Goal: Task Accomplishment & Management: Use online tool/utility

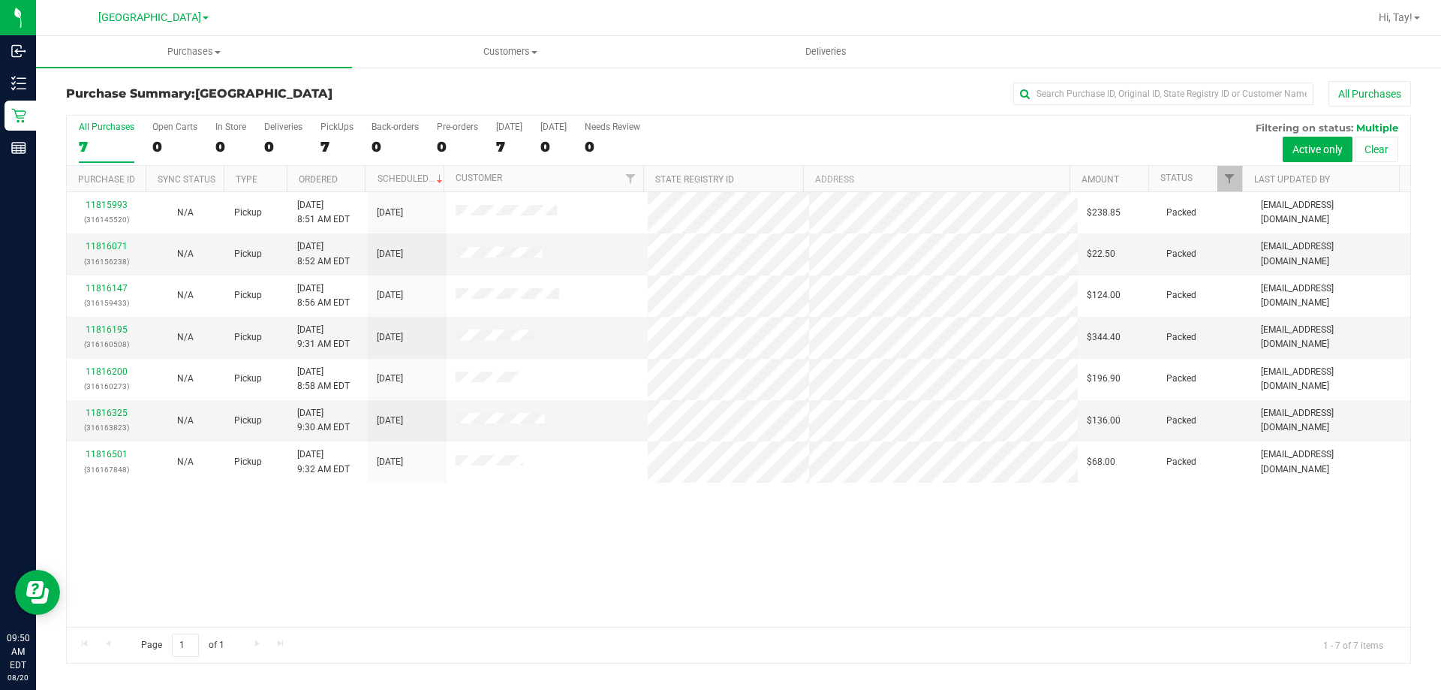
click at [528, 514] on div "11815993 (316145520) N/A Pickup 8/20/2025 8:51 AM EDT 8/20/2025 $238.85 Packed …" at bounding box center [739, 409] width 1344 height 435
click at [480, 82] on div "Purchase Summary: Orange Park WC All Purchases" at bounding box center [738, 97] width 1345 height 33
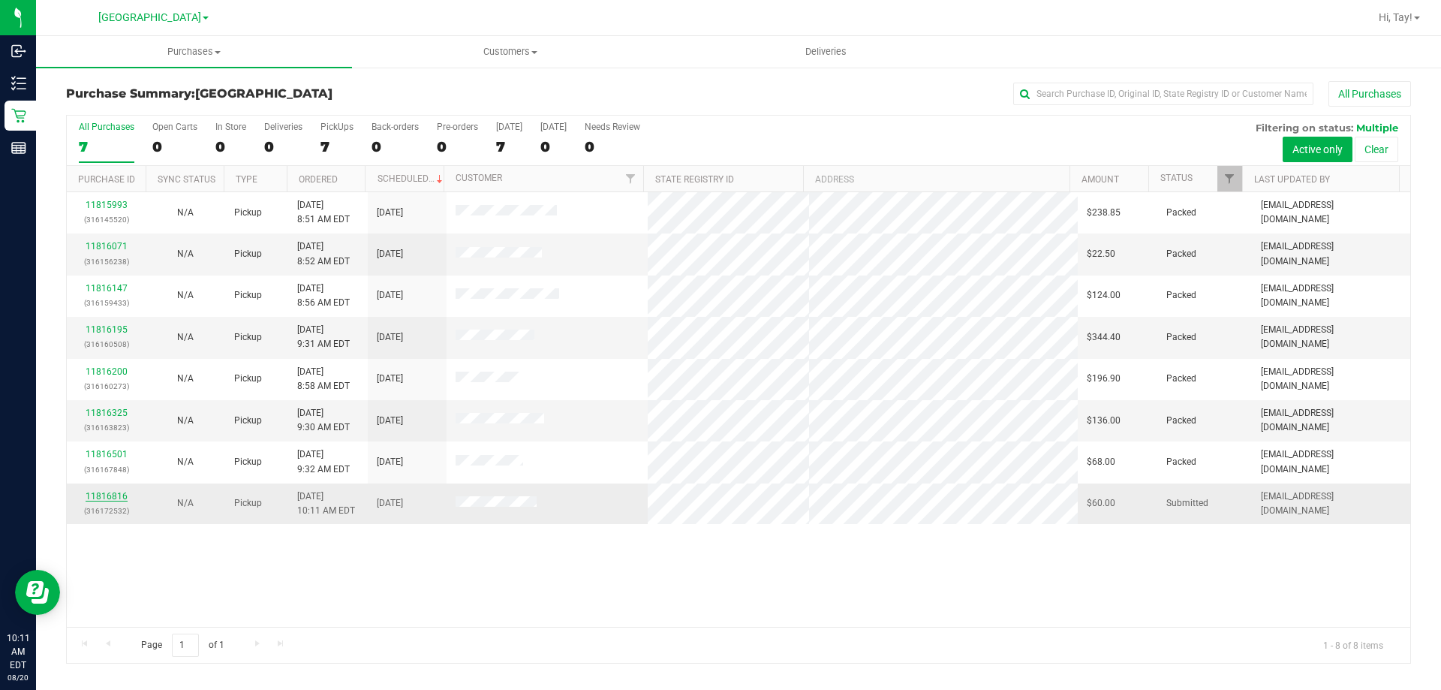
click at [100, 496] on link "11816816" at bounding box center [107, 496] width 42 height 11
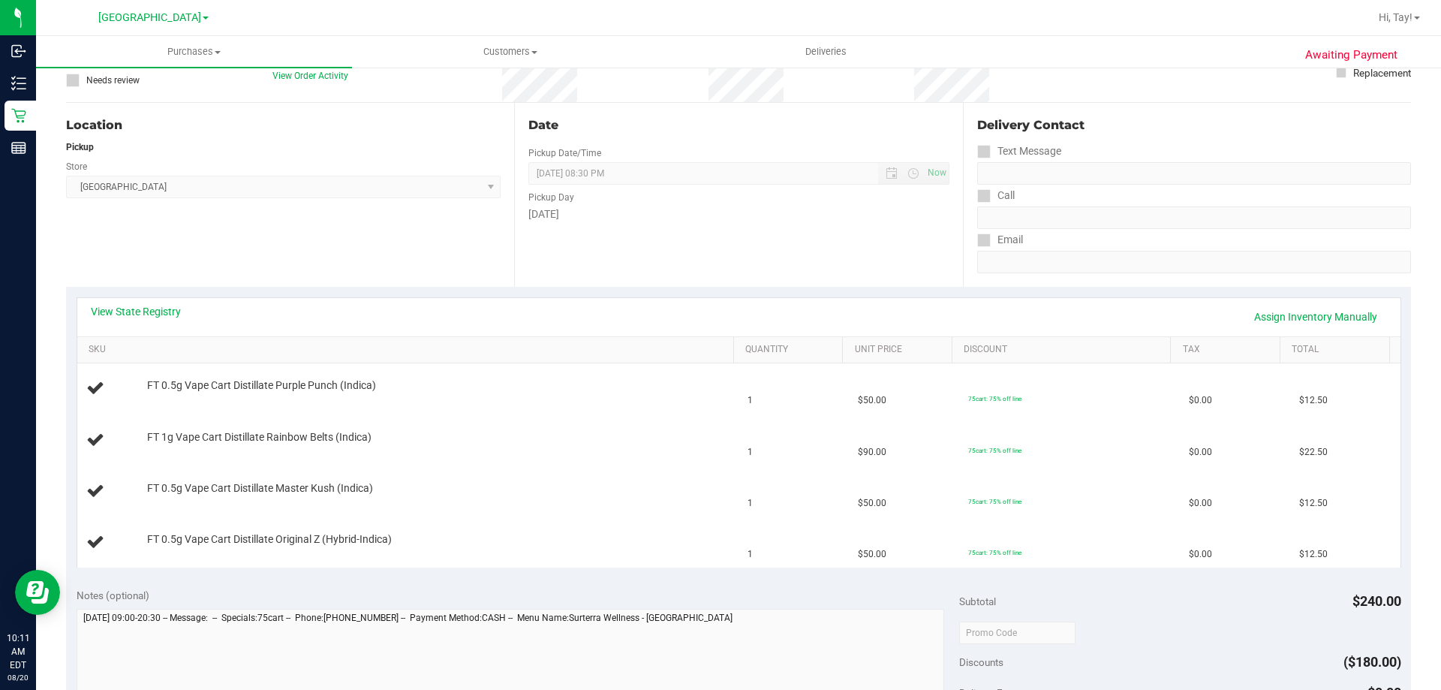
scroll to position [150, 0]
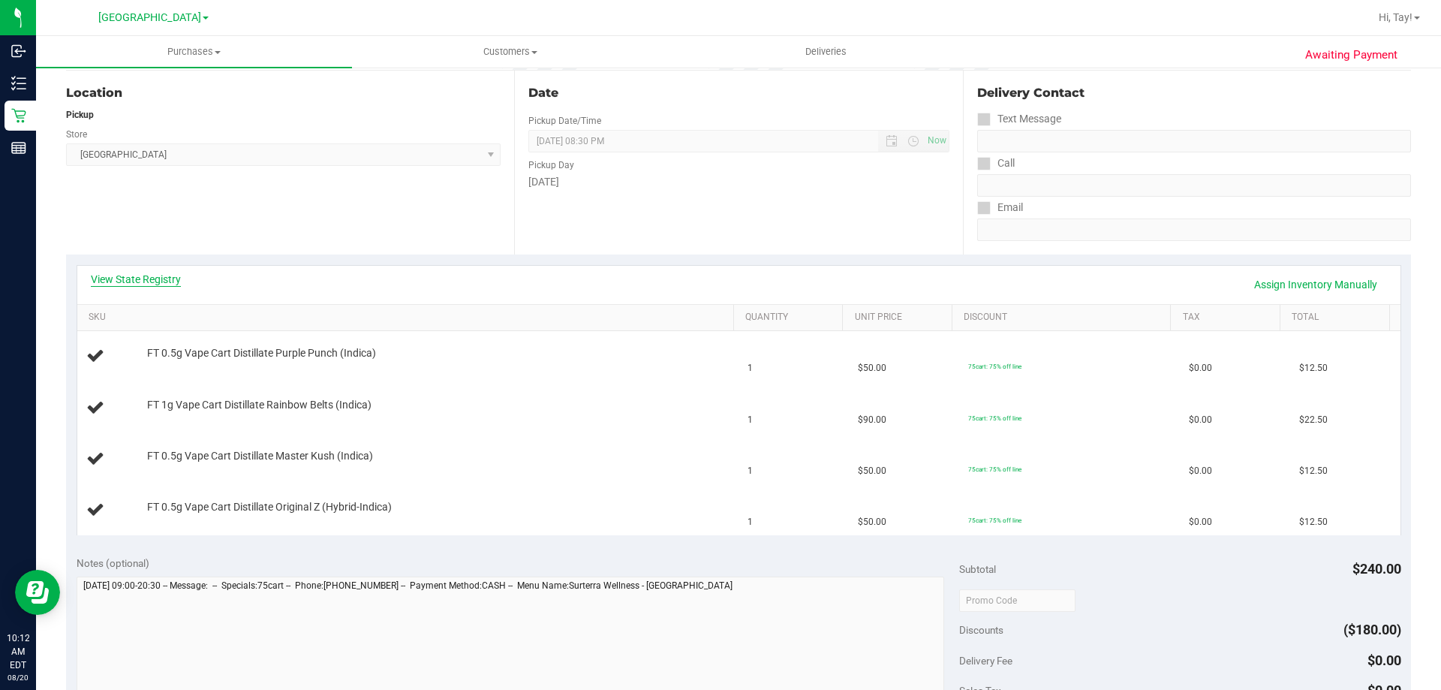
click at [126, 282] on link "View State Registry" at bounding box center [136, 279] width 90 height 15
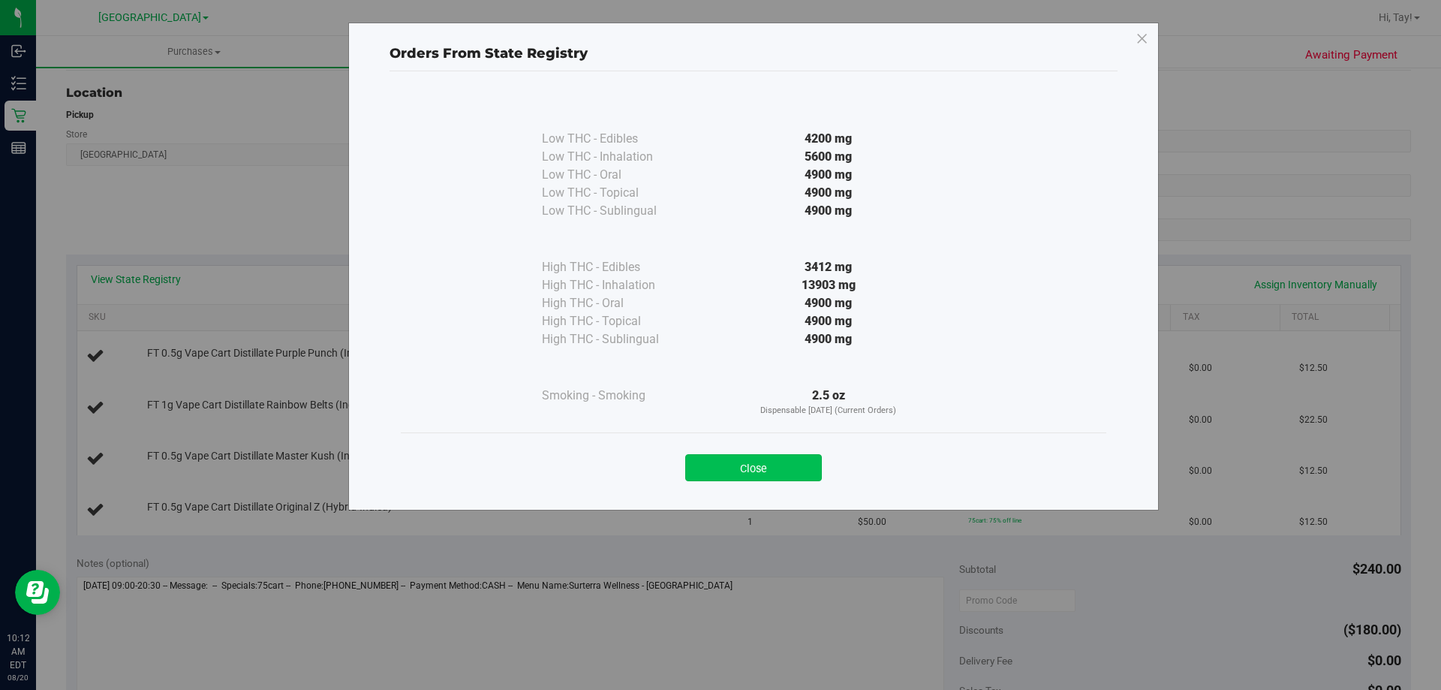
click at [795, 459] on button "Close" at bounding box center [753, 467] width 137 height 27
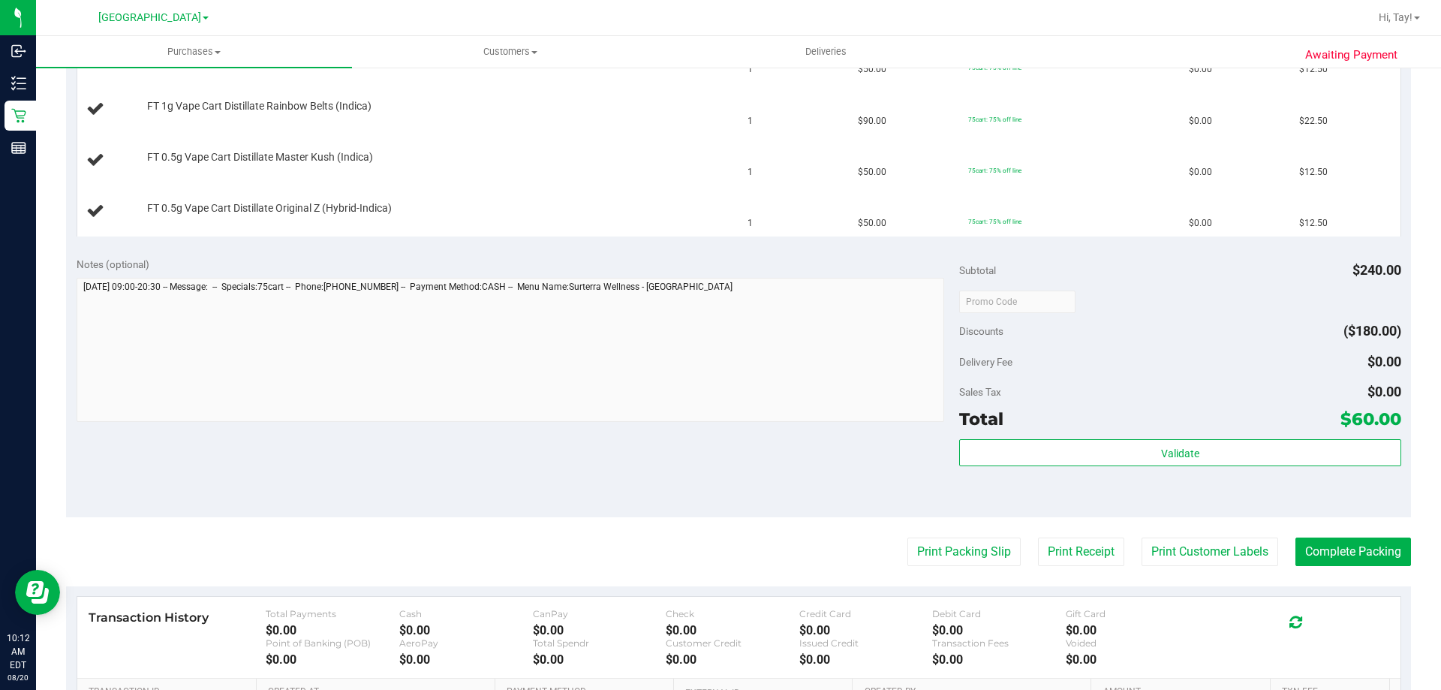
scroll to position [450, 0]
click at [960, 559] on button "Print Packing Slip" at bounding box center [963, 550] width 113 height 29
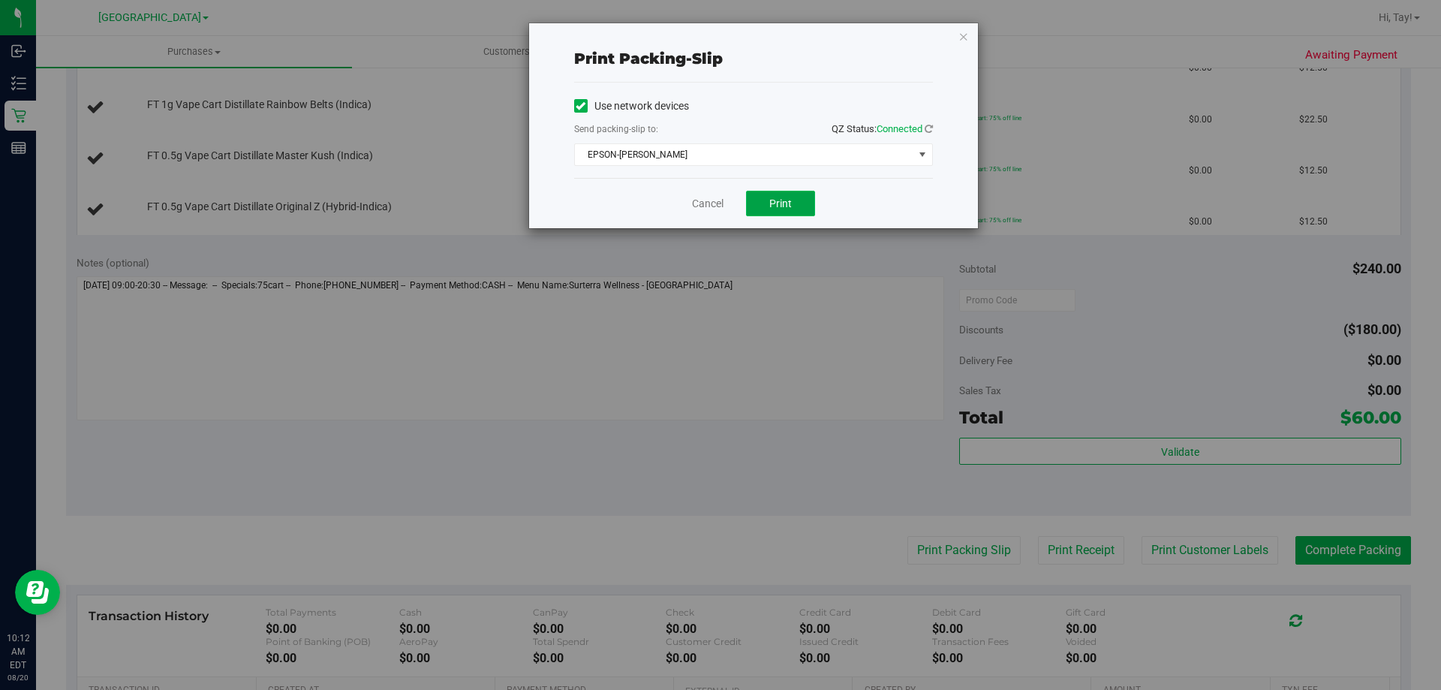
click at [767, 205] on button "Print" at bounding box center [780, 204] width 69 height 26
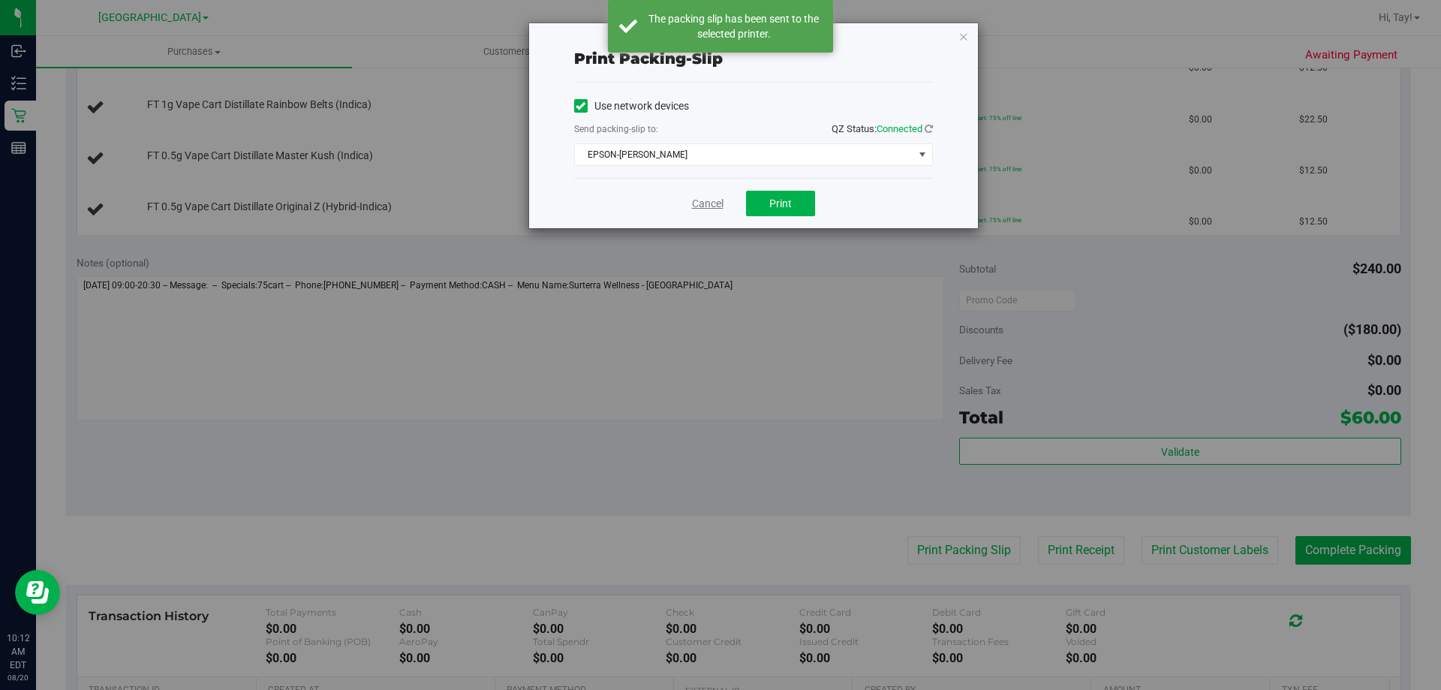
click at [694, 203] on link "Cancel" at bounding box center [708, 204] width 32 height 16
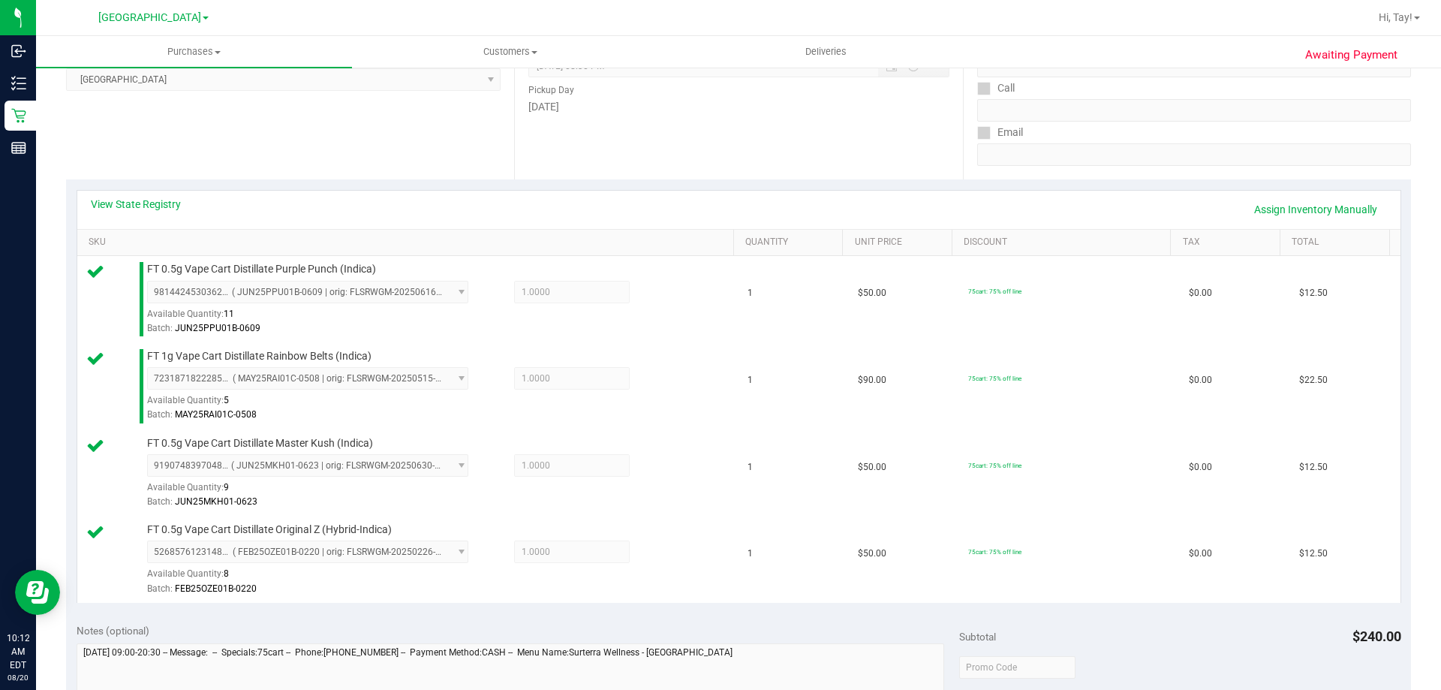
scroll to position [676, 0]
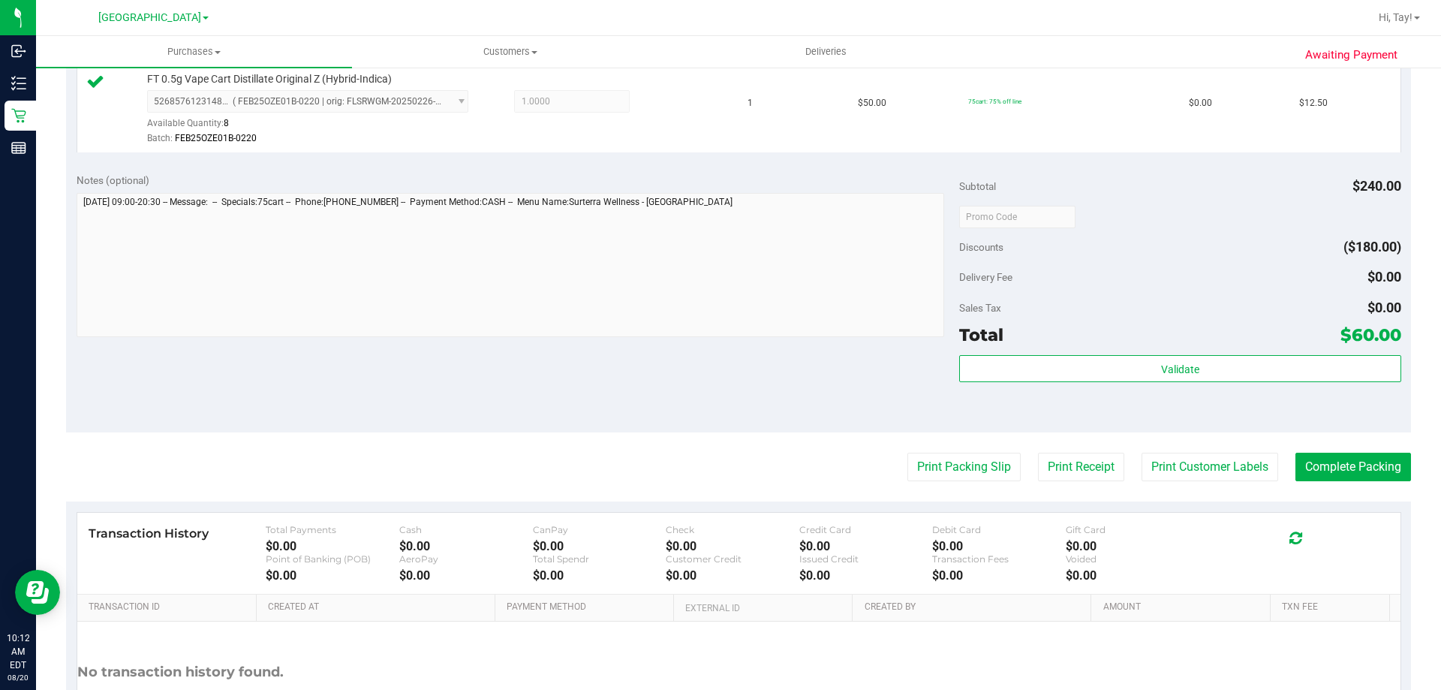
click at [1219, 383] on div "Validate" at bounding box center [1179, 389] width 441 height 68
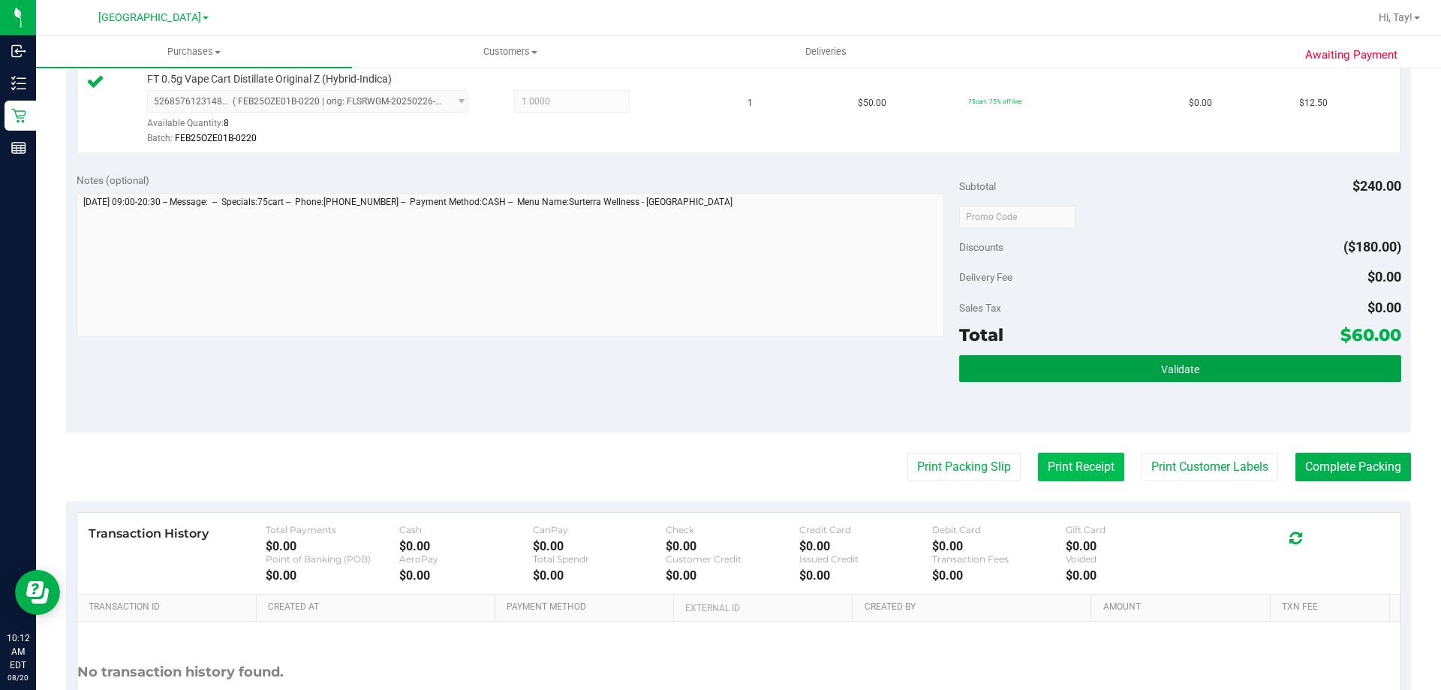
drag, startPoint x: 1219, startPoint y: 371, endPoint x: 1100, endPoint y: 453, distance: 145.1
click at [1216, 369] on button "Validate" at bounding box center [1179, 368] width 441 height 27
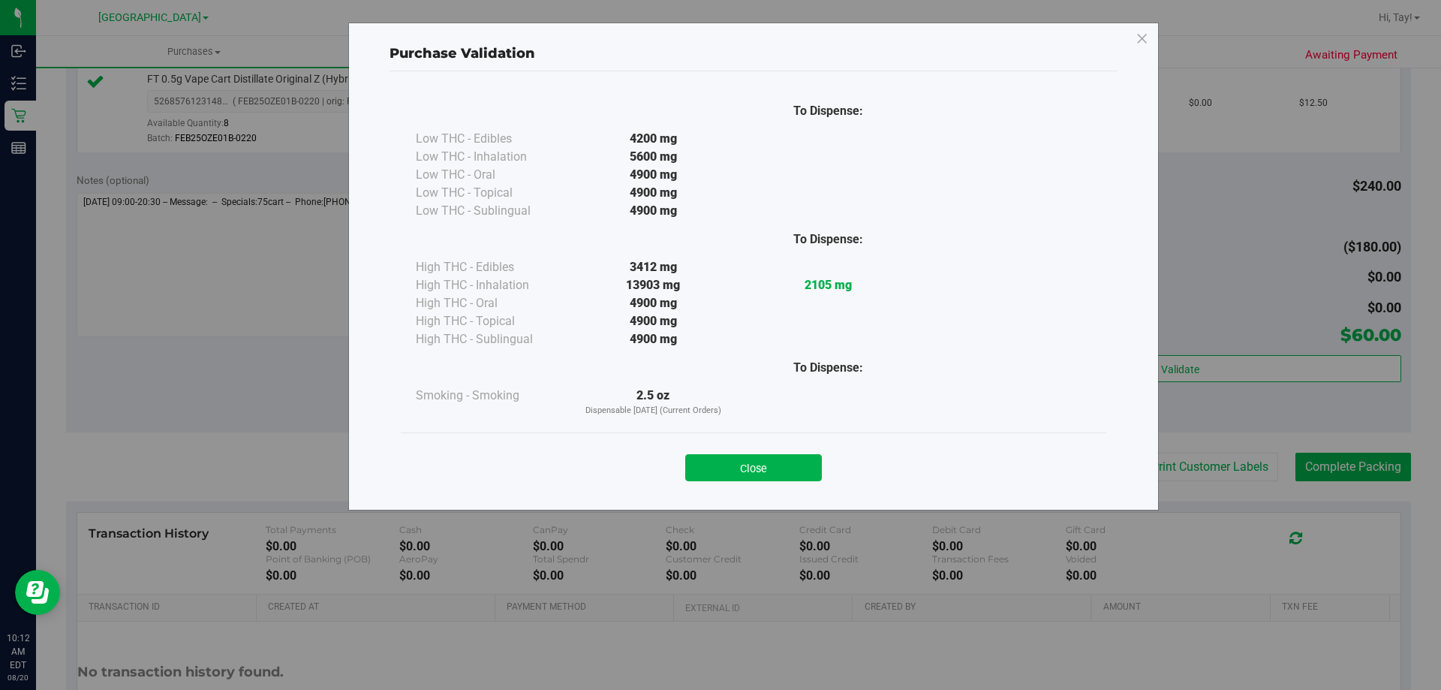
drag, startPoint x: 1043, startPoint y: 469, endPoint x: 930, endPoint y: 470, distance: 113.3
click at [997, 470] on div "Purchase Validation To Dispense: Low THC - Edibles 4200 mg" at bounding box center [753, 267] width 811 height 488
drag, startPoint x: 797, startPoint y: 477, endPoint x: 883, endPoint y: 482, distance: 86.4
click at [799, 477] on button "Close" at bounding box center [753, 467] width 137 height 27
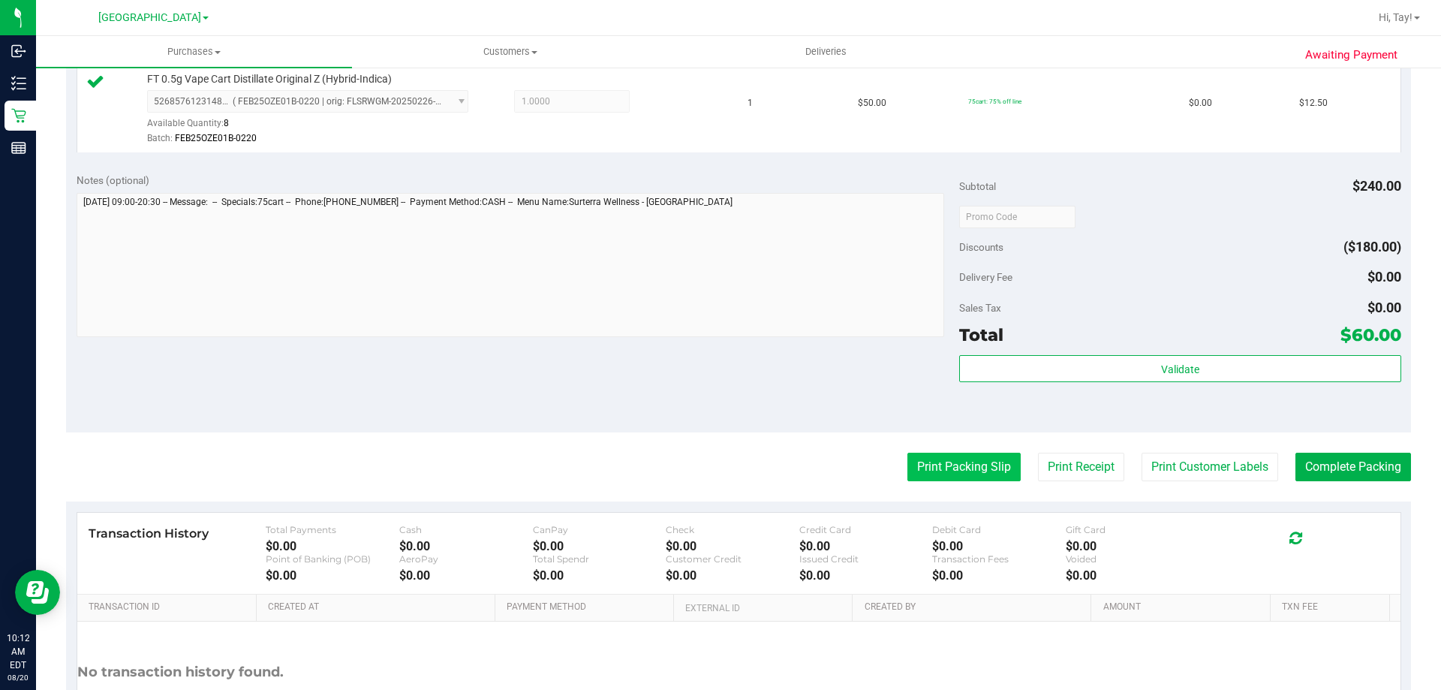
click at [914, 478] on button "Print Packing Slip" at bounding box center [963, 467] width 113 height 29
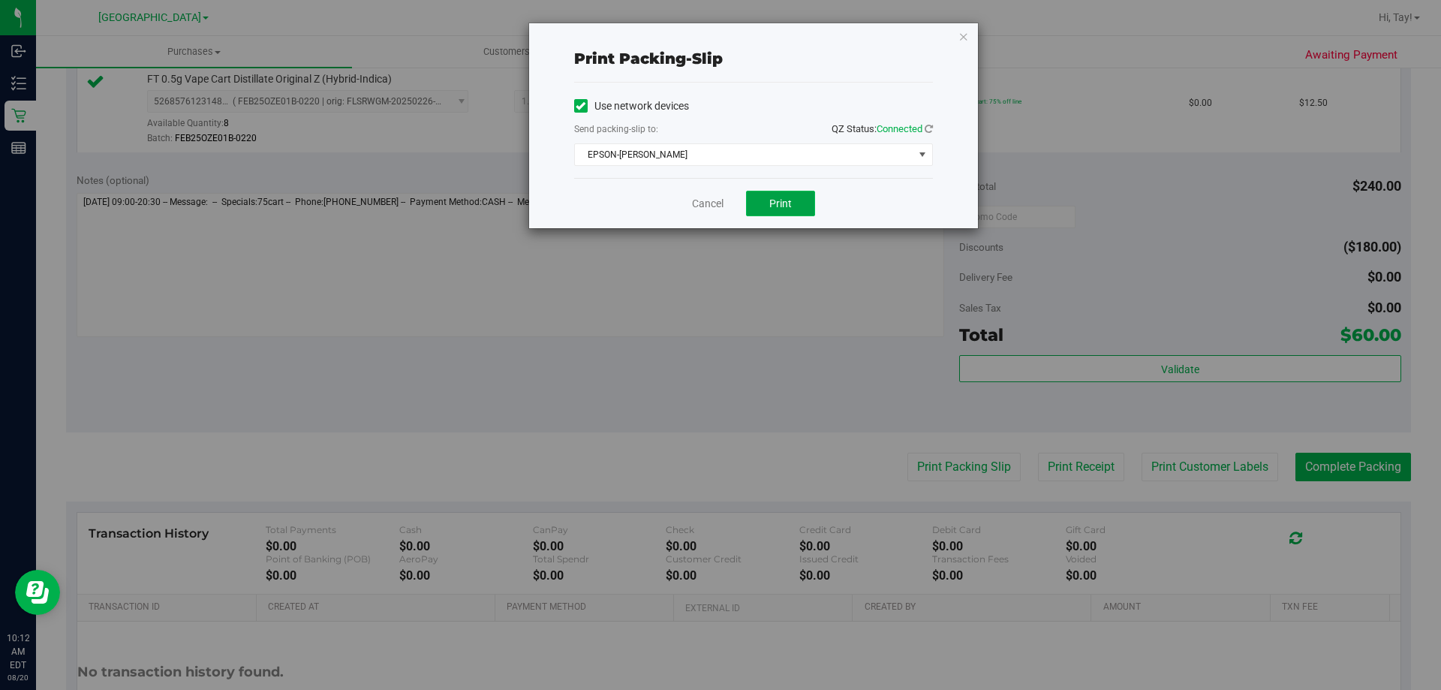
click at [757, 193] on button "Print" at bounding box center [780, 204] width 69 height 26
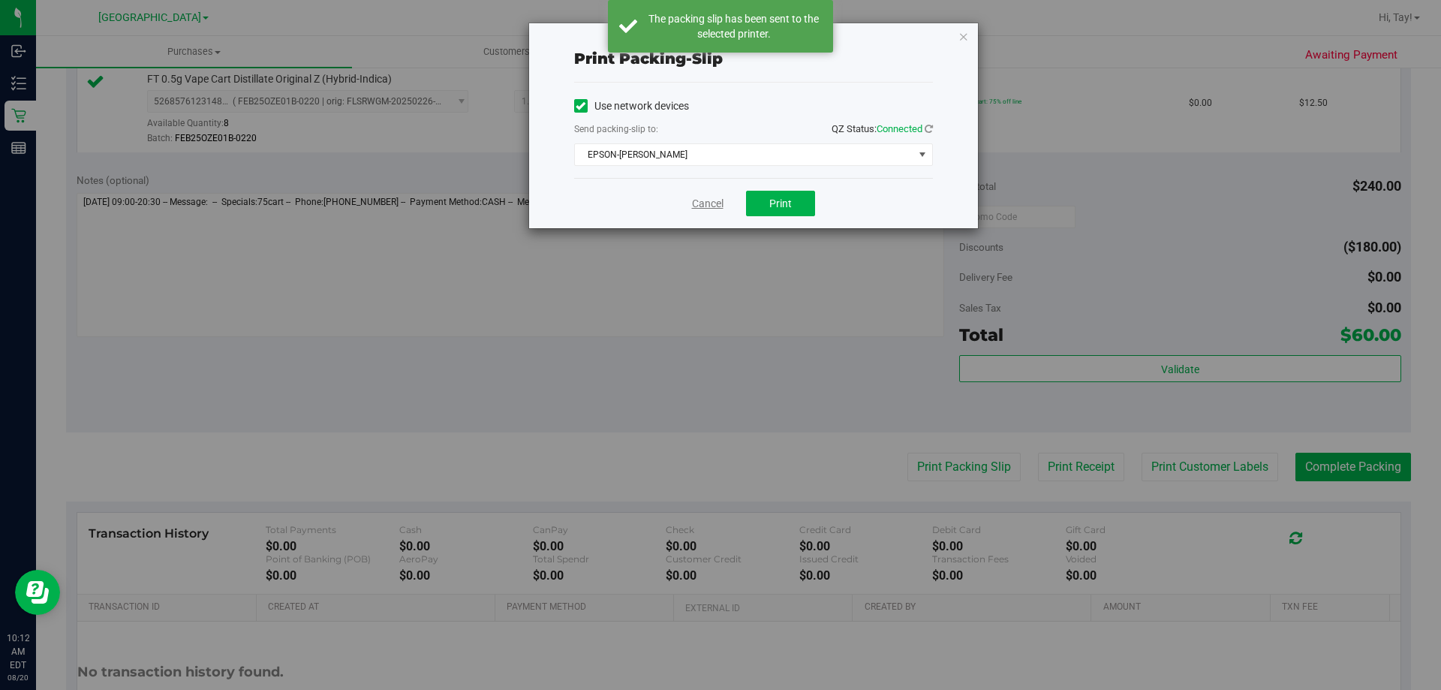
click at [696, 205] on link "Cancel" at bounding box center [708, 204] width 32 height 16
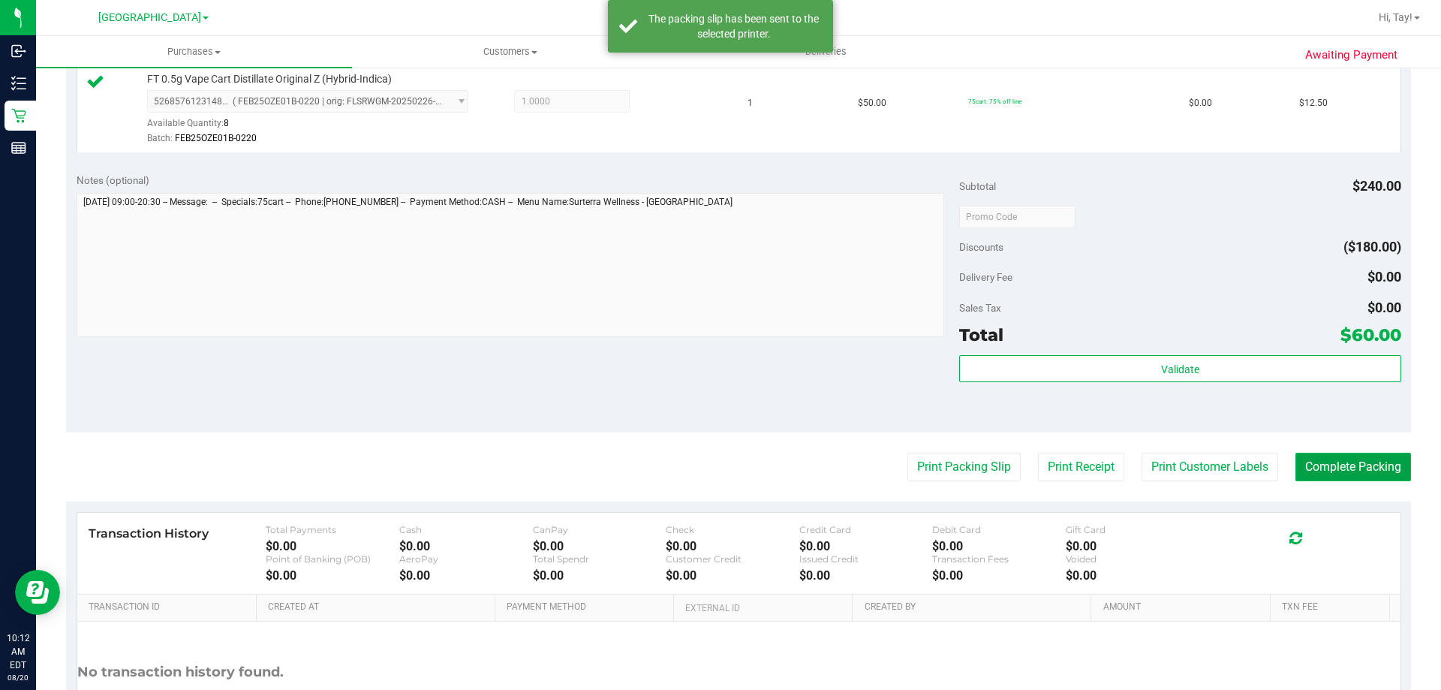
click at [1316, 466] on button "Complete Packing" at bounding box center [1354, 467] width 116 height 29
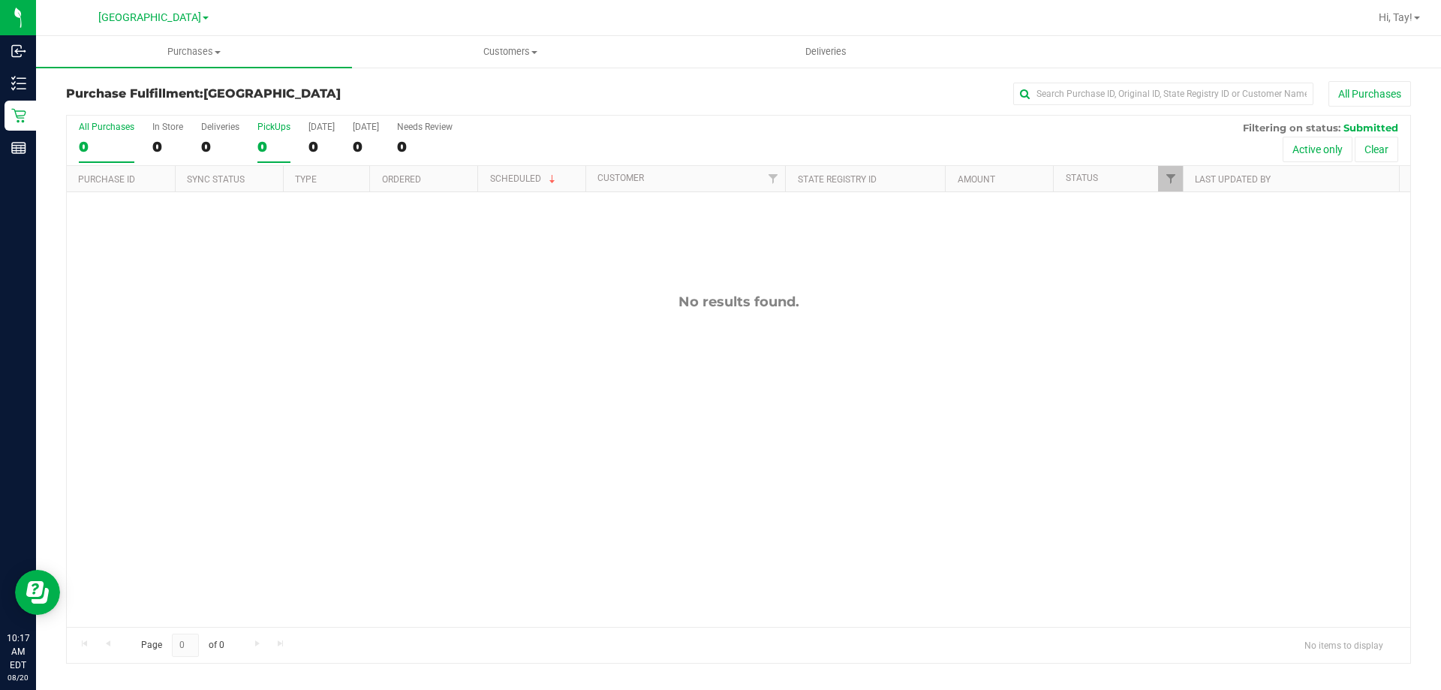
click at [260, 141] on div "0" at bounding box center [273, 146] width 33 height 17
click at [0, 0] on input "PickUps 0" at bounding box center [0, 0] width 0 height 0
click at [511, 120] on div "All Purchases 0 In Store 0 Deliveries 0 PickUps 0 Today 0 Tomorrow 0 Needs Revi…" at bounding box center [739, 122] width 1344 height 12
click at [534, 102] on div "All Purchases" at bounding box center [962, 94] width 897 height 26
click at [481, 466] on div "No results found." at bounding box center [739, 460] width 1344 height 536
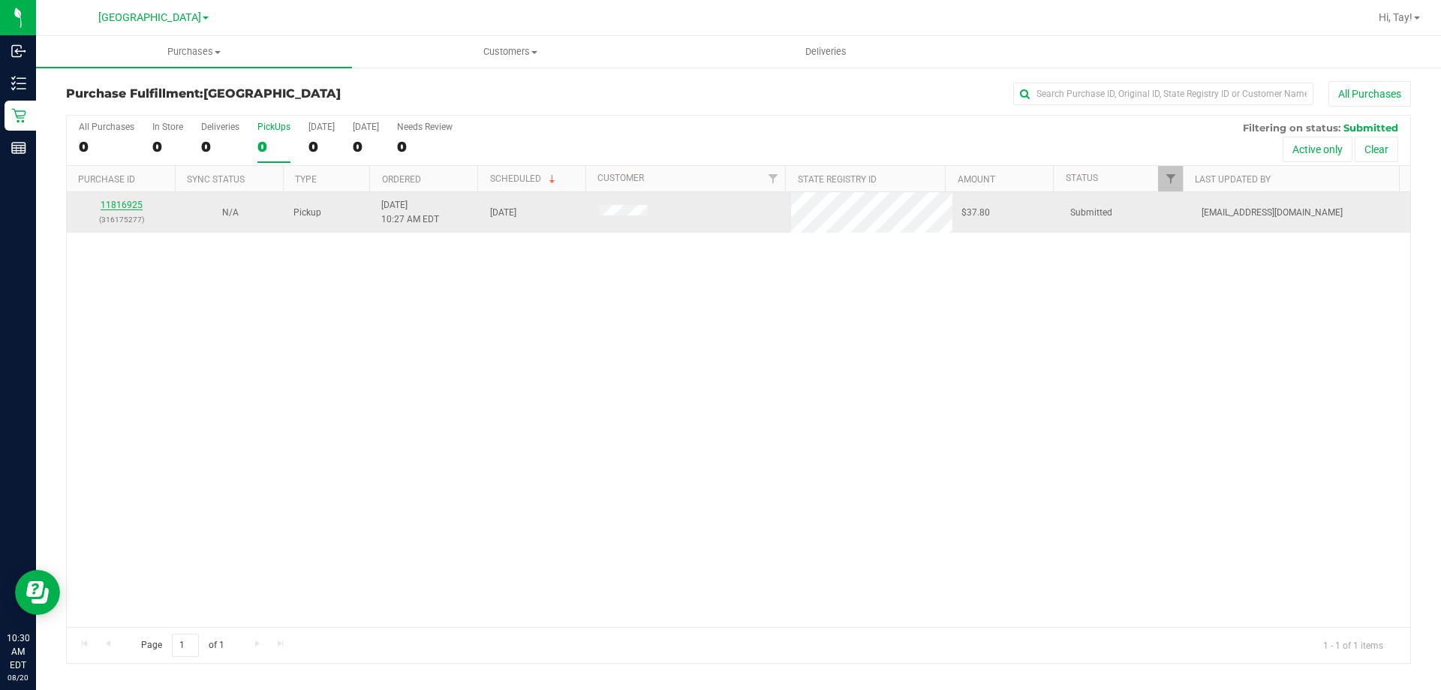
click at [134, 206] on link "11816925" at bounding box center [122, 205] width 42 height 11
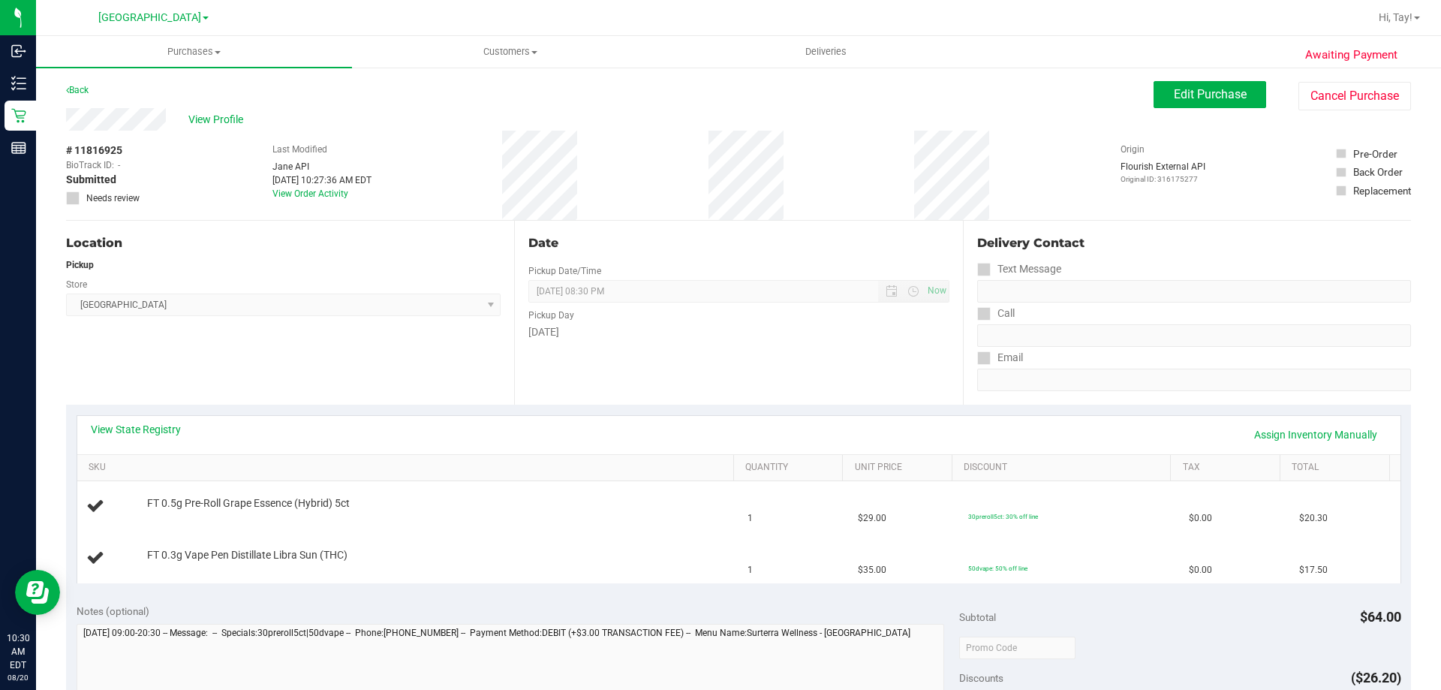
click at [266, 351] on div "Location Pickup Store Orange Park WC Select Store Bonita Springs WC Boynton Bea…" at bounding box center [290, 313] width 448 height 184
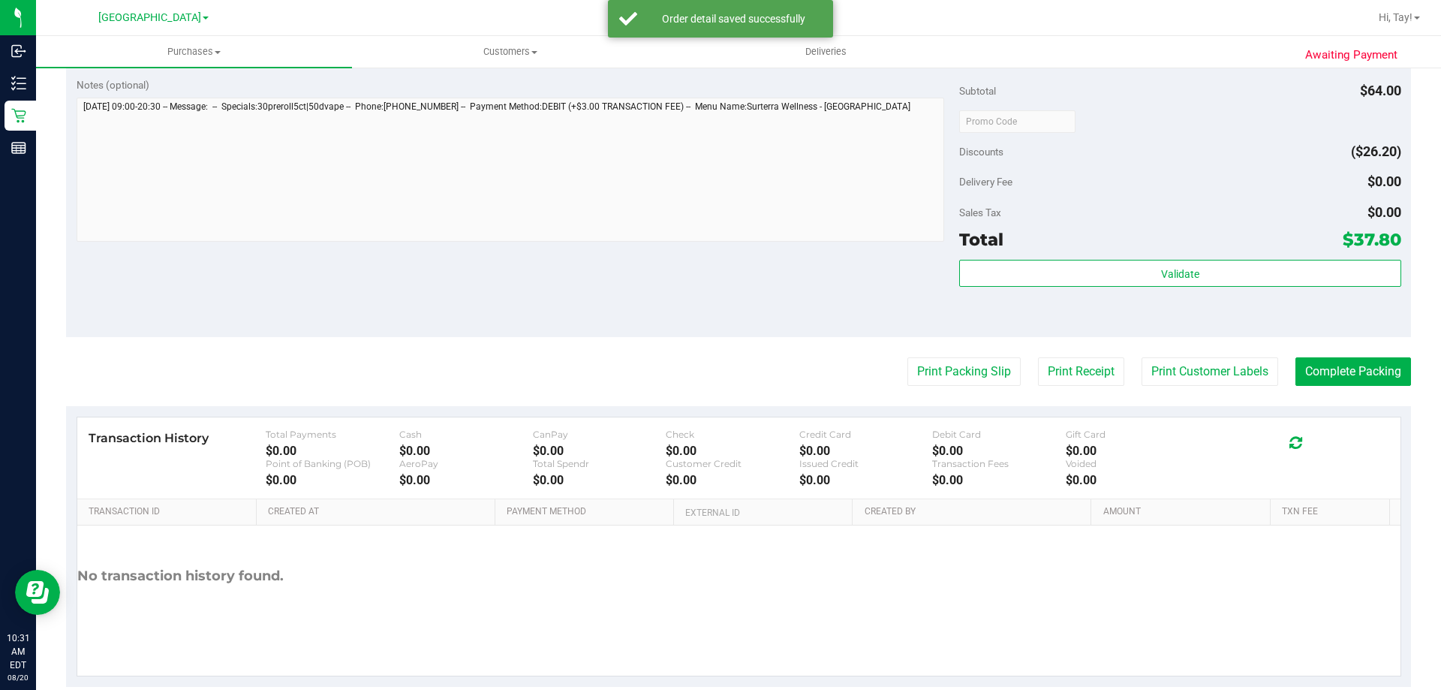
scroll to position [600, 0]
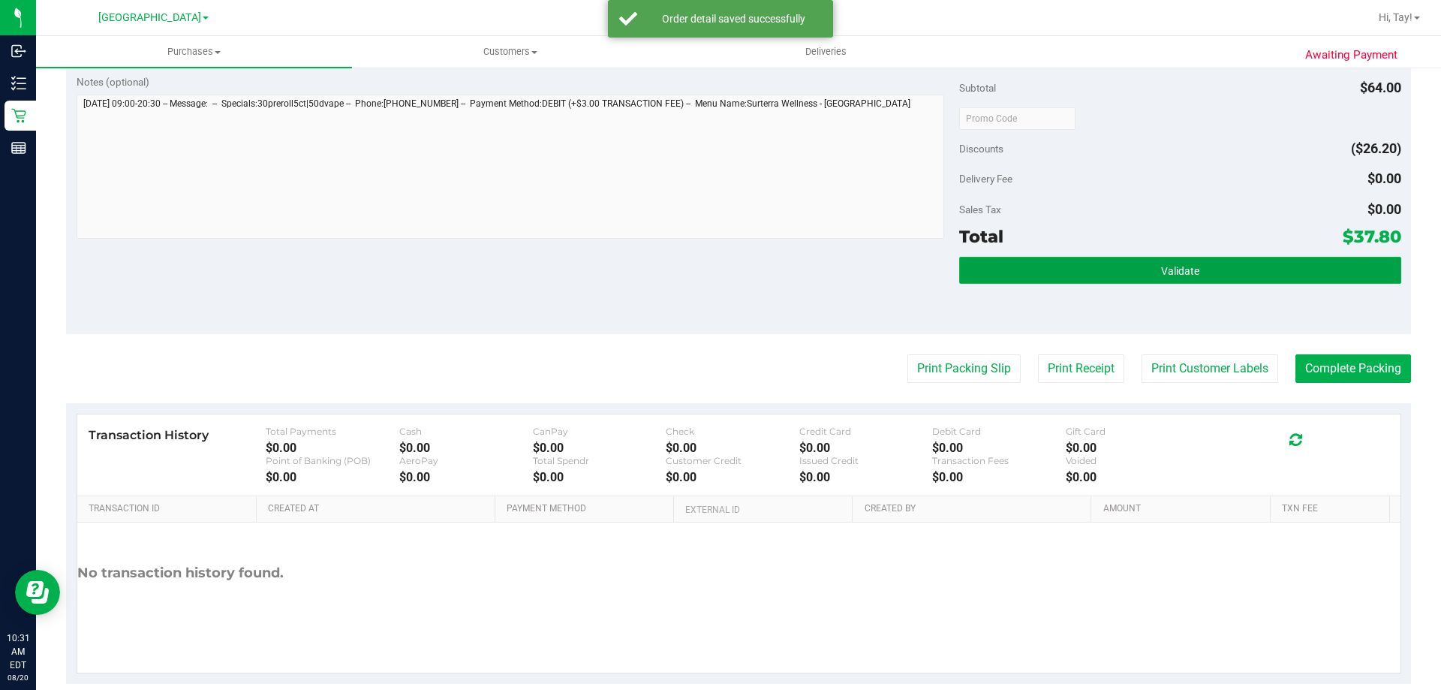
click at [1080, 270] on button "Validate" at bounding box center [1179, 270] width 441 height 27
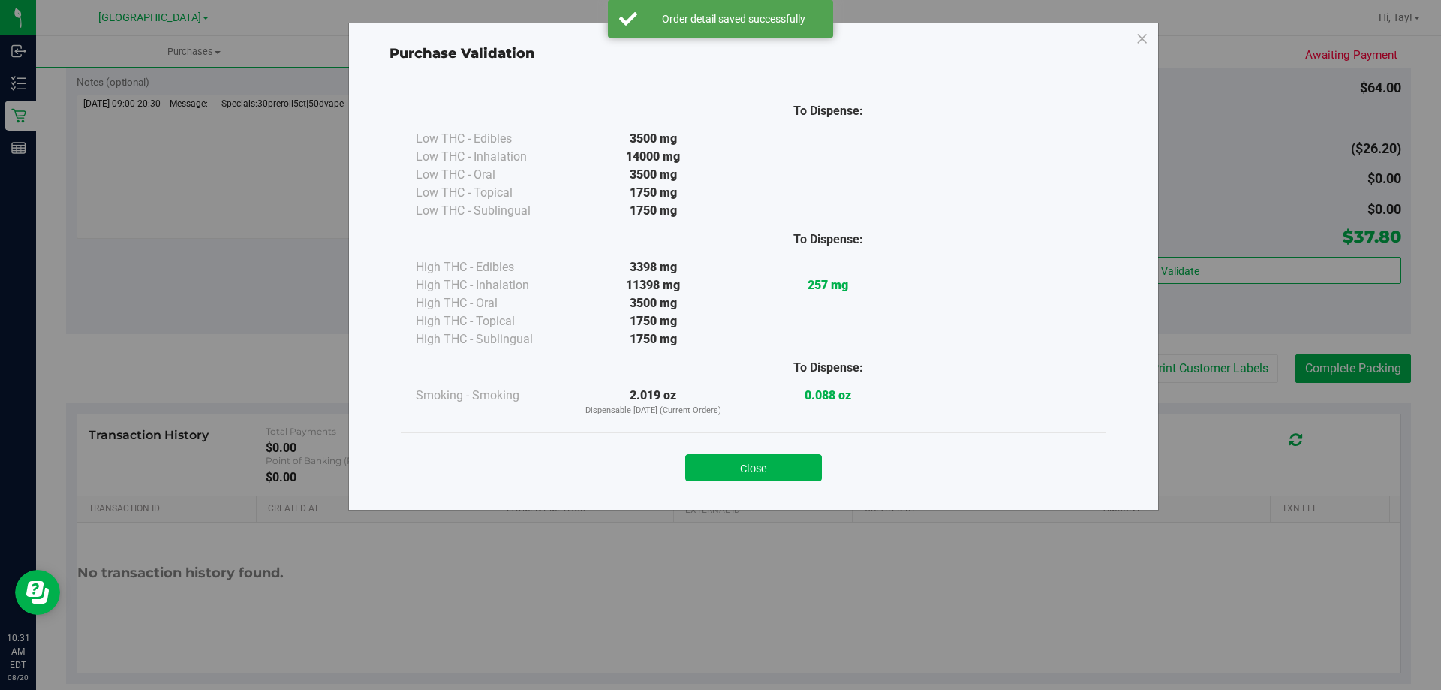
click at [986, 369] on div "To Dispense: Smoking - Smoking 2.019 oz Dispensable Today (Current Orders) 0.08…" at bounding box center [754, 382] width 676 height 69
drag, startPoint x: 776, startPoint y: 469, endPoint x: 904, endPoint y: 433, distance: 133.3
click at [777, 469] on button "Close" at bounding box center [753, 467] width 137 height 27
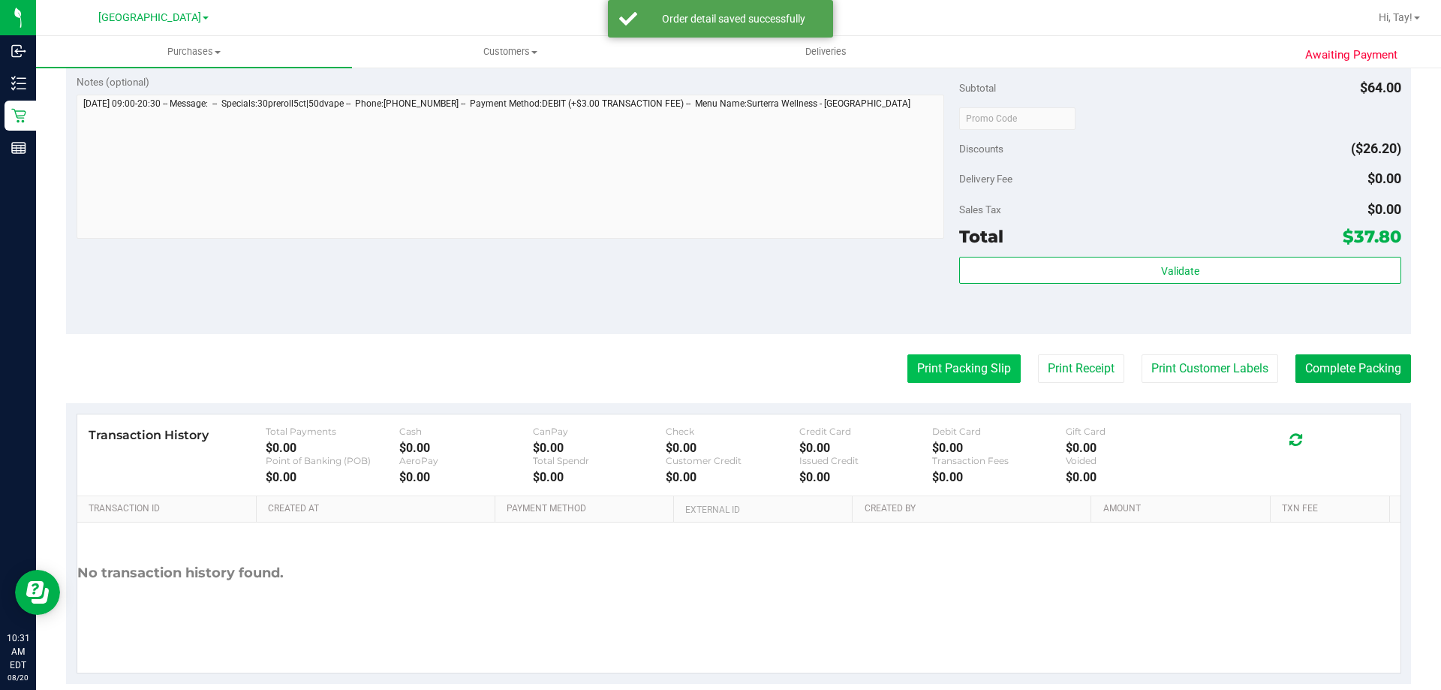
click at [997, 373] on button "Print Packing Slip" at bounding box center [963, 368] width 113 height 29
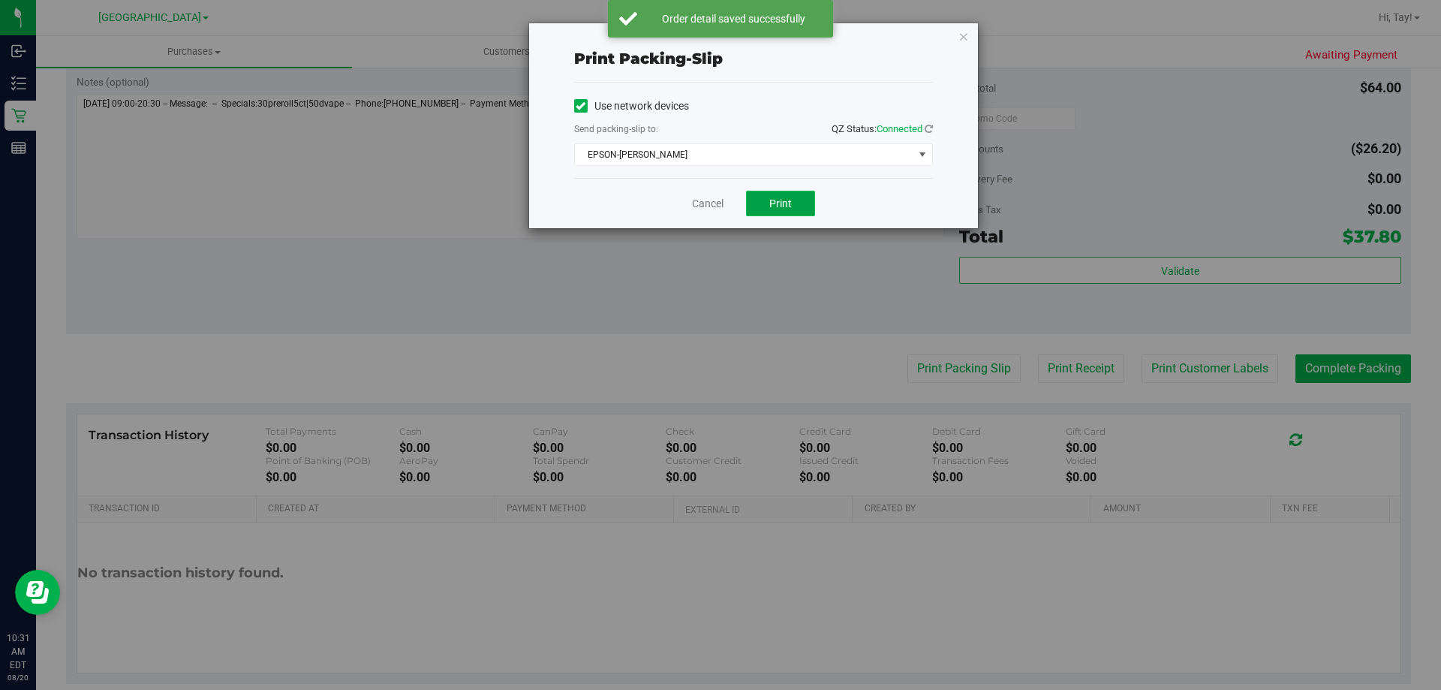
click at [775, 212] on button "Print" at bounding box center [780, 204] width 69 height 26
click at [712, 209] on link "Cancel" at bounding box center [708, 204] width 32 height 16
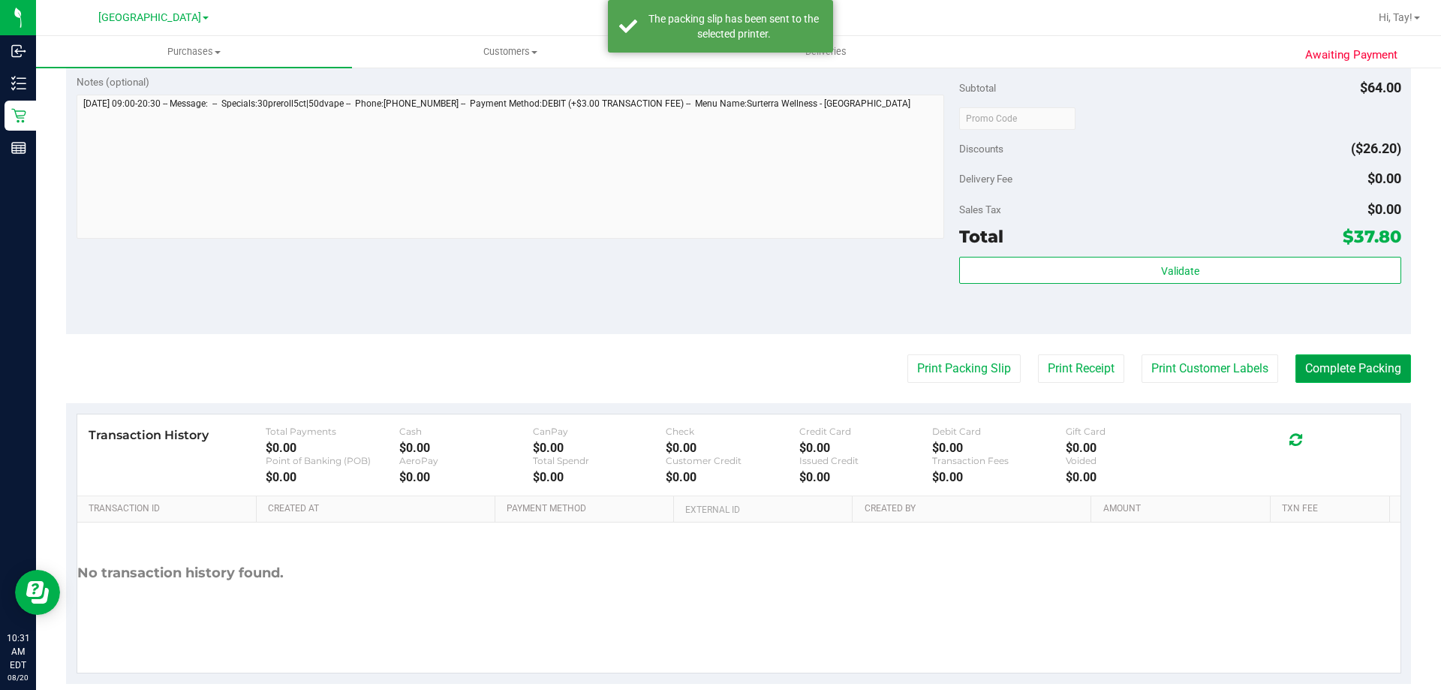
click at [1302, 369] on button "Complete Packing" at bounding box center [1354, 368] width 116 height 29
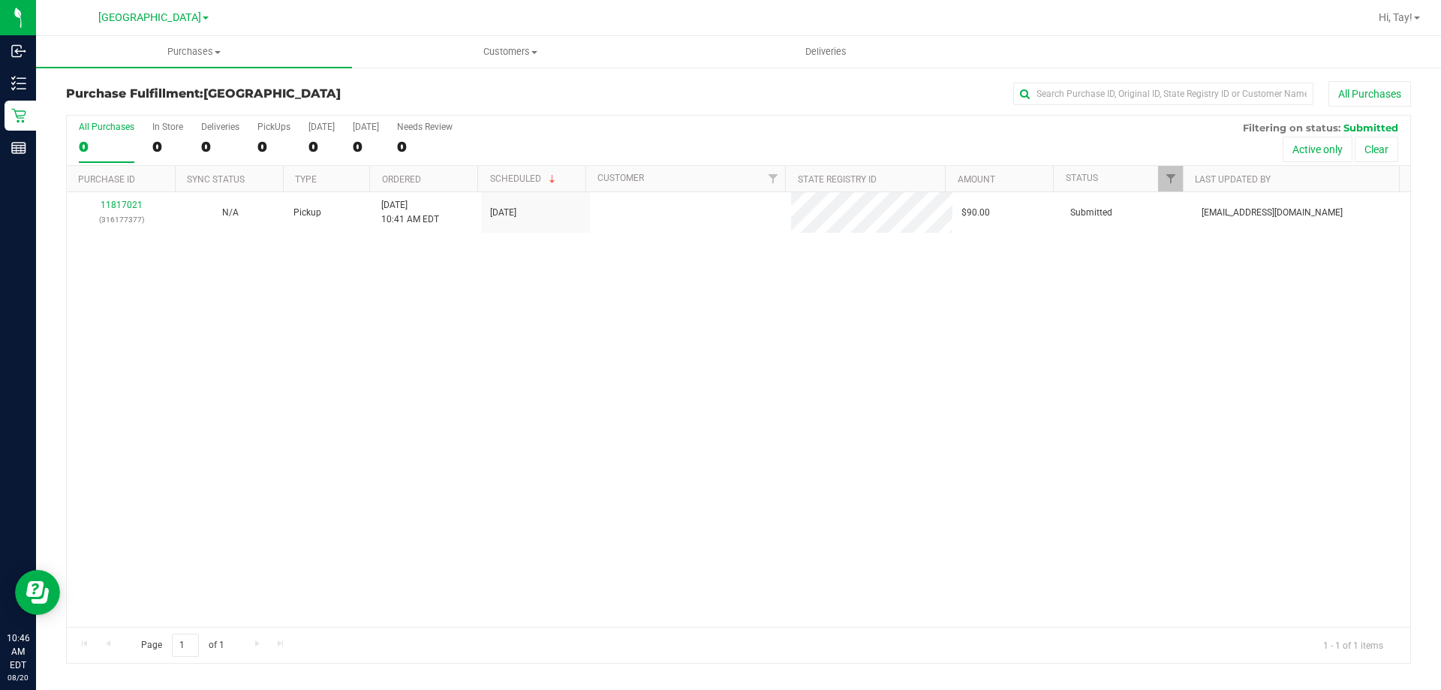
click at [517, 345] on div "11817021 (316177377) N/A Pickup 8/20/2025 10:41 AM EDT 8/20/2025 $90.00 Submitt…" at bounding box center [739, 409] width 1344 height 435
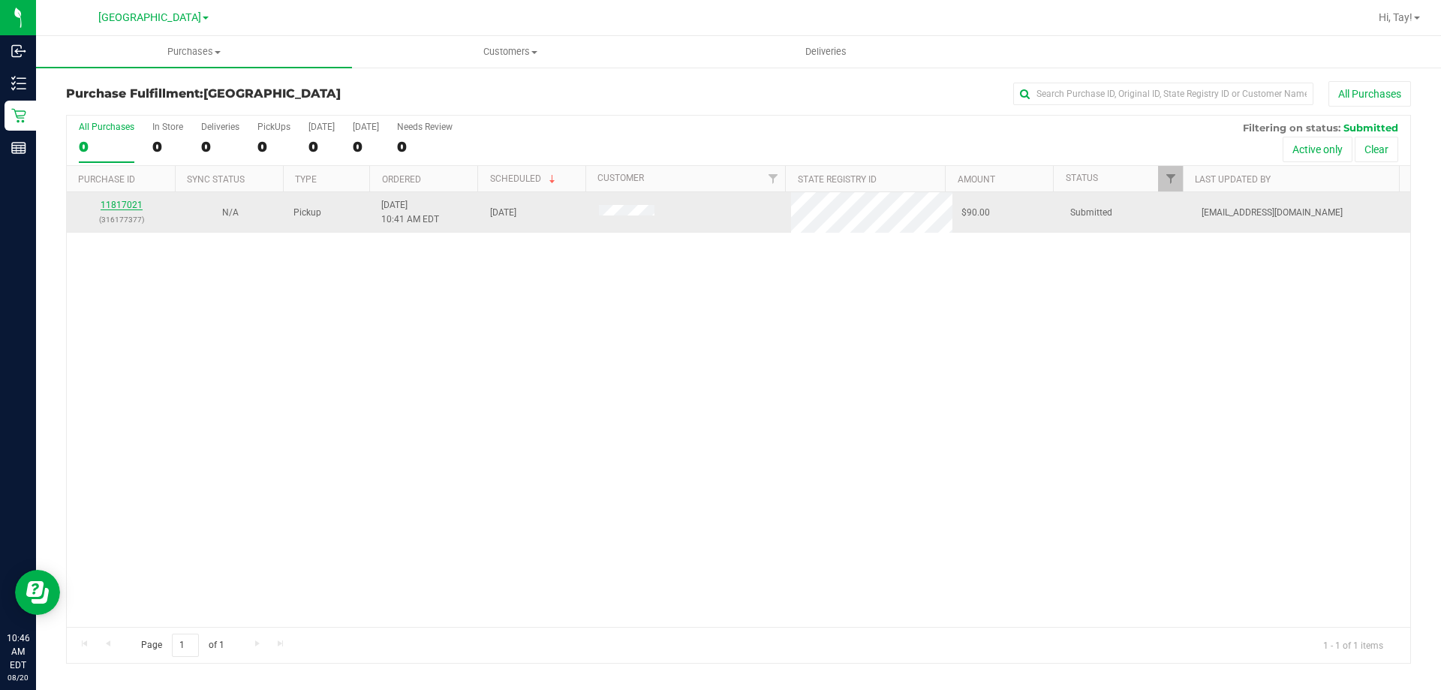
click at [117, 205] on link "11817021" at bounding box center [122, 205] width 42 height 11
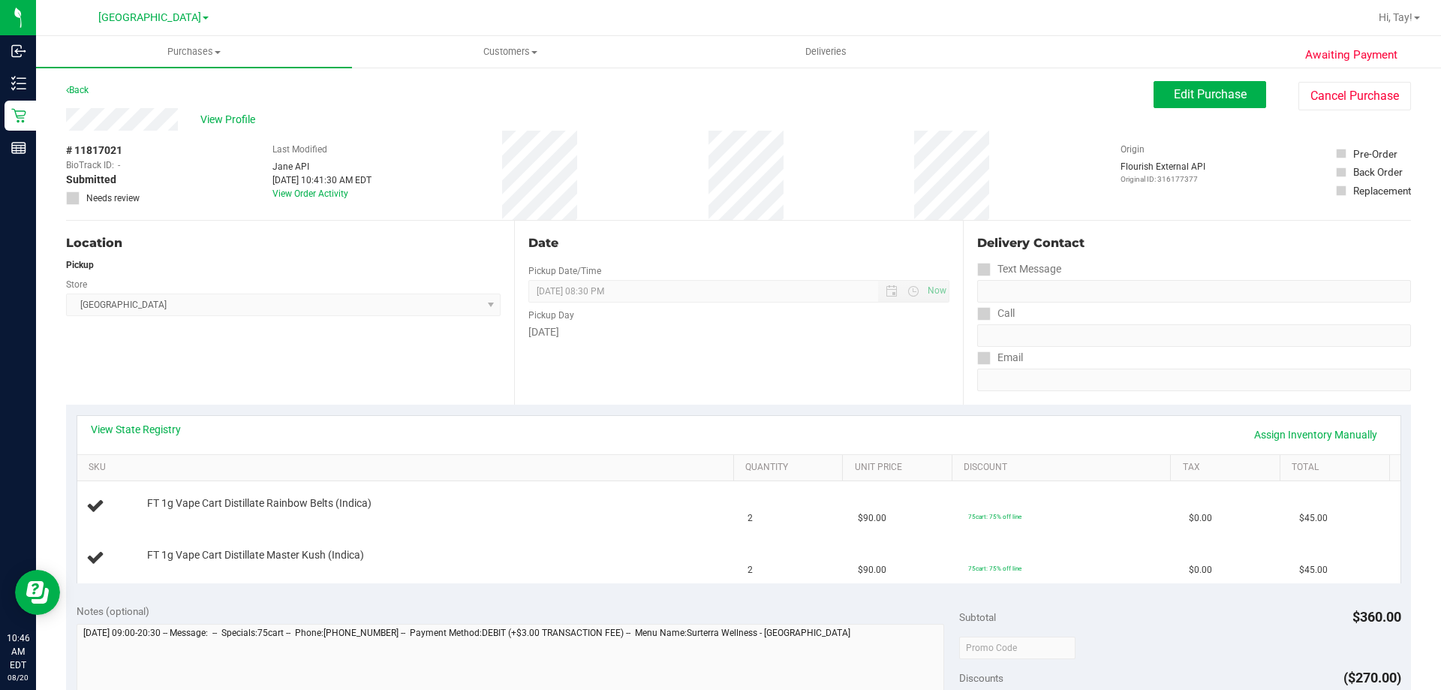
click at [340, 396] on div "Location Pickup Store Orange Park WC Select Store Bonita Springs WC Boynton Bea…" at bounding box center [290, 313] width 448 height 184
click at [347, 339] on div "Location Pickup Store Orange Park WC Select Store Bonita Springs WC Boynton Bea…" at bounding box center [290, 313] width 448 height 184
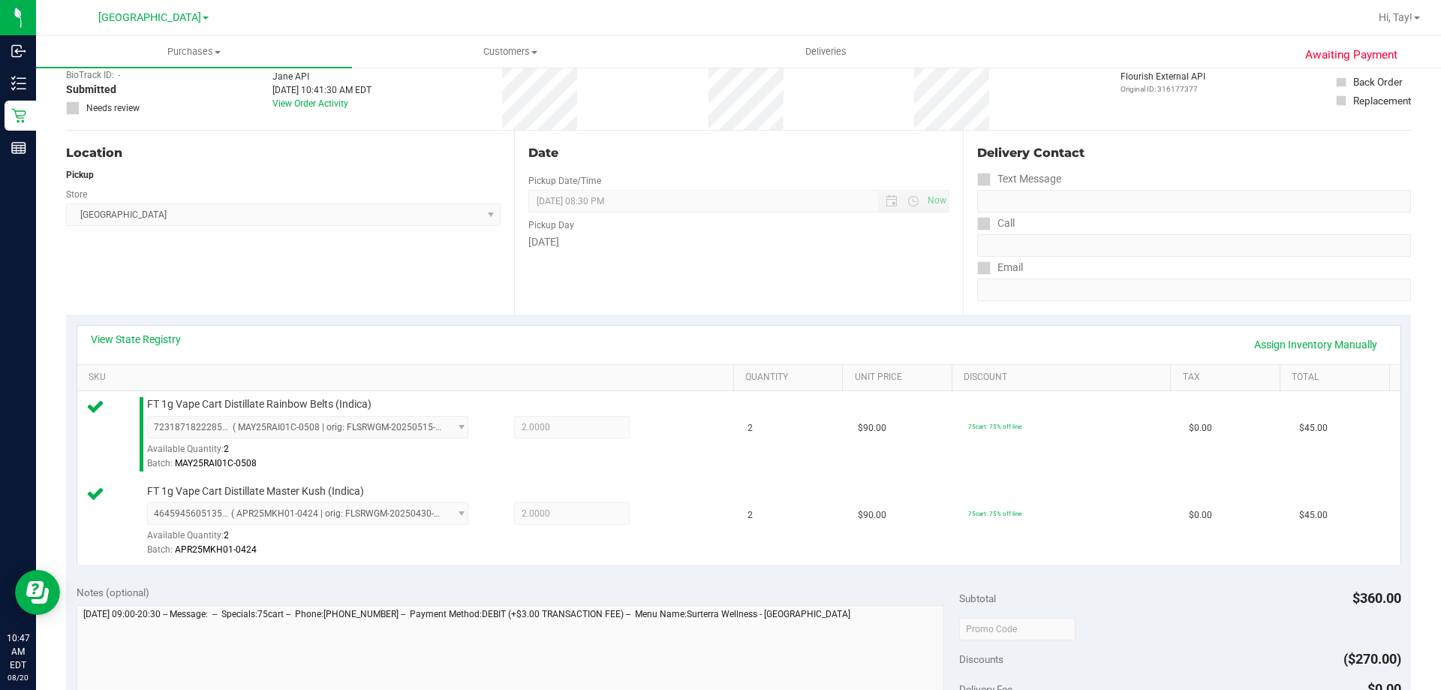
scroll to position [300, 0]
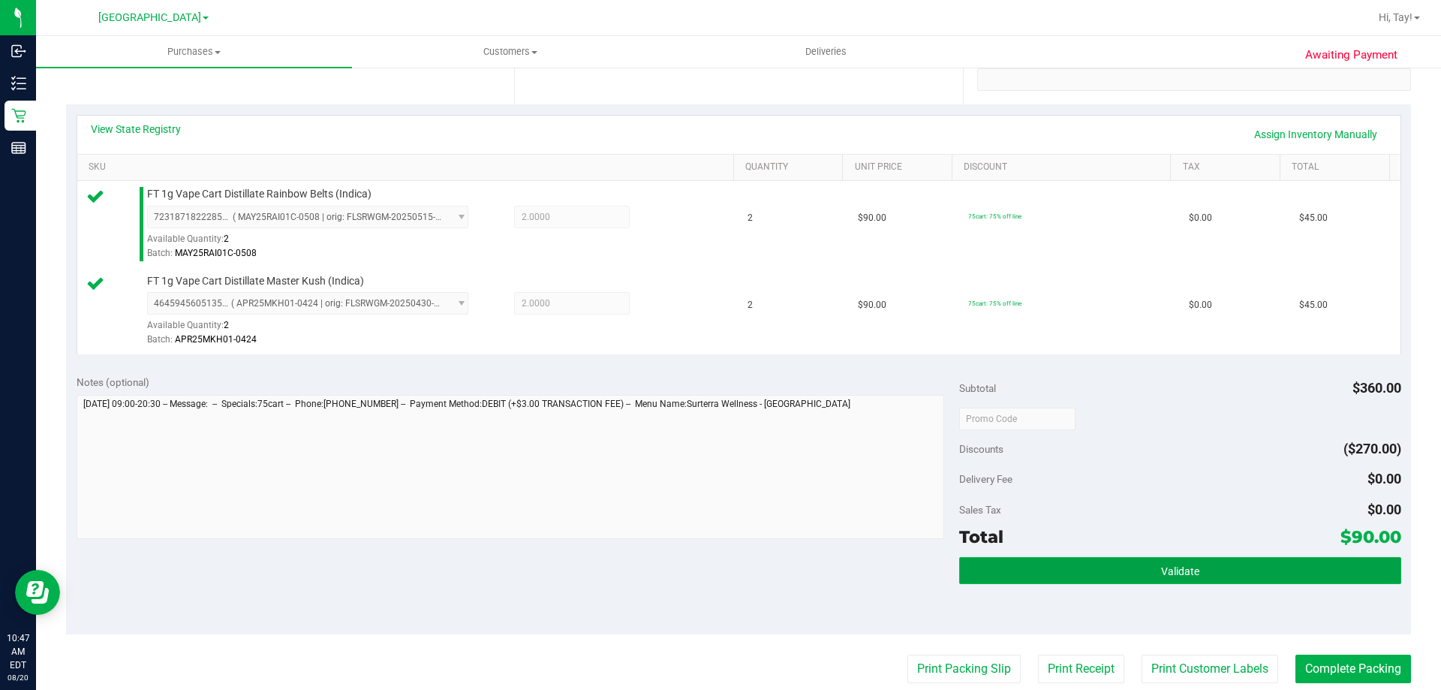
click at [980, 572] on button "Validate" at bounding box center [1179, 570] width 441 height 27
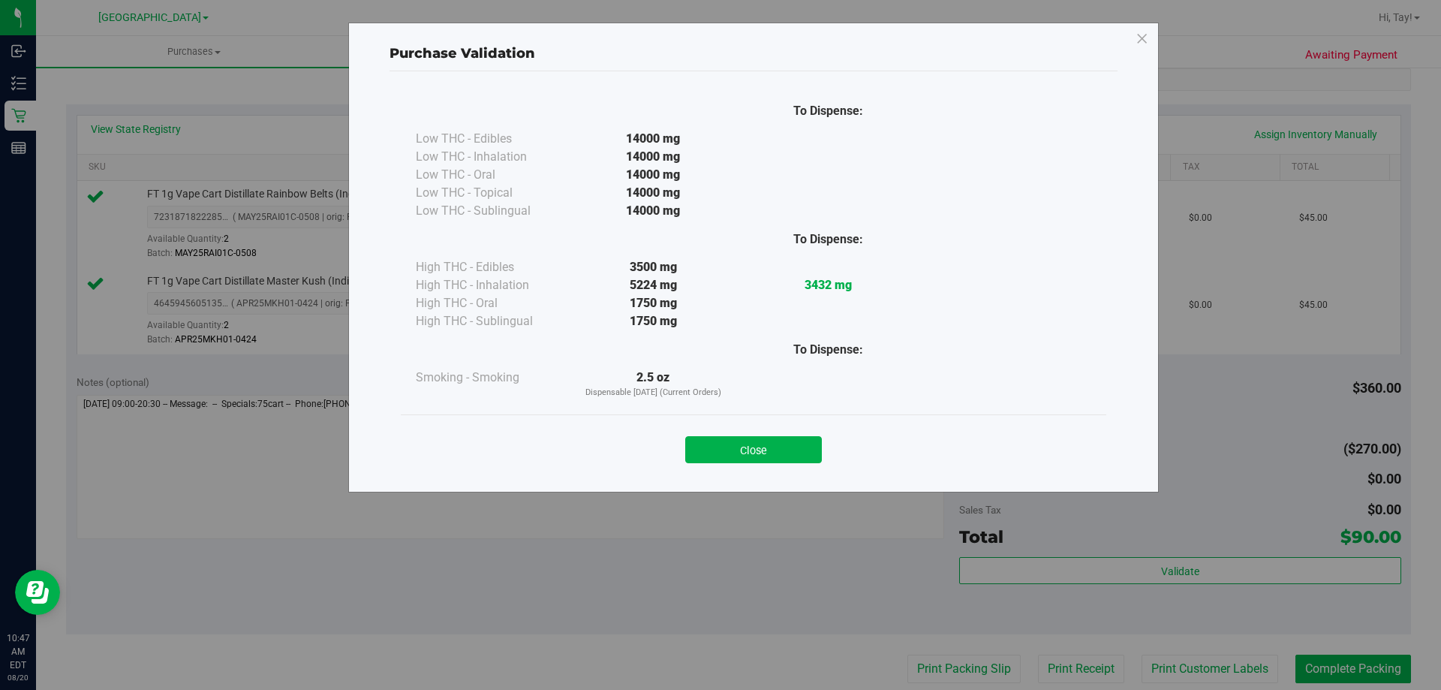
click at [705, 441] on button "Close" at bounding box center [753, 449] width 137 height 27
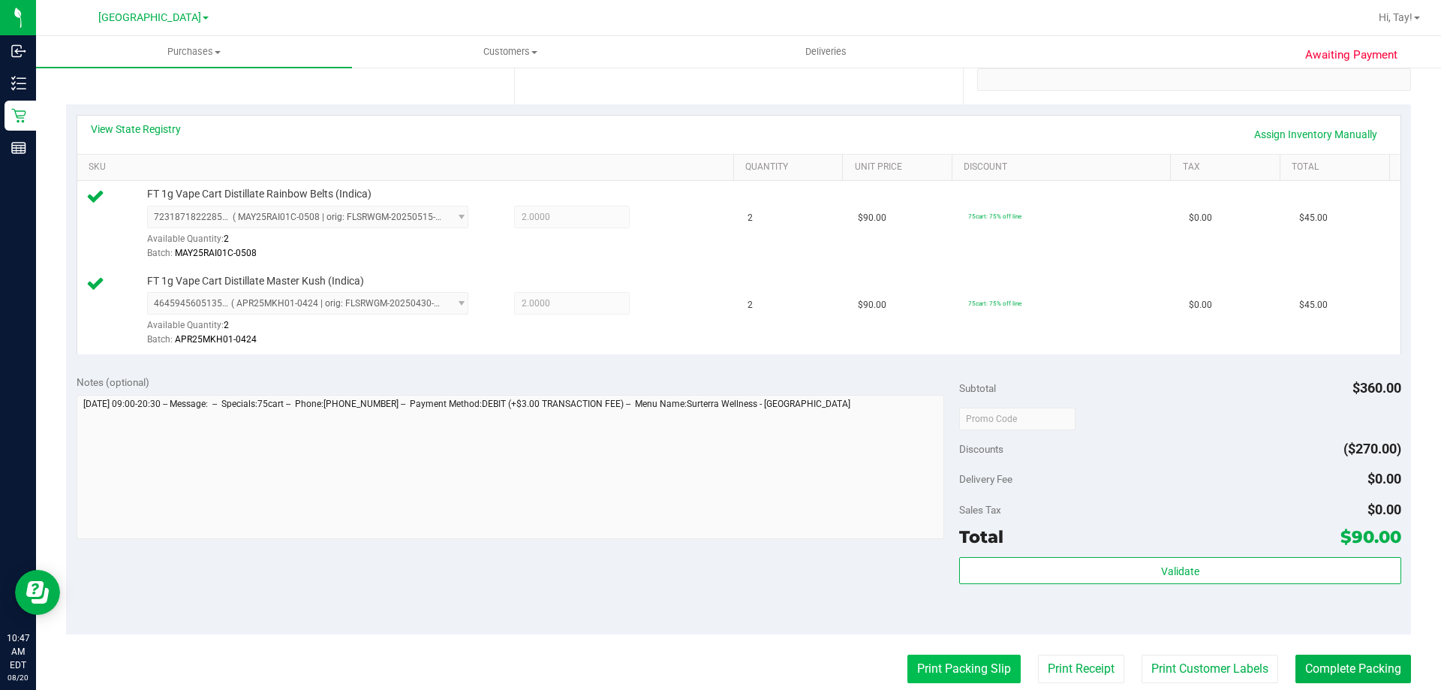
click at [955, 666] on button "Print Packing Slip" at bounding box center [963, 669] width 113 height 29
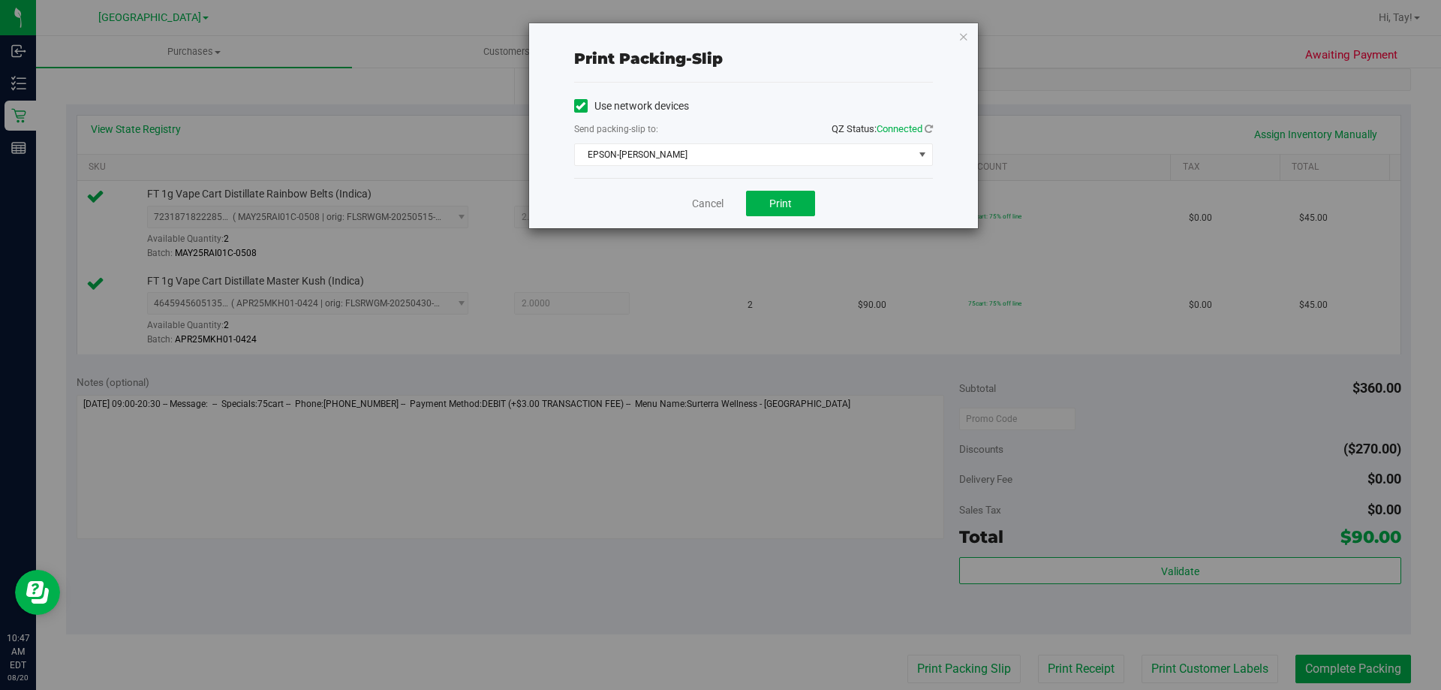
click at [814, 219] on div "Cancel Print" at bounding box center [753, 203] width 359 height 50
click at [806, 214] on button "Print" at bounding box center [780, 204] width 69 height 26
click at [714, 202] on link "Cancel" at bounding box center [708, 204] width 32 height 16
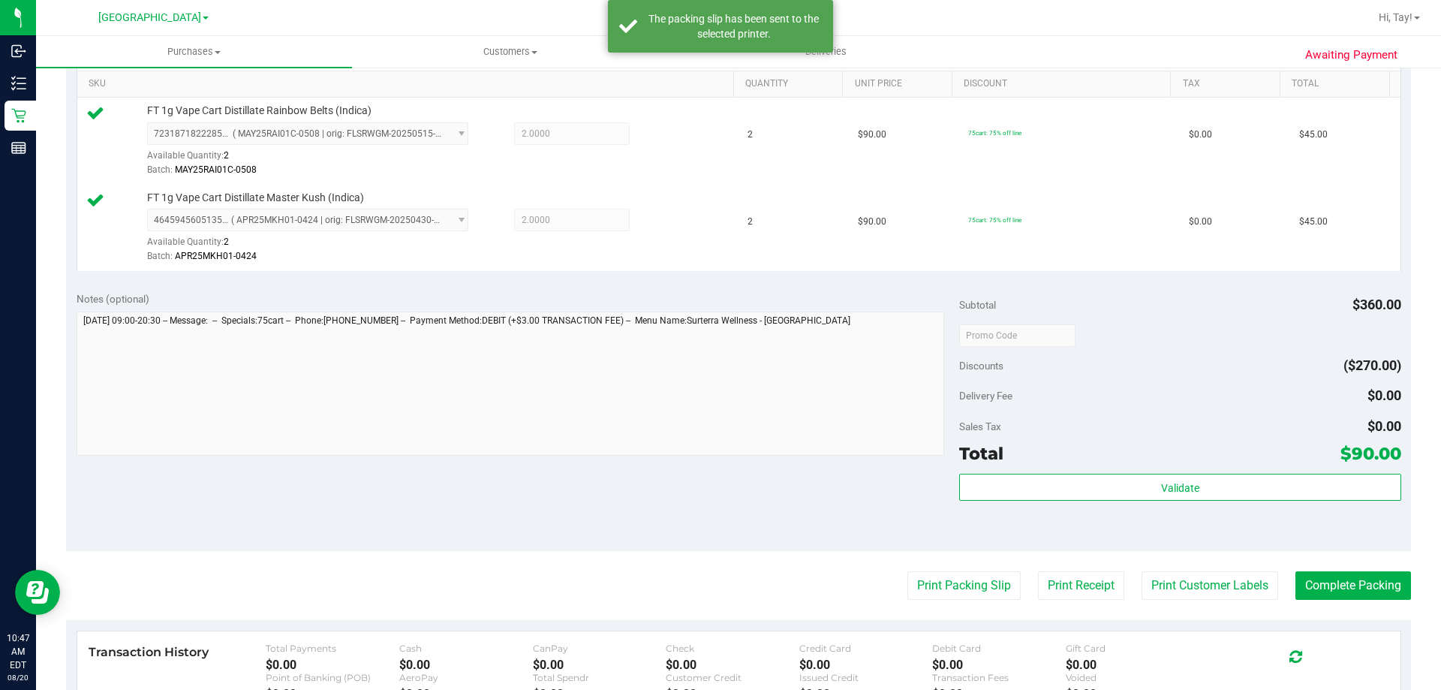
scroll to position [600, 0]
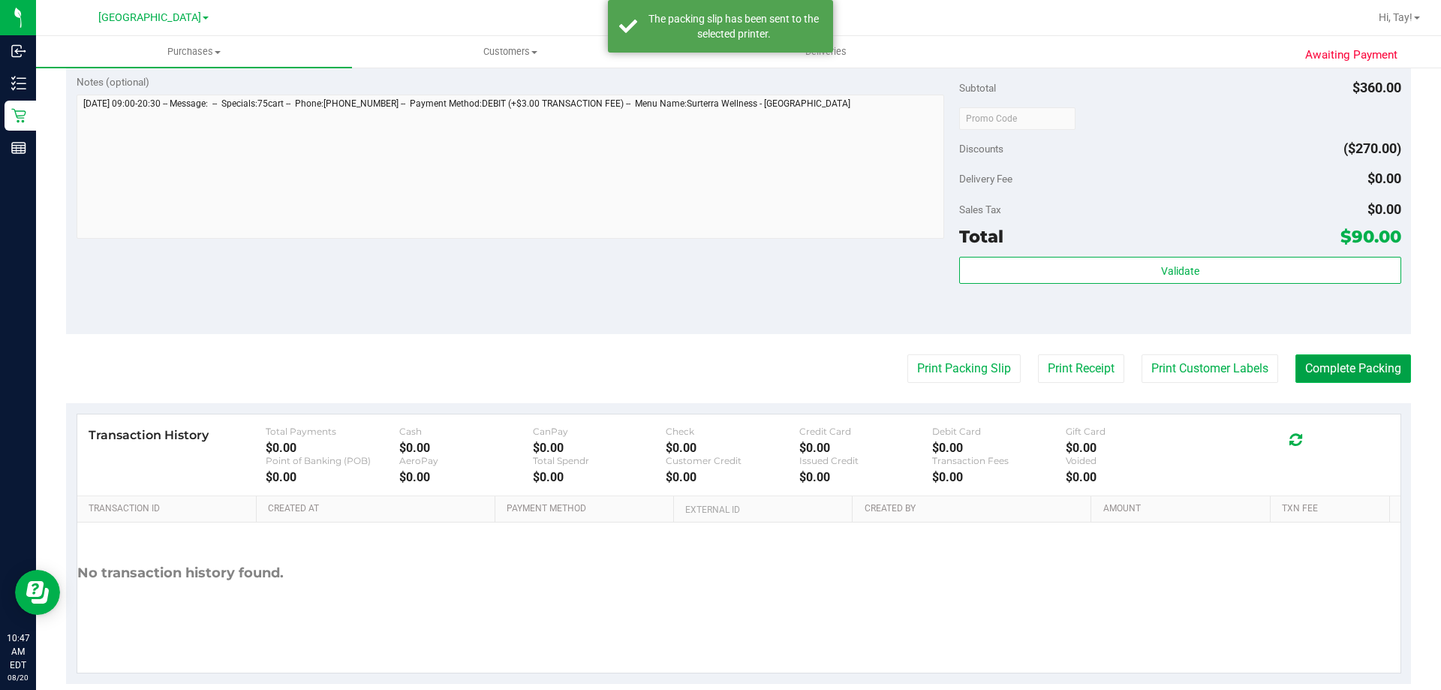
click at [1312, 373] on button "Complete Packing" at bounding box center [1354, 368] width 116 height 29
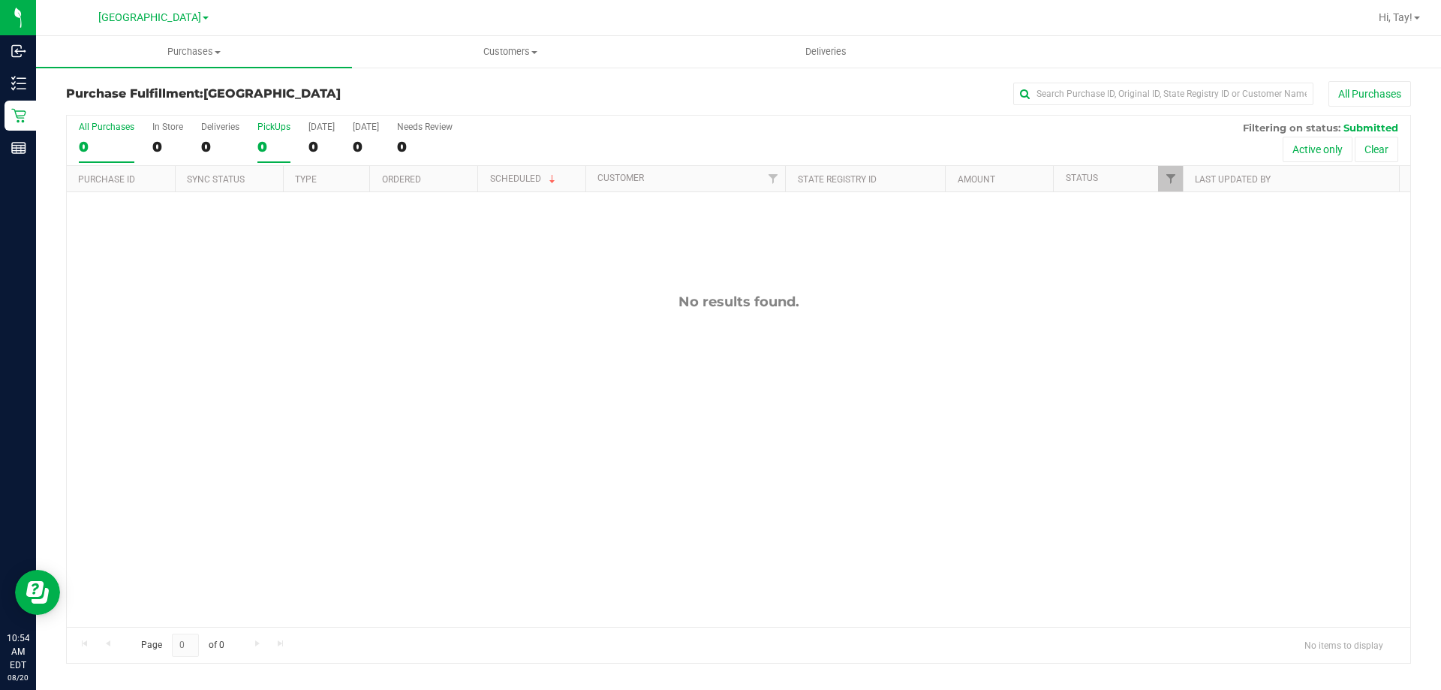
click at [267, 155] on div "0" at bounding box center [273, 146] width 33 height 17
click at [0, 0] on input "PickUps 0" at bounding box center [0, 0] width 0 height 0
click at [1177, 176] on link "Filter" at bounding box center [1170, 179] width 25 height 26
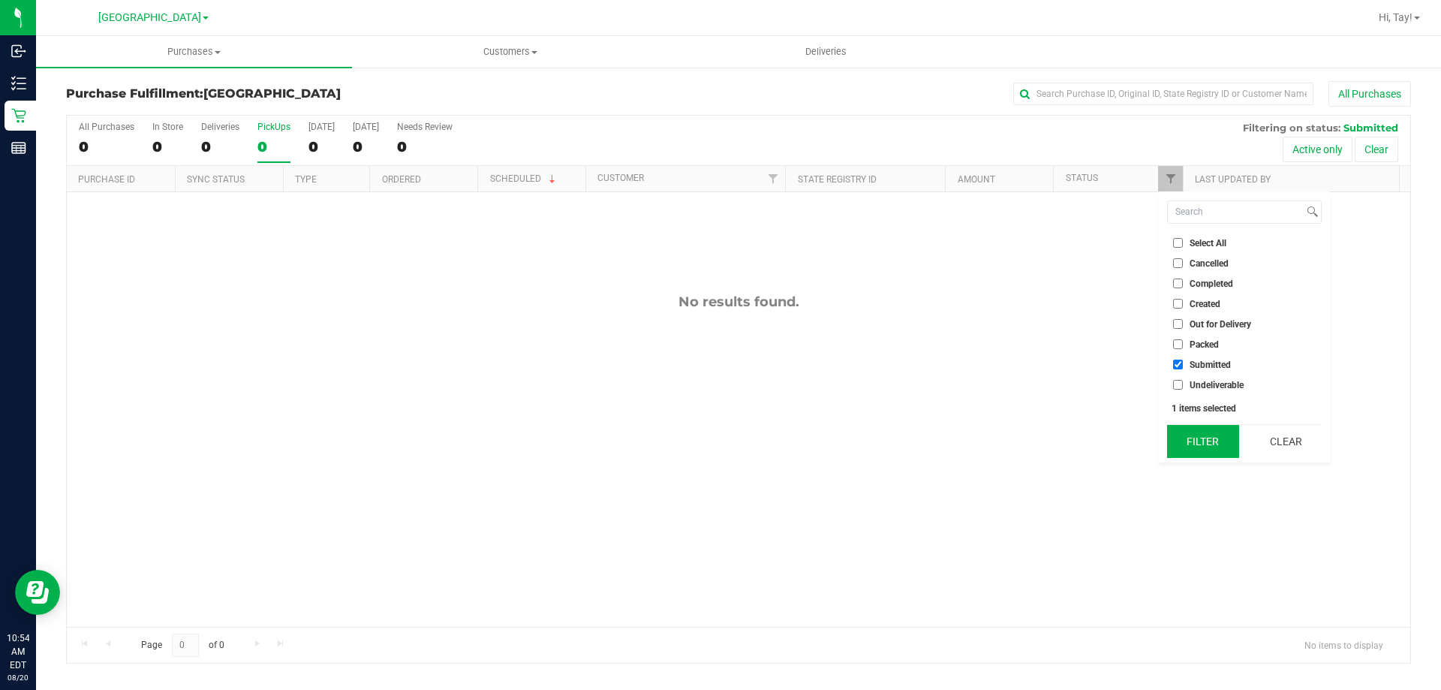
click at [1202, 453] on button "Filter" at bounding box center [1203, 441] width 72 height 33
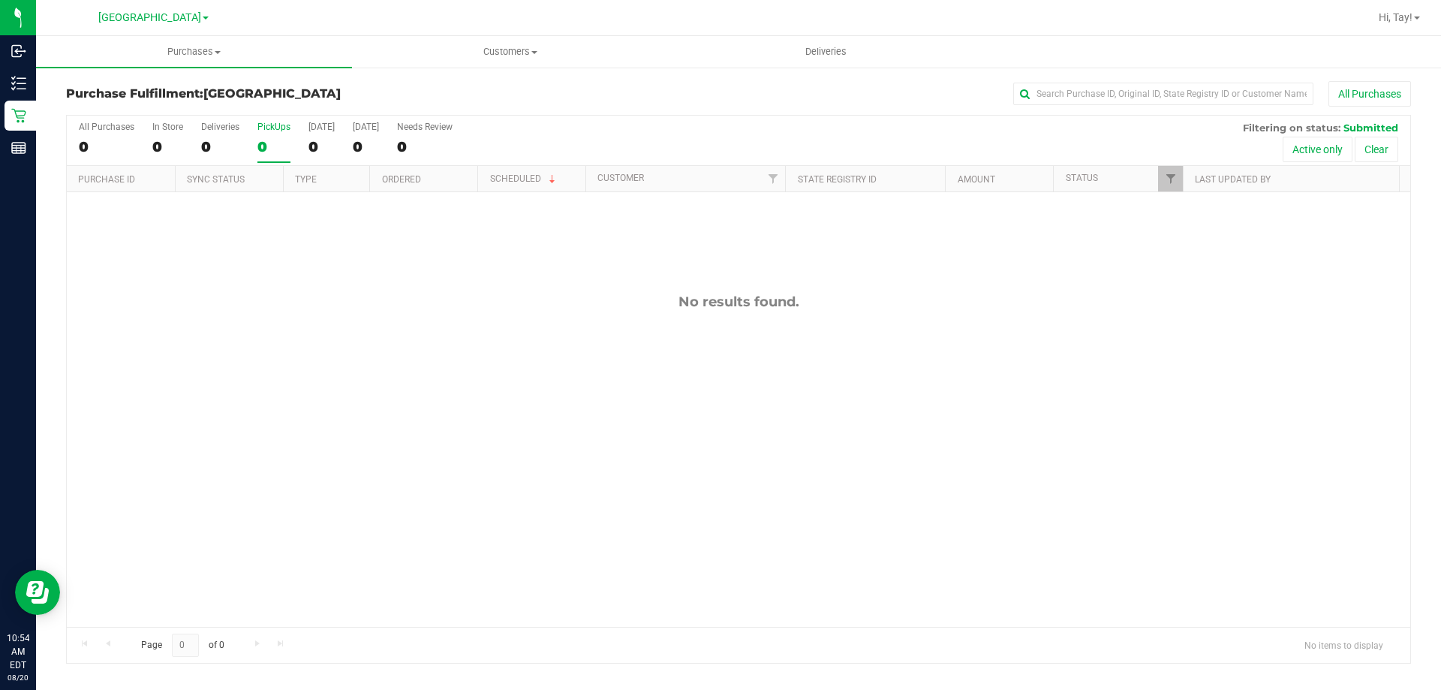
click at [771, 405] on div "No results found." at bounding box center [739, 460] width 1344 height 536
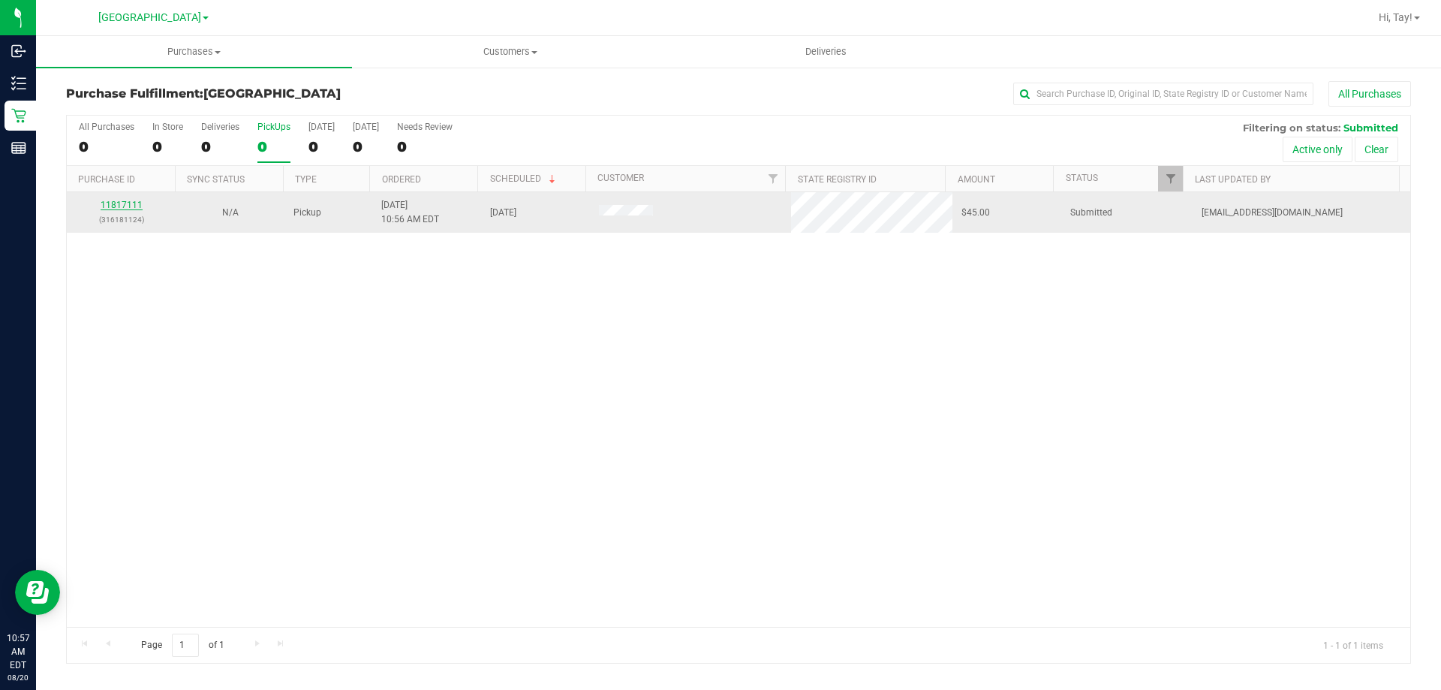
click at [128, 202] on link "11817111" at bounding box center [122, 205] width 42 height 11
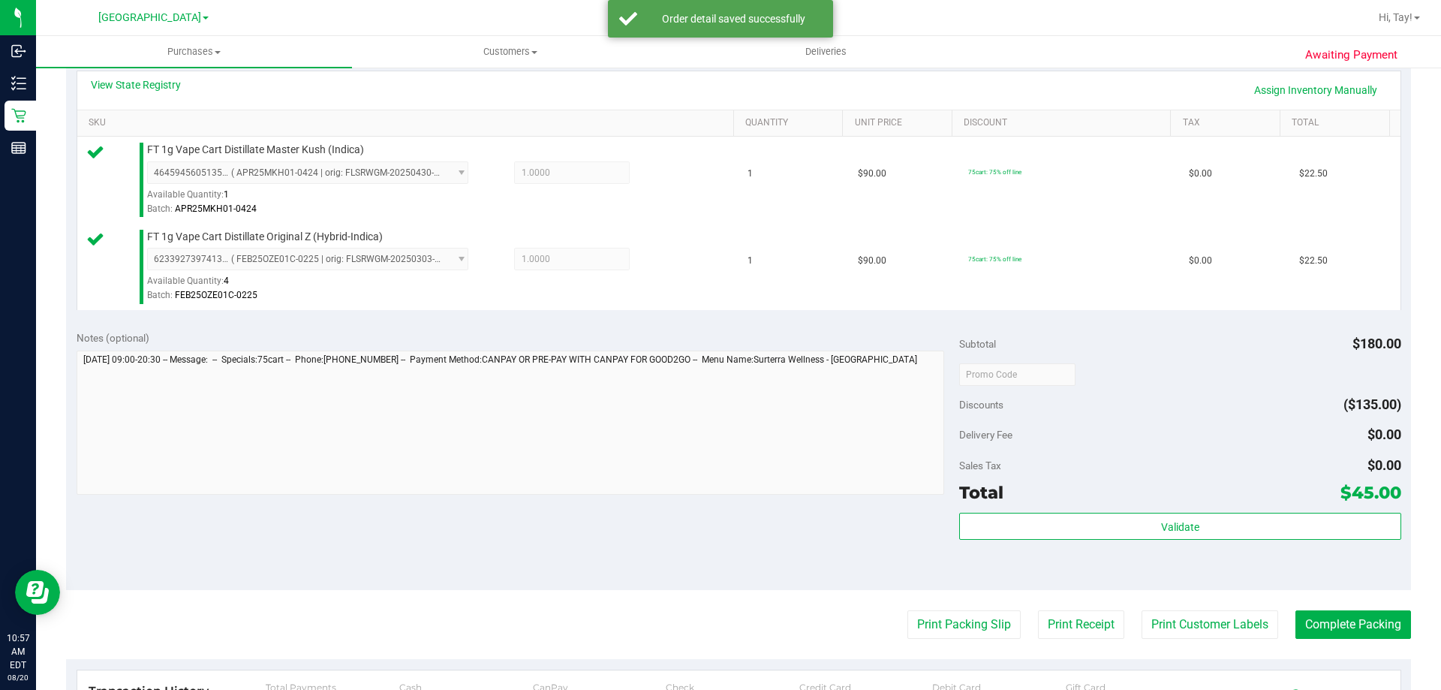
scroll to position [450, 0]
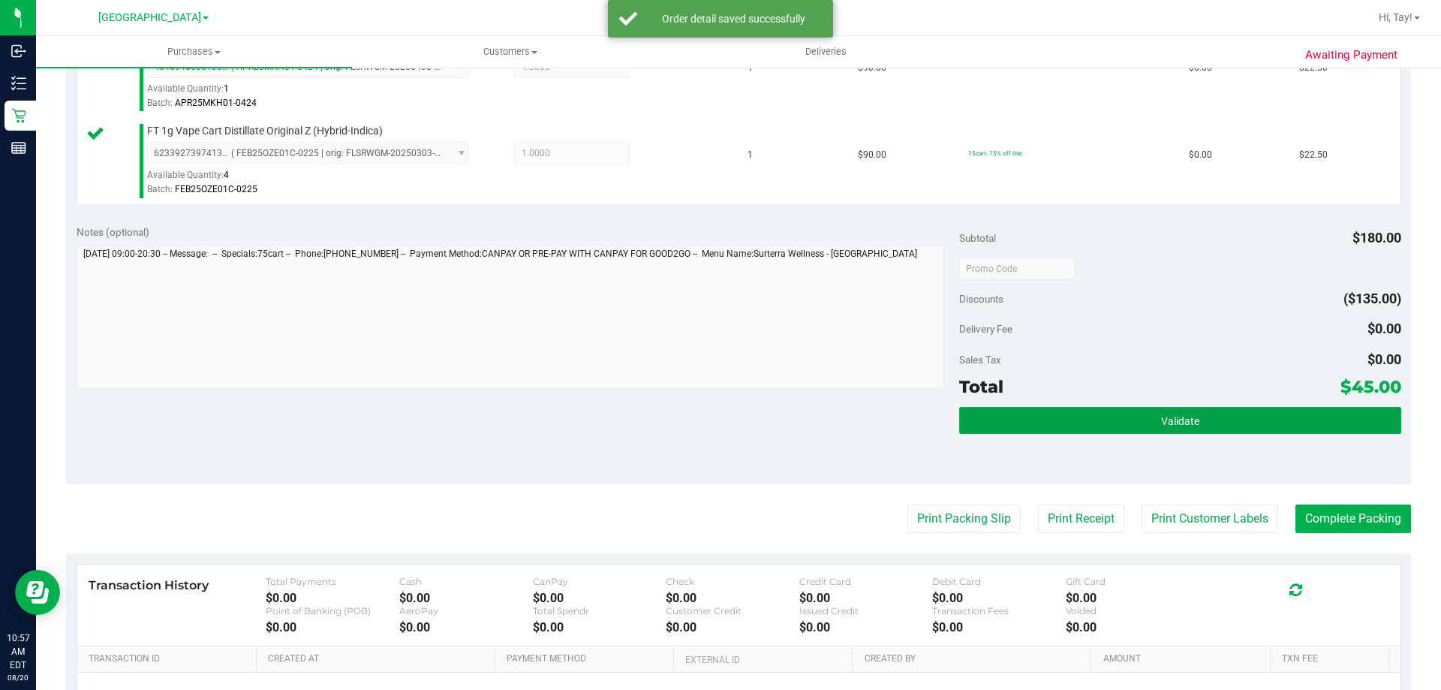
click at [1034, 415] on button "Validate" at bounding box center [1179, 420] width 441 height 27
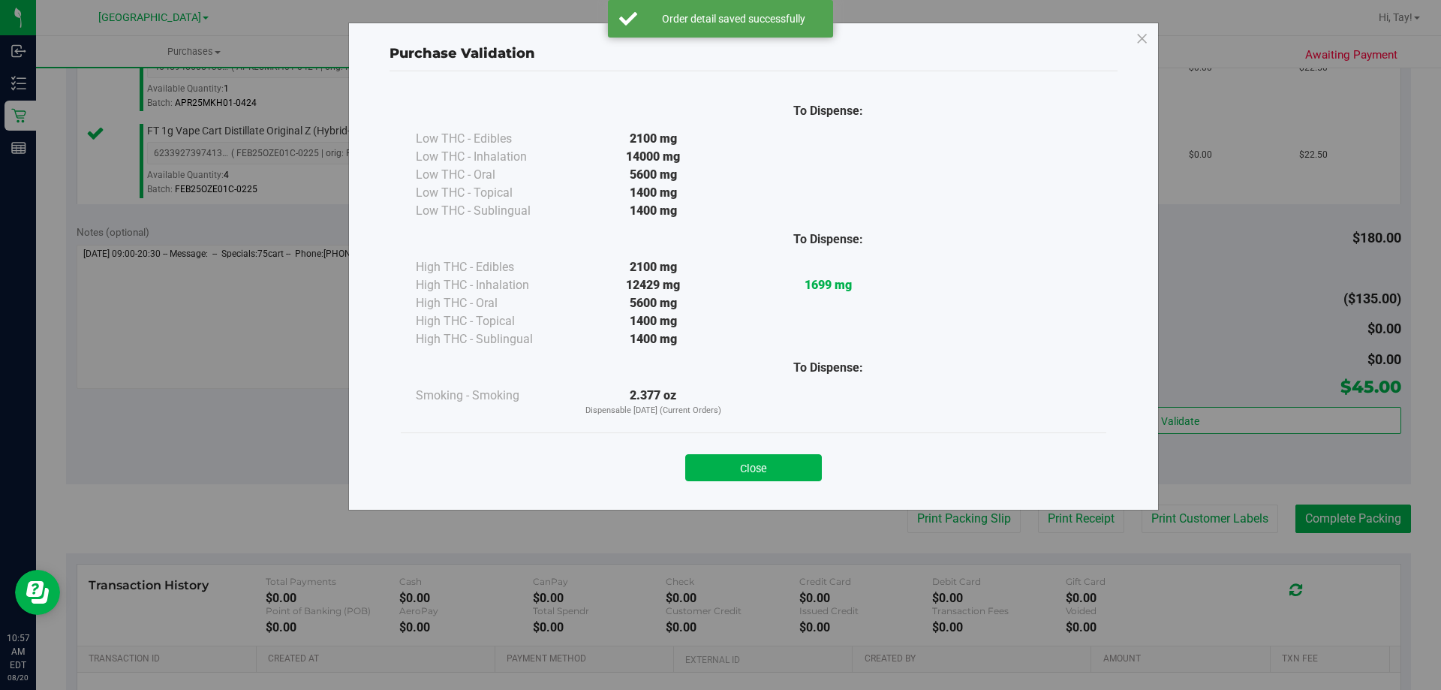
click at [962, 520] on div "Purchase Validation To Dispense: Low THC - Edibles 2100 mg" at bounding box center [726, 345] width 1452 height 690
click at [799, 484] on div "Close" at bounding box center [754, 462] width 706 height 61
click at [739, 455] on button "Close" at bounding box center [753, 467] width 137 height 27
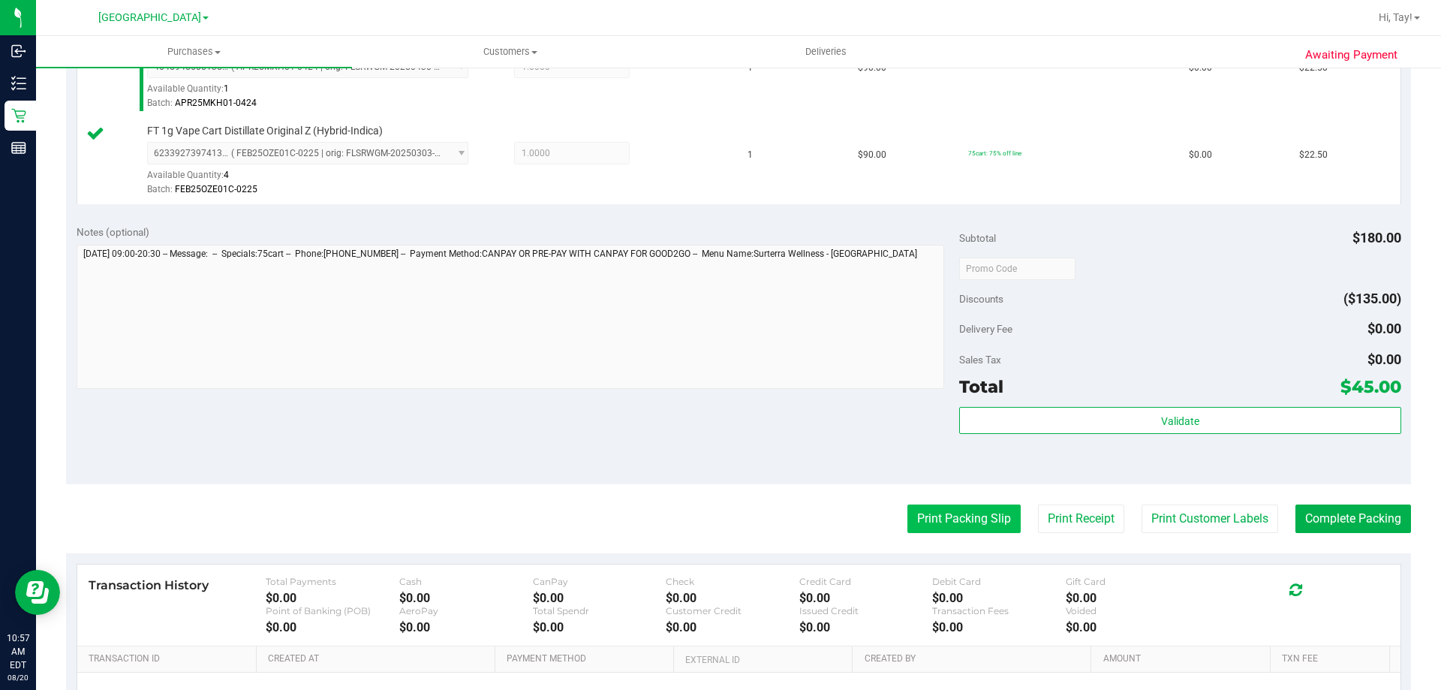
click at [920, 517] on button "Print Packing Slip" at bounding box center [963, 518] width 113 height 29
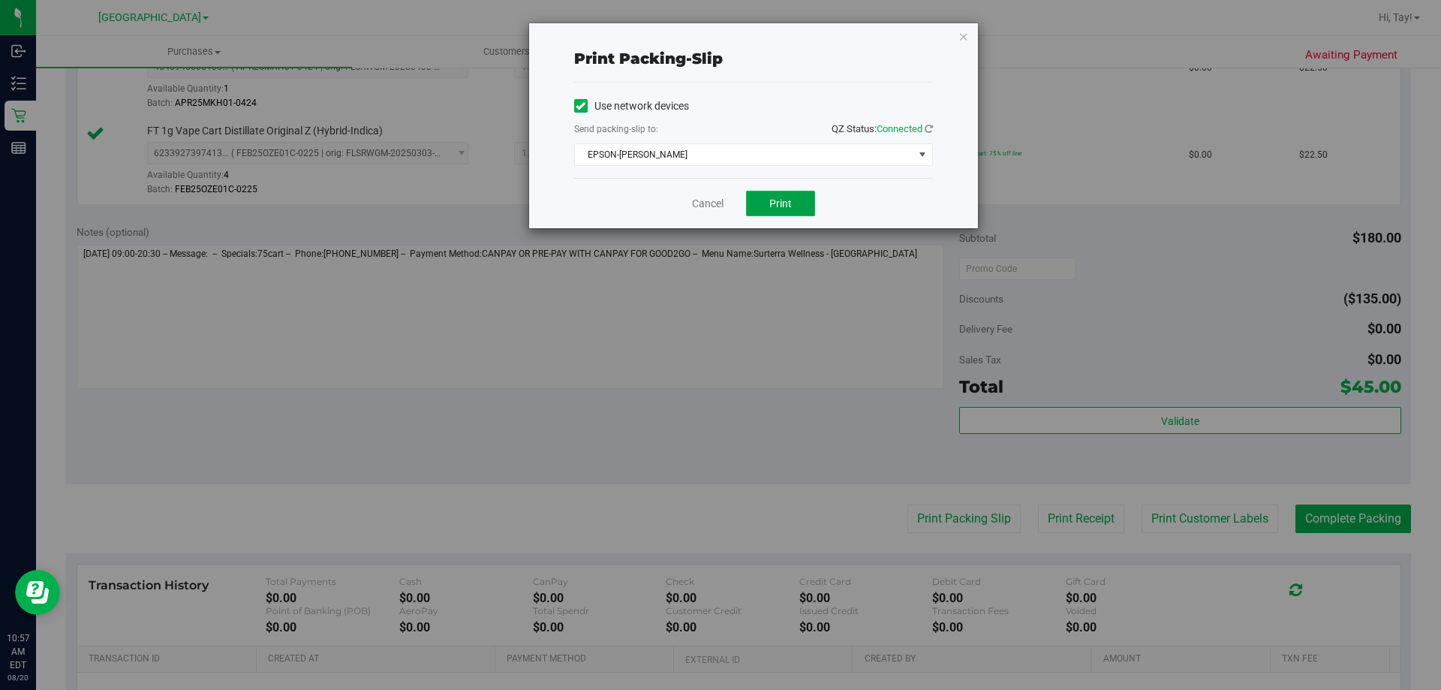
click at [781, 213] on button "Print" at bounding box center [780, 204] width 69 height 26
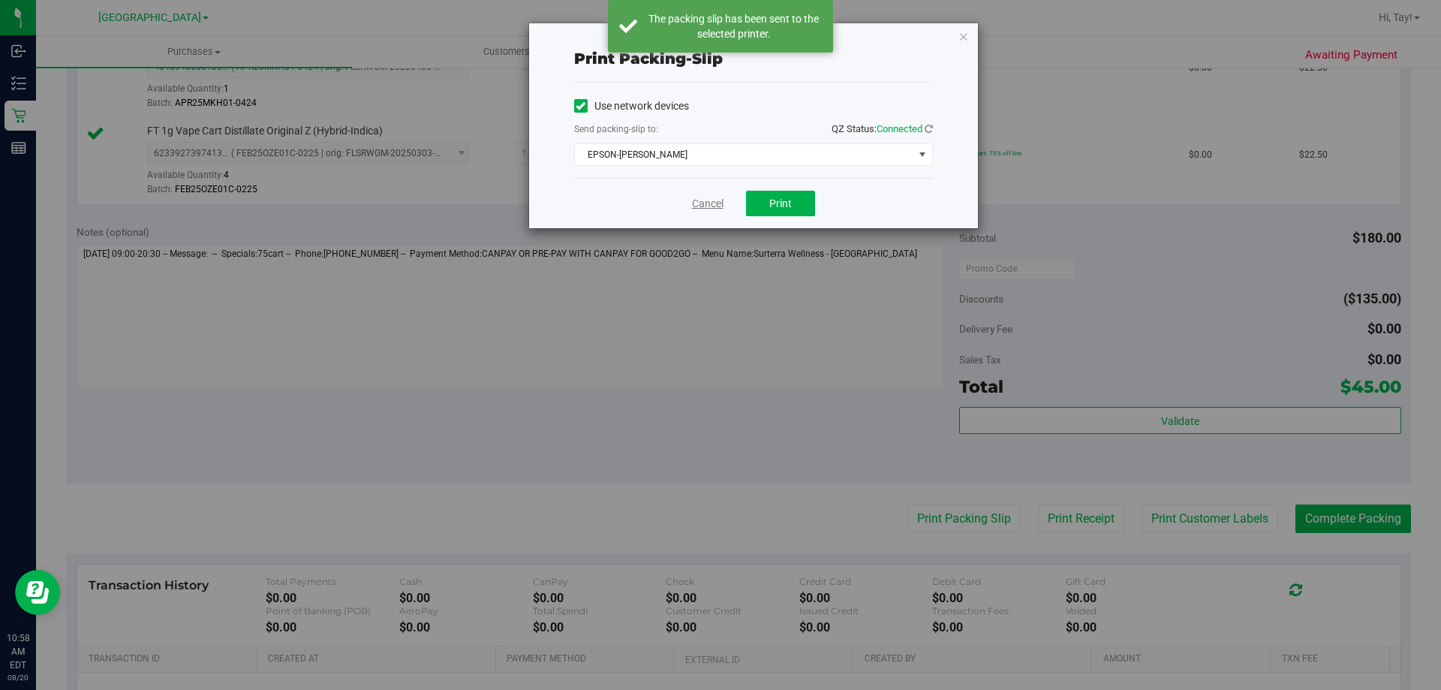
click at [712, 205] on link "Cancel" at bounding box center [708, 204] width 32 height 16
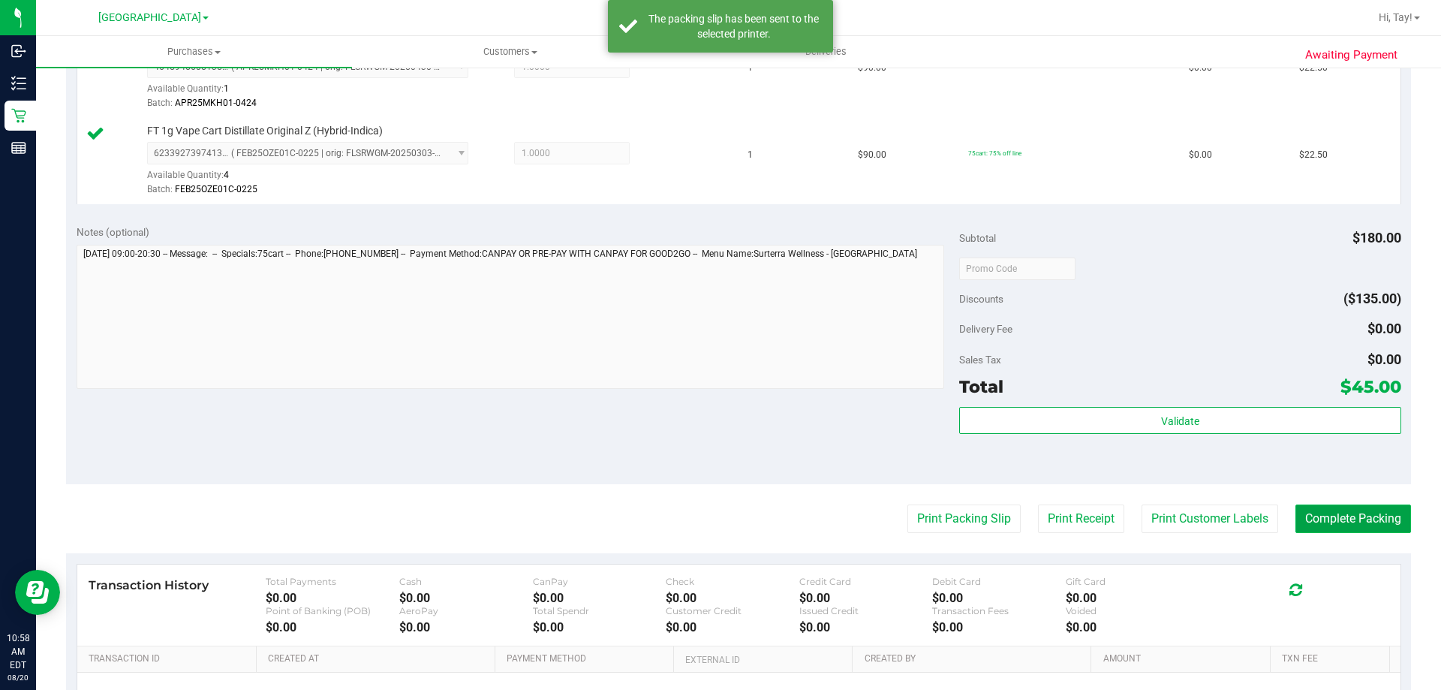
click at [1350, 517] on button "Complete Packing" at bounding box center [1354, 518] width 116 height 29
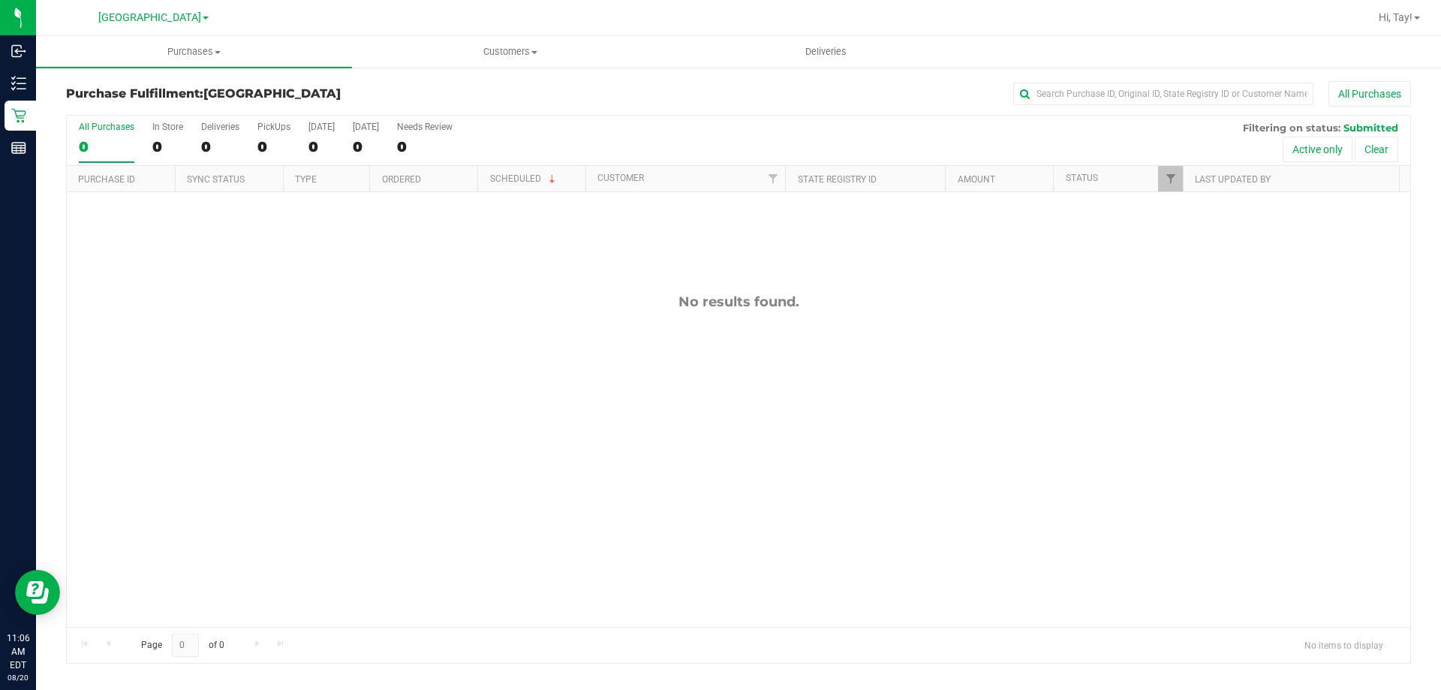
click at [251, 363] on div "No results found." at bounding box center [739, 460] width 1344 height 536
drag, startPoint x: 558, startPoint y: 384, endPoint x: 251, endPoint y: 23, distance: 474.5
click at [500, 345] on div "No results found." at bounding box center [739, 460] width 1344 height 536
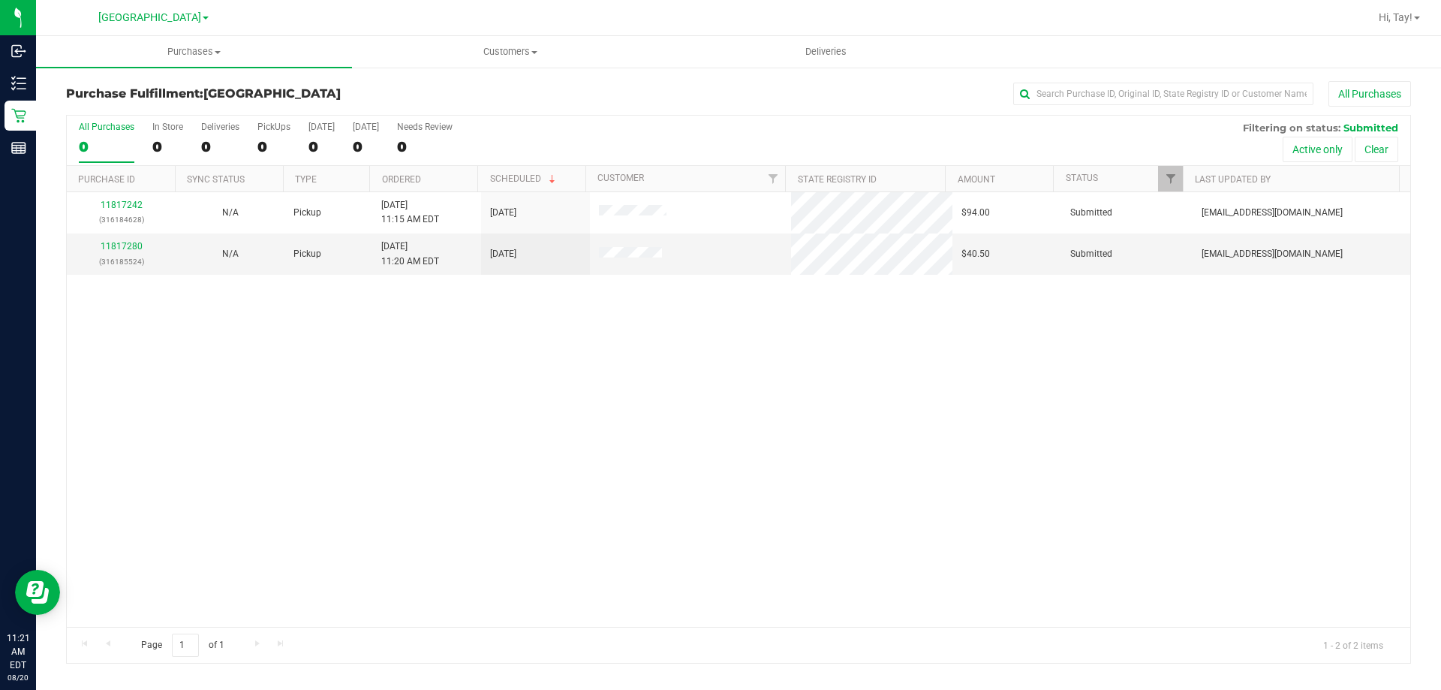
drag, startPoint x: 349, startPoint y: 312, endPoint x: 358, endPoint y: 330, distance: 20.8
click at [350, 312] on div "11817242 (316184628) N/A Pickup 8/20/2025 11:15 AM EDT 8/20/2025 $94.00 Submitt…" at bounding box center [739, 409] width 1344 height 435
click at [131, 248] on link "11817280" at bounding box center [122, 246] width 42 height 11
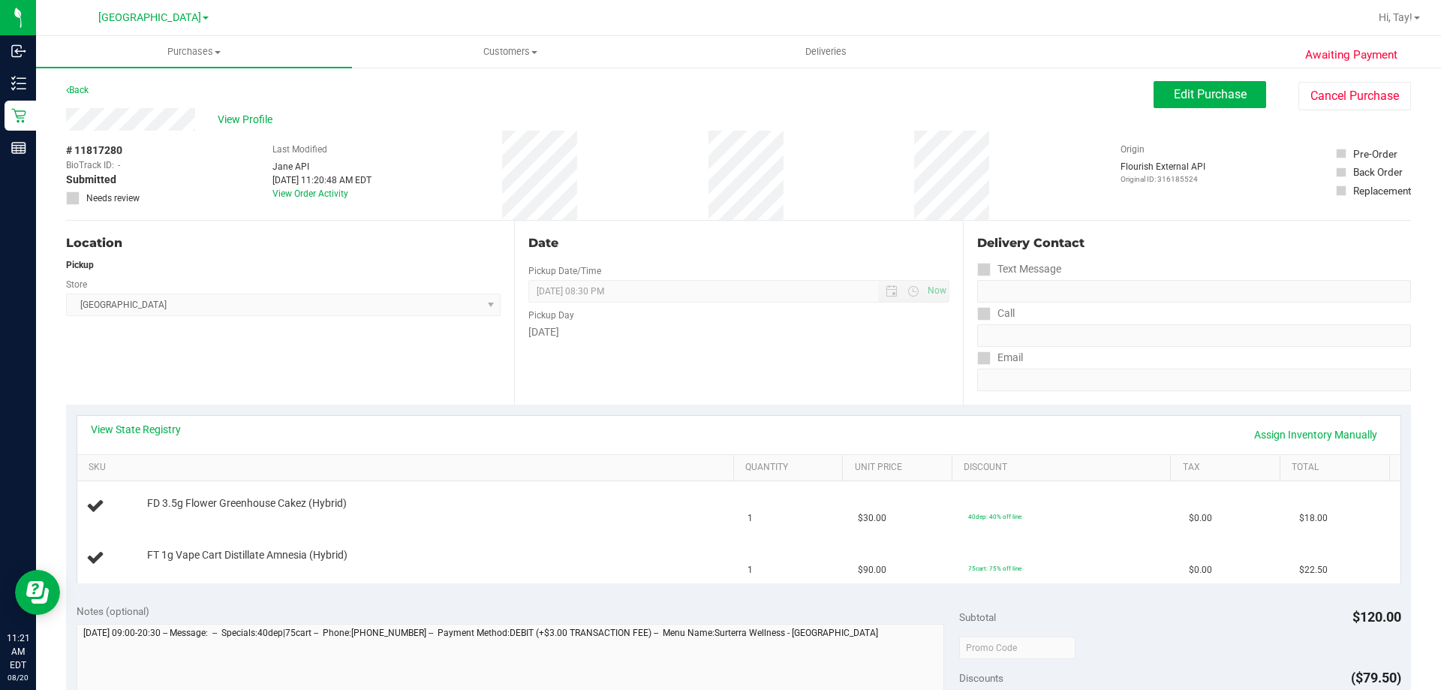
click at [258, 342] on div "Location Pickup Store Orange Park WC Select Store Bonita Springs WC Boynton Bea…" at bounding box center [290, 313] width 448 height 184
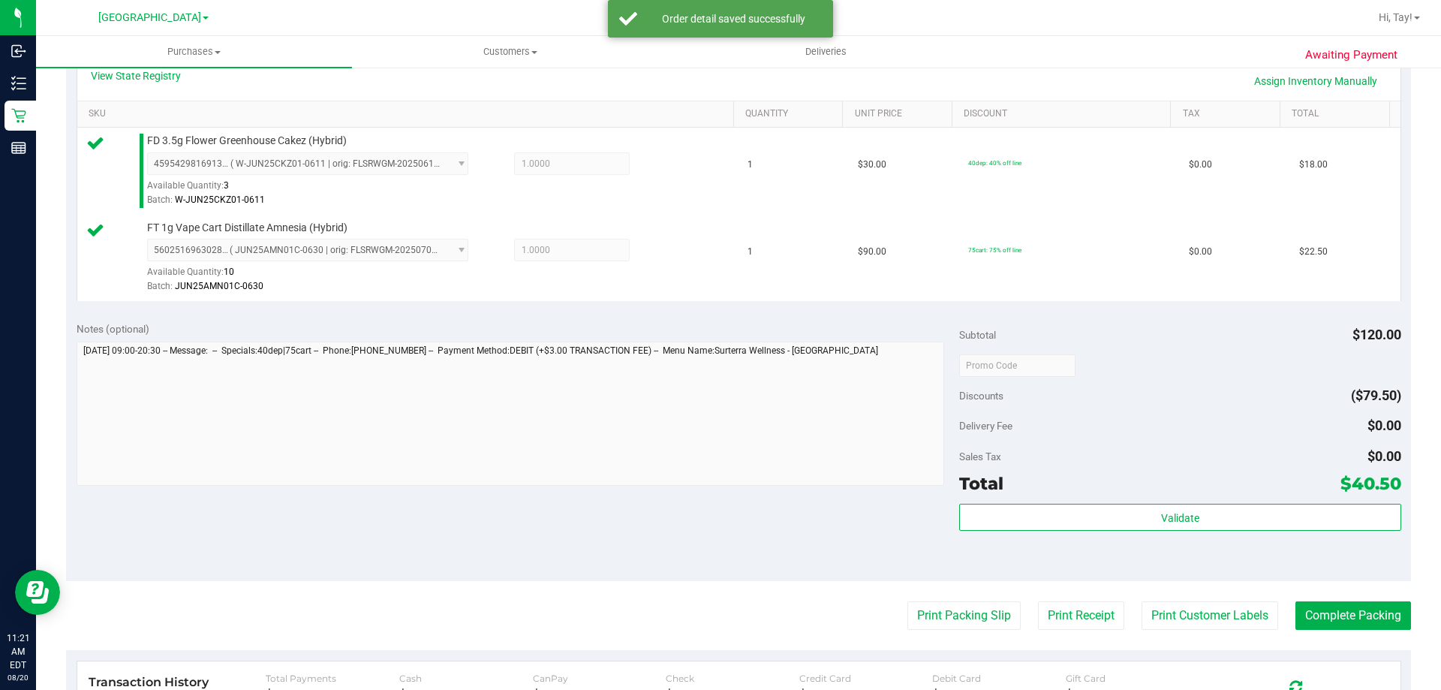
scroll to position [375, 0]
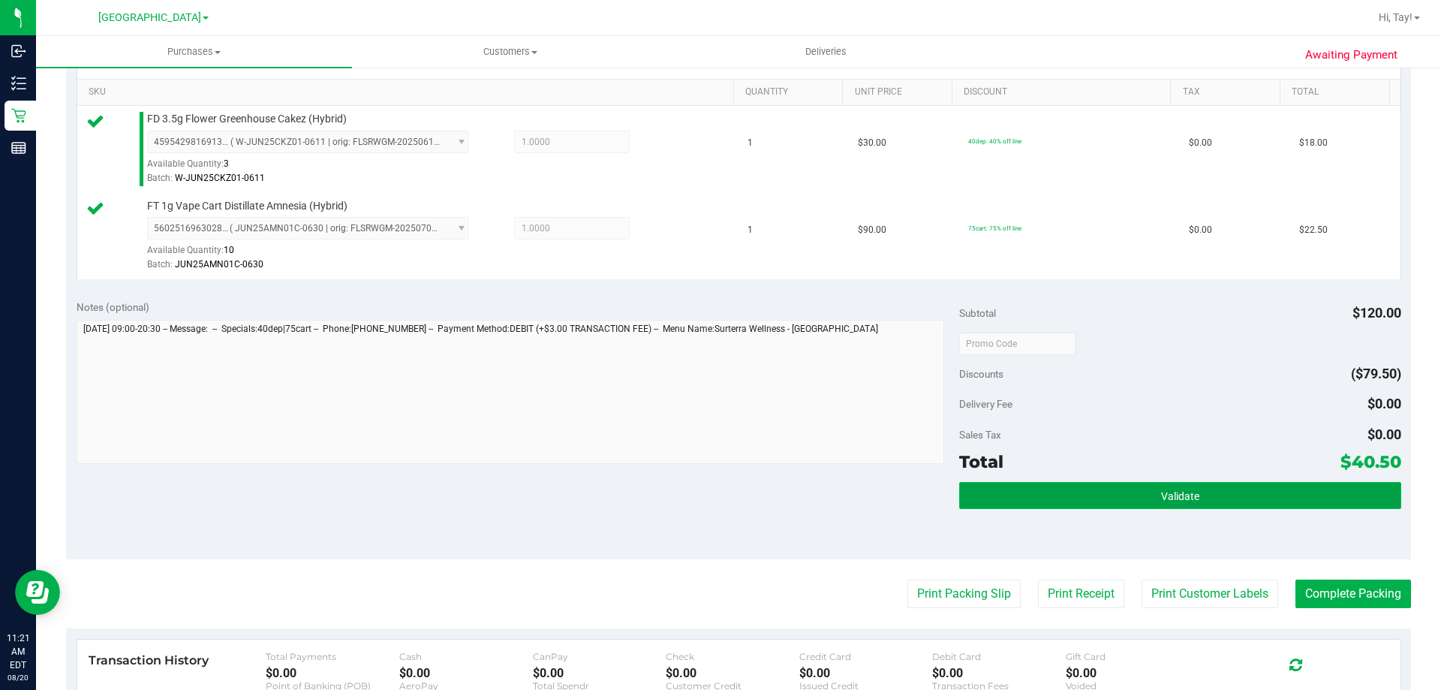
click at [1049, 489] on button "Validate" at bounding box center [1179, 495] width 441 height 27
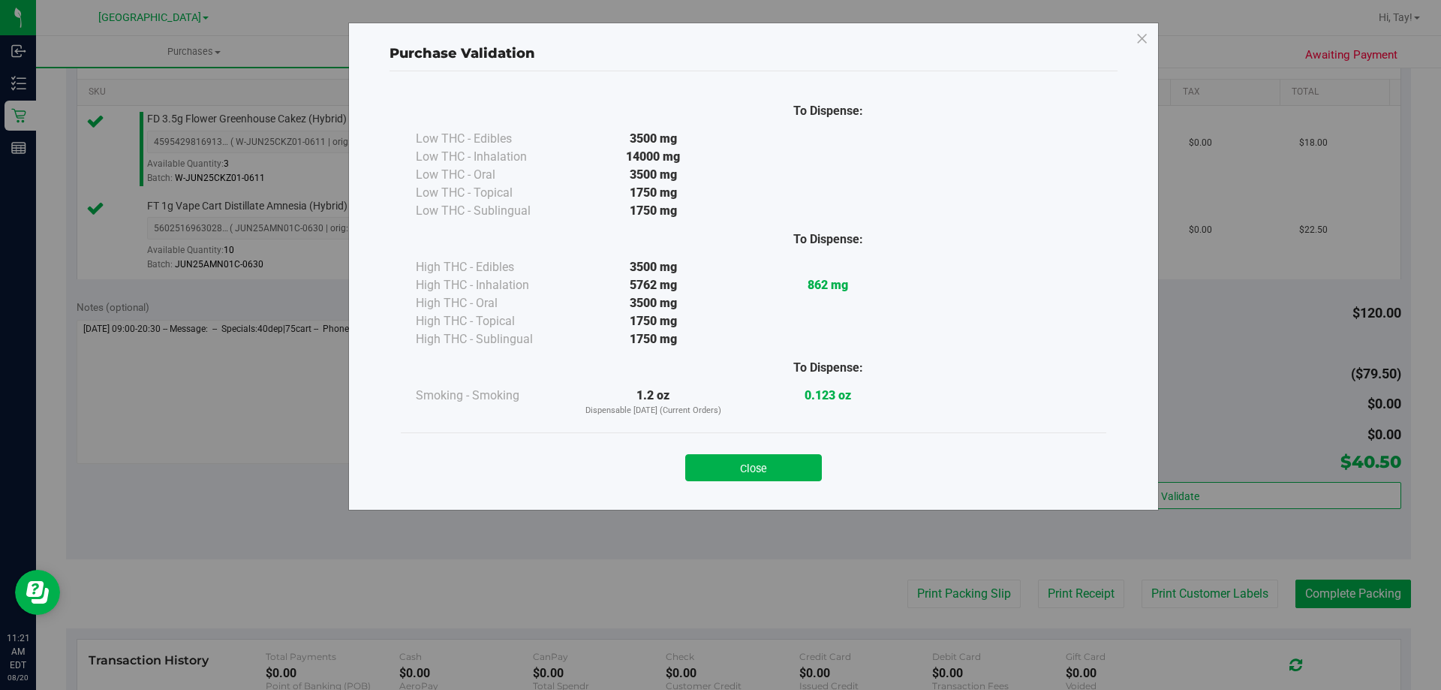
click at [796, 471] on button "Close" at bounding box center [753, 467] width 137 height 27
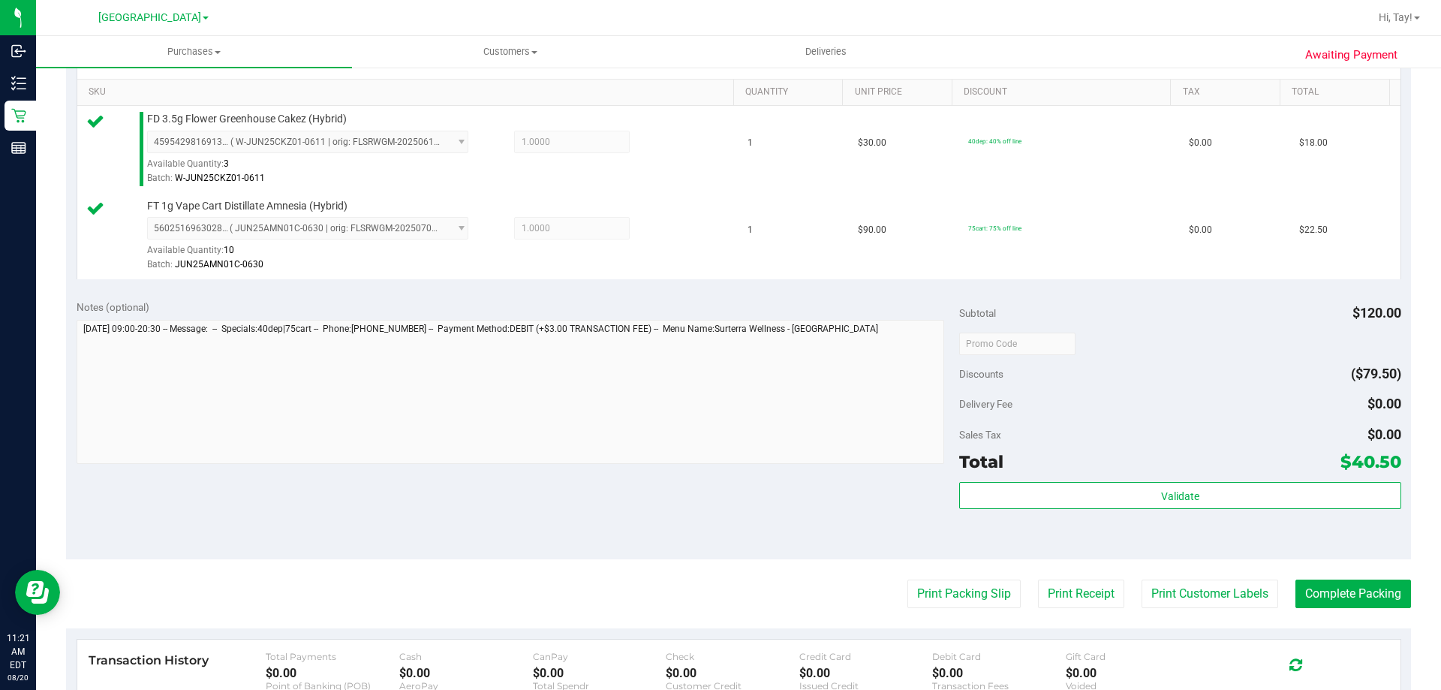
click at [951, 615] on purchase-details "Back Edit Purchase Cancel Purchase View Profile # 11817280 BioTrack ID: - Submi…" at bounding box center [738, 307] width 1345 height 1203
click at [952, 603] on button "Print Packing Slip" at bounding box center [963, 593] width 113 height 29
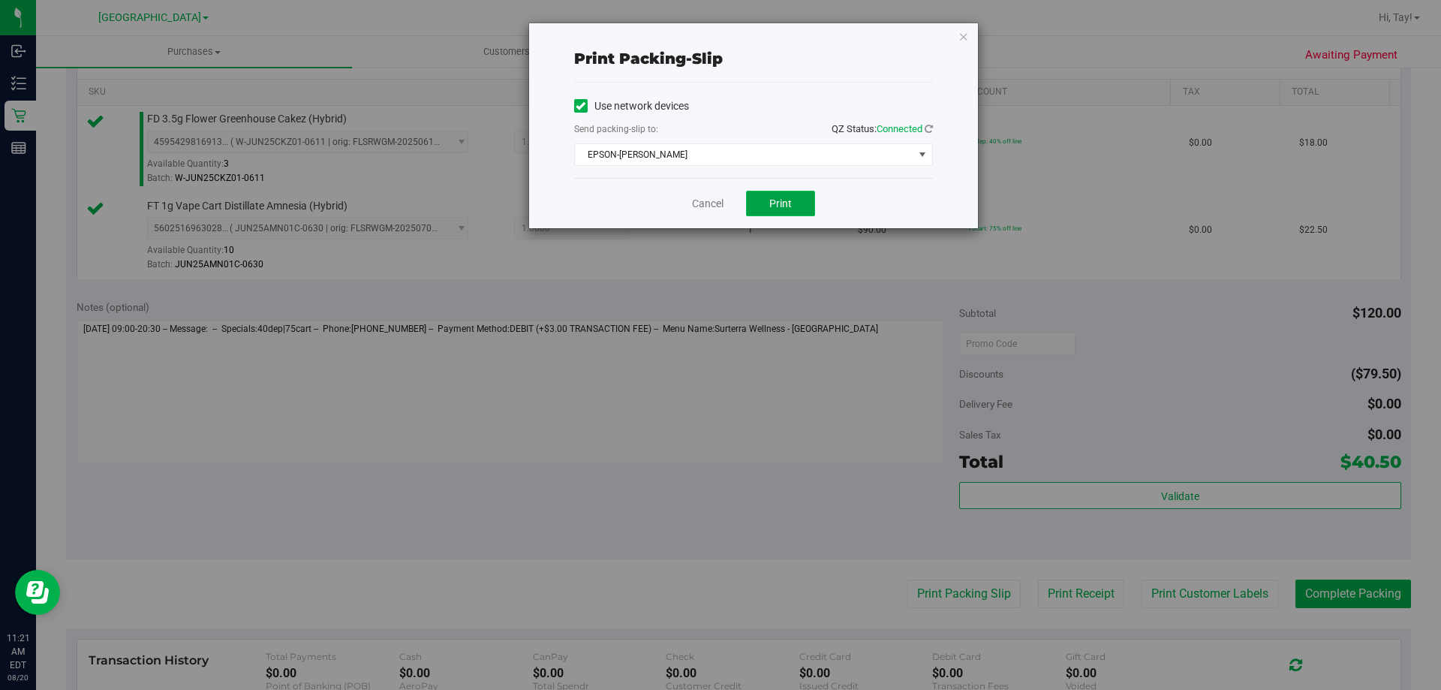
click at [775, 209] on button "Print" at bounding box center [780, 204] width 69 height 26
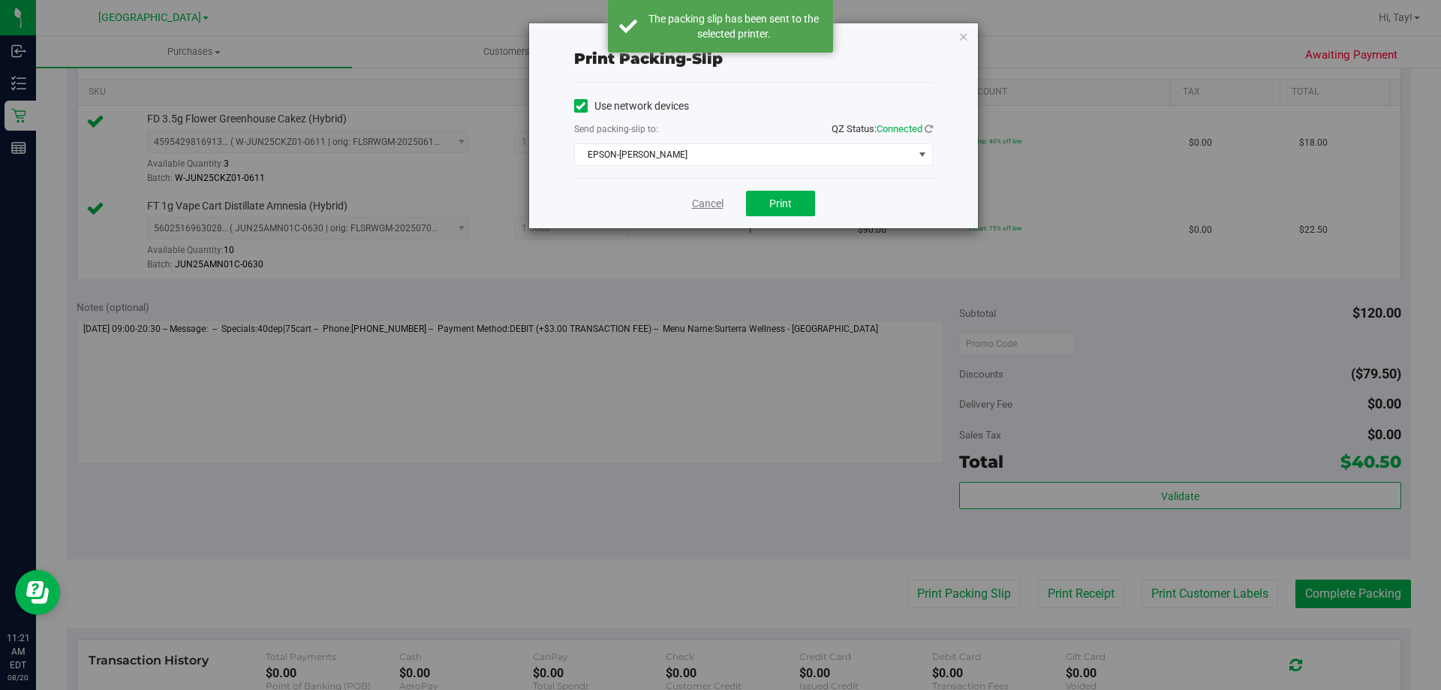
click at [702, 203] on link "Cancel" at bounding box center [708, 204] width 32 height 16
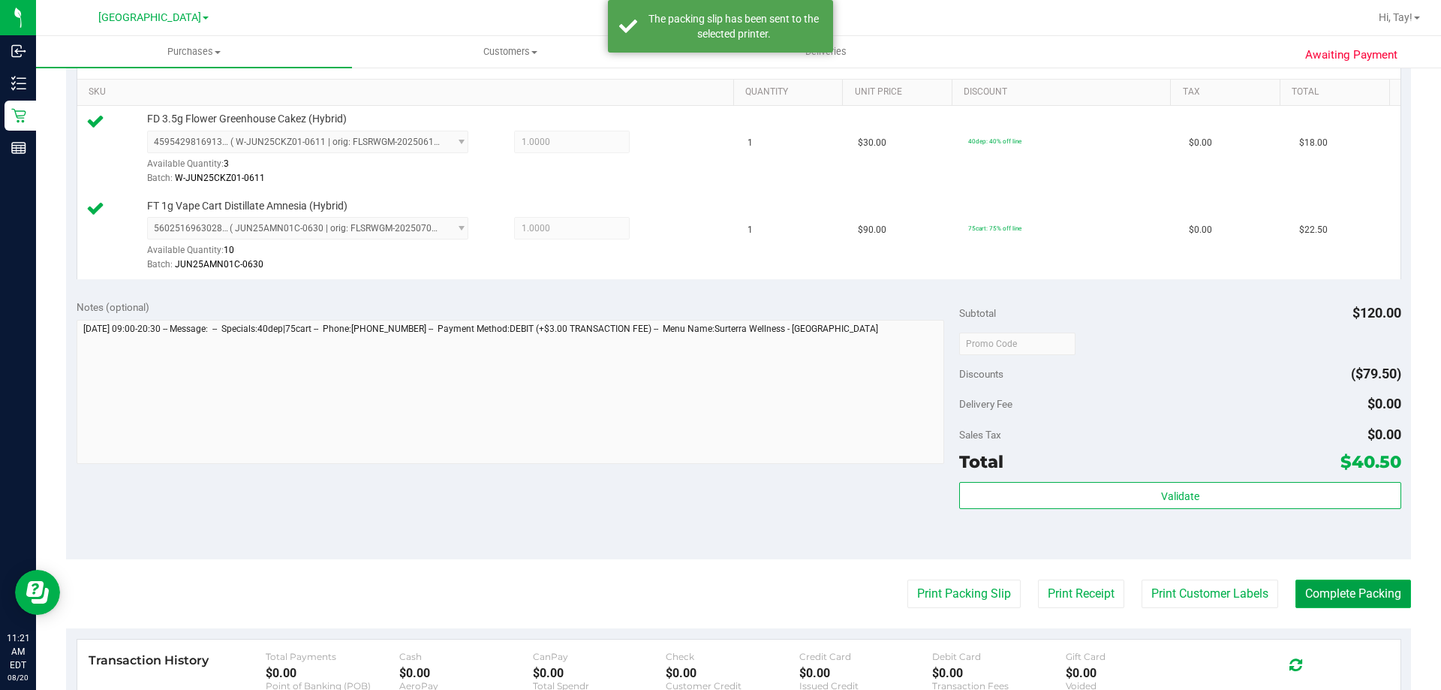
click at [1368, 588] on button "Complete Packing" at bounding box center [1354, 593] width 116 height 29
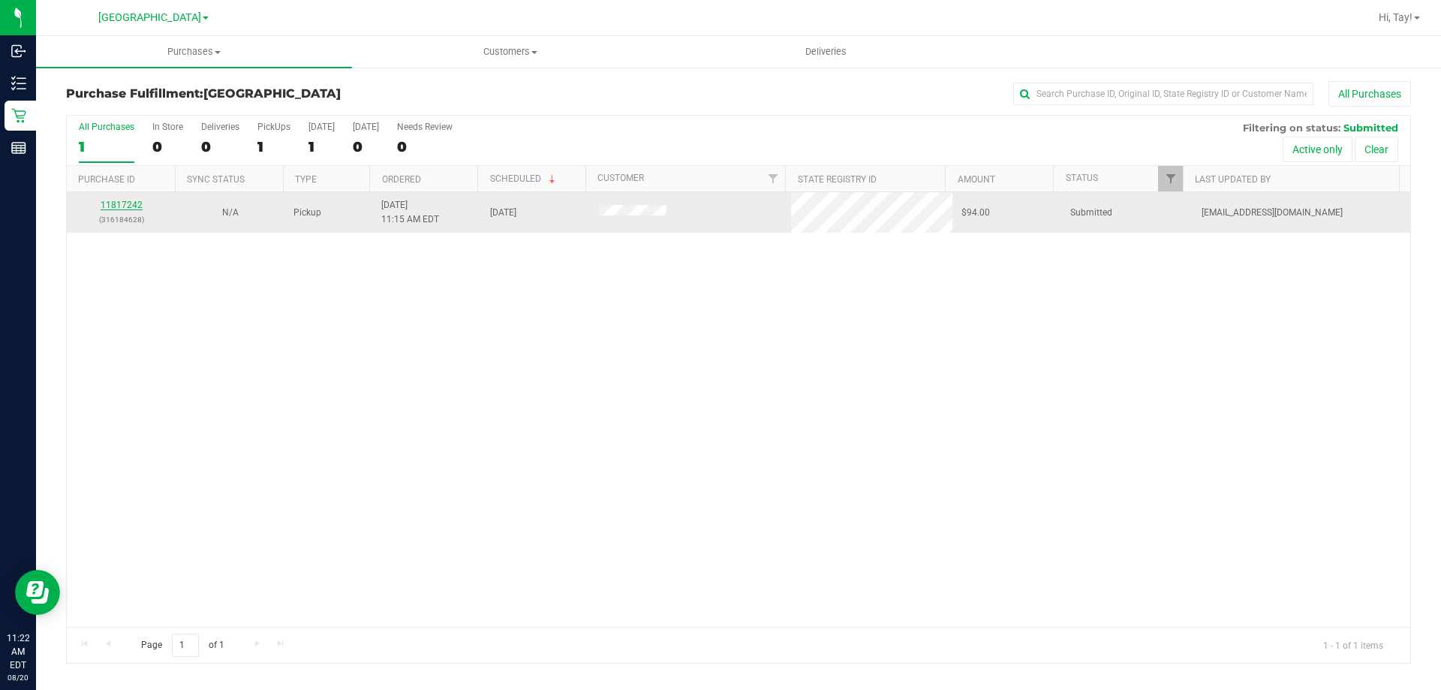
click at [136, 202] on link "11817242" at bounding box center [122, 205] width 42 height 11
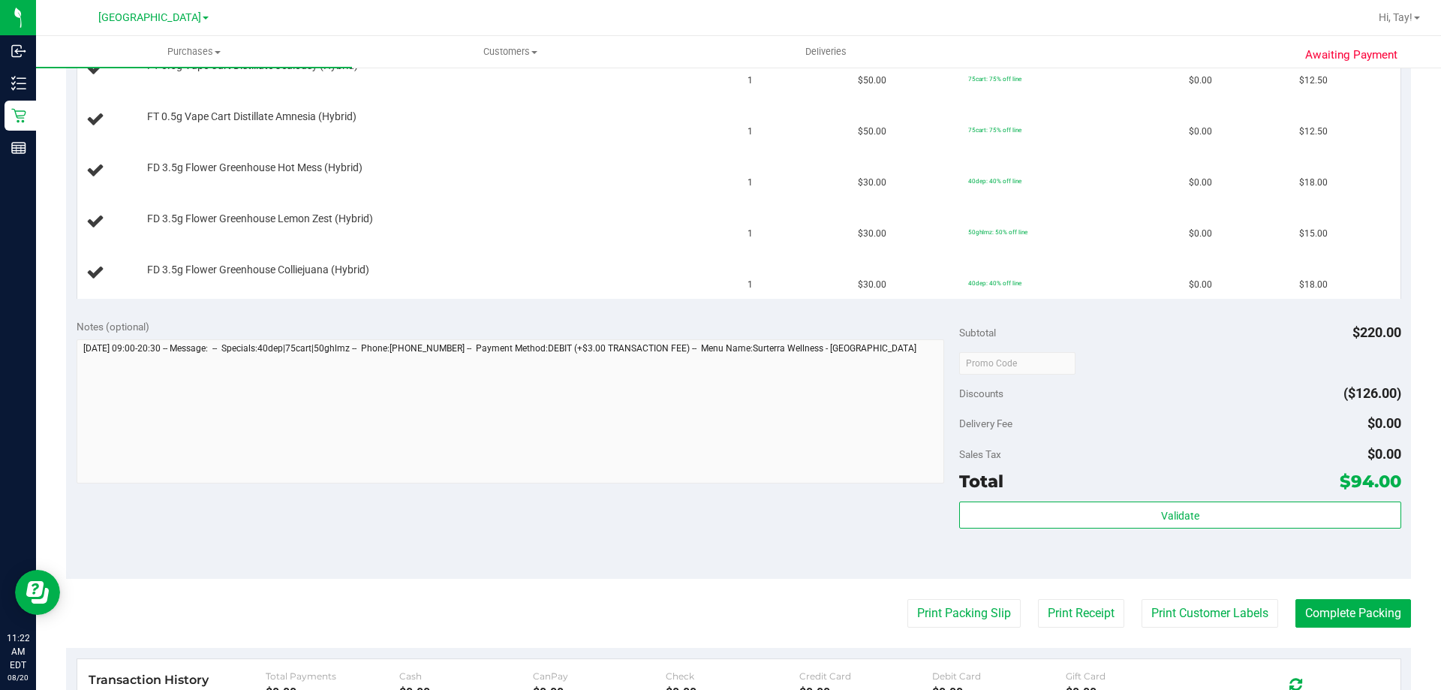
scroll to position [525, 0]
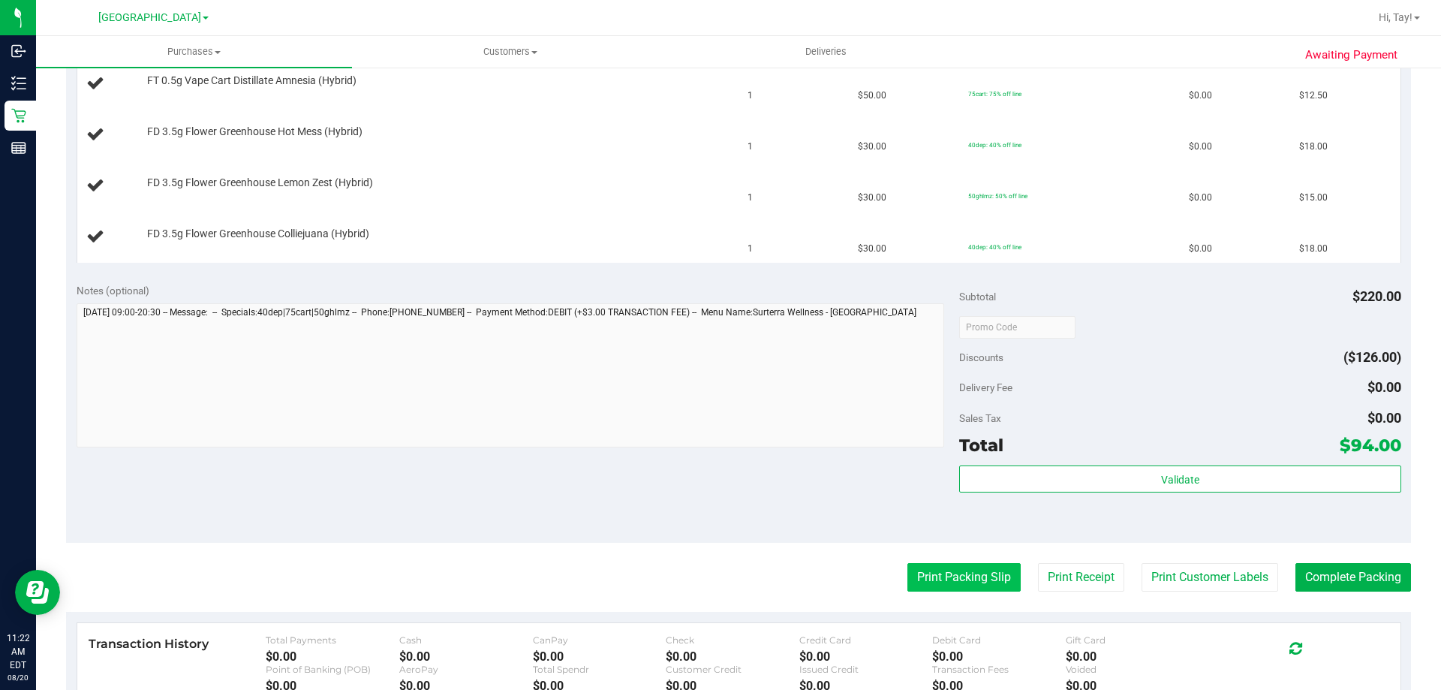
click at [940, 566] on button "Print Packing Slip" at bounding box center [963, 577] width 113 height 29
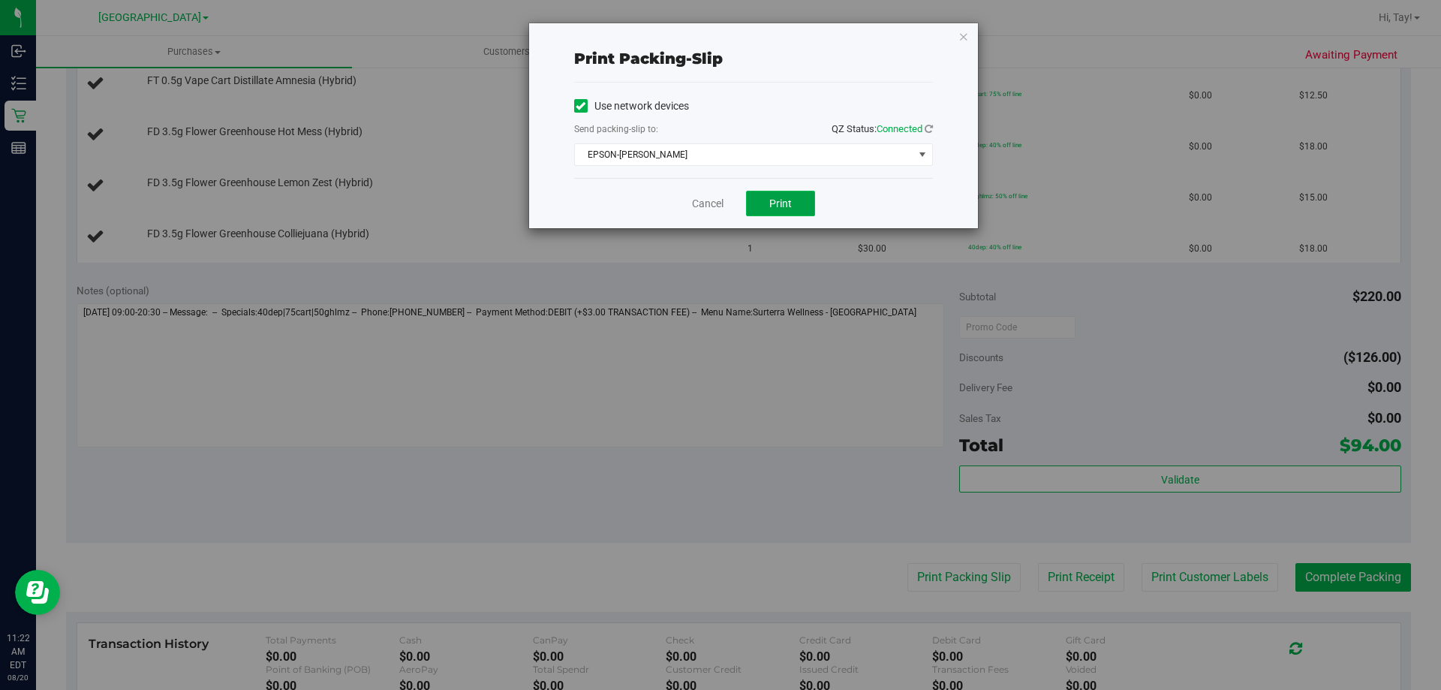
click at [772, 208] on span "Print" at bounding box center [780, 203] width 23 height 12
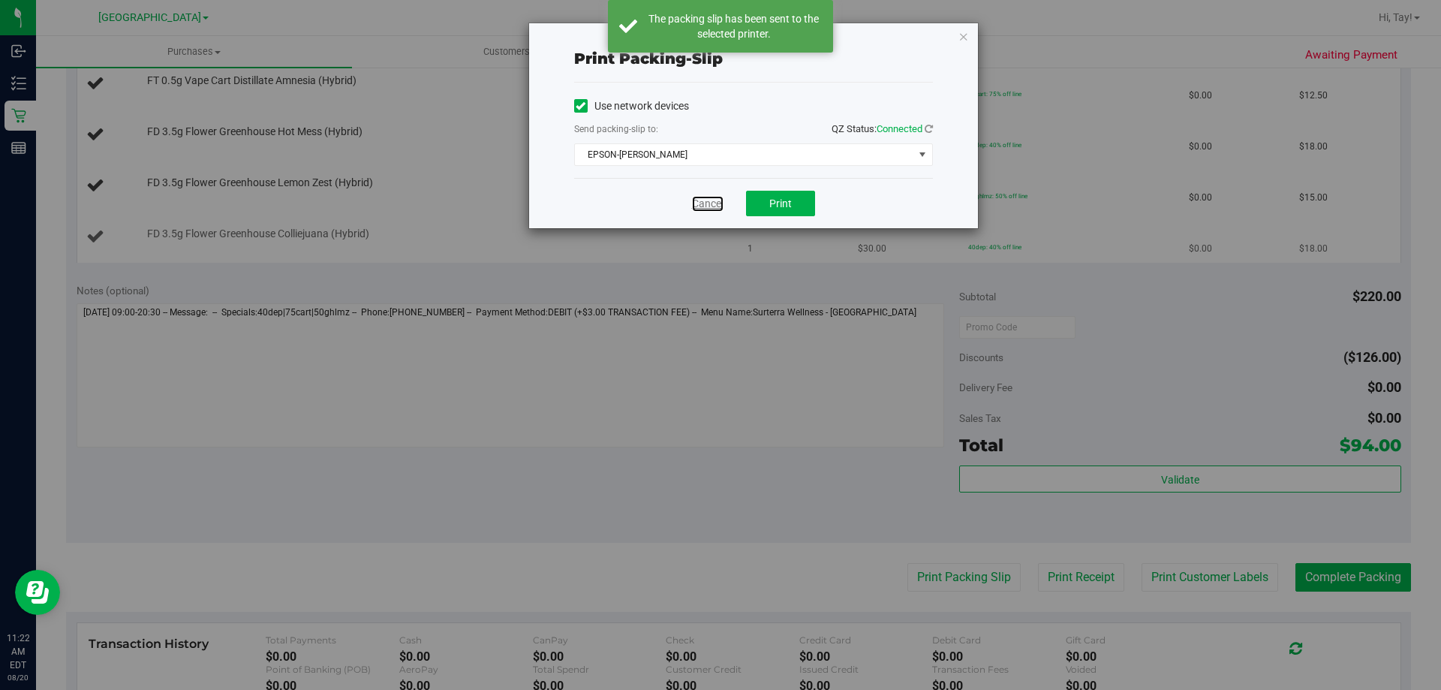
drag, startPoint x: 700, startPoint y: 206, endPoint x: 708, endPoint y: 228, distance: 23.0
click at [700, 206] on link "Cancel" at bounding box center [708, 204] width 32 height 16
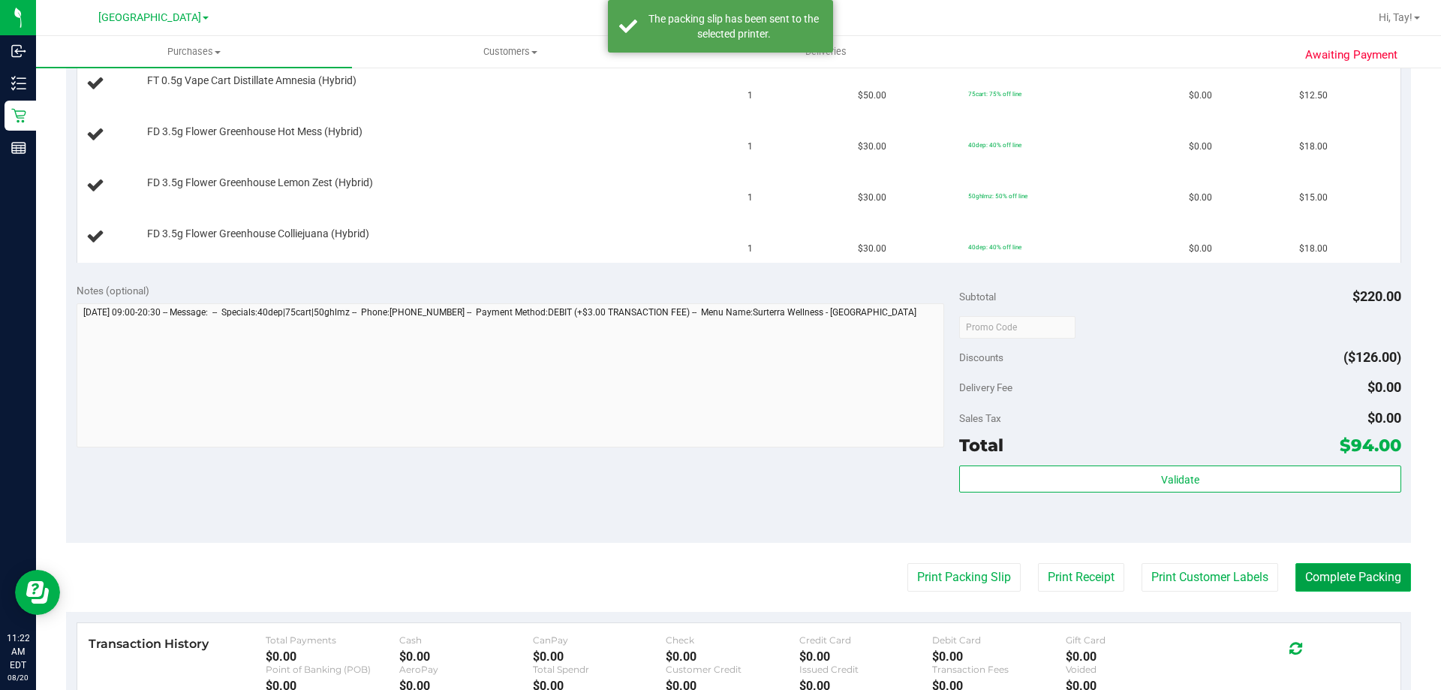
click at [1381, 584] on button "Complete Packing" at bounding box center [1354, 577] width 116 height 29
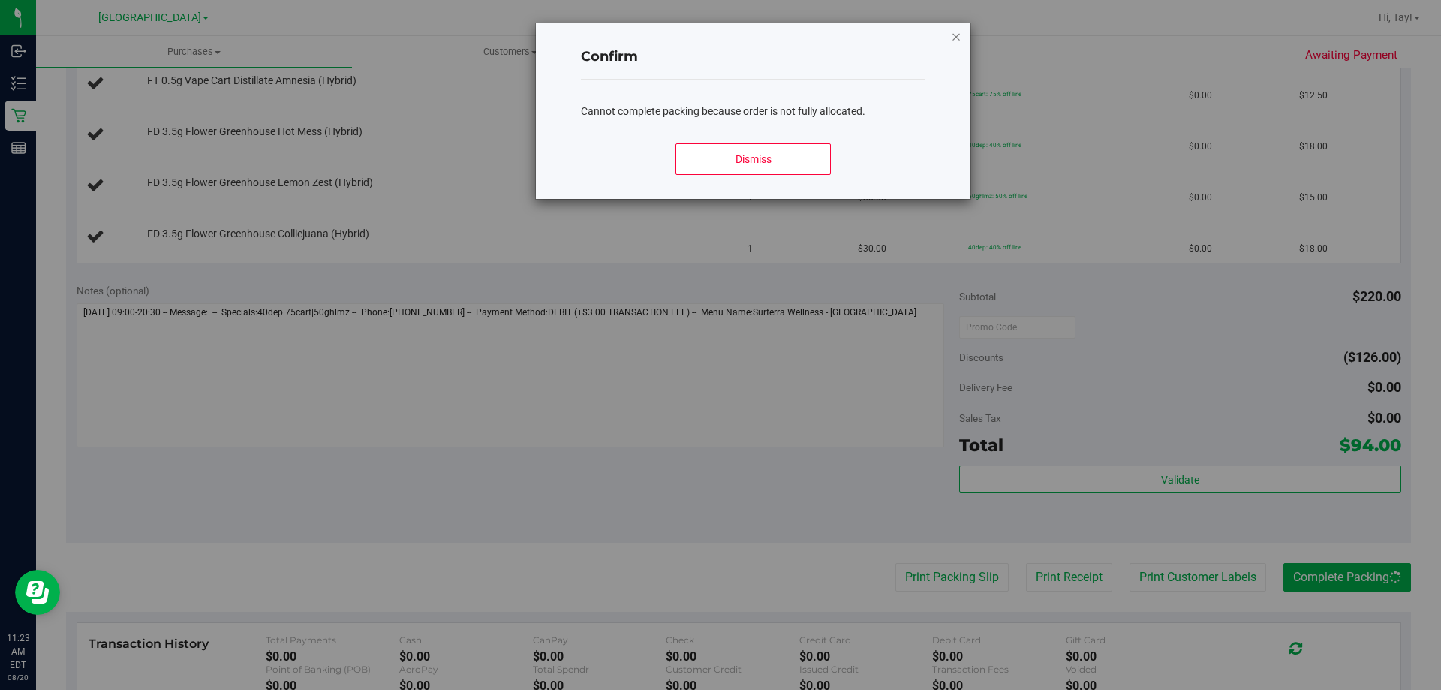
click at [953, 28] on icon "Close modal" at bounding box center [956, 36] width 11 height 18
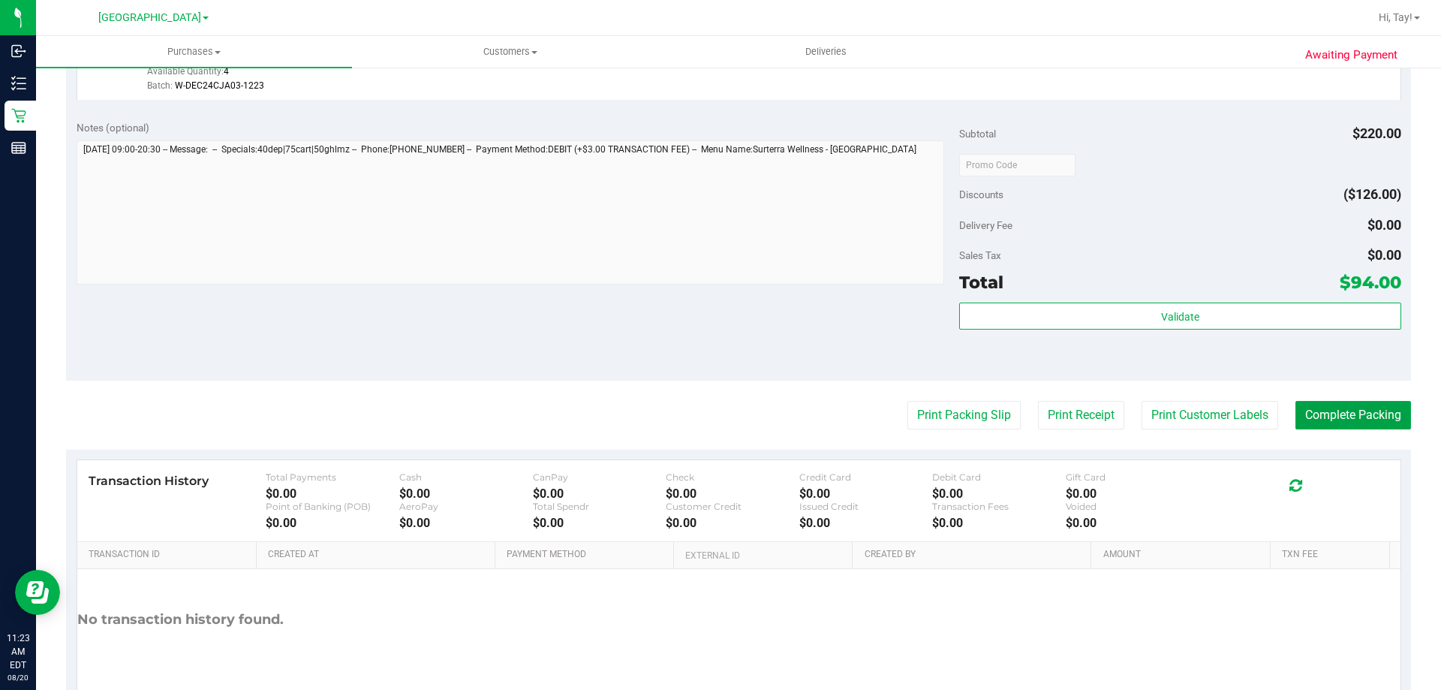
scroll to position [971, 0]
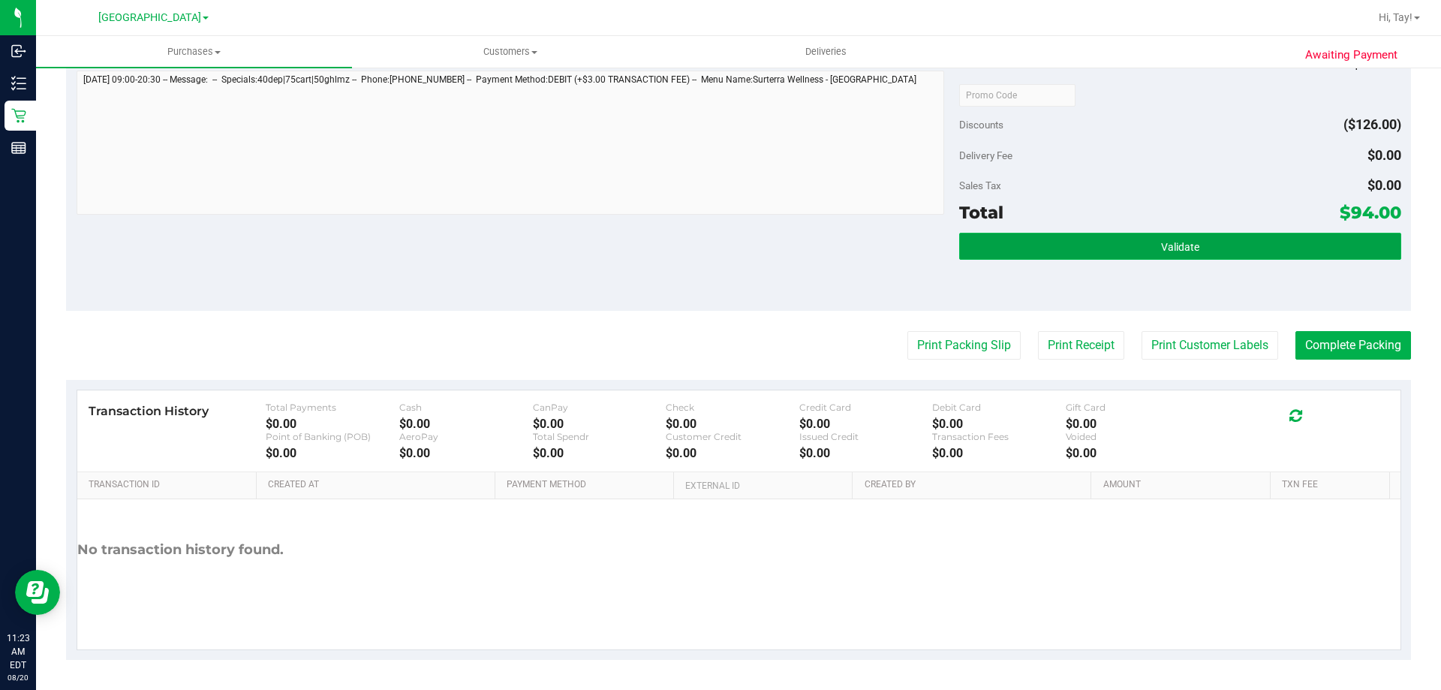
click at [1119, 245] on button "Validate" at bounding box center [1179, 246] width 441 height 27
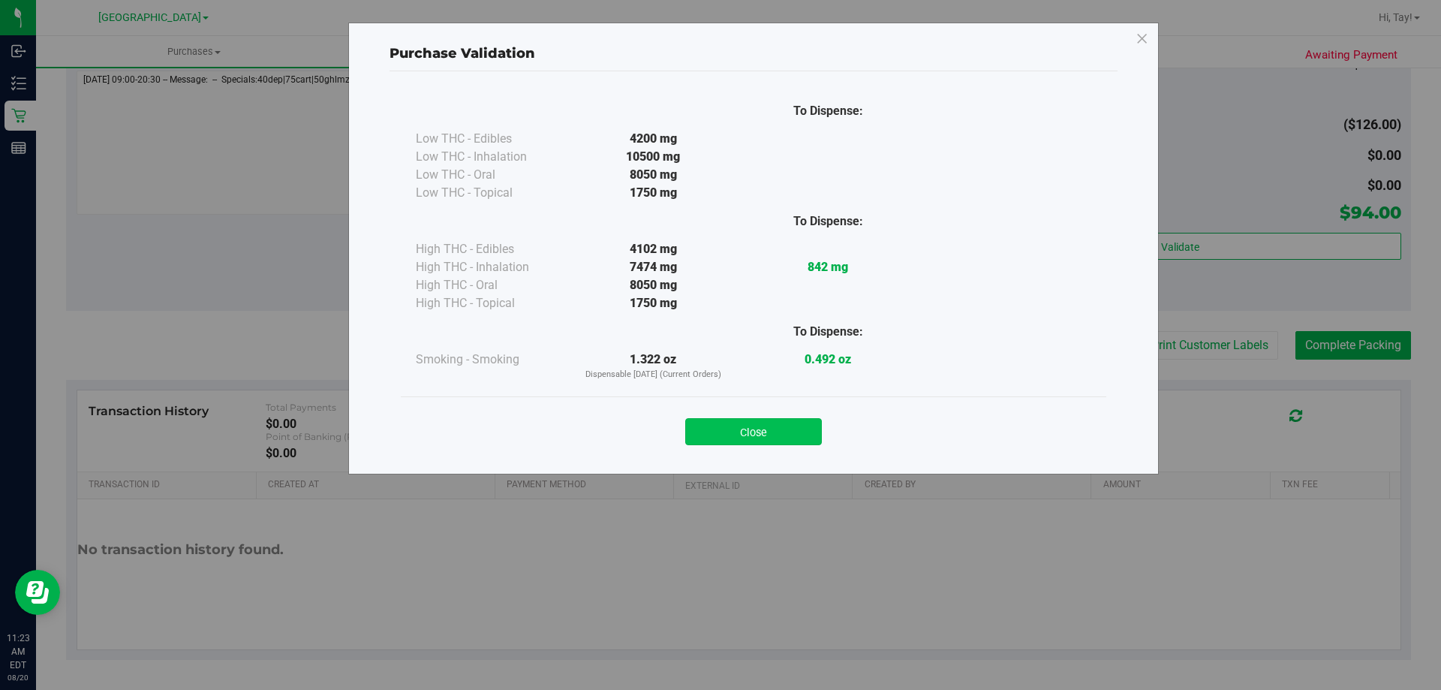
click at [792, 444] on button "Close" at bounding box center [753, 431] width 137 height 27
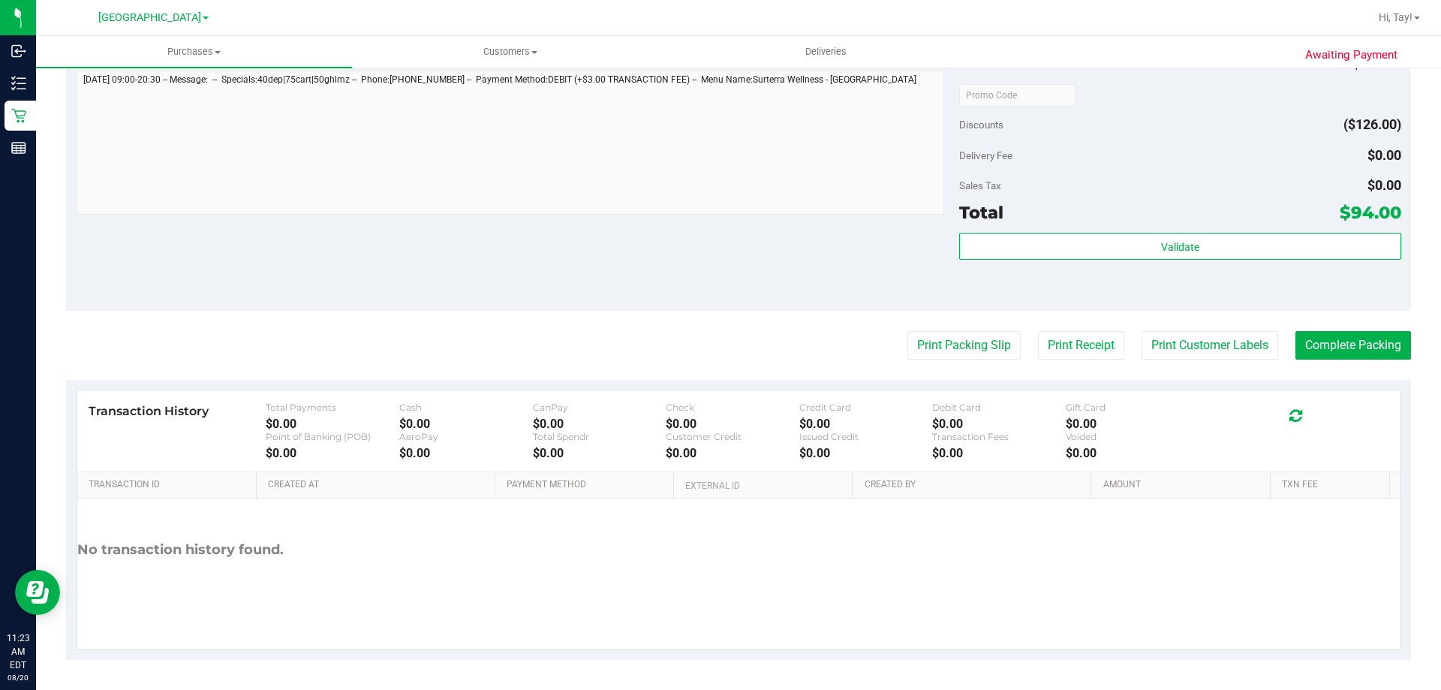
click at [941, 352] on button "Print Packing Slip" at bounding box center [963, 345] width 113 height 29
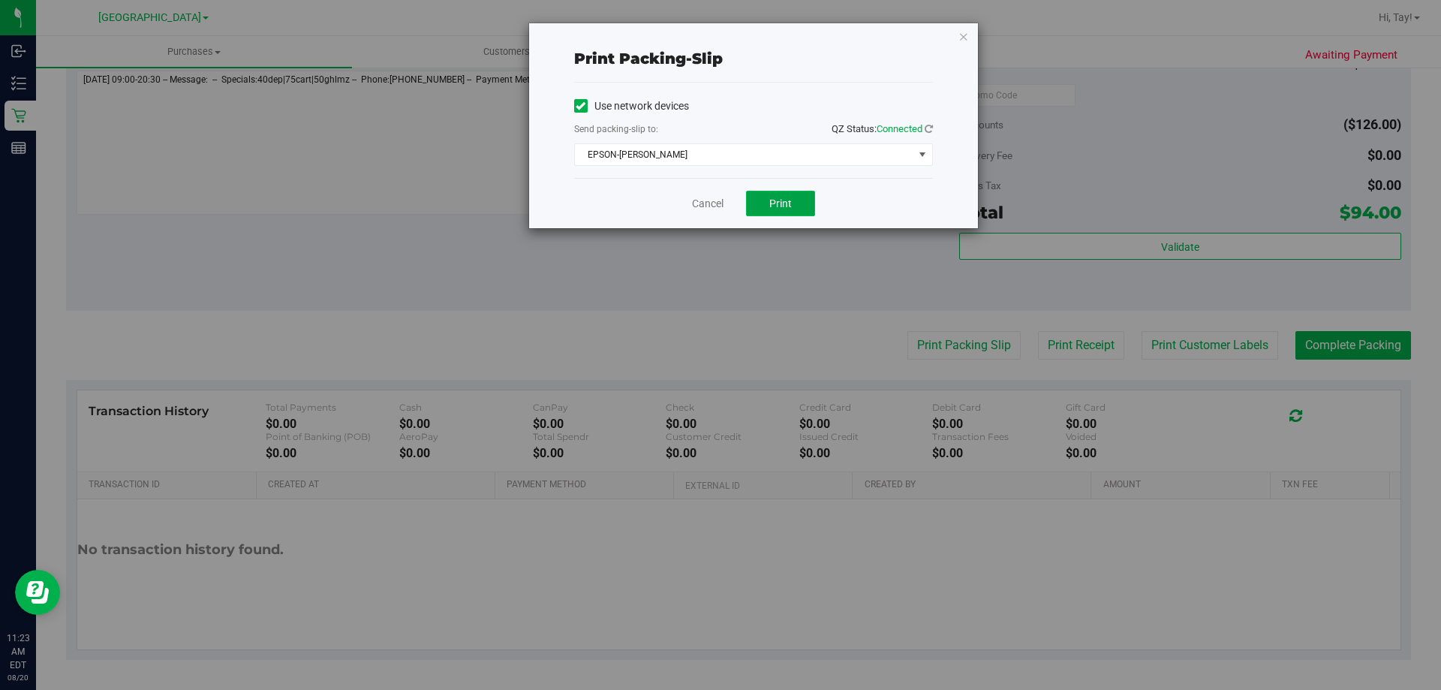
click at [773, 210] on button "Print" at bounding box center [780, 204] width 69 height 26
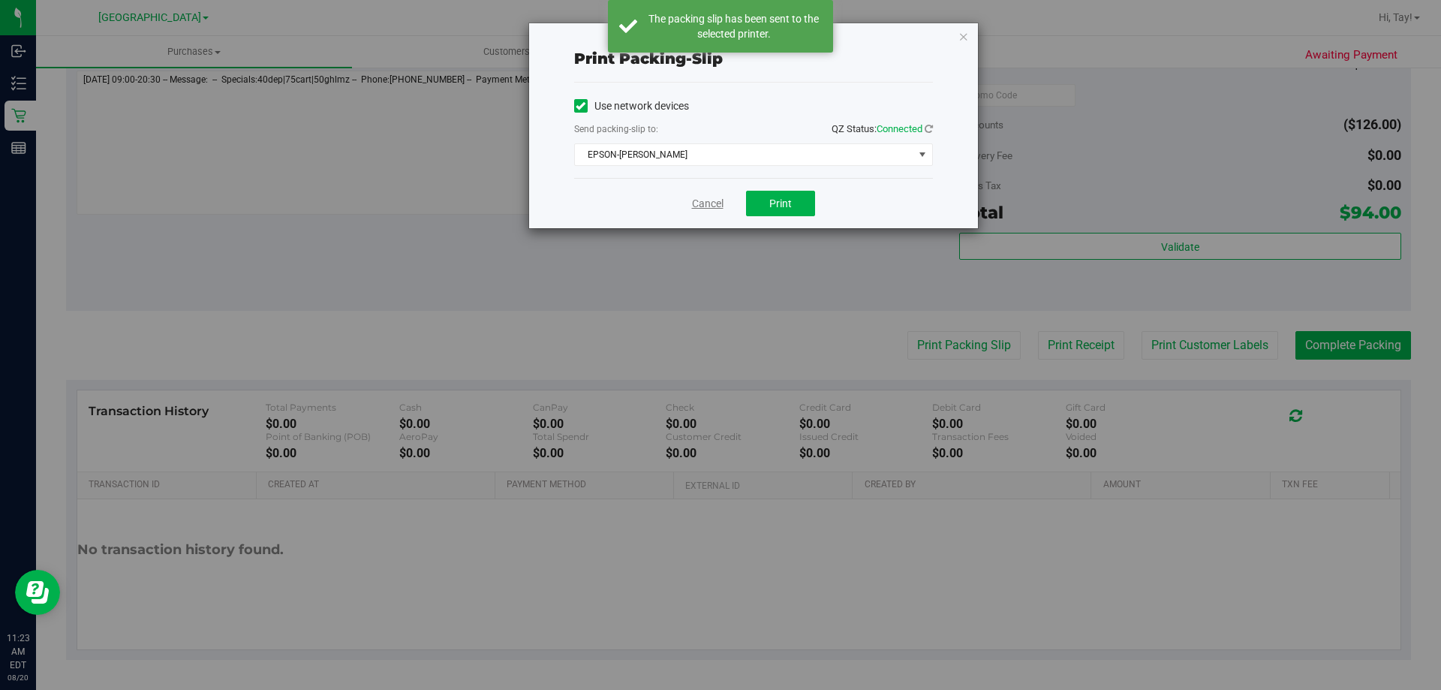
click at [701, 204] on link "Cancel" at bounding box center [708, 204] width 32 height 16
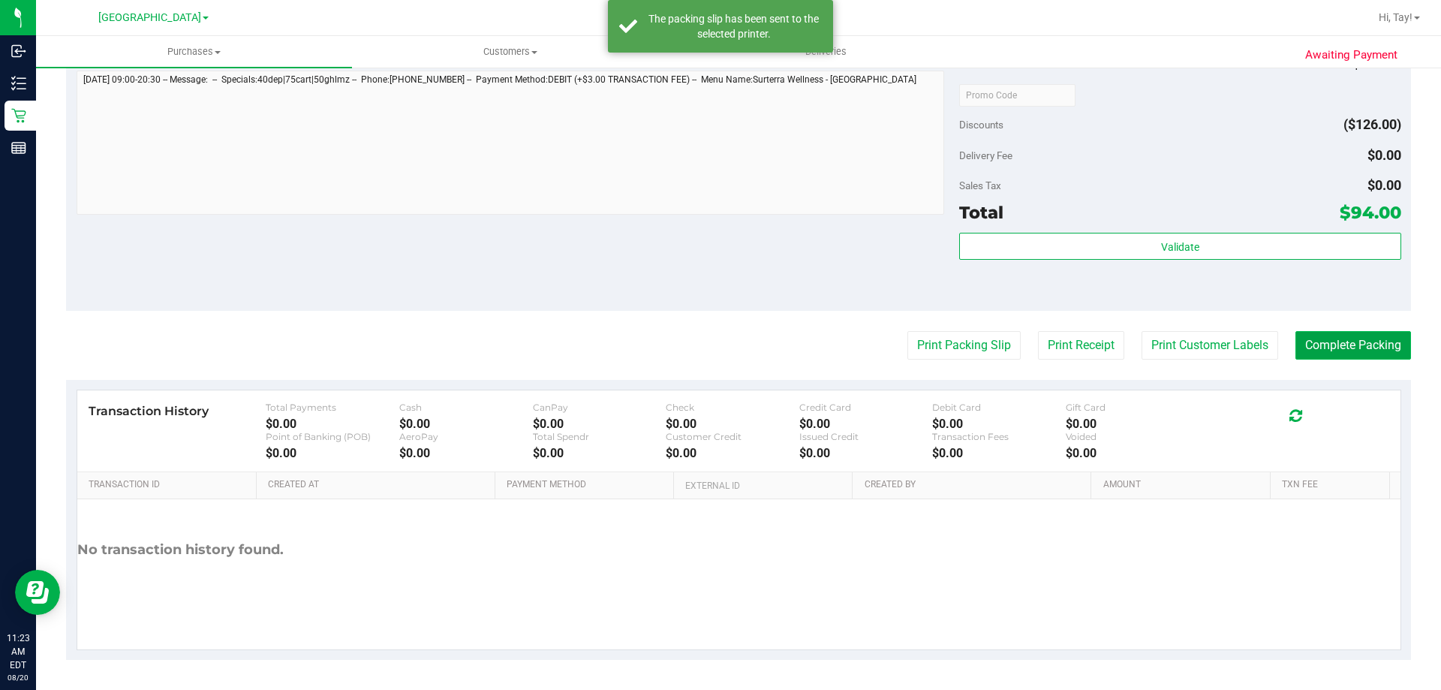
click at [1374, 342] on button "Complete Packing" at bounding box center [1354, 345] width 116 height 29
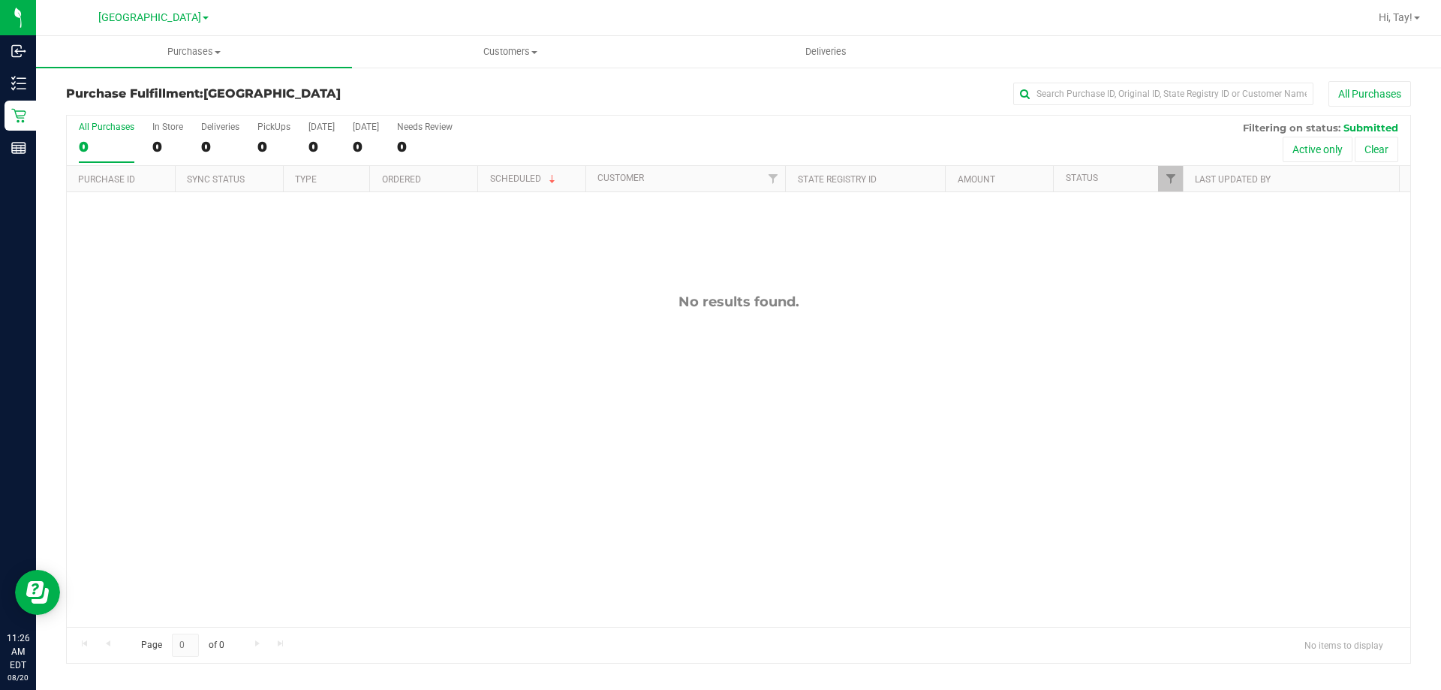
click at [666, 447] on div "No results found." at bounding box center [739, 460] width 1344 height 536
click at [594, 468] on div "No results found." at bounding box center [739, 460] width 1344 height 536
click at [471, 314] on div "No results found." at bounding box center [739, 460] width 1344 height 536
click at [254, 139] on div "All Purchases 0 In Store 0 Deliveries 0 PickUps 0 Today 0 Tomorrow 0 Needs Revi…" at bounding box center [739, 141] width 1344 height 50
click at [269, 148] on div "0" at bounding box center [273, 146] width 33 height 17
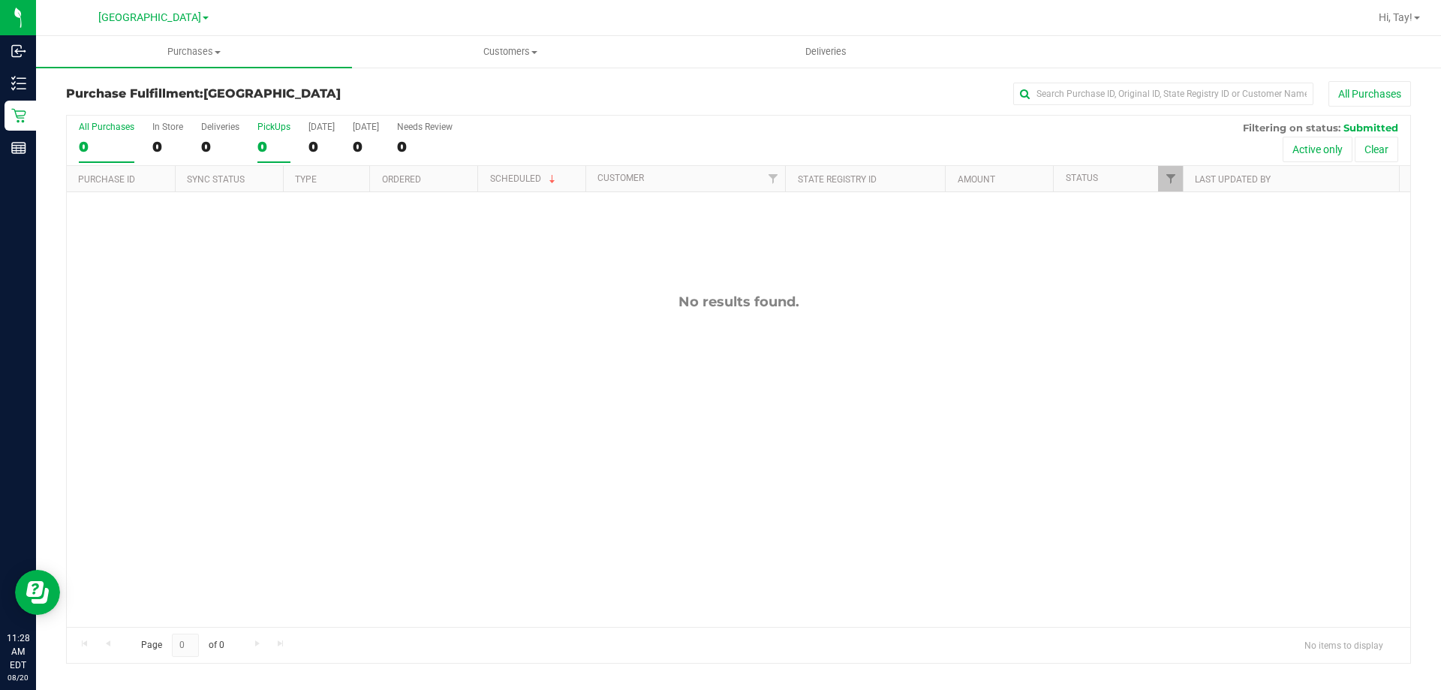
click at [0, 0] on input "PickUps 0" at bounding box center [0, 0] width 0 height 0
click at [1169, 182] on span "Filter" at bounding box center [1171, 179] width 12 height 12
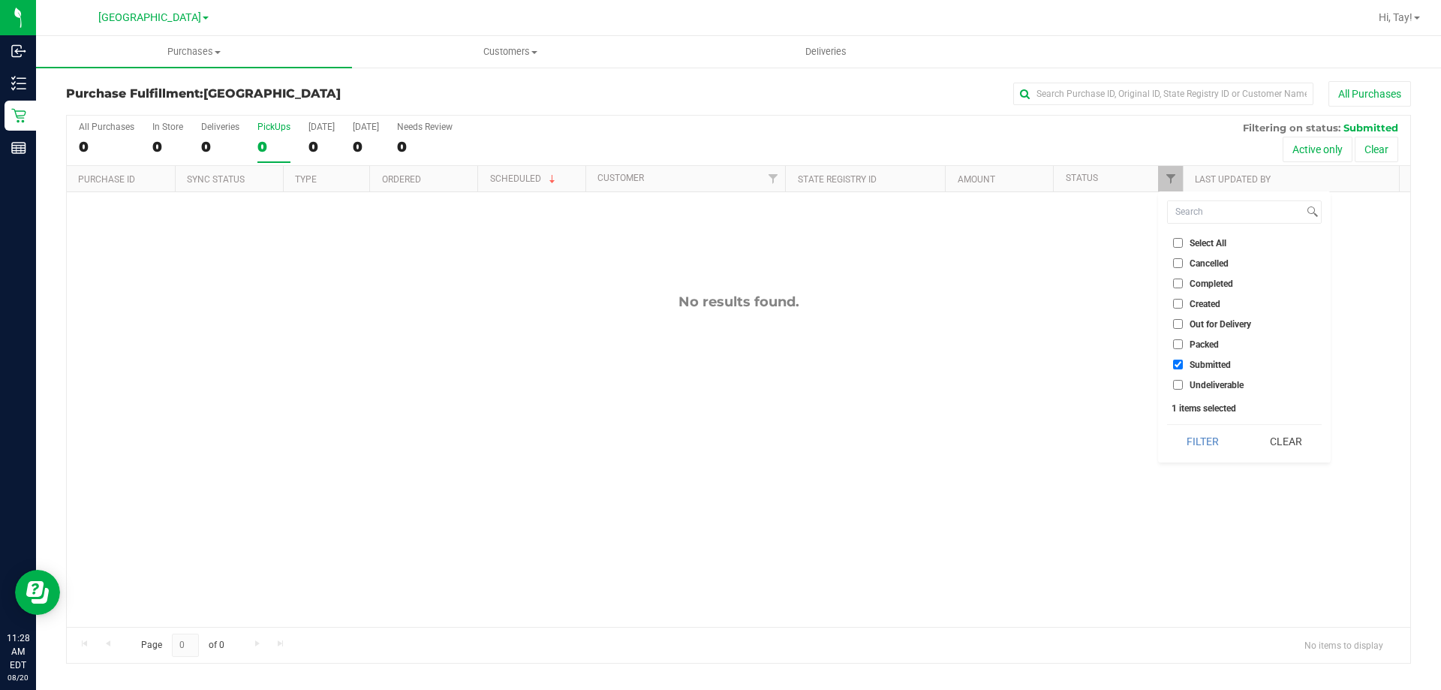
click at [1208, 343] on span "Packed" at bounding box center [1204, 344] width 29 height 9
click at [1183, 343] on input "Packed" at bounding box center [1178, 344] width 10 height 10
checkbox input "false"
checkbox input "true"
click at [1197, 343] on span "Packed" at bounding box center [1204, 344] width 29 height 9
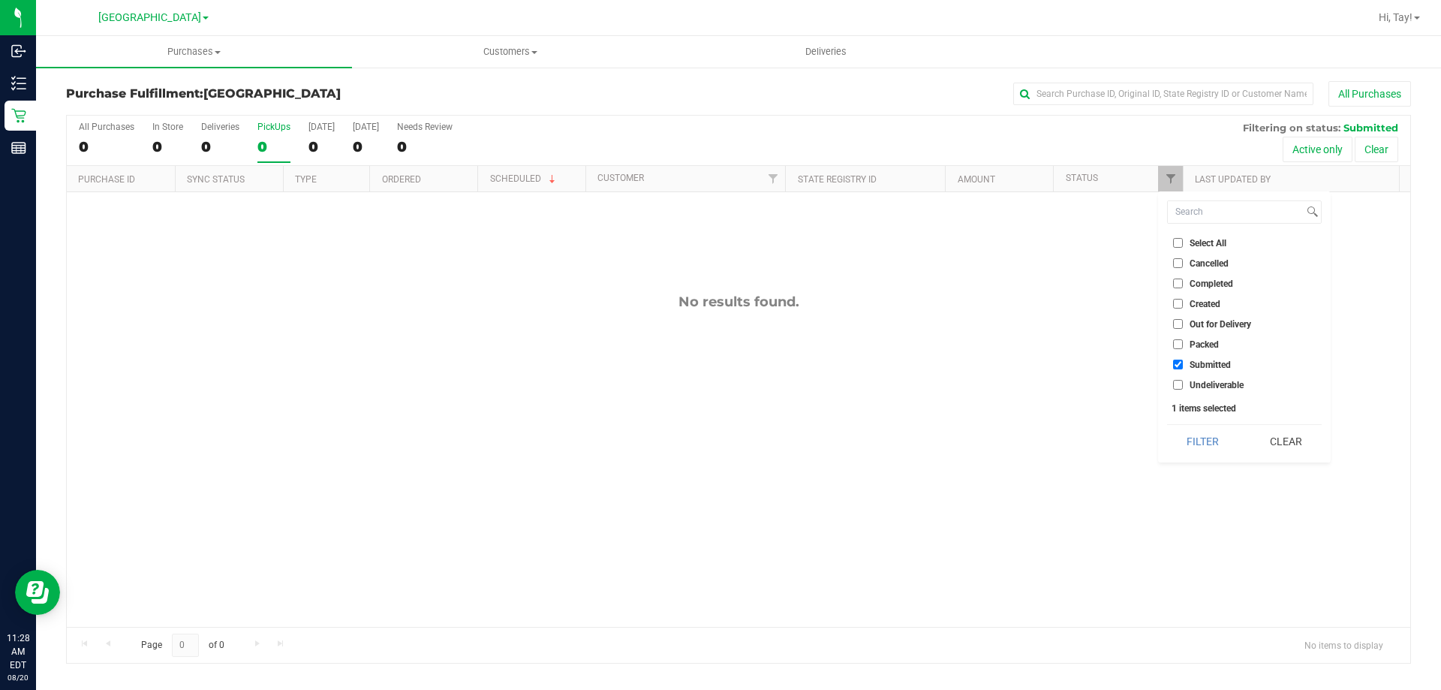
click at [1183, 343] on input "Packed" at bounding box center [1178, 344] width 10 height 10
checkbox input "true"
click at [1198, 447] on button "Filter" at bounding box center [1203, 441] width 72 height 33
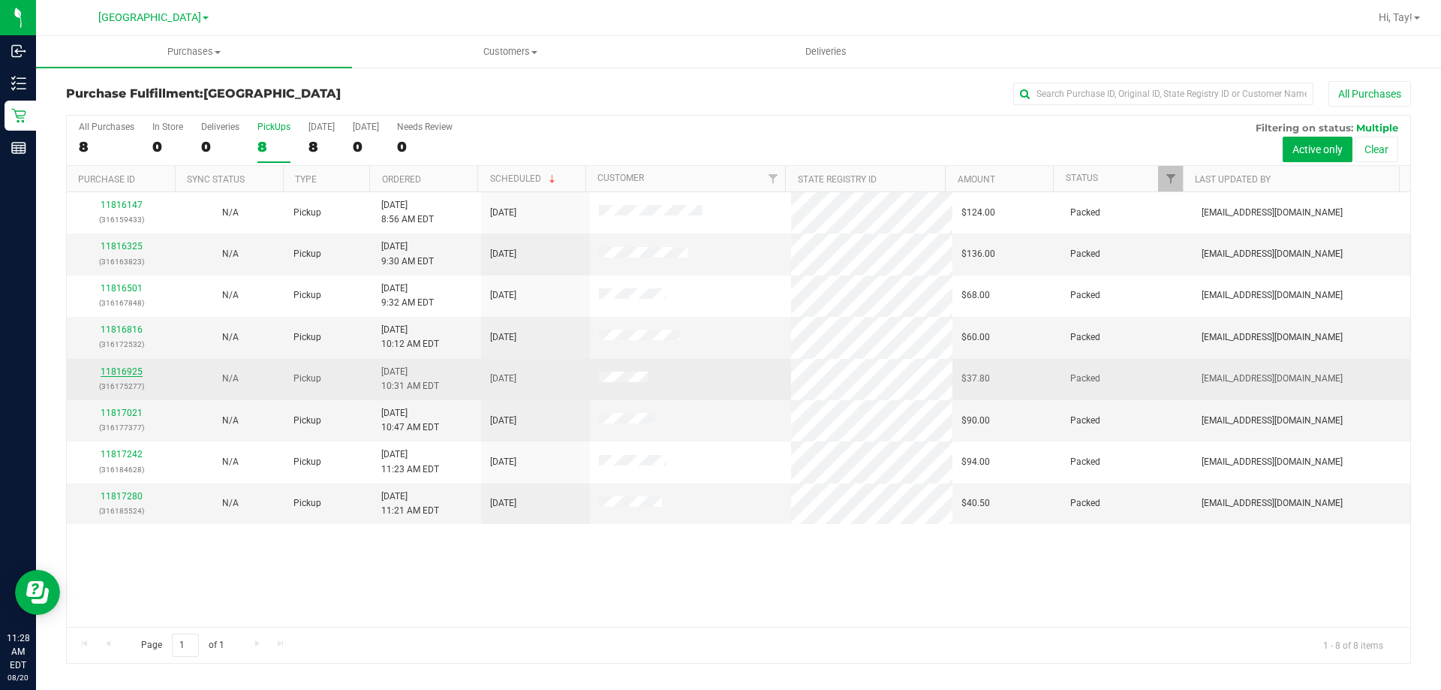
click at [135, 372] on link "11816925" at bounding box center [122, 371] width 42 height 11
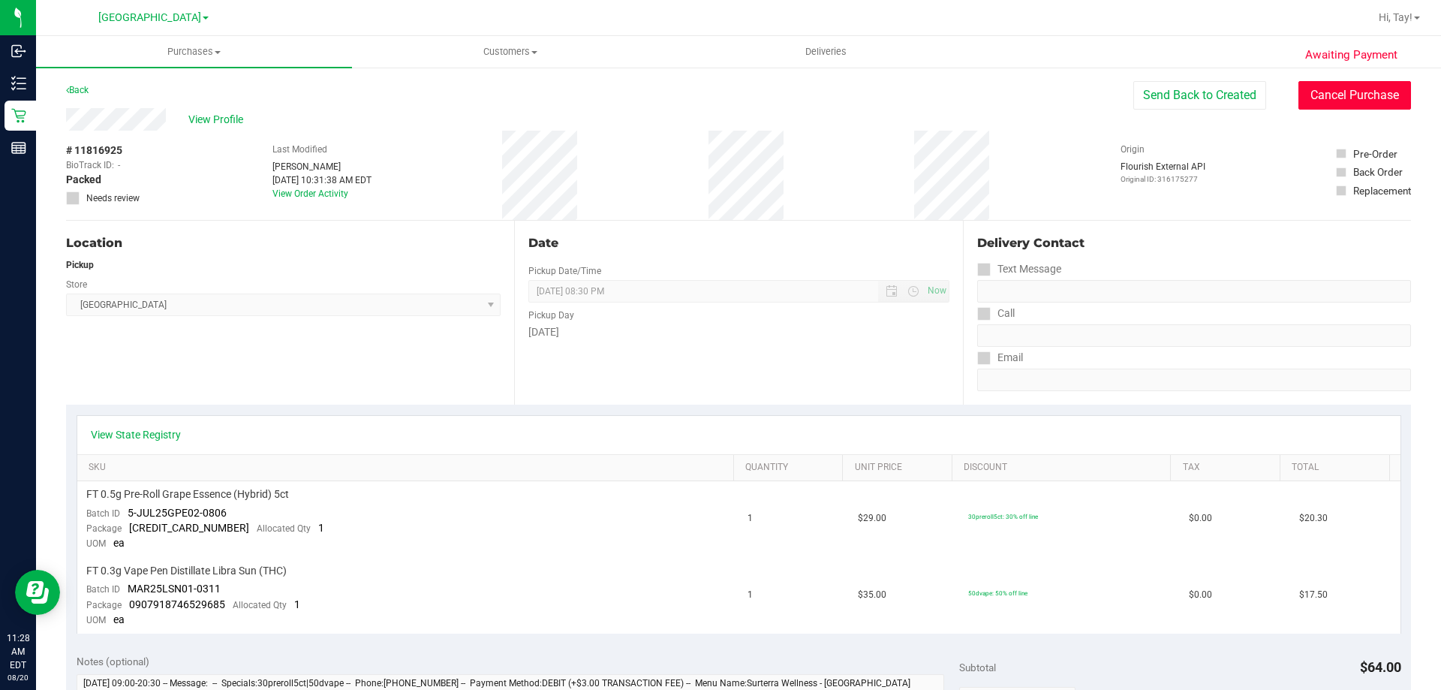
click at [1372, 91] on button "Cancel Purchase" at bounding box center [1355, 95] width 113 height 29
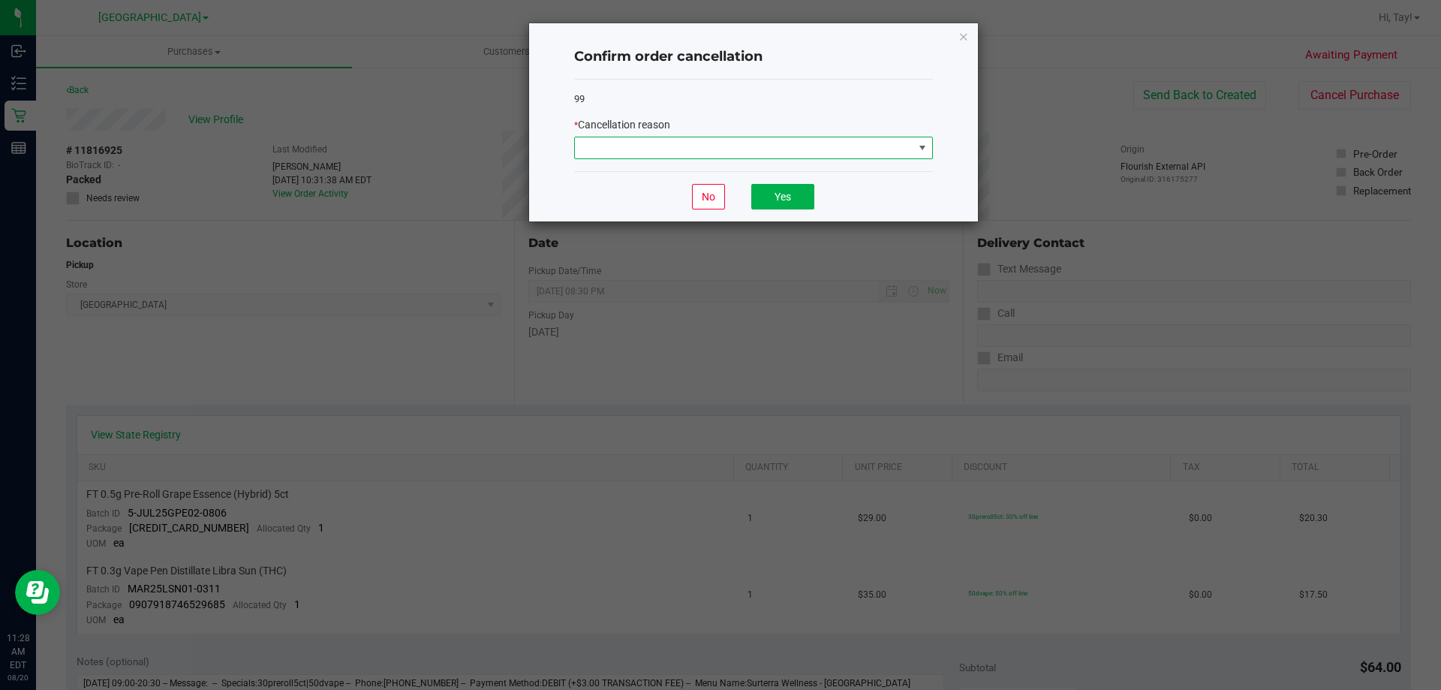
click at [883, 149] on span at bounding box center [744, 147] width 339 height 21
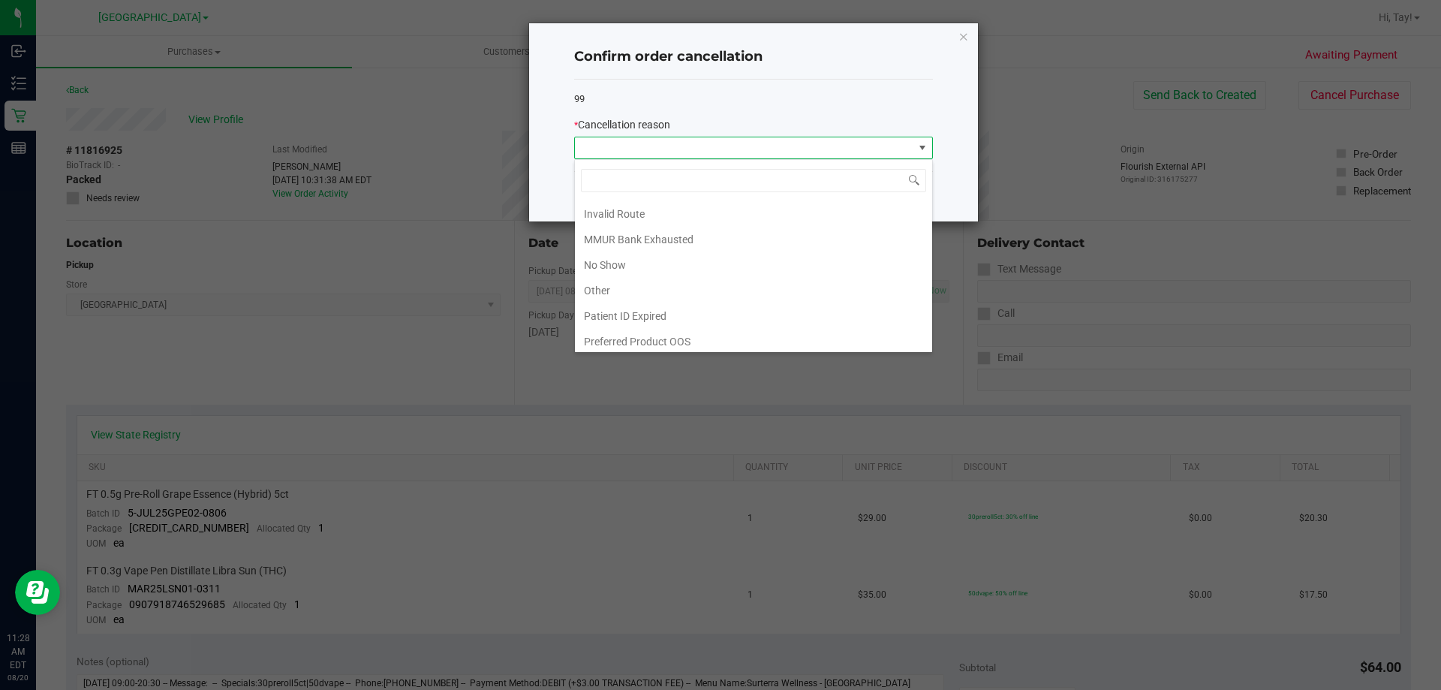
scroll to position [80, 0]
click at [635, 273] on li "Other" at bounding box center [753, 286] width 357 height 26
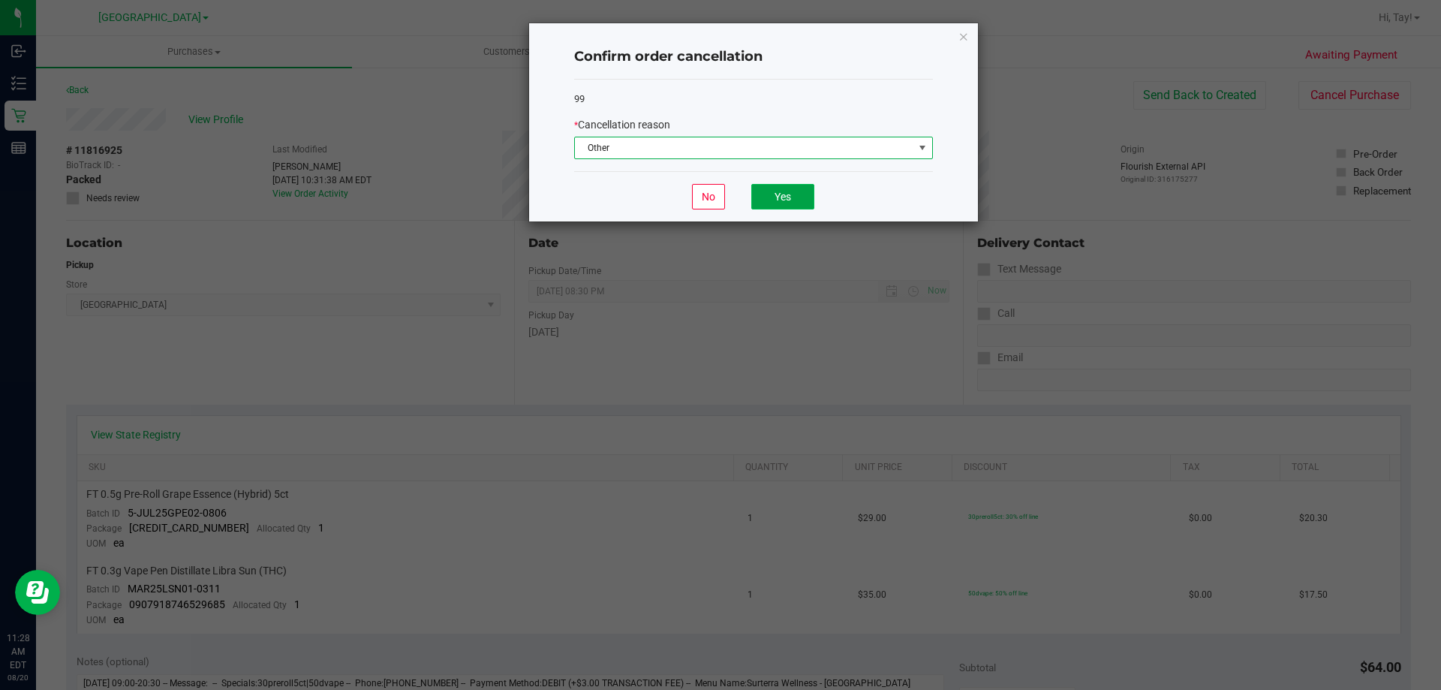
click at [781, 193] on button "Yes" at bounding box center [782, 197] width 63 height 26
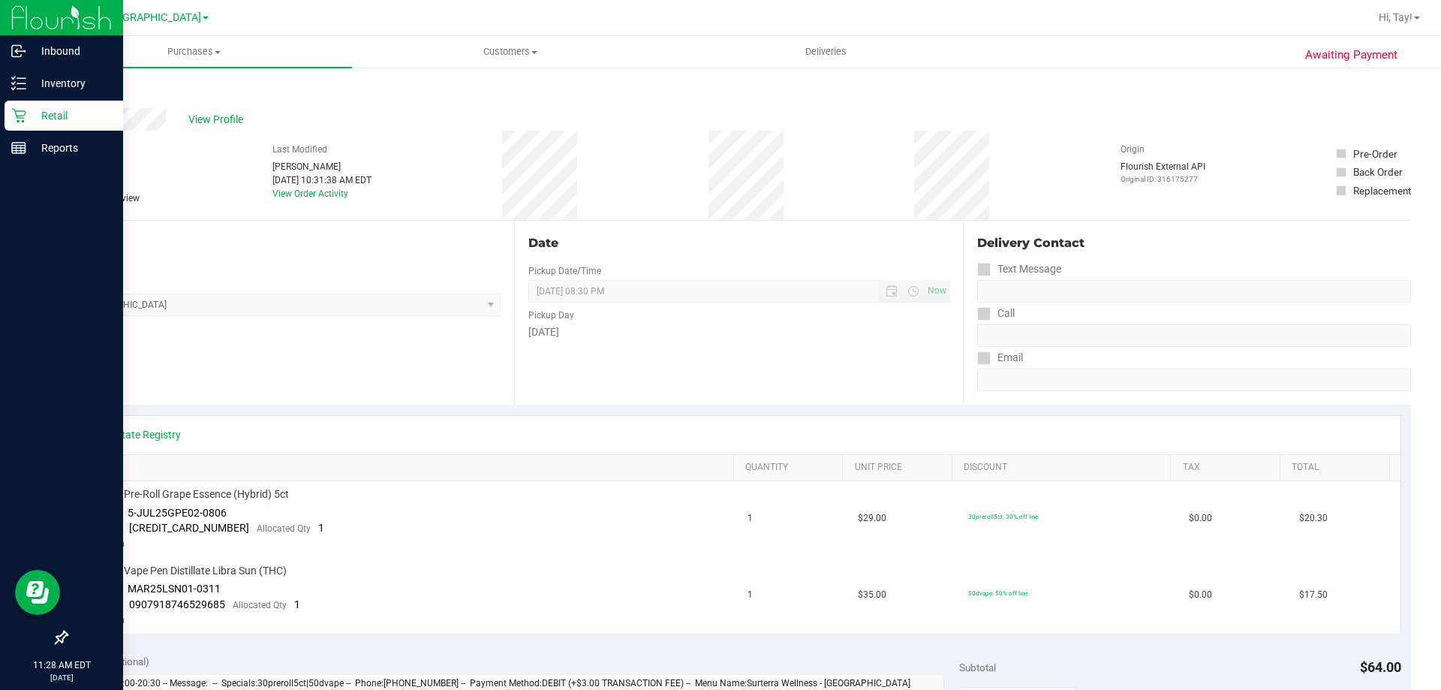
click at [41, 116] on p "Retail" at bounding box center [71, 116] width 90 height 18
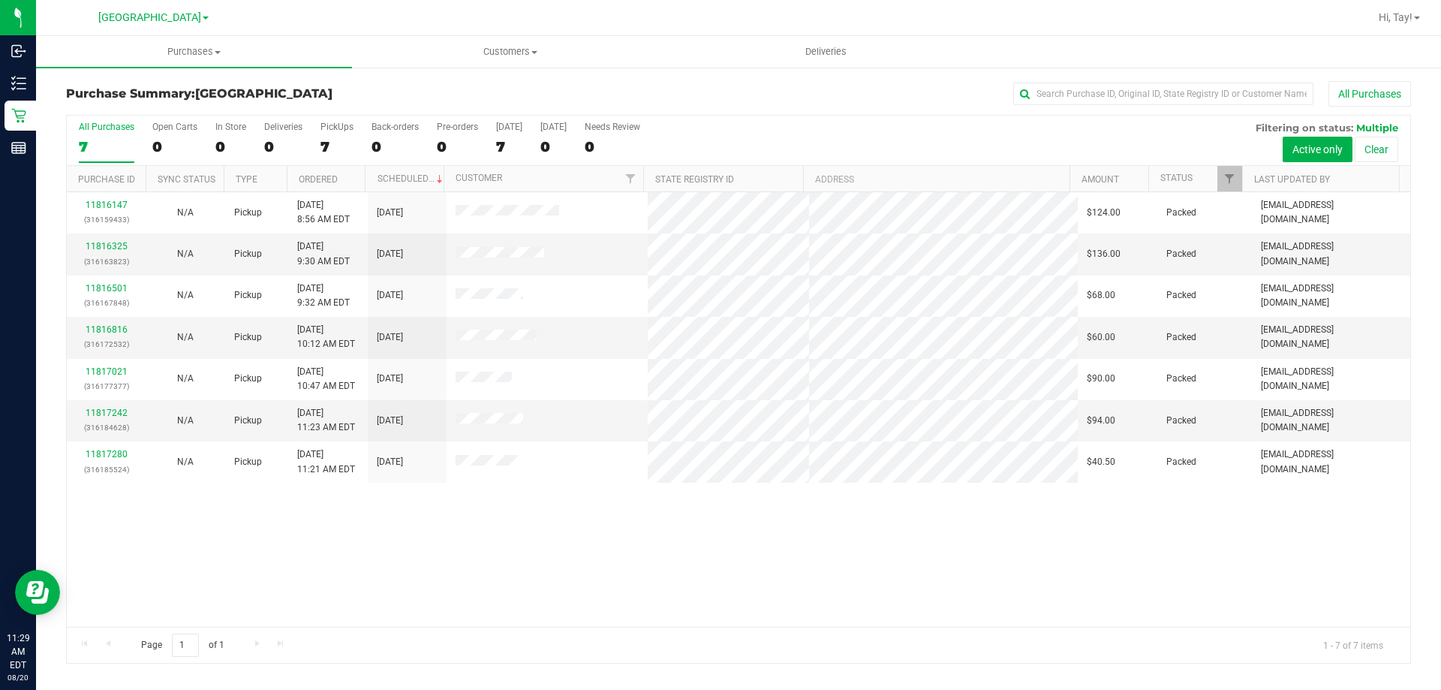
click at [661, 600] on div "11816147 (316159433) N/A Pickup 8/20/2025 8:56 AM EDT 8/20/2025 $124.00 Packed …" at bounding box center [739, 409] width 1344 height 435
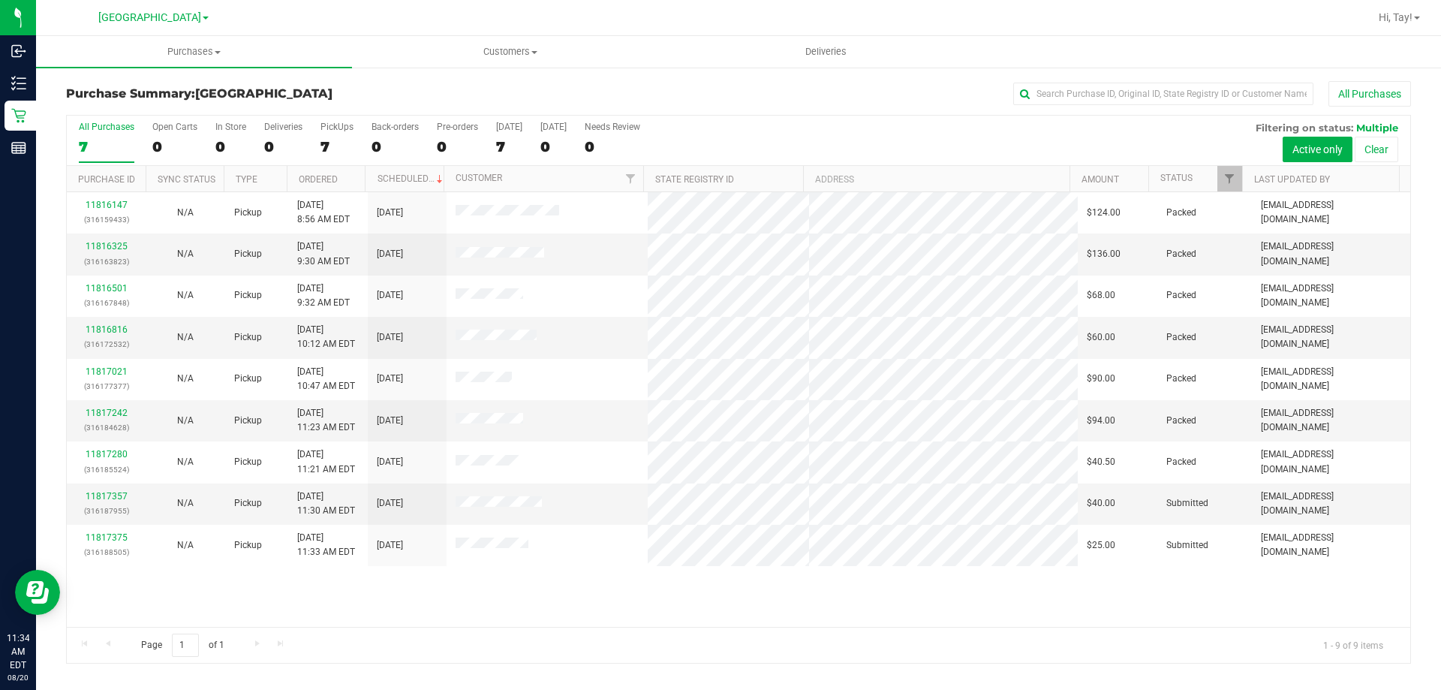
click at [486, 591] on div "11816147 (316159433) N/A Pickup 8/20/2025 8:56 AM EDT 8/20/2025 $124.00 Packed …" at bounding box center [739, 409] width 1344 height 435
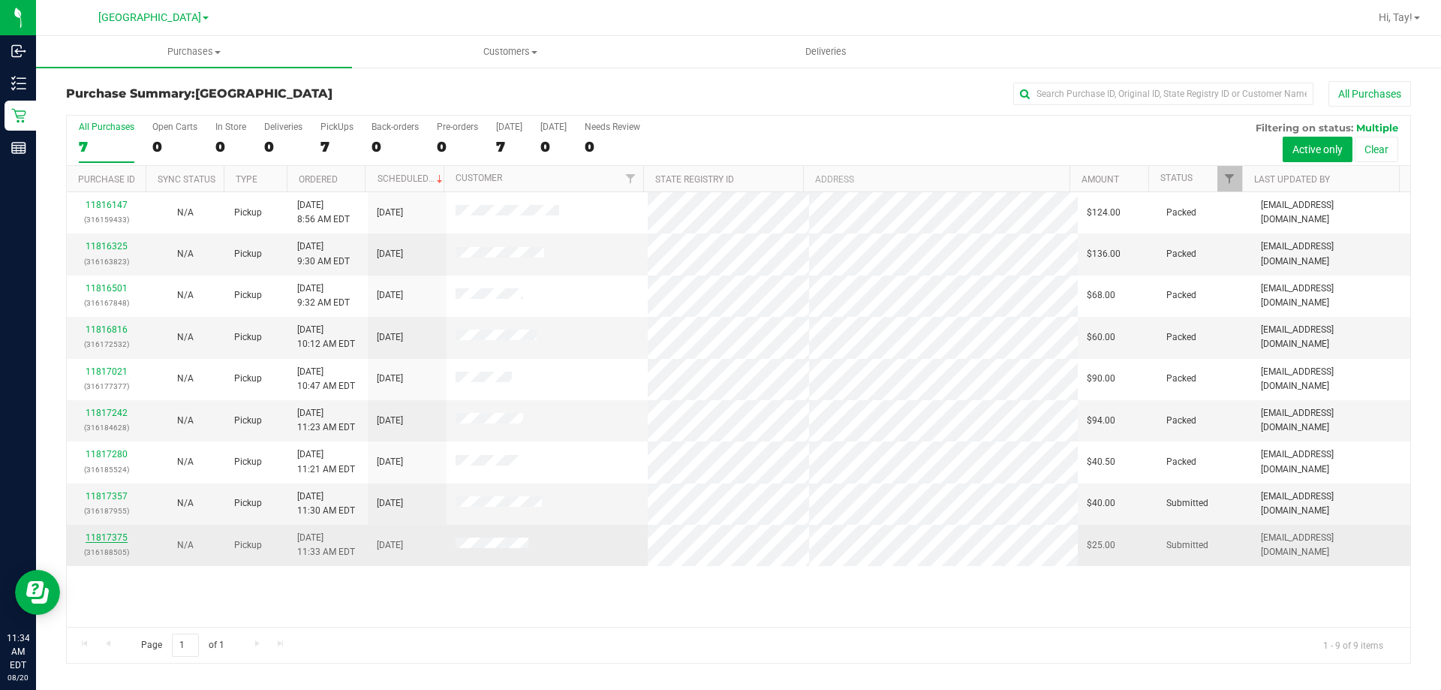
click at [113, 533] on link "11817375" at bounding box center [107, 537] width 42 height 11
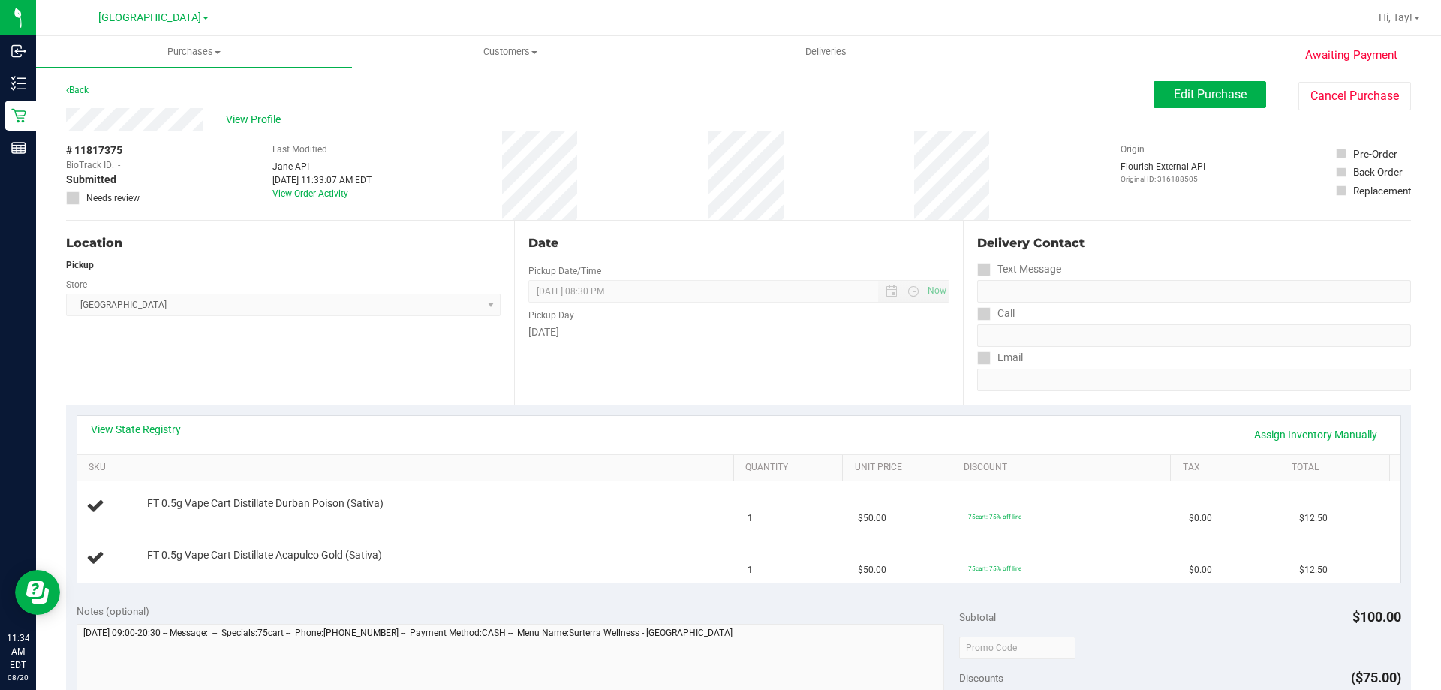
click at [354, 344] on div "Location Pickup Store Orange Park WC Select Store Bonita Springs WC Boynton Bea…" at bounding box center [290, 313] width 448 height 184
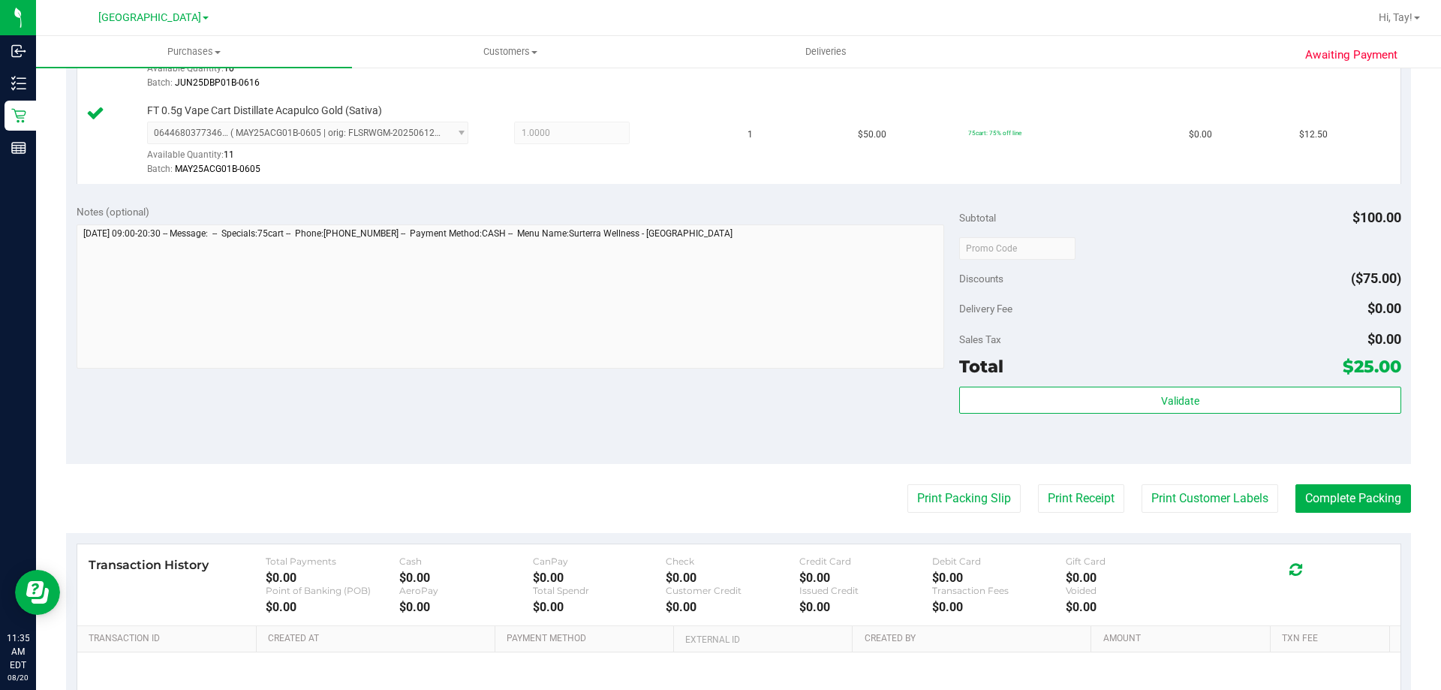
scroll to position [525, 0]
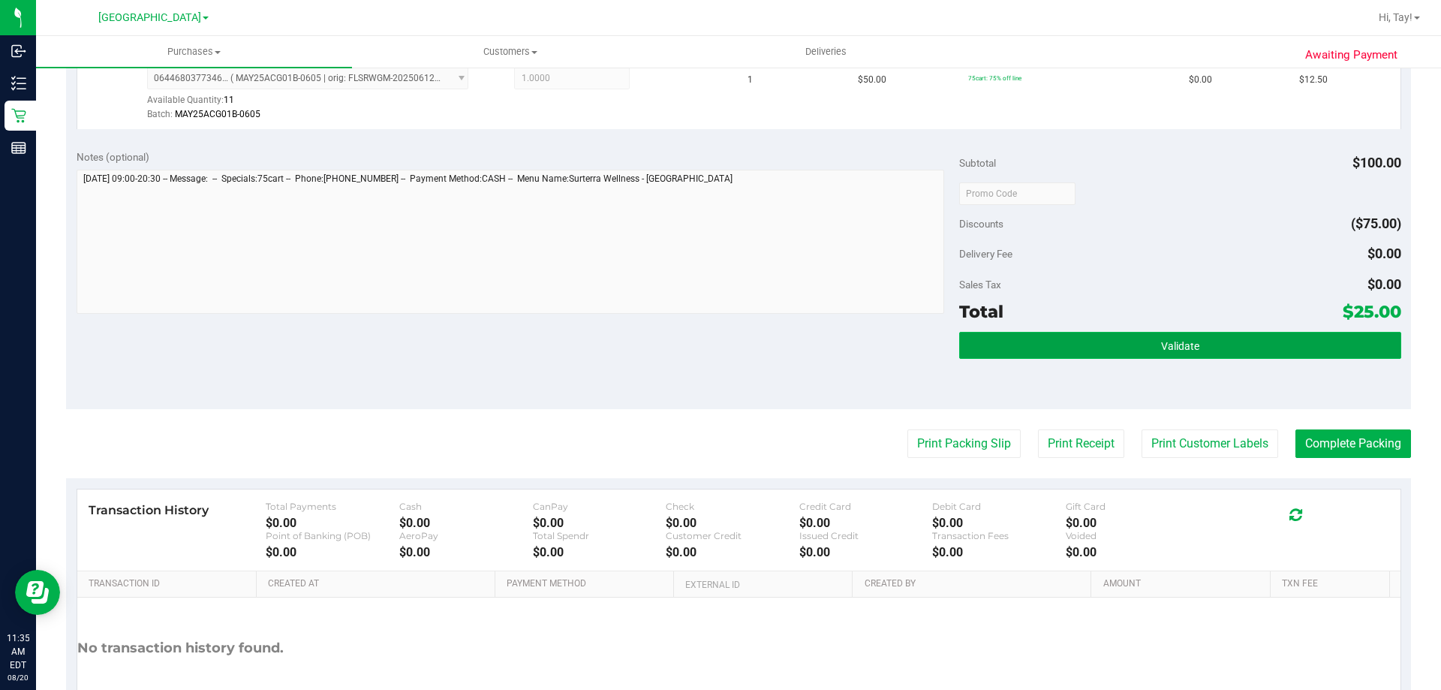
click at [1165, 352] on button "Validate" at bounding box center [1179, 345] width 441 height 27
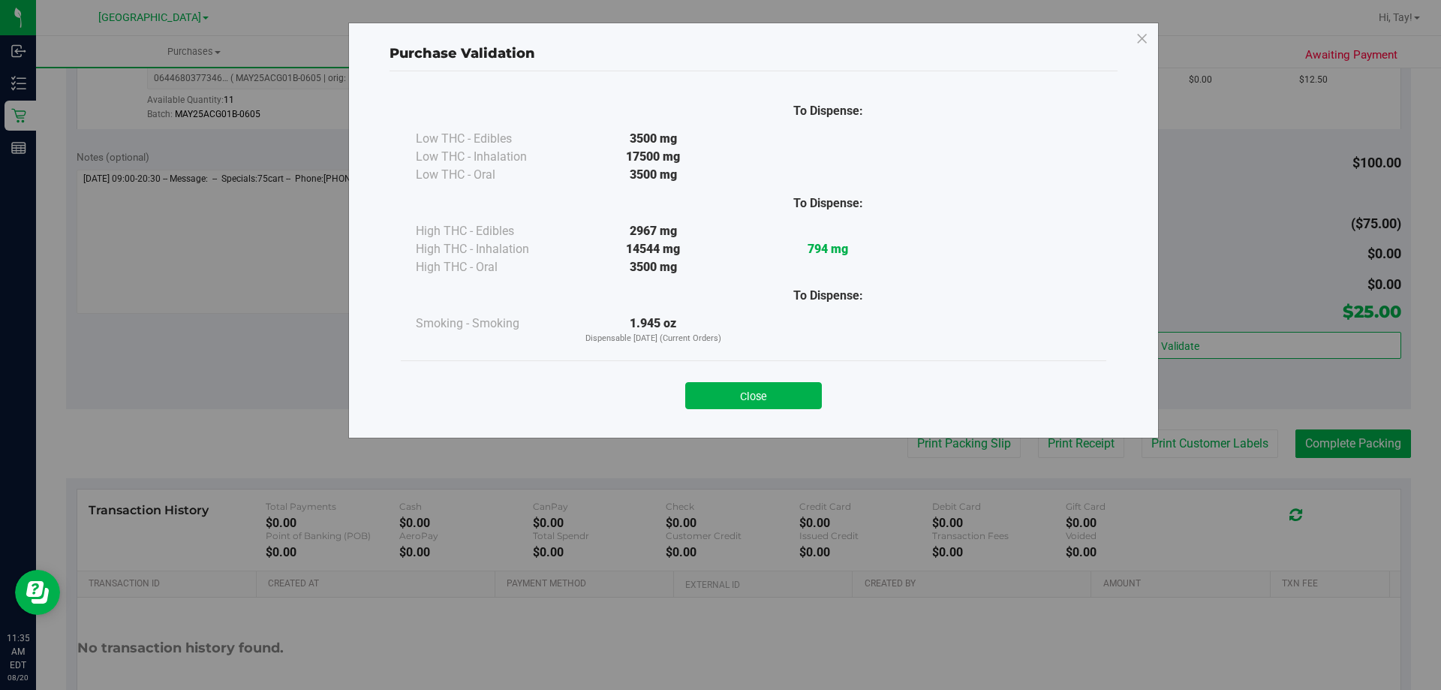
drag, startPoint x: 743, startPoint y: 400, endPoint x: 755, endPoint y: 400, distance: 12.0
click at [744, 400] on button "Close" at bounding box center [753, 395] width 137 height 27
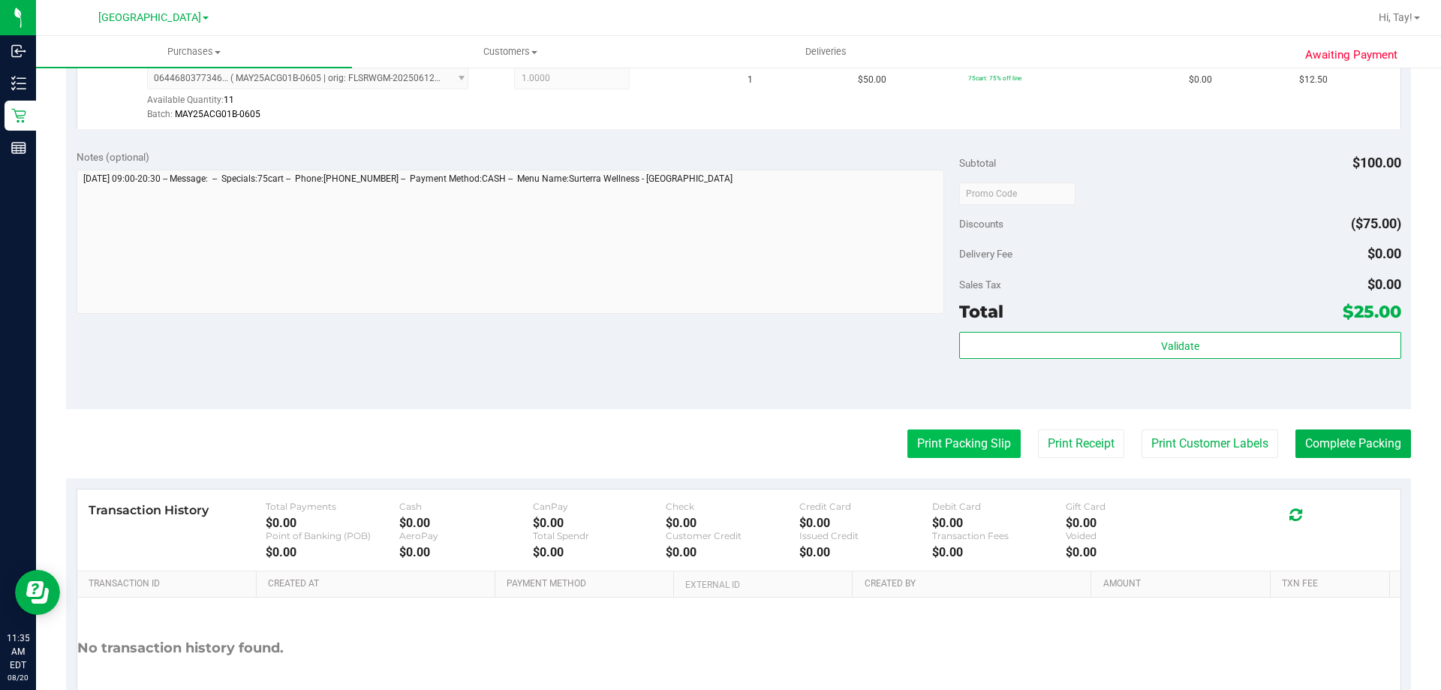
click at [926, 446] on button "Print Packing Slip" at bounding box center [963, 443] width 113 height 29
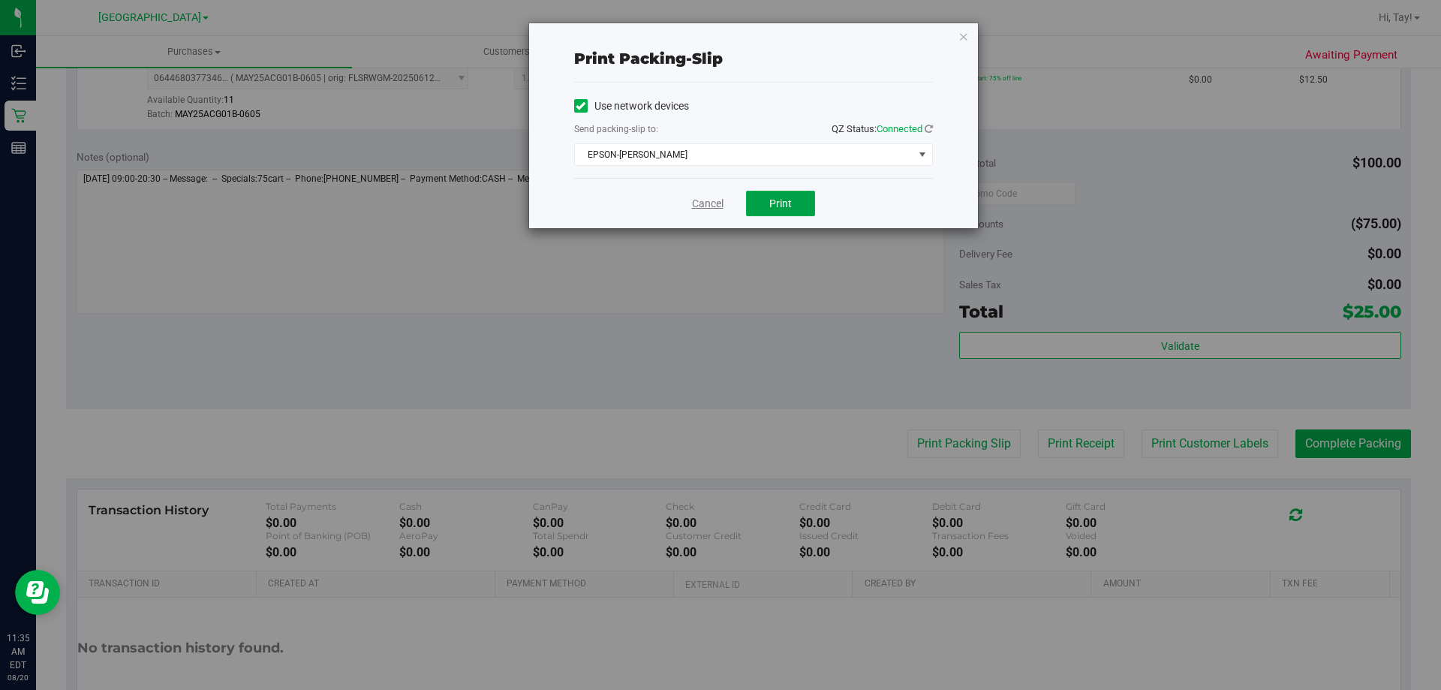
drag, startPoint x: 778, startPoint y: 212, endPoint x: 710, endPoint y: 197, distance: 69.2
click at [778, 208] on button "Print" at bounding box center [780, 204] width 69 height 26
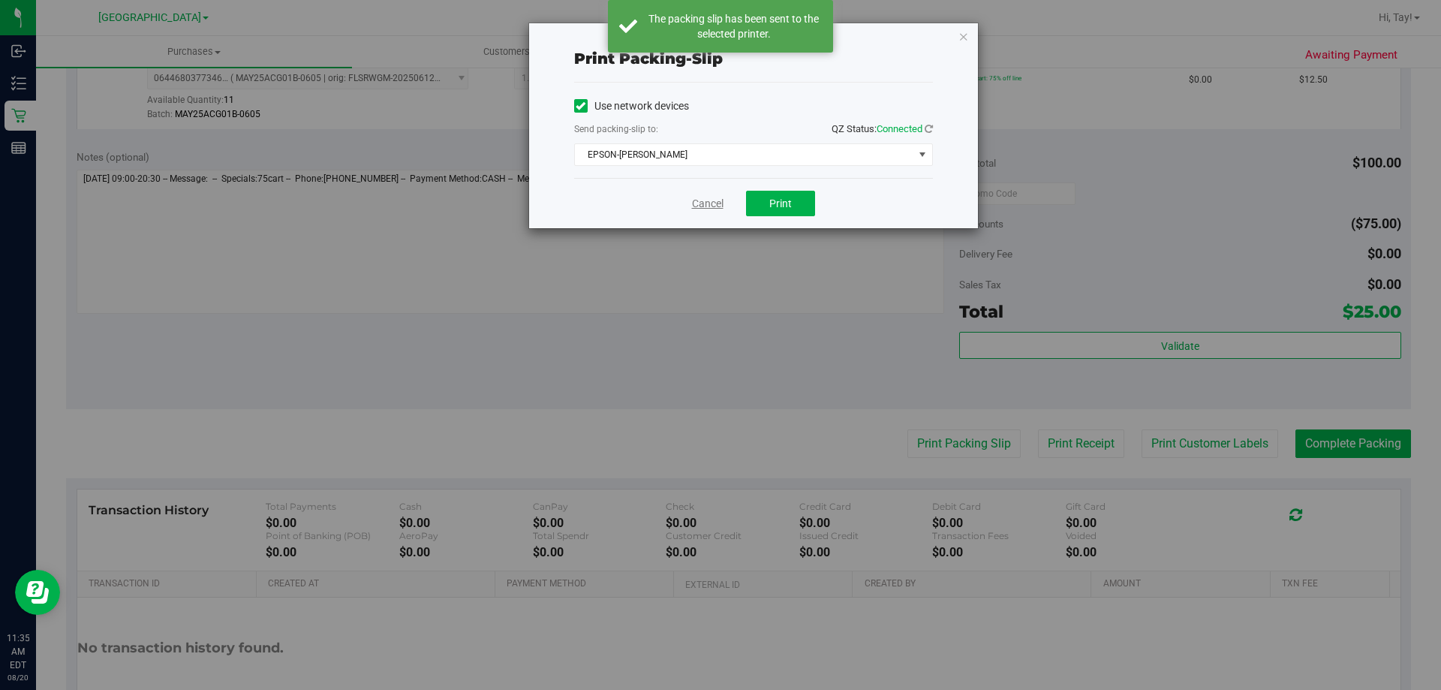
click at [697, 206] on link "Cancel" at bounding box center [708, 204] width 32 height 16
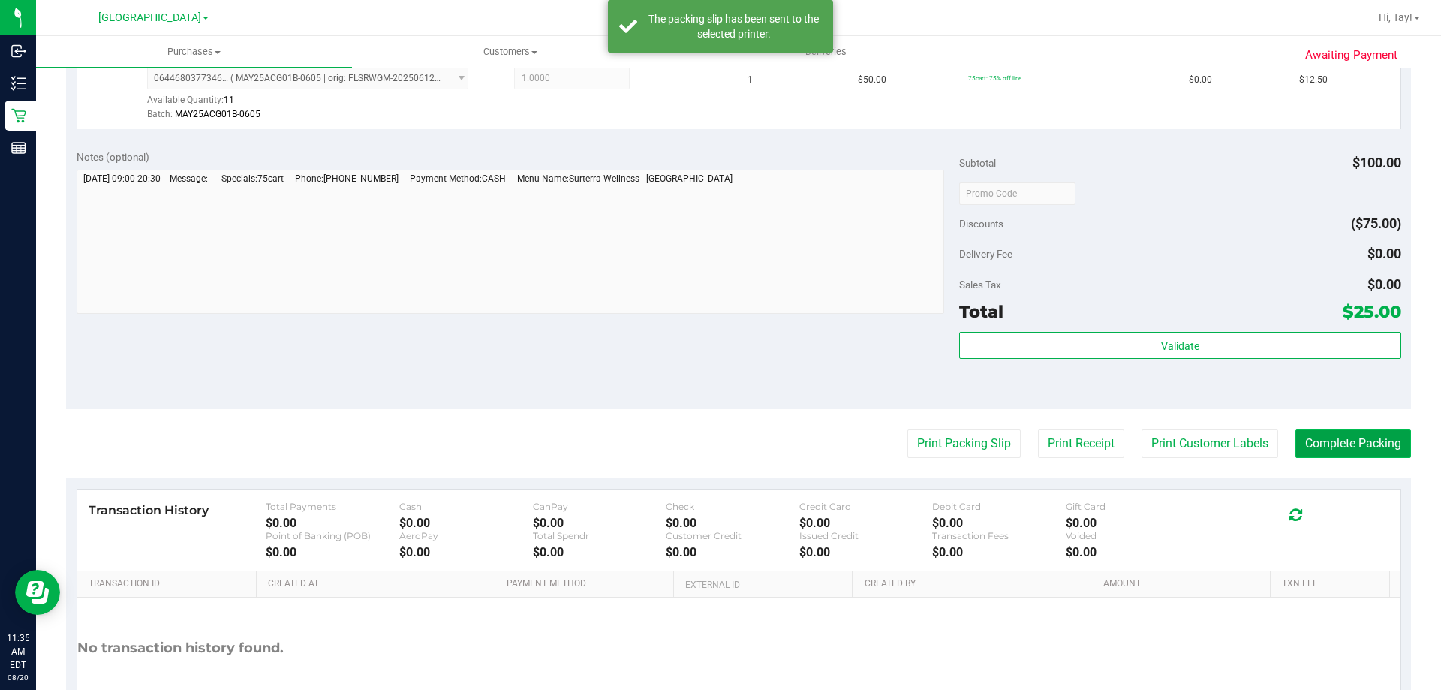
click at [1321, 453] on button "Complete Packing" at bounding box center [1354, 443] width 116 height 29
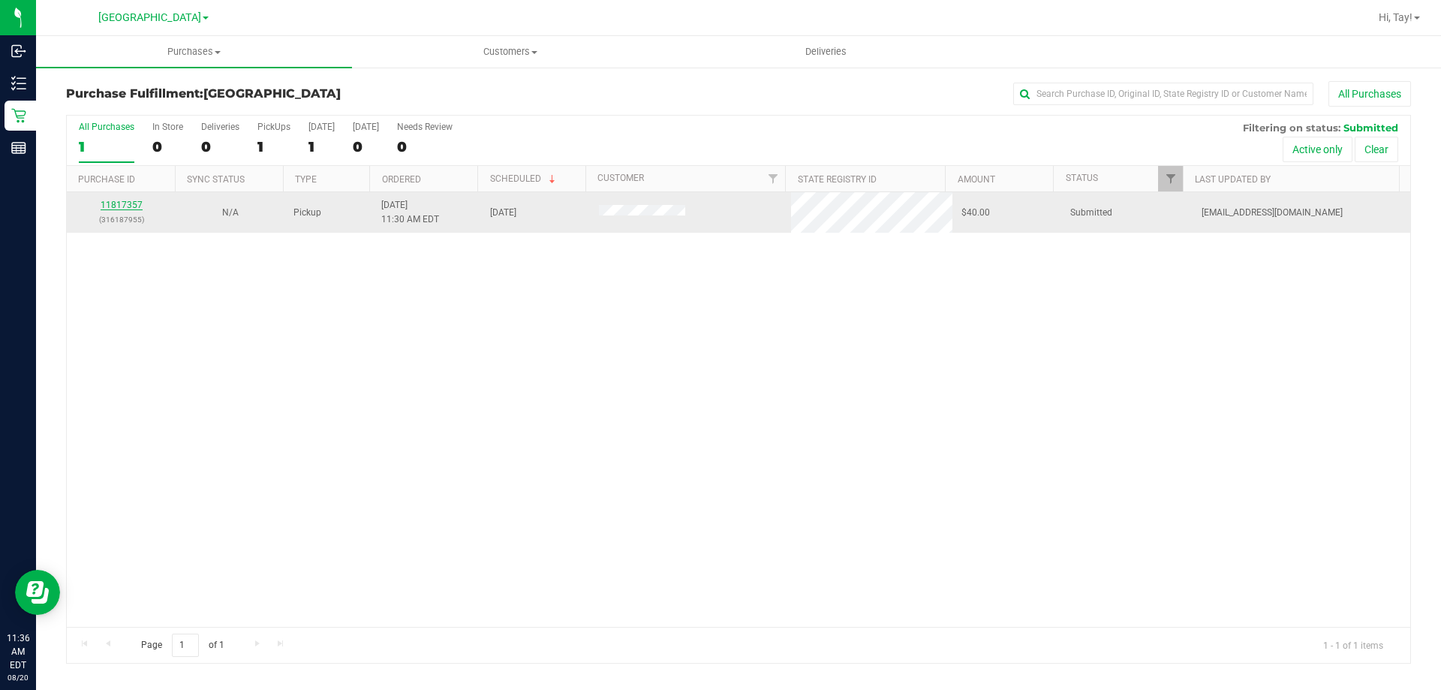
click at [112, 206] on link "11817357" at bounding box center [122, 205] width 42 height 11
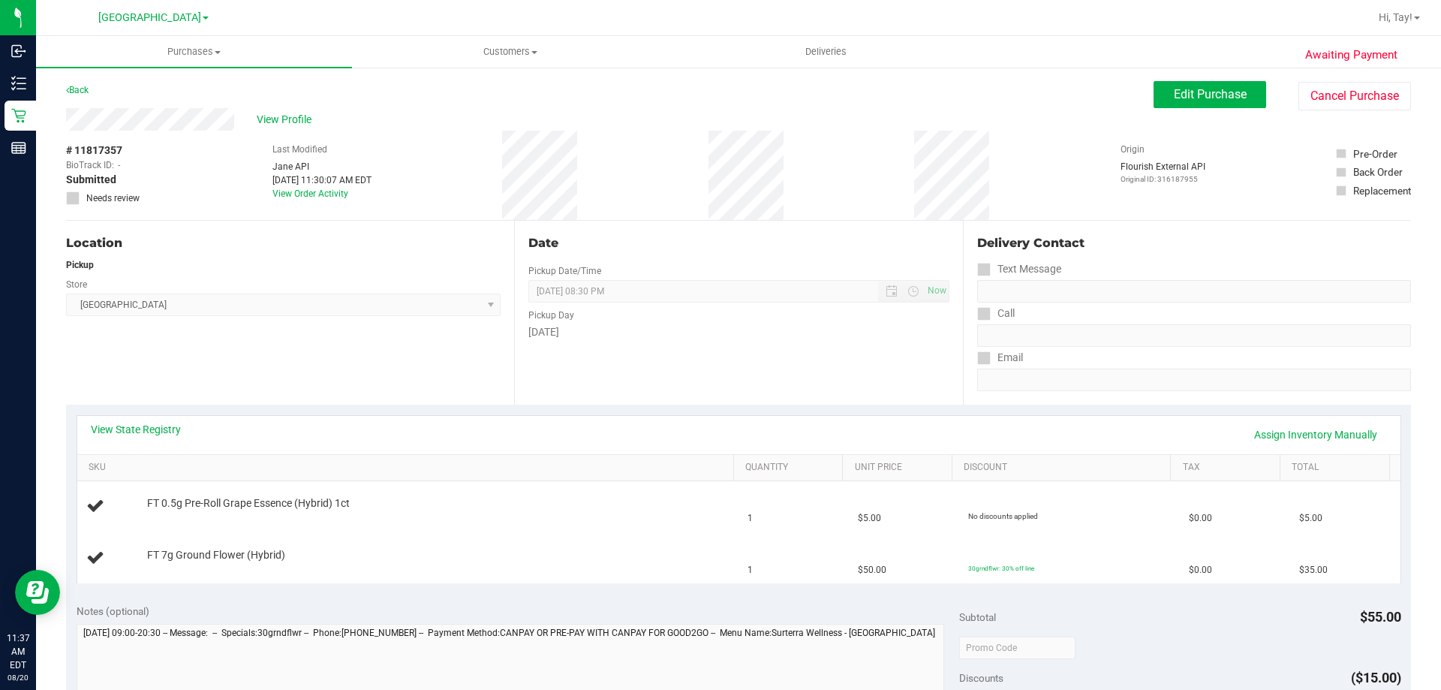
click at [339, 376] on div "Location Pickup Store Orange Park WC Select Store Bonita Springs WC Boynton Bea…" at bounding box center [290, 313] width 448 height 184
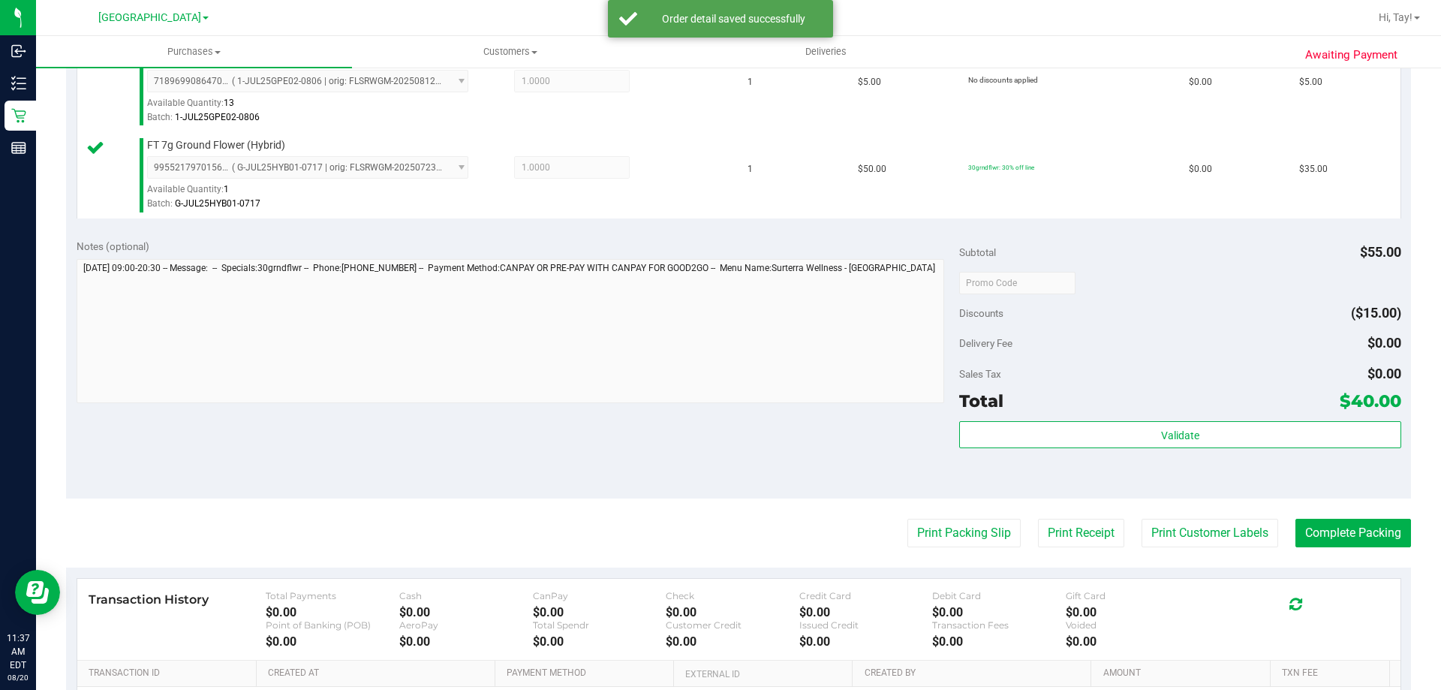
scroll to position [450, 0]
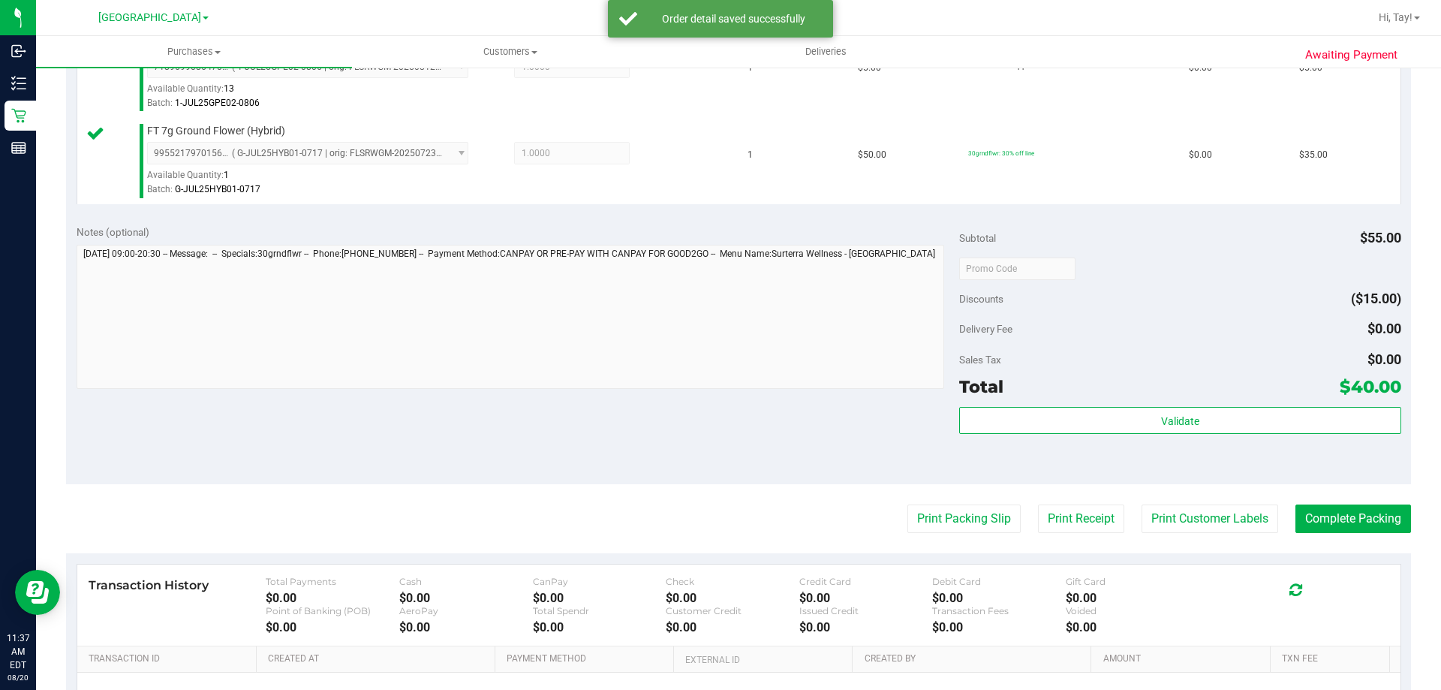
click at [974, 439] on div "Validate" at bounding box center [1179, 441] width 441 height 68
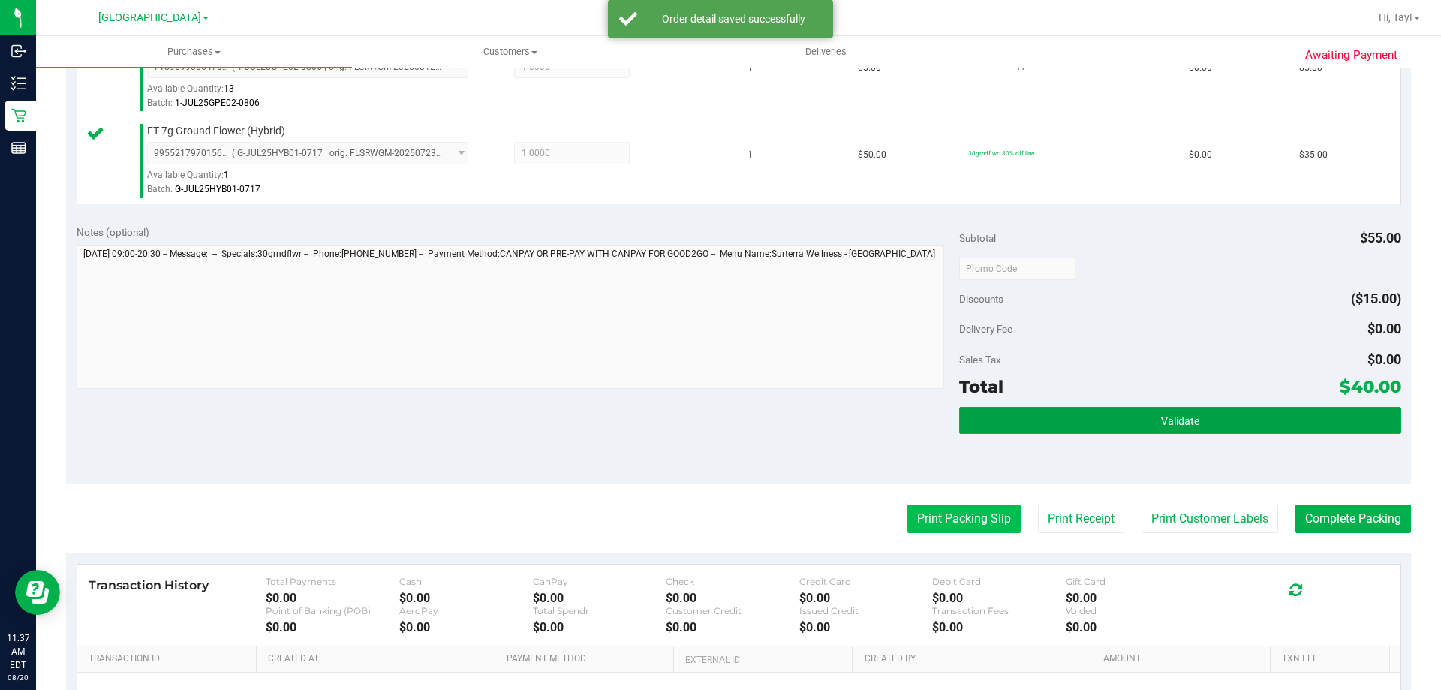
drag, startPoint x: 977, startPoint y: 432, endPoint x: 934, endPoint y: 520, distance: 98.7
click at [977, 431] on button "Validate" at bounding box center [1179, 420] width 441 height 27
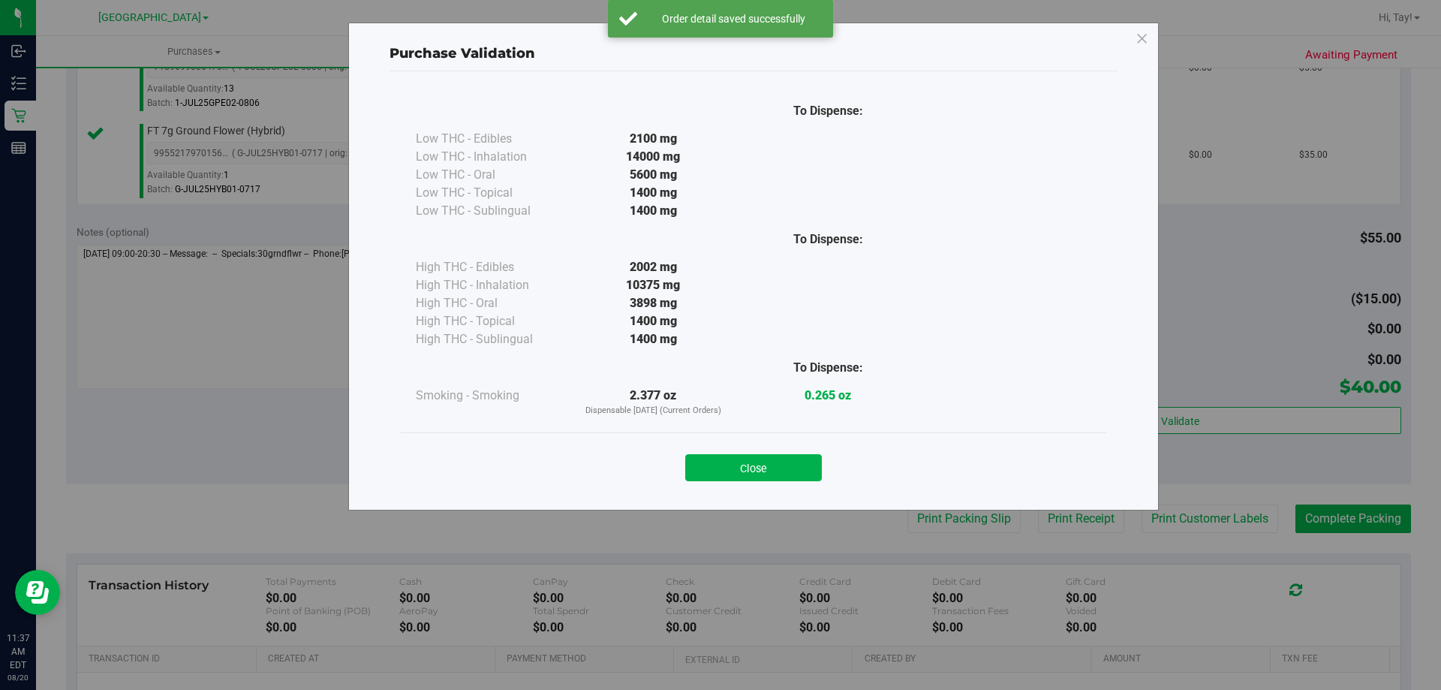
click at [771, 468] on button "Close" at bounding box center [753, 467] width 137 height 27
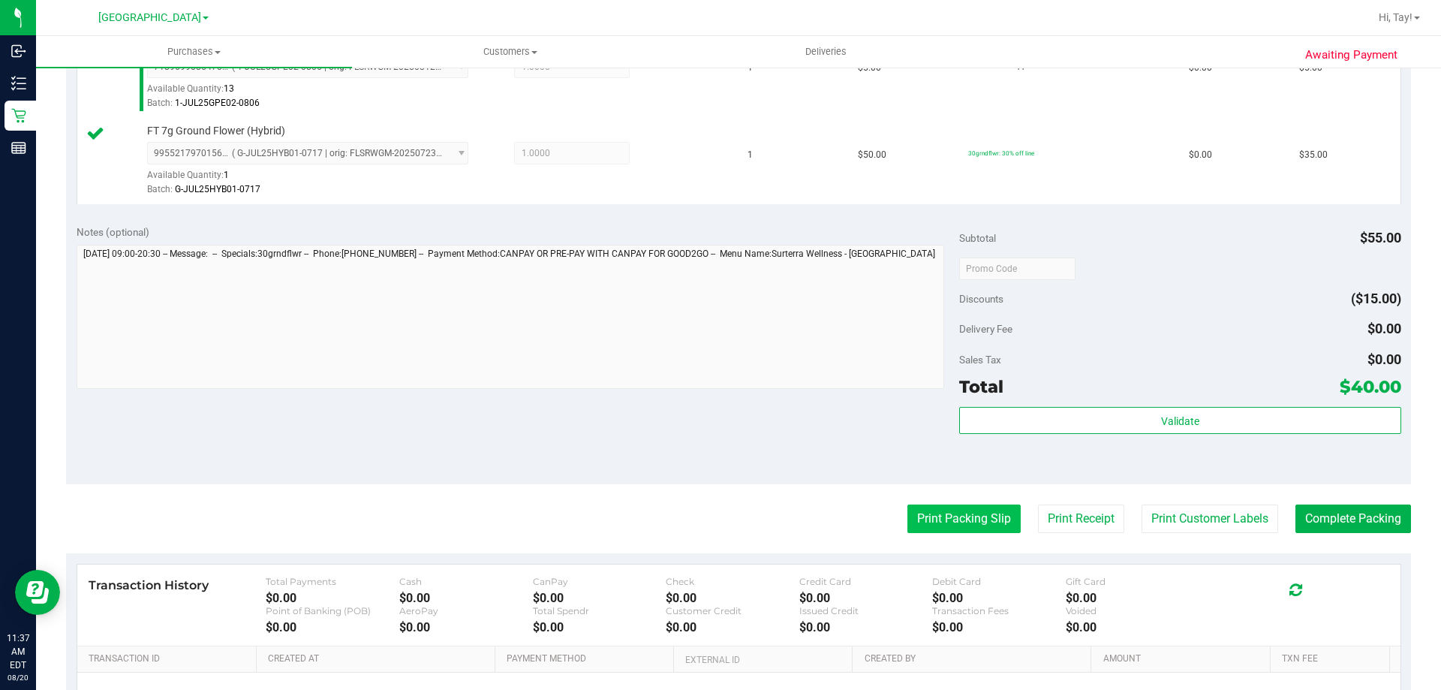
click at [942, 531] on button "Print Packing Slip" at bounding box center [963, 518] width 113 height 29
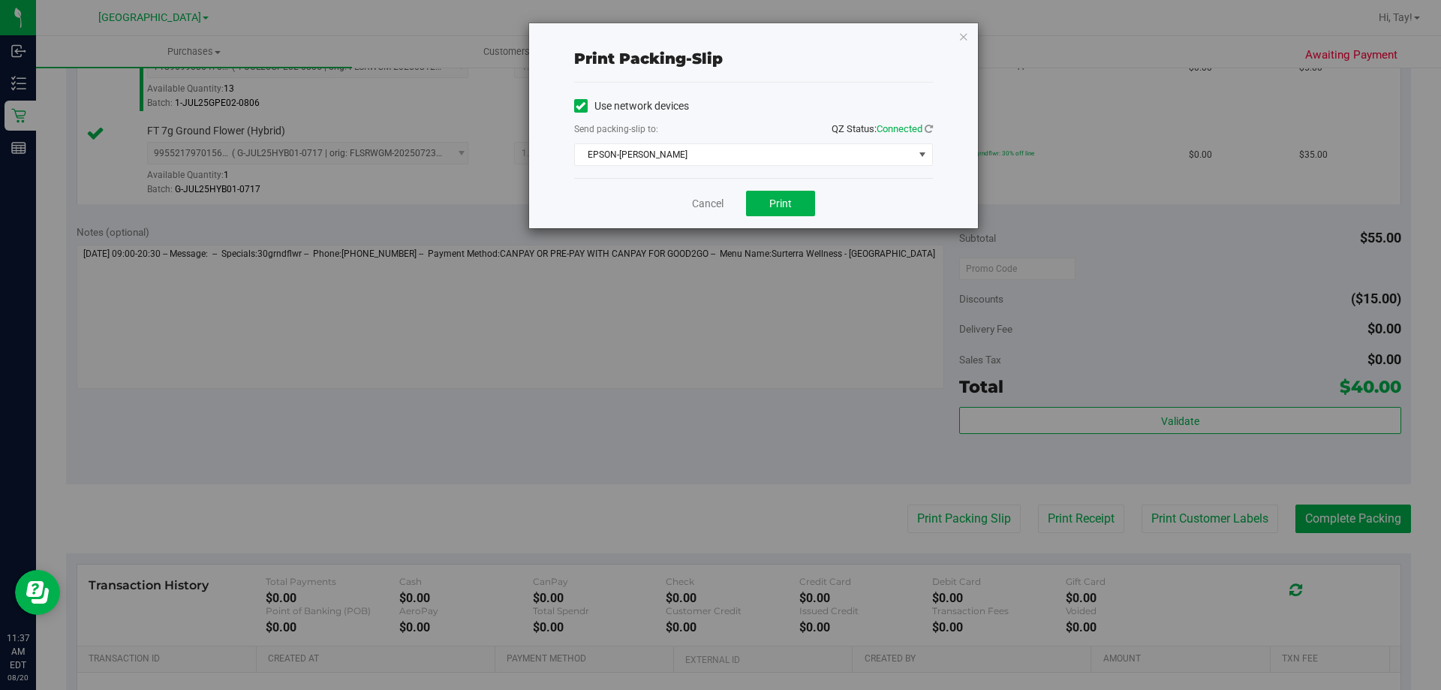
click at [775, 216] on div "Cancel Print" at bounding box center [753, 203] width 359 height 50
drag, startPoint x: 774, startPoint y: 200, endPoint x: 722, endPoint y: 200, distance: 51.8
click at [773, 200] on span "Print" at bounding box center [780, 203] width 23 height 12
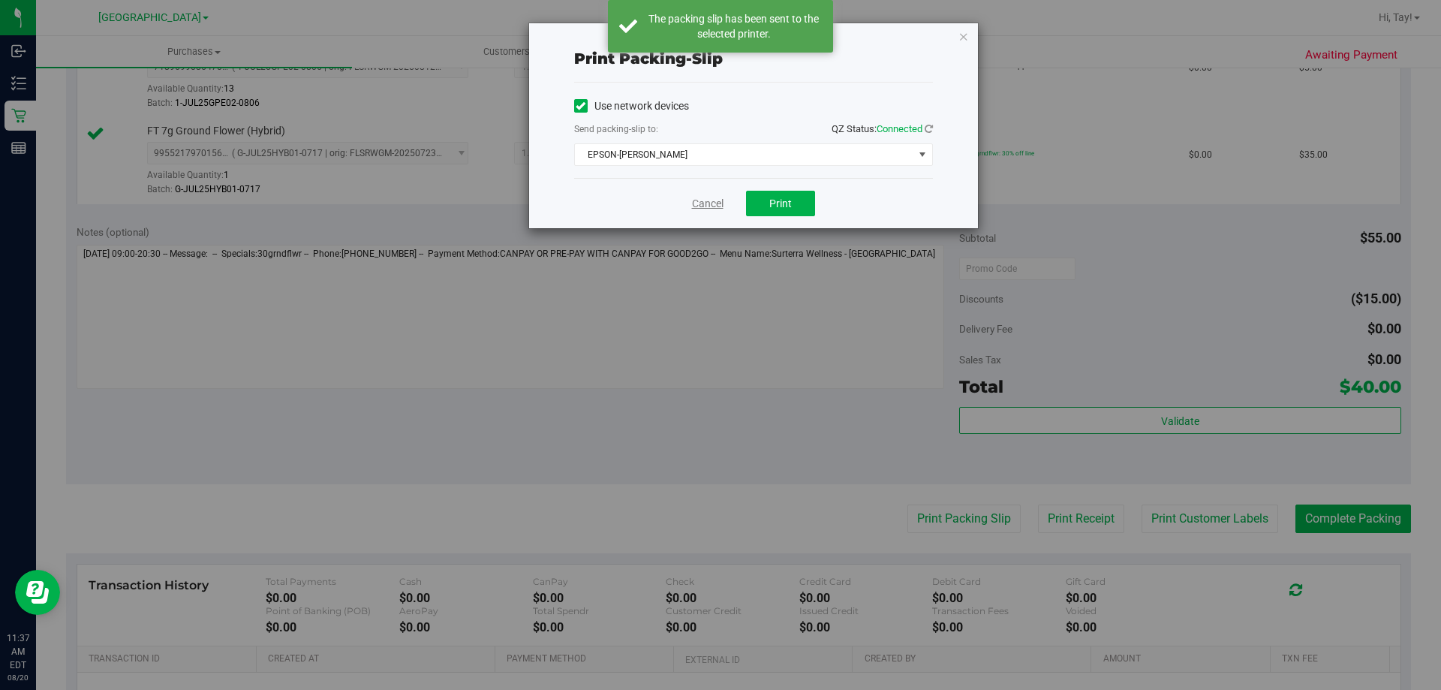
click at [703, 203] on link "Cancel" at bounding box center [708, 204] width 32 height 16
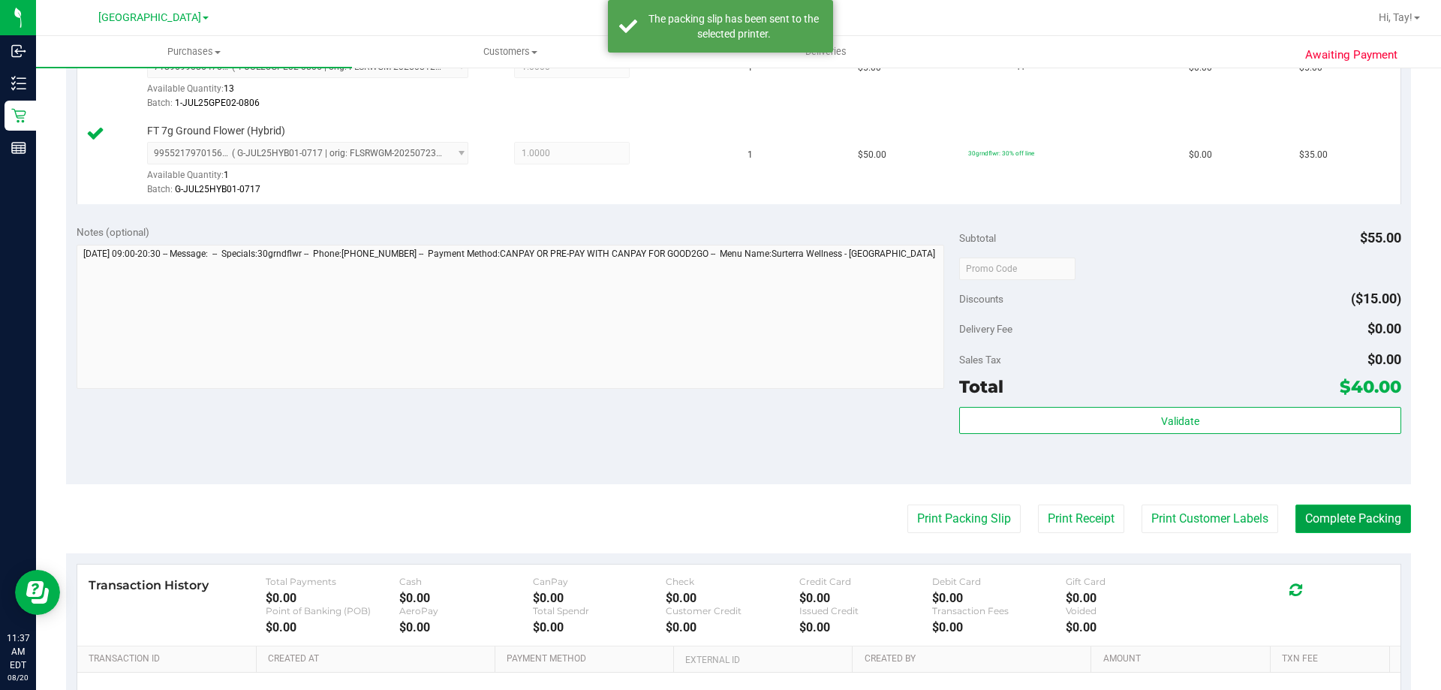
click at [1344, 515] on button "Complete Packing" at bounding box center [1354, 518] width 116 height 29
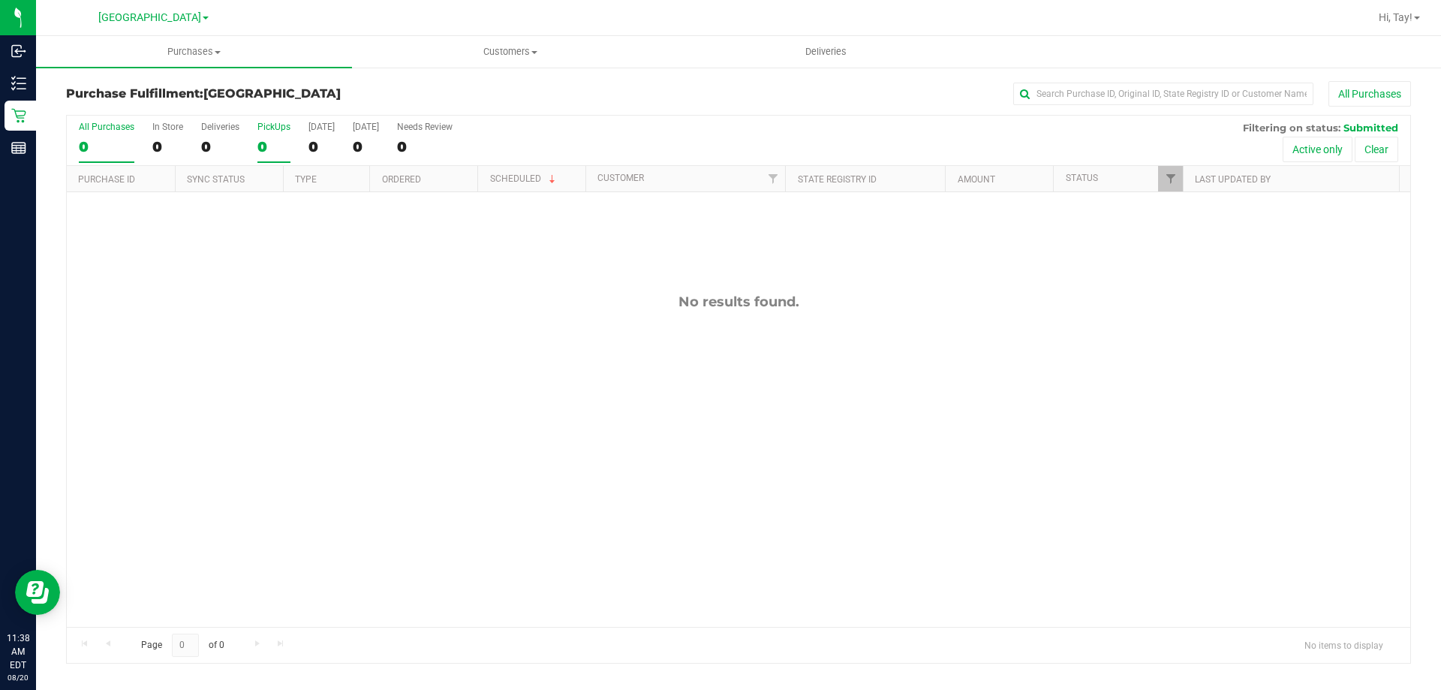
click at [278, 132] on label "PickUps 0" at bounding box center [273, 142] width 33 height 41
click at [0, 0] on input "PickUps 0" at bounding box center [0, 0] width 0 height 0
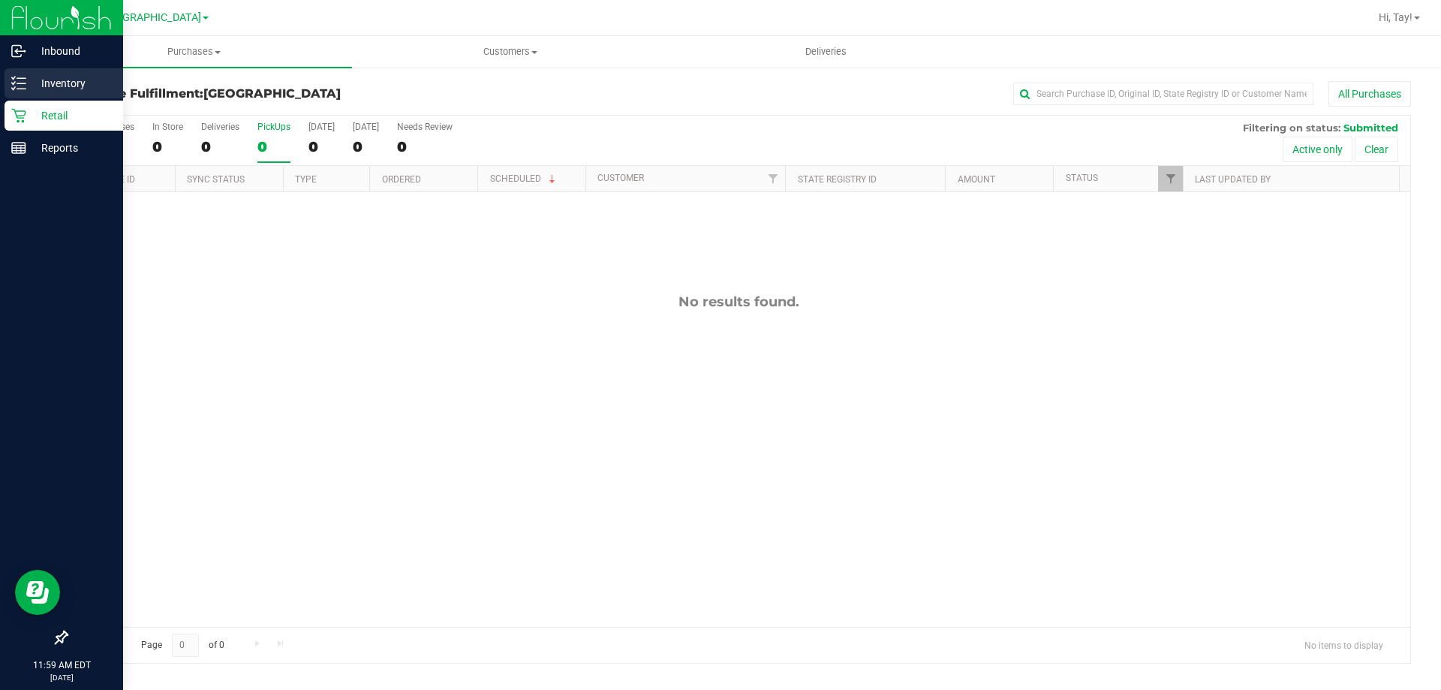
click at [30, 83] on p "Inventory" at bounding box center [71, 83] width 90 height 18
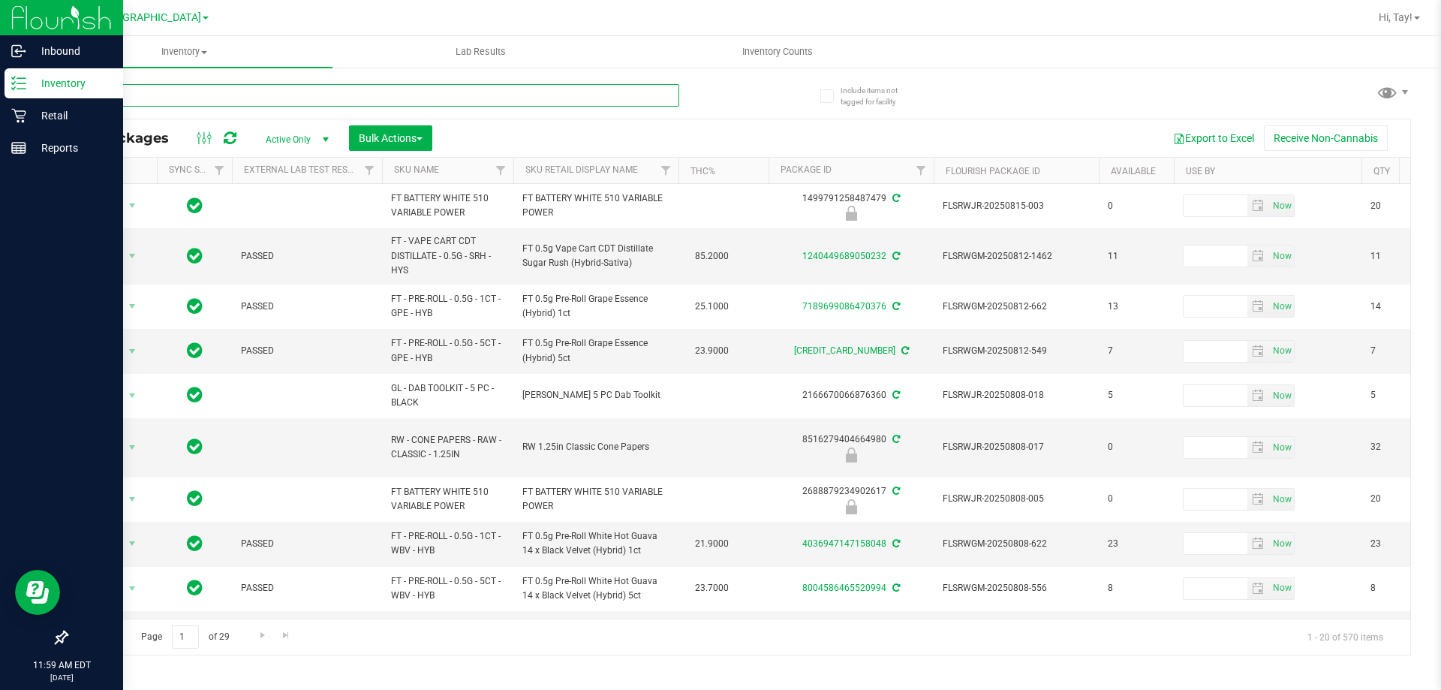
click at [198, 93] on input "text" at bounding box center [372, 95] width 613 height 23
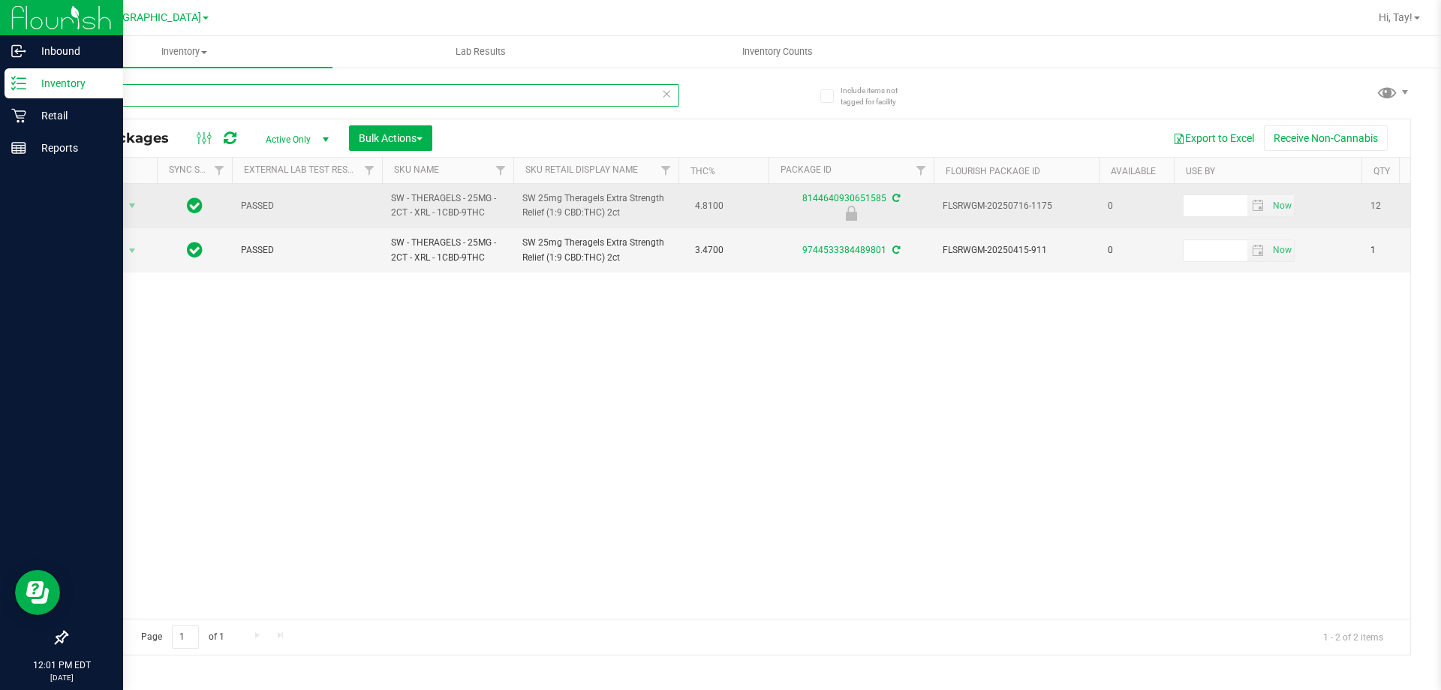
type input "xrl"
click at [140, 209] on span "select" at bounding box center [132, 205] width 19 height 21
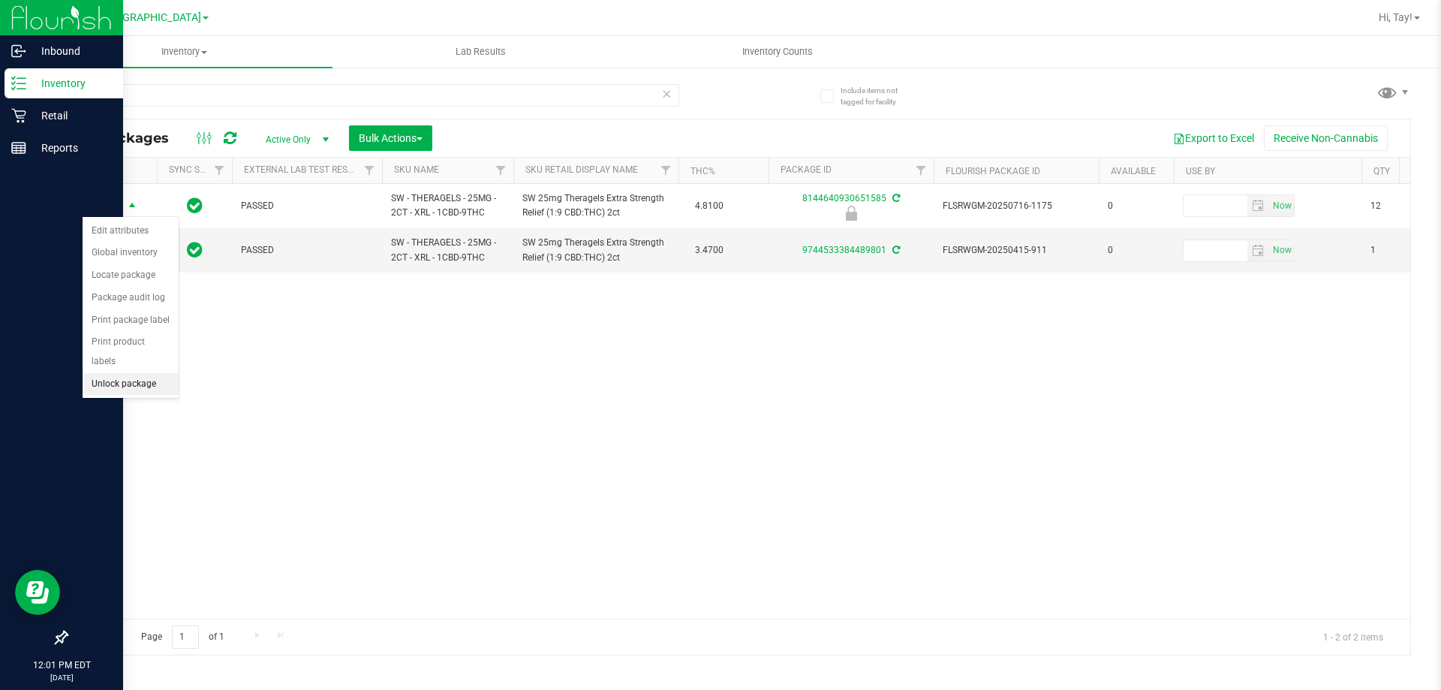
click at [137, 373] on li "Unlock package" at bounding box center [131, 384] width 96 height 23
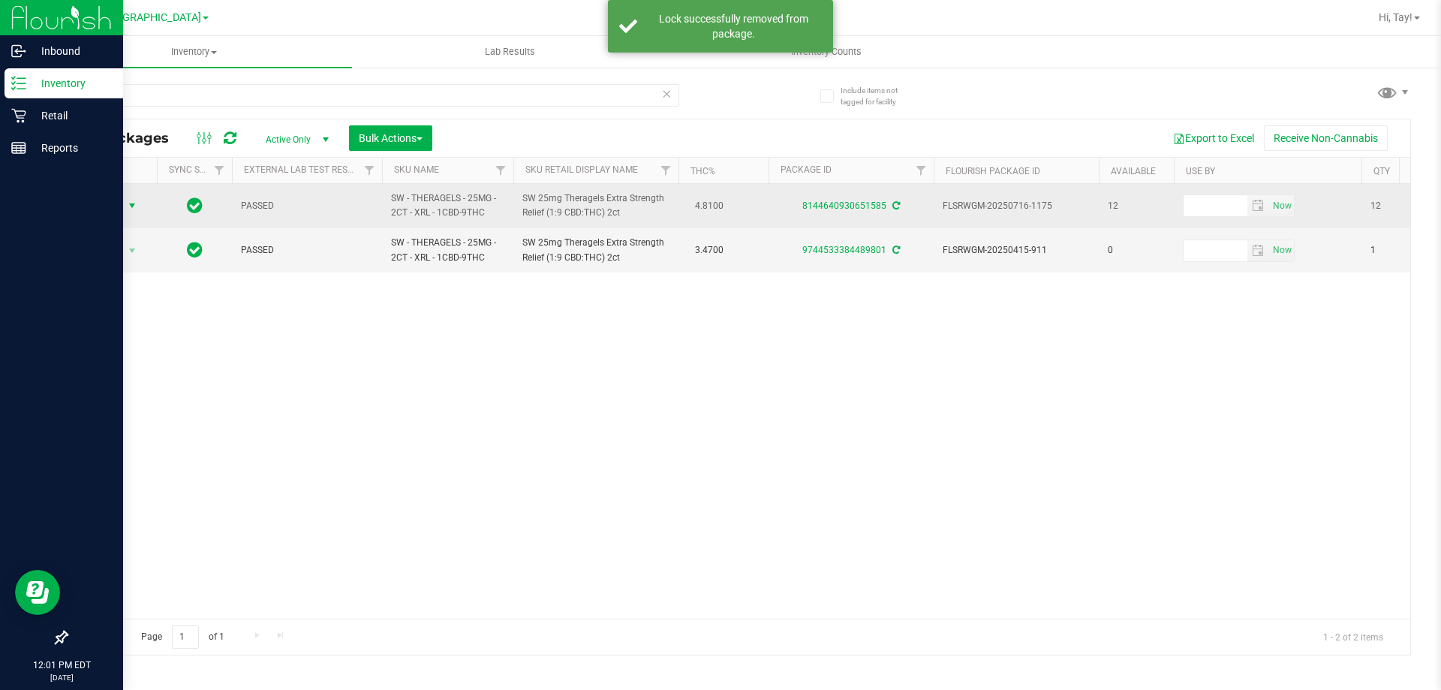
click at [117, 210] on span "Action" at bounding box center [102, 205] width 41 height 21
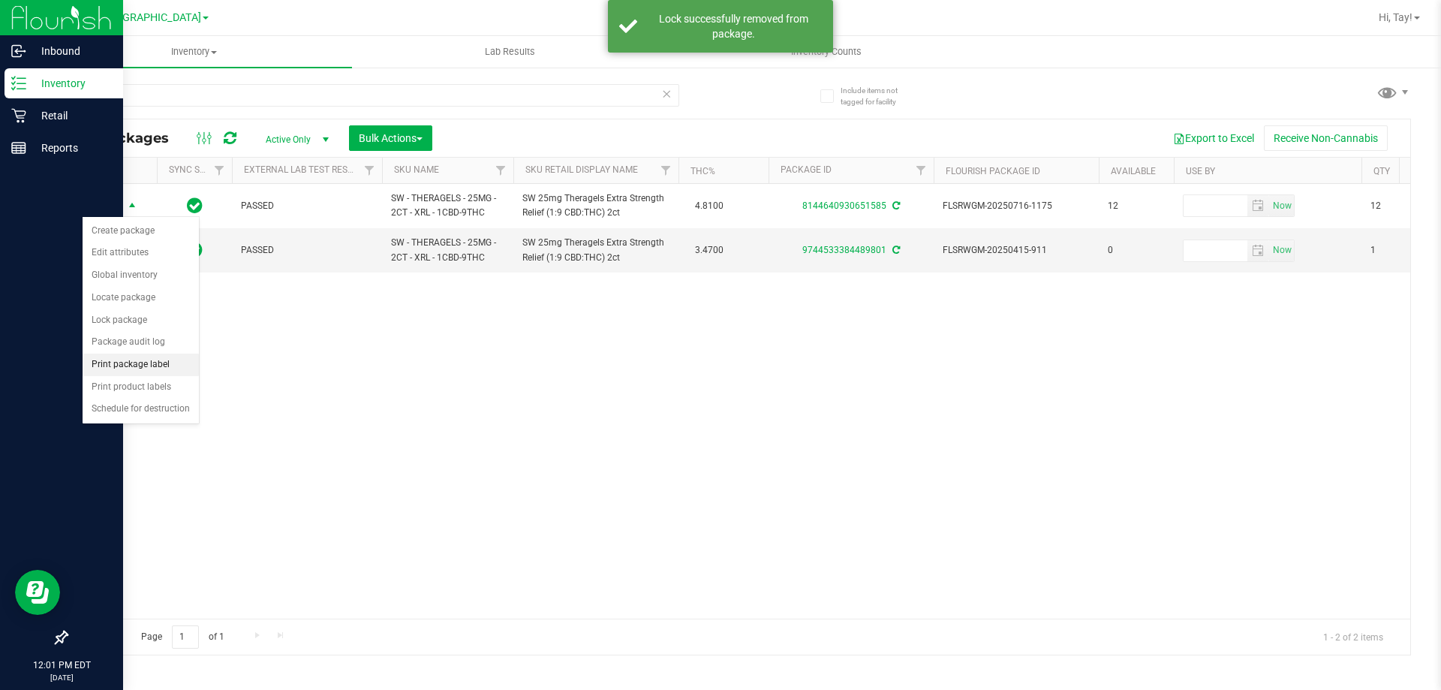
click at [166, 357] on li "Print package label" at bounding box center [141, 365] width 116 height 23
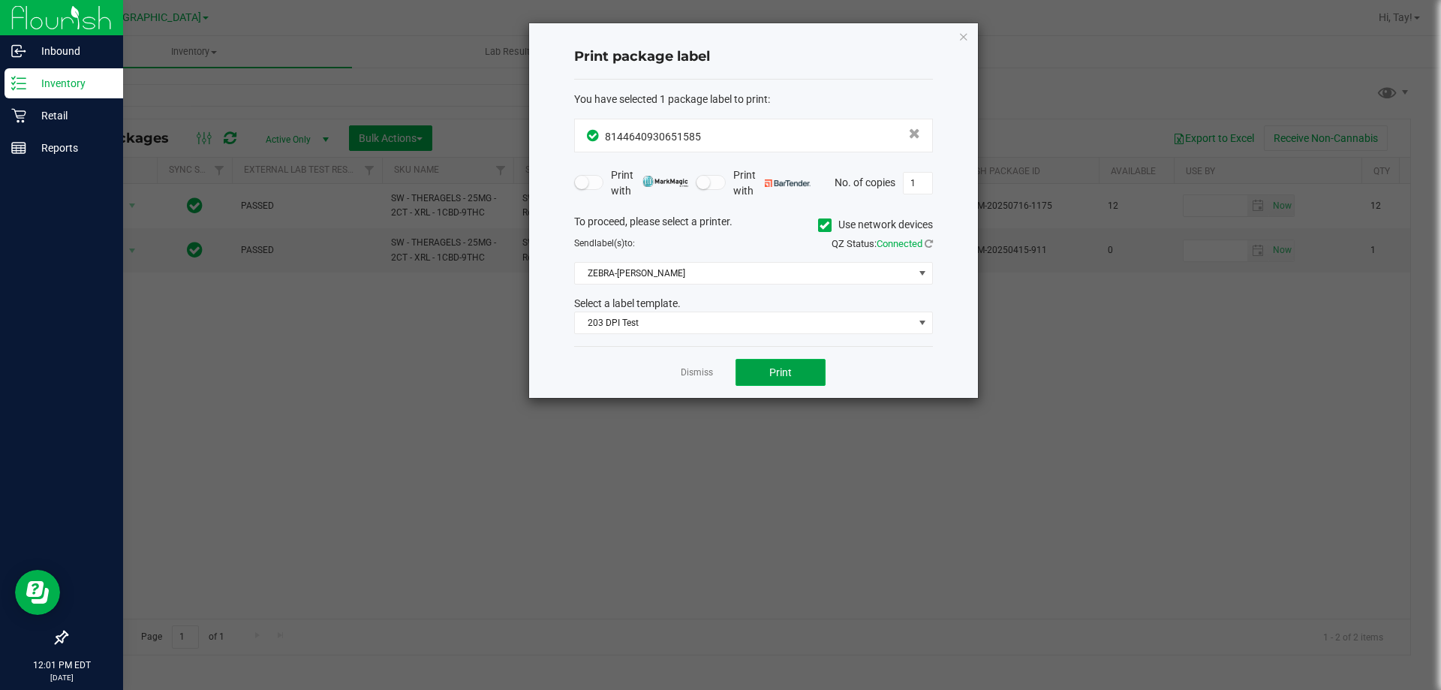
click at [763, 377] on button "Print" at bounding box center [781, 372] width 90 height 27
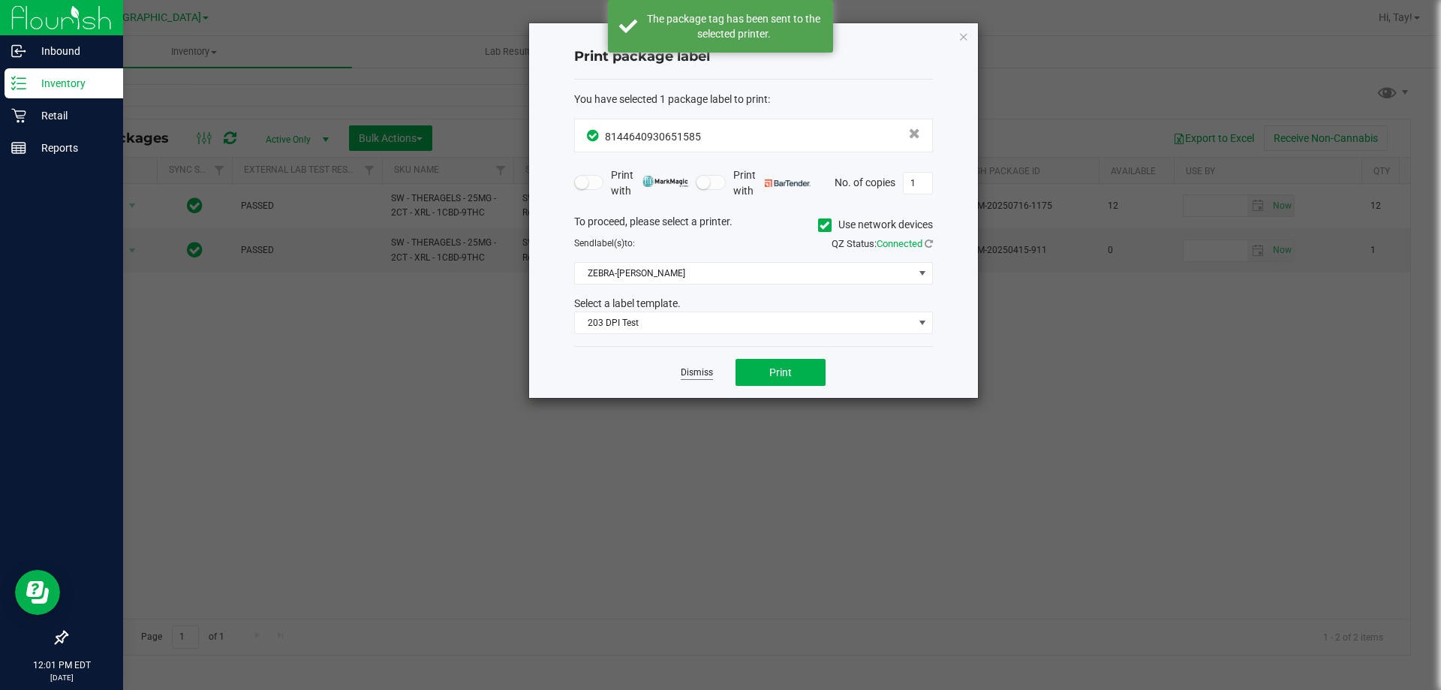
click at [694, 373] on link "Dismiss" at bounding box center [697, 372] width 32 height 13
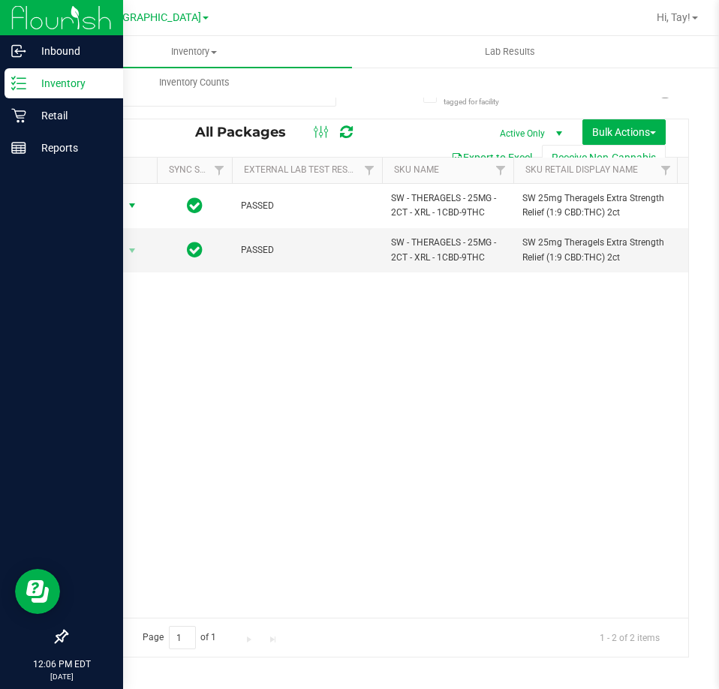
click at [36, 118] on div "Include items not tagged for facility xrl All Packages Active Only Active Only …" at bounding box center [377, 295] width 683 height 458
click at [32, 118] on p "Retail" at bounding box center [71, 116] width 90 height 18
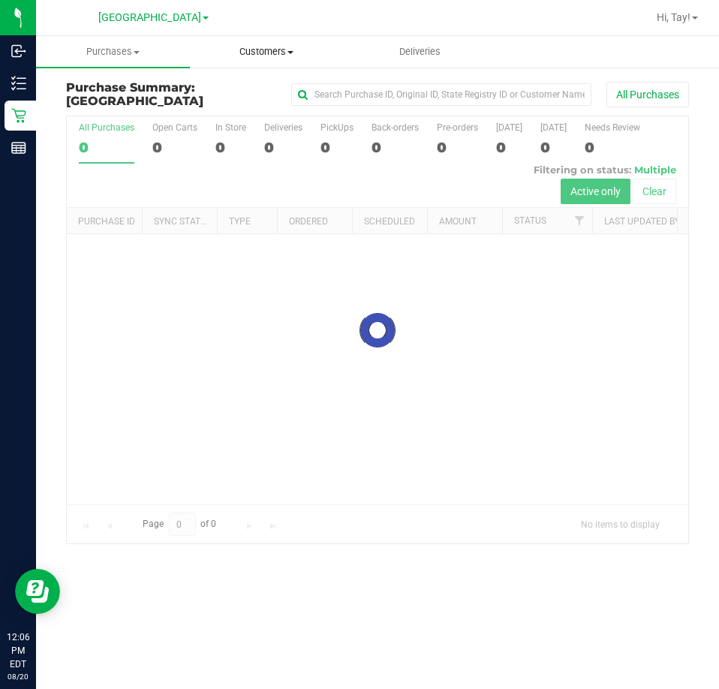
click at [293, 56] on span "Customers" at bounding box center [267, 52] width 152 height 14
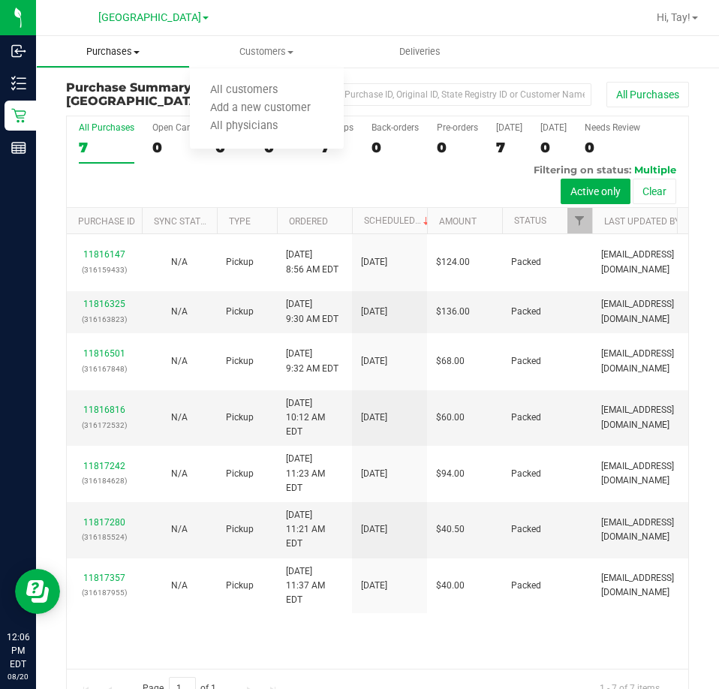
click at [134, 53] on span at bounding box center [137, 52] width 6 height 3
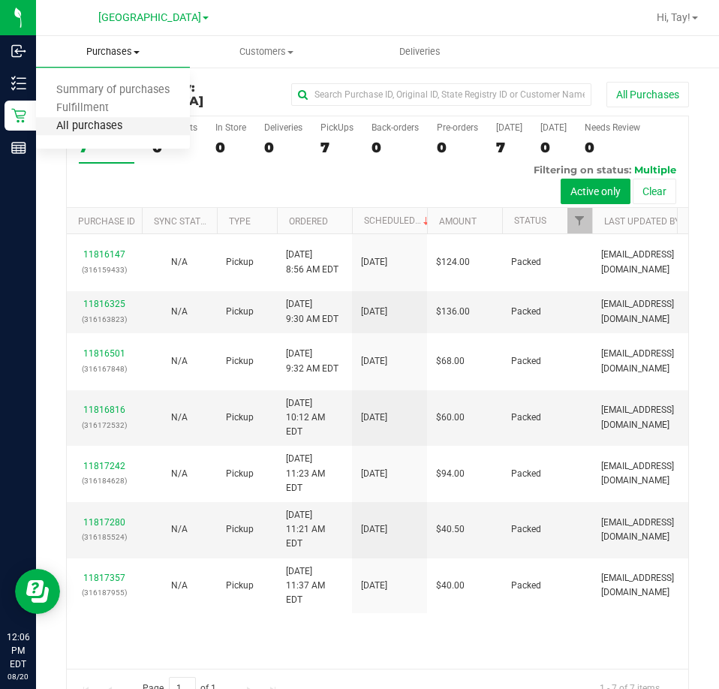
click at [105, 126] on span "All purchases" at bounding box center [89, 126] width 107 height 13
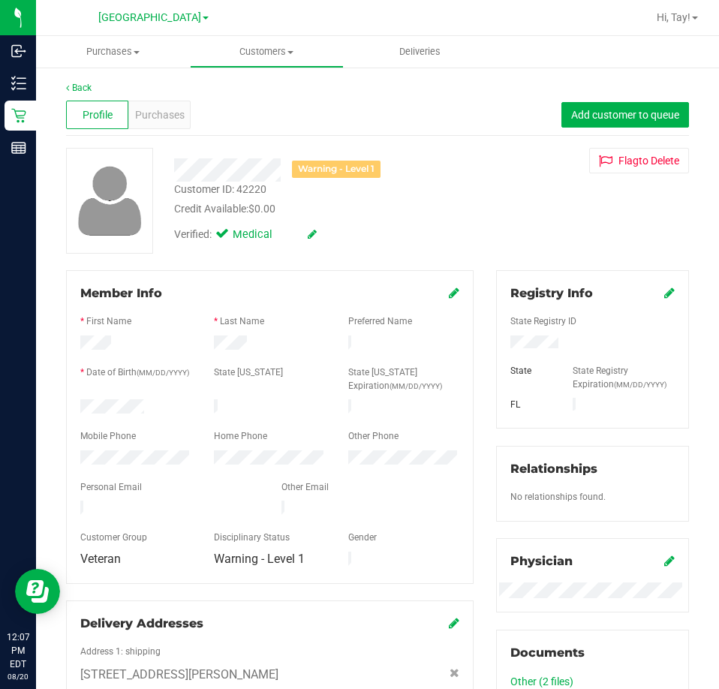
click at [261, 188] on div "Customer ID: 42220" at bounding box center [220, 190] width 92 height 16
click at [373, 209] on div "Credit Available: $0.00" at bounding box center [324, 209] width 300 height 16
click at [132, 417] on div at bounding box center [269, 423] width 379 height 12
click at [89, 85] on link "Back" at bounding box center [79, 88] width 26 height 11
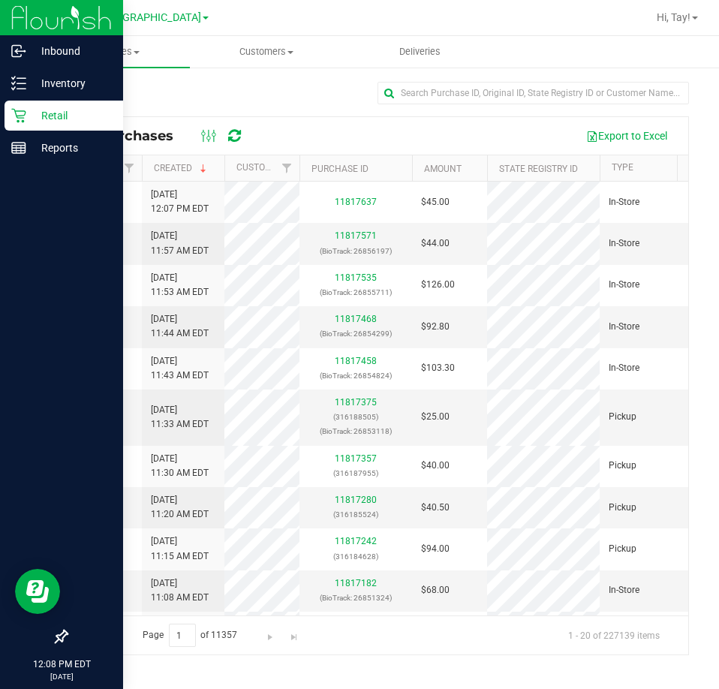
drag, startPoint x: 35, startPoint y: 125, endPoint x: 48, endPoint y: 121, distance: 13.3
click at [38, 125] on div "Retail" at bounding box center [64, 116] width 119 height 30
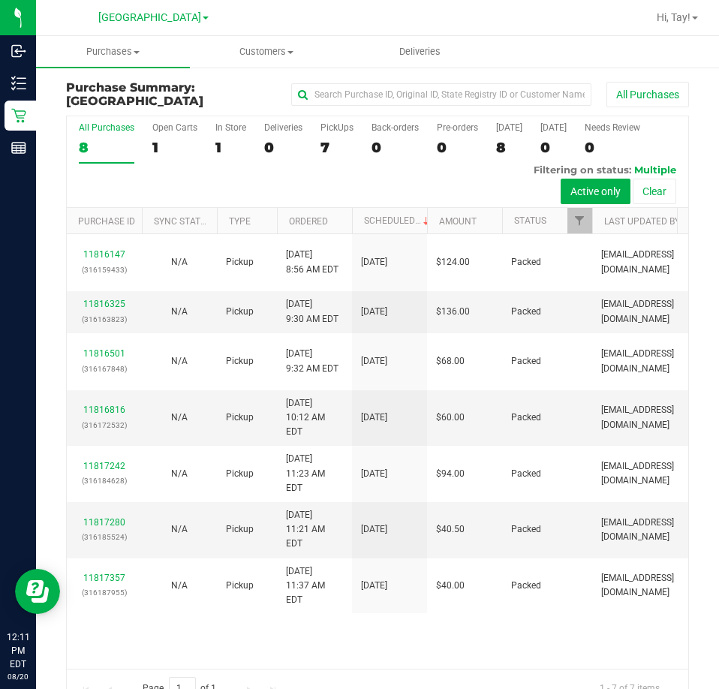
click at [590, 32] on nav "Orange Park WC Hi, Tay!" at bounding box center [377, 18] width 683 height 36
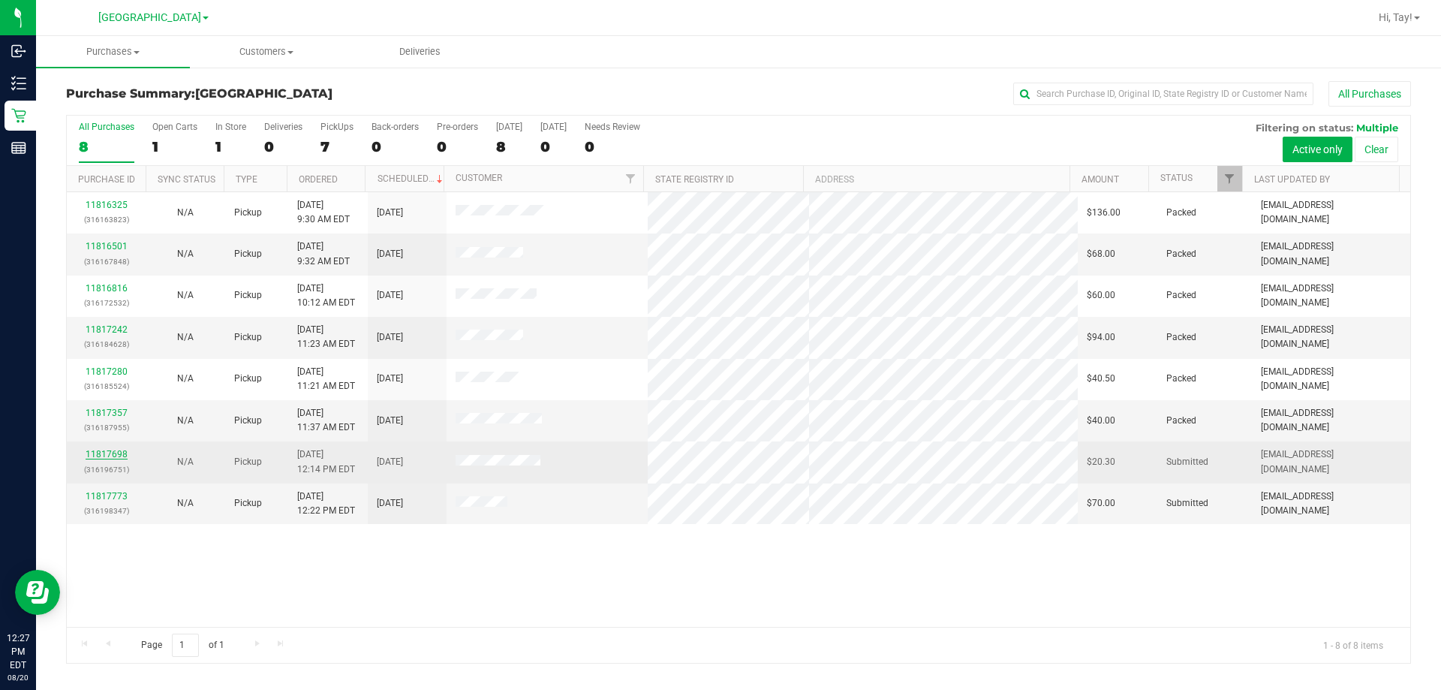
click at [118, 452] on link "11817698" at bounding box center [107, 454] width 42 height 11
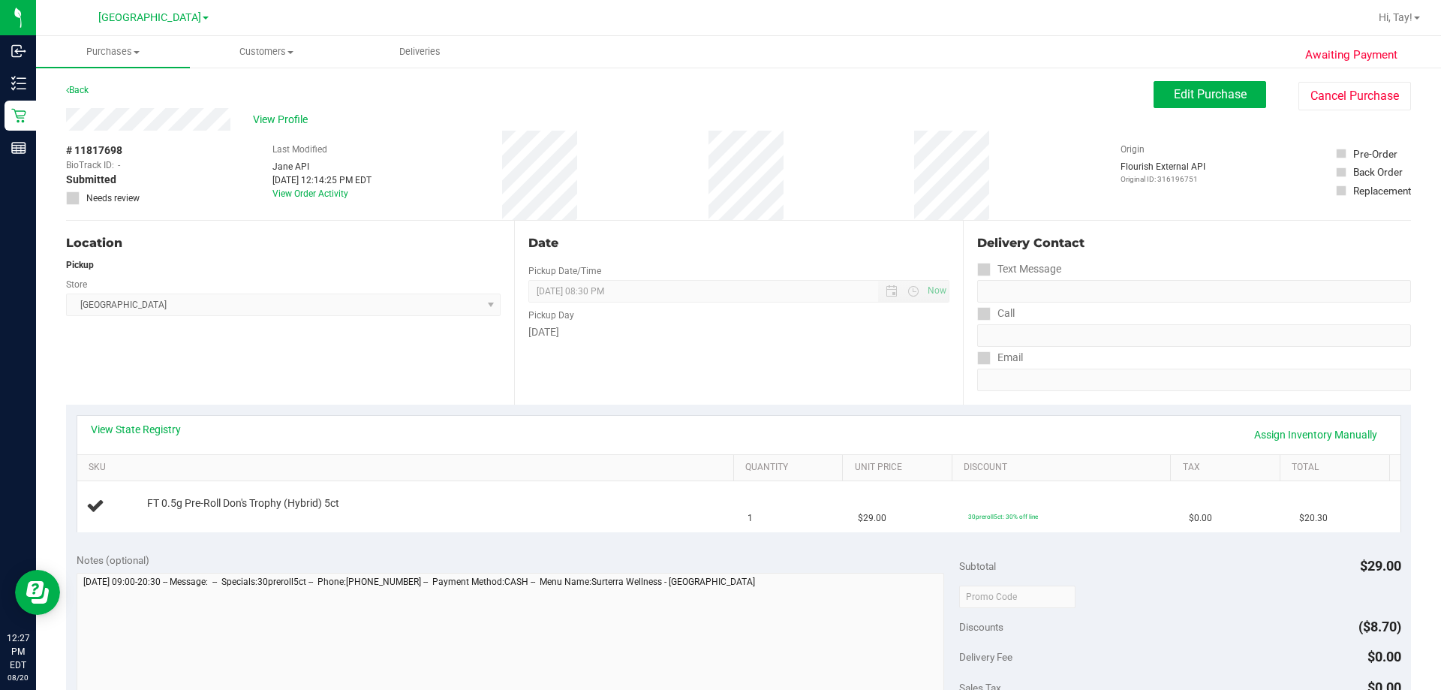
click at [351, 354] on div "Location Pickup Store Orange Park WC Select Store Bonita Springs WC Boynton Bea…" at bounding box center [290, 313] width 448 height 184
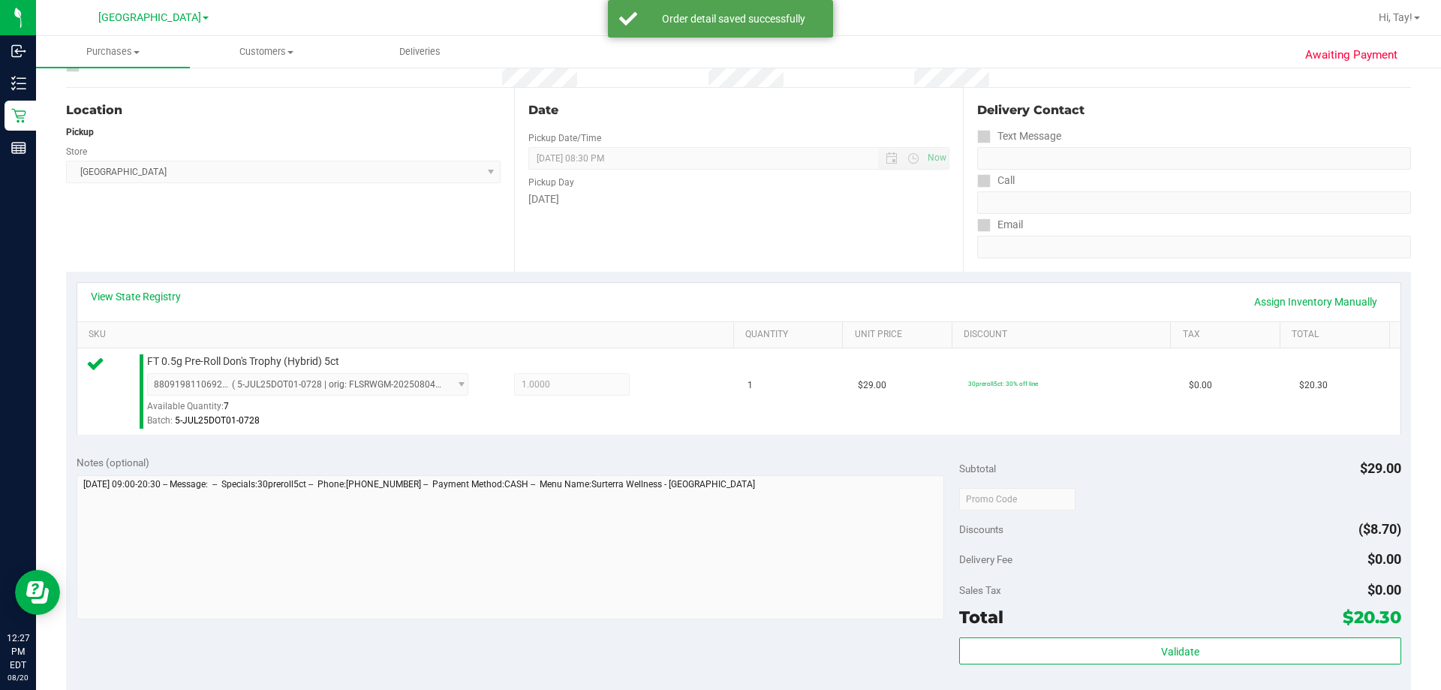
scroll to position [375, 0]
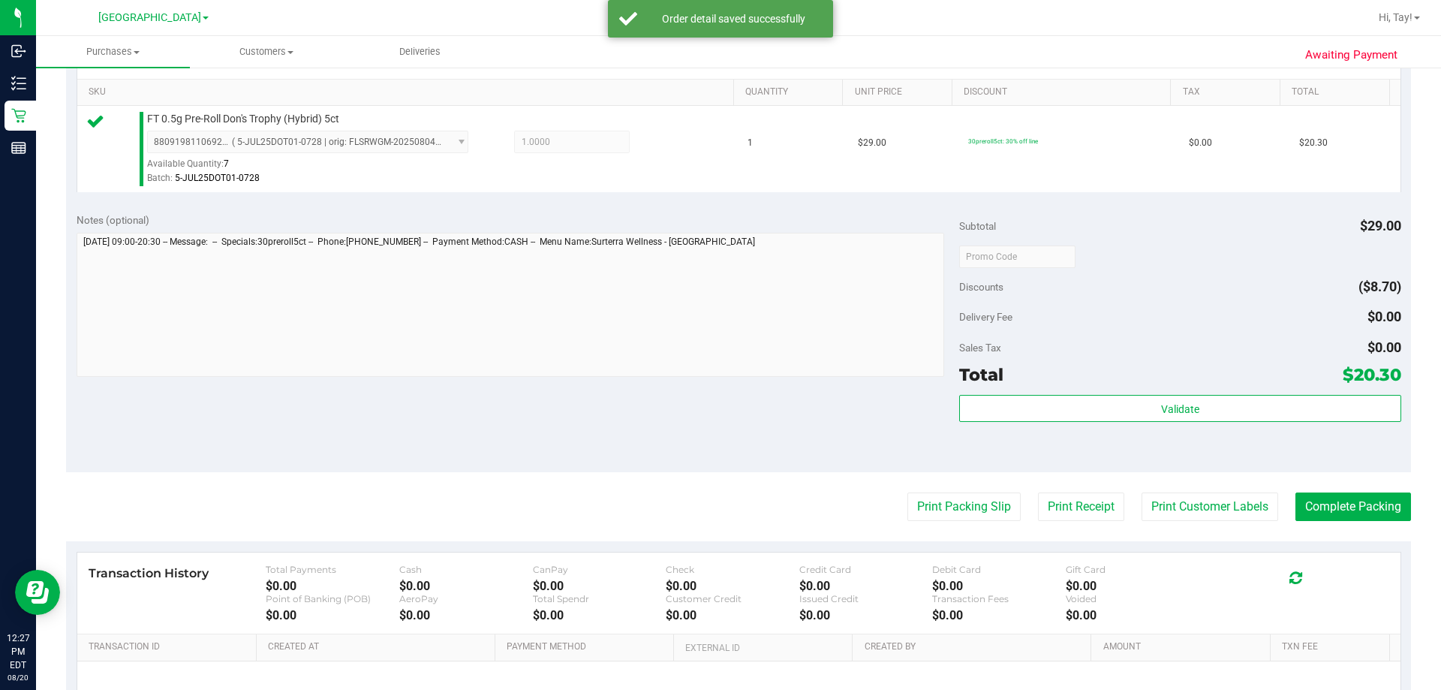
click at [980, 393] on div "Subtotal $29.00 Discounts ($8.70) Delivery Fee $0.00 Sales Tax $0.00 Total $20.…" at bounding box center [1179, 337] width 441 height 250
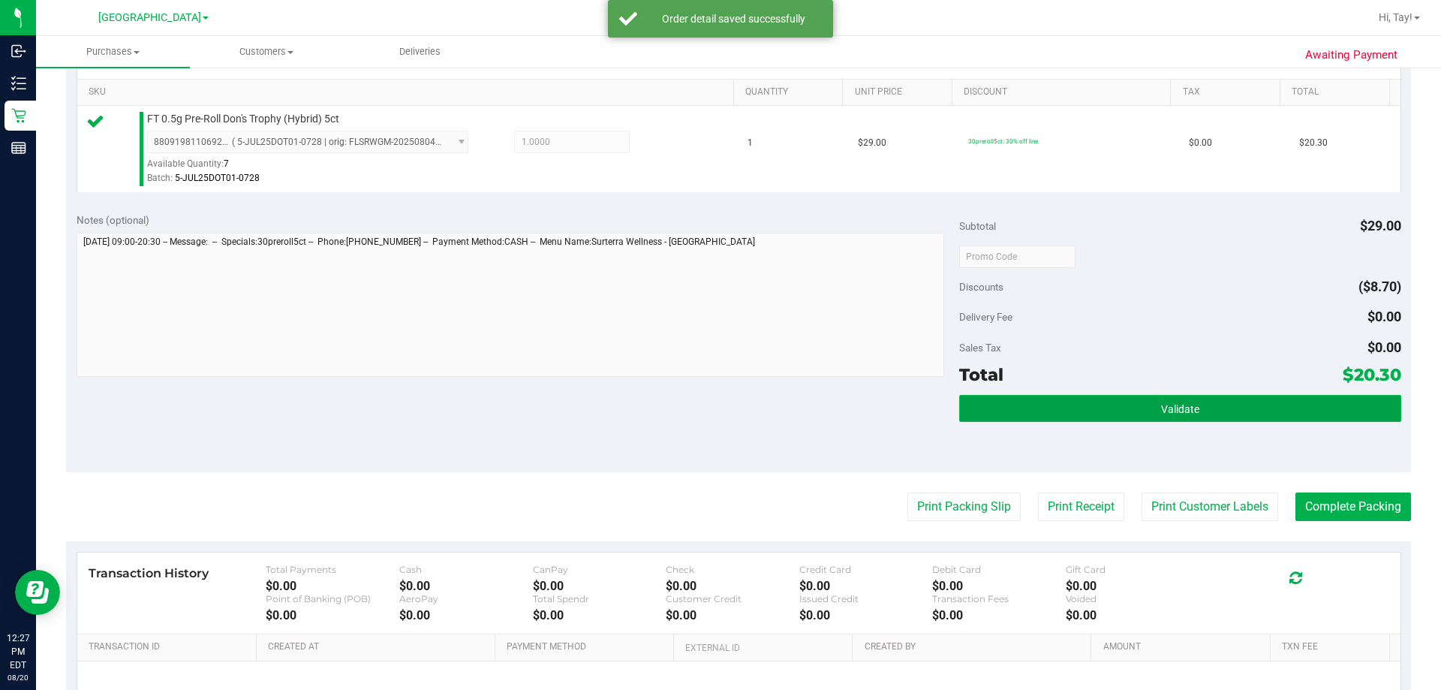
click at [984, 419] on button "Validate" at bounding box center [1179, 408] width 441 height 27
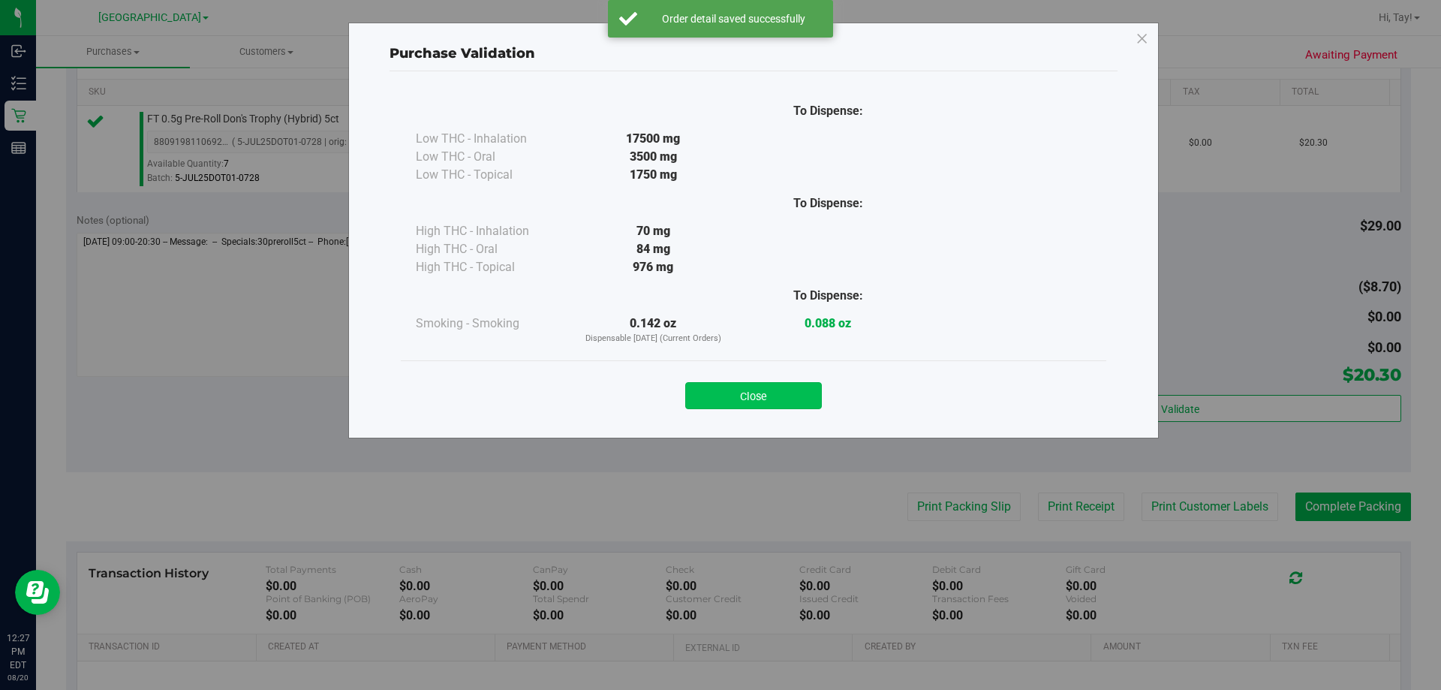
click at [798, 407] on button "Close" at bounding box center [753, 395] width 137 height 27
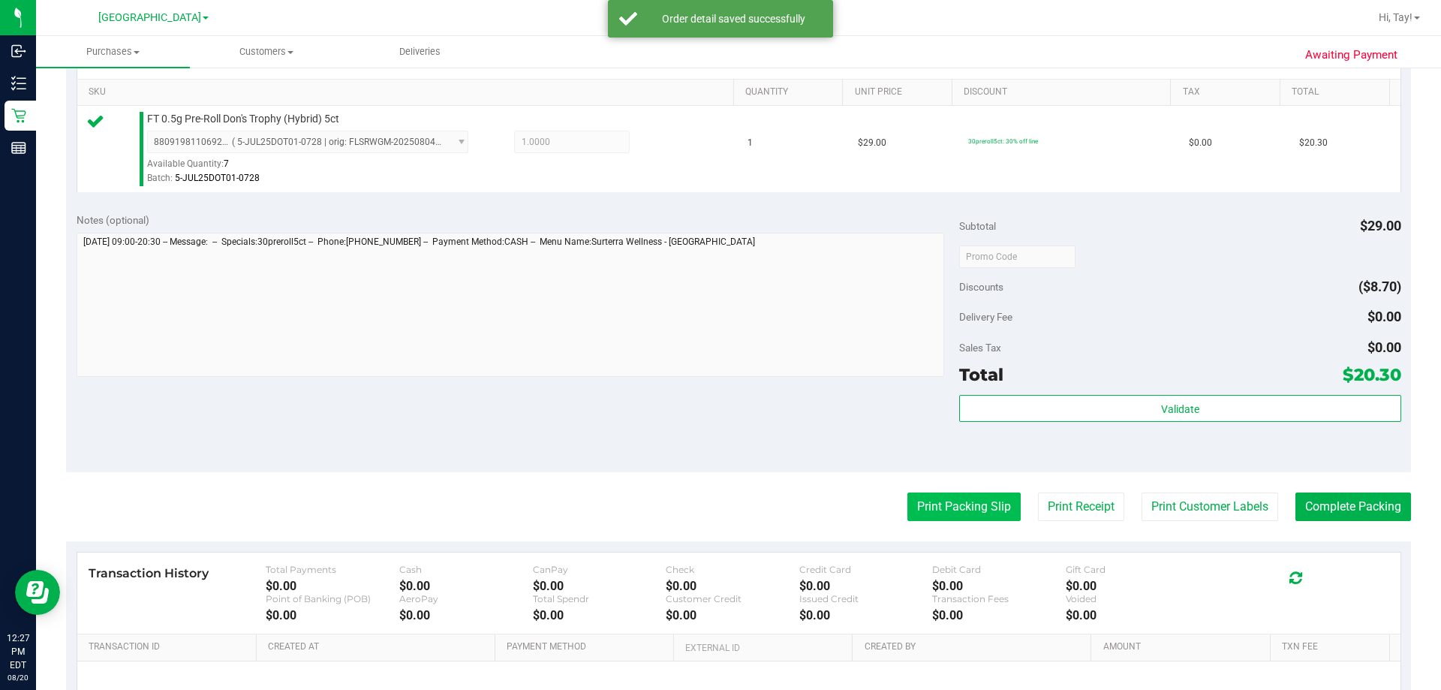
click at [939, 510] on button "Print Packing Slip" at bounding box center [963, 506] width 113 height 29
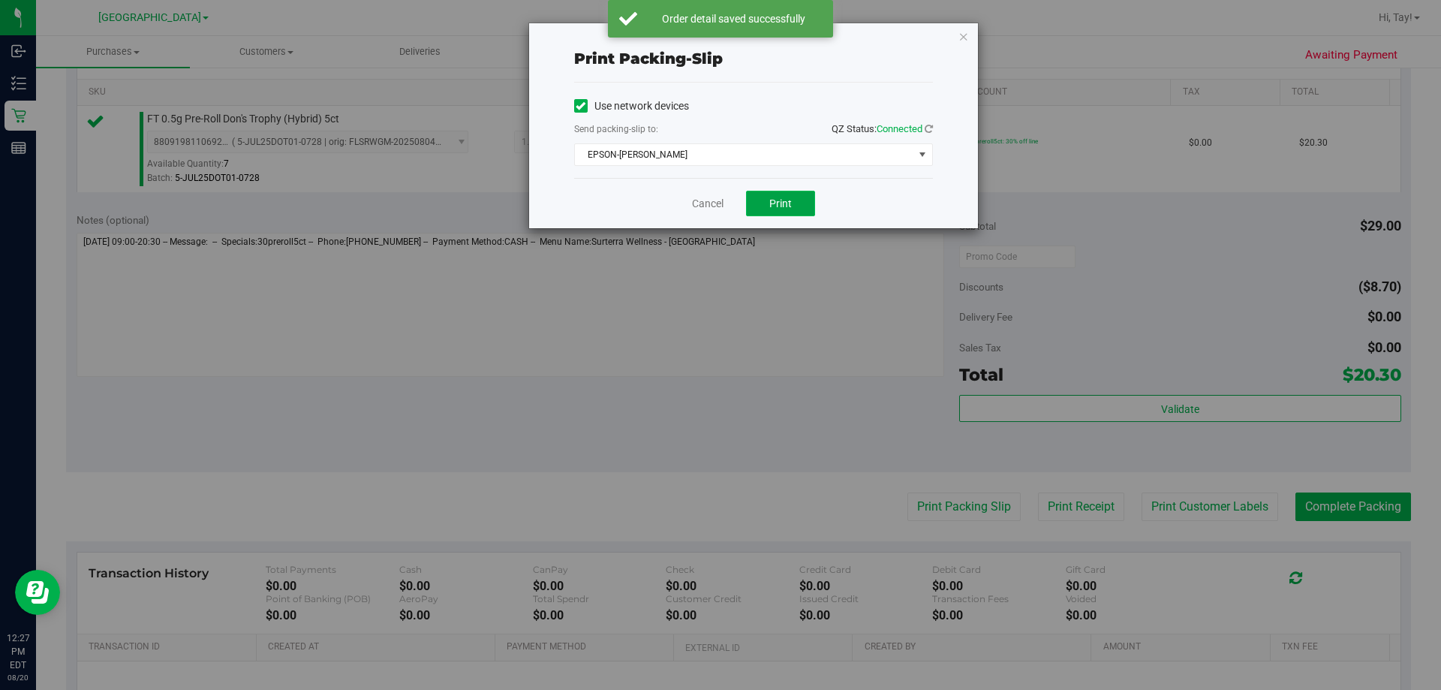
click at [771, 205] on span "Print" at bounding box center [780, 203] width 23 height 12
click at [724, 209] on link "Cancel" at bounding box center [708, 204] width 32 height 16
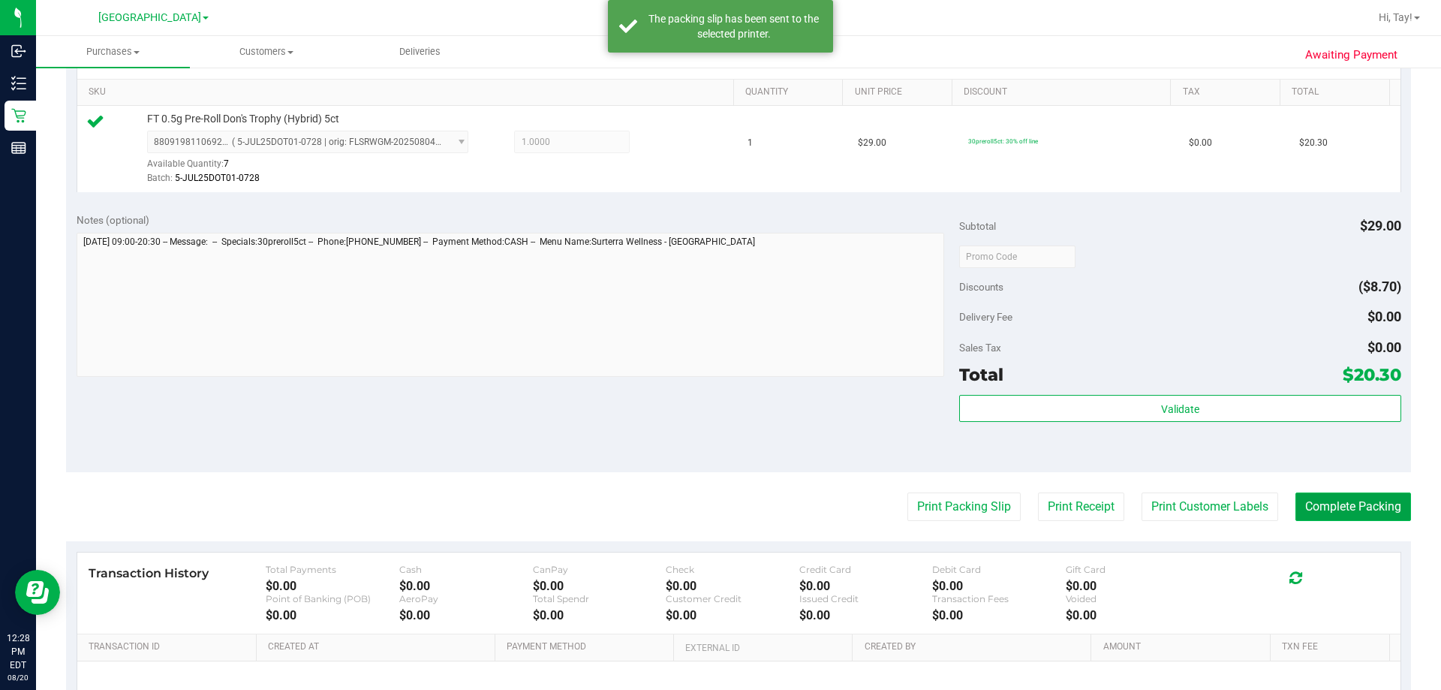
click at [1358, 494] on button "Complete Packing" at bounding box center [1354, 506] width 116 height 29
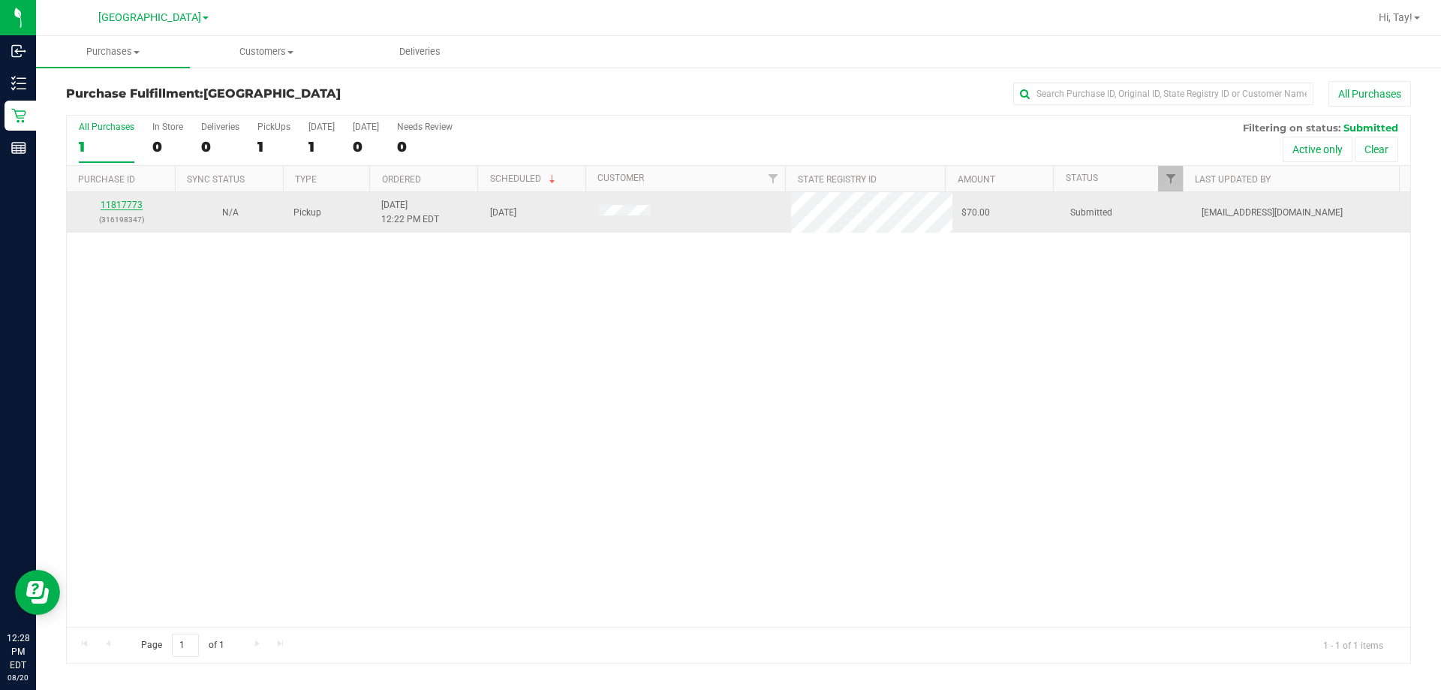
click at [137, 208] on link "11817773" at bounding box center [122, 205] width 42 height 11
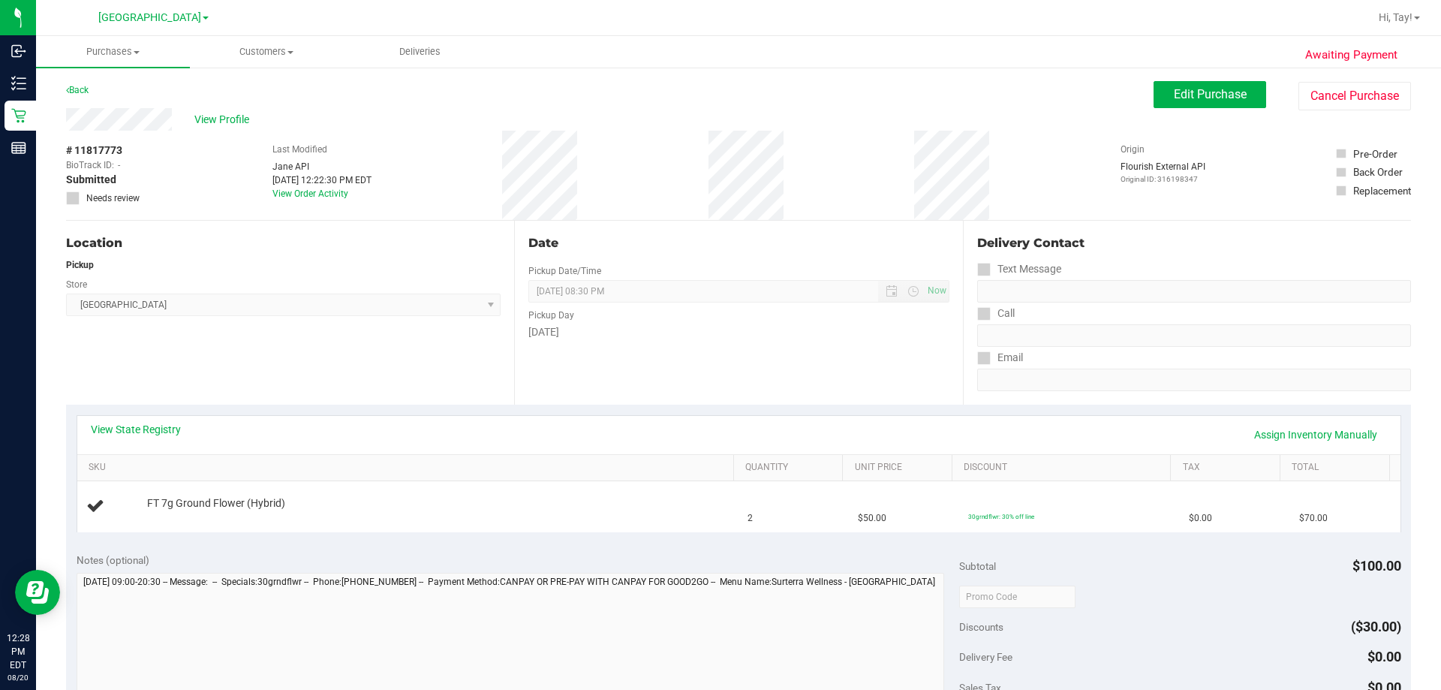
click at [286, 347] on div "Location Pickup Store Orange Park WC Select Store Bonita Springs WC Boynton Bea…" at bounding box center [290, 313] width 448 height 184
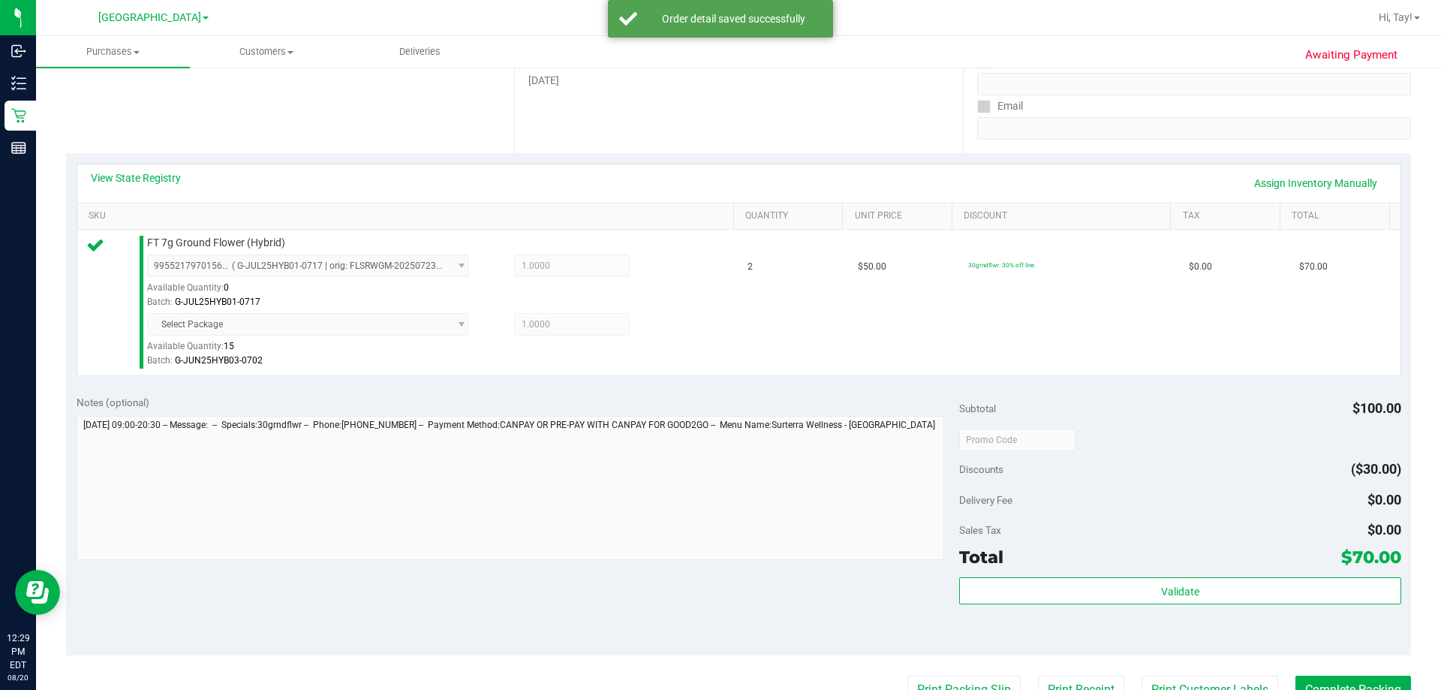
scroll to position [300, 0]
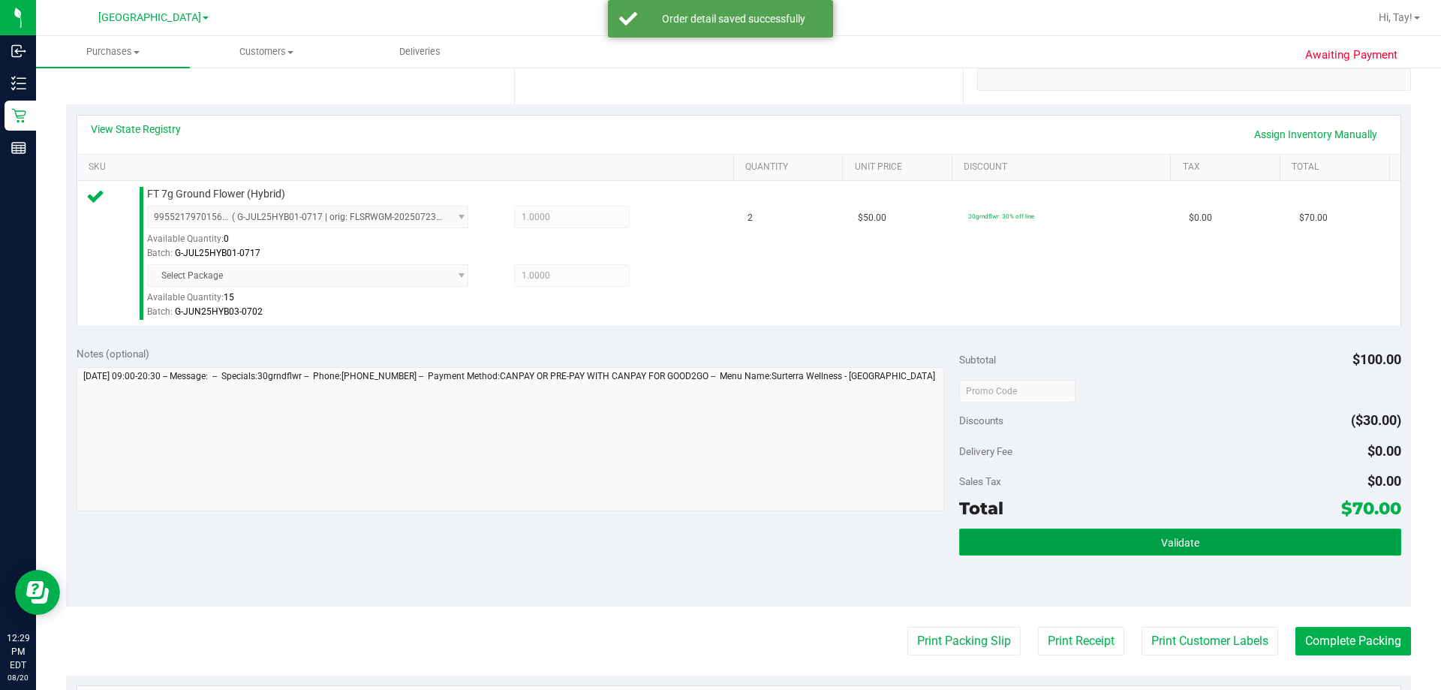
click at [1146, 544] on button "Validate" at bounding box center [1179, 541] width 441 height 27
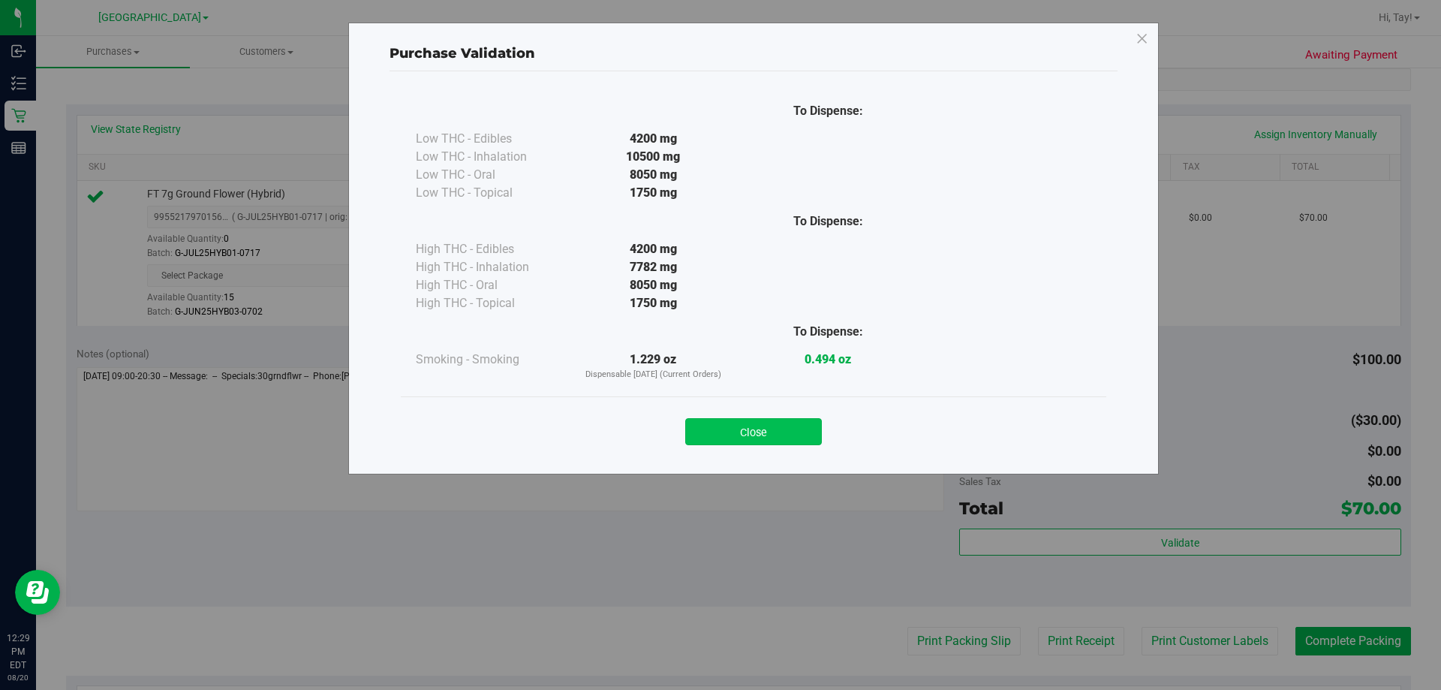
click at [769, 444] on button "Close" at bounding box center [753, 431] width 137 height 27
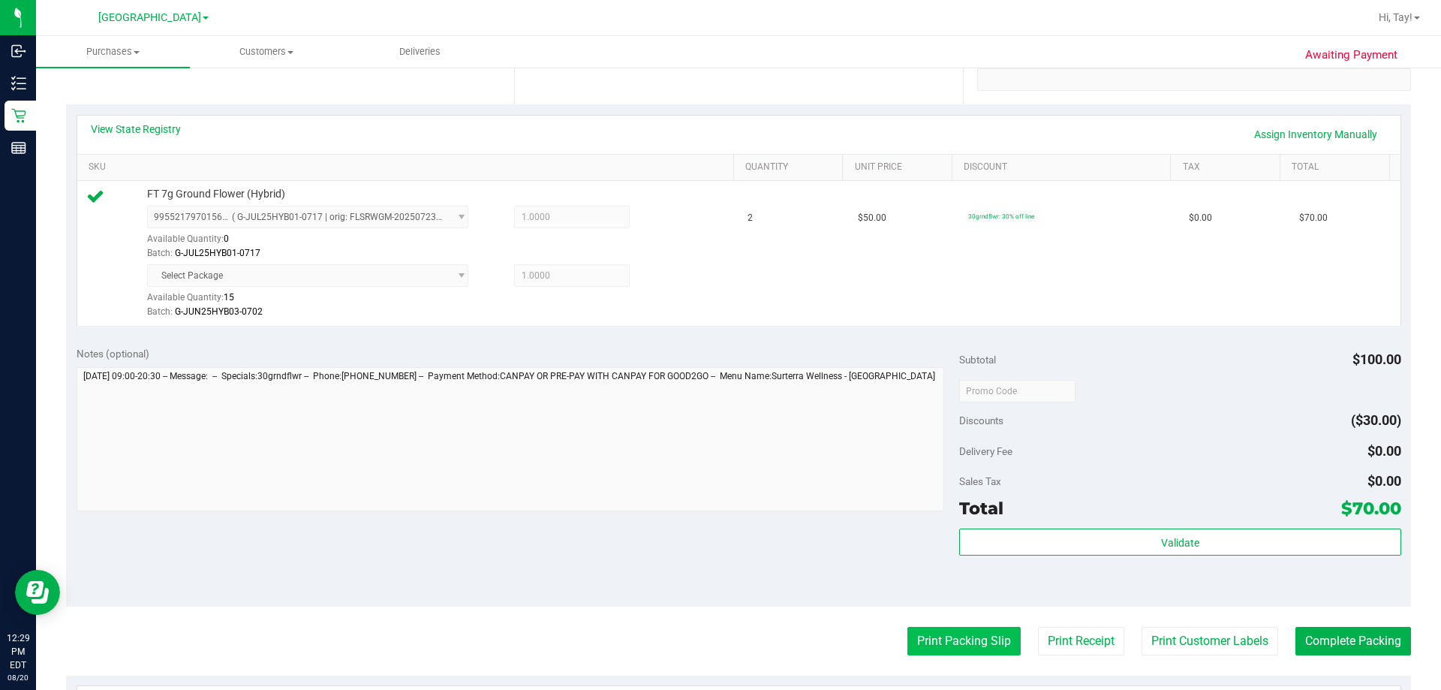
click at [957, 646] on button "Print Packing Slip" at bounding box center [963, 641] width 113 height 29
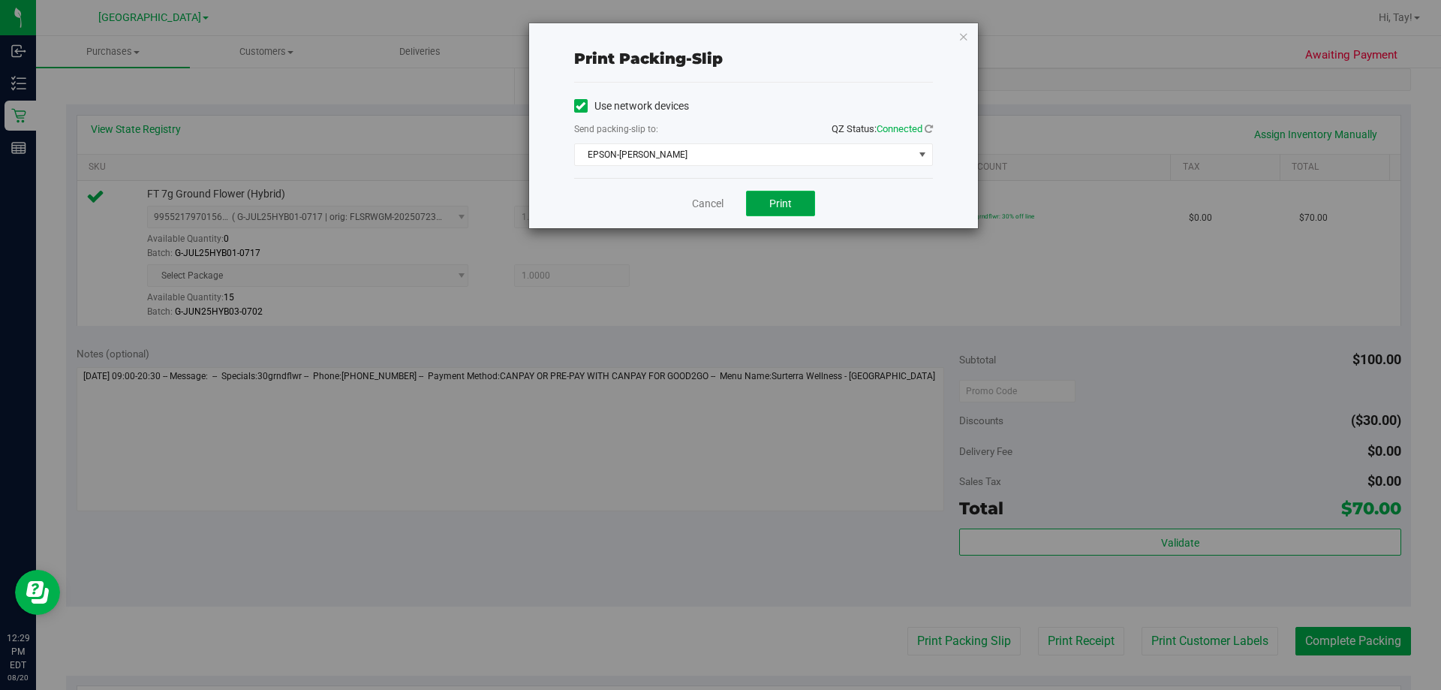
click at [779, 209] on button "Print" at bounding box center [780, 204] width 69 height 26
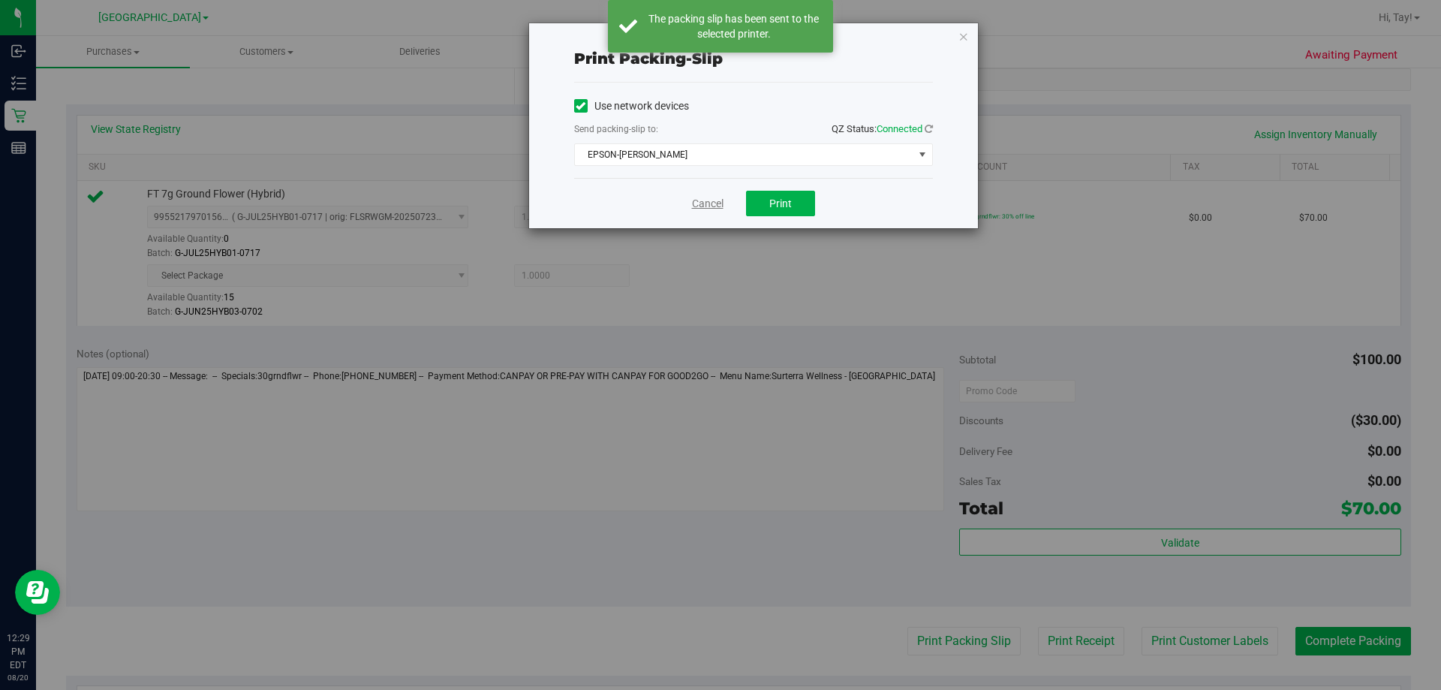
click at [712, 204] on link "Cancel" at bounding box center [708, 204] width 32 height 16
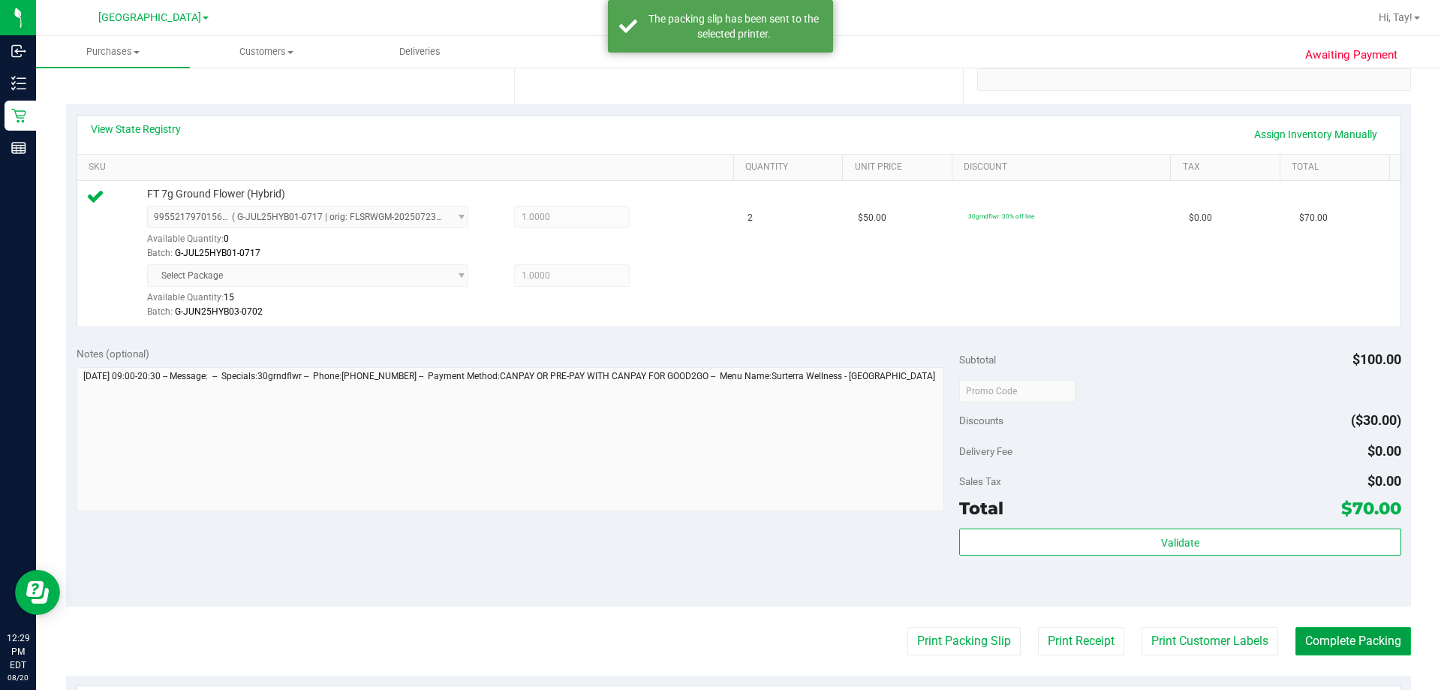
click at [1391, 637] on button "Complete Packing" at bounding box center [1354, 641] width 116 height 29
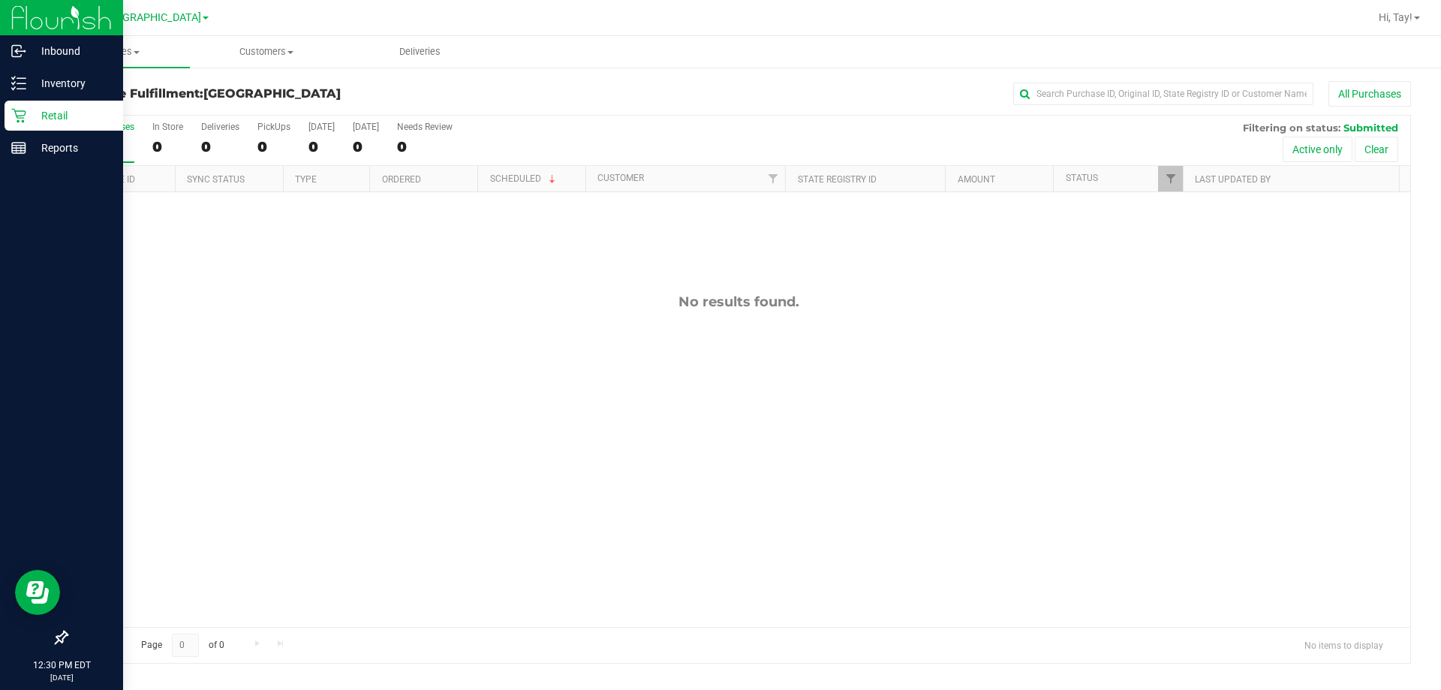
click at [71, 127] on div "Retail" at bounding box center [64, 116] width 119 height 30
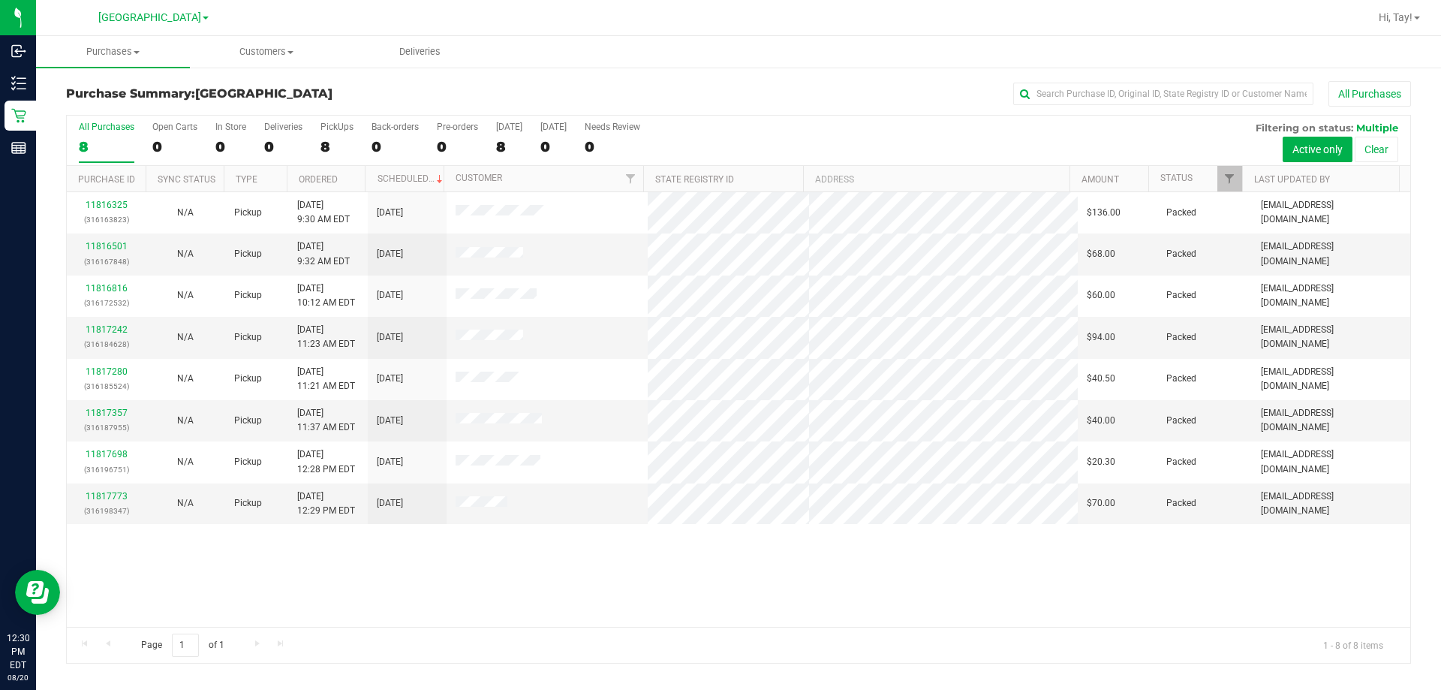
click at [620, 607] on div "11816325 (316163823) N/A Pickup 8/20/2025 9:30 AM EDT 8/20/2025 $136.00 Packed …" at bounding box center [739, 409] width 1344 height 435
click at [1404, 23] on span "Hi, Tay!" at bounding box center [1396, 17] width 34 height 12
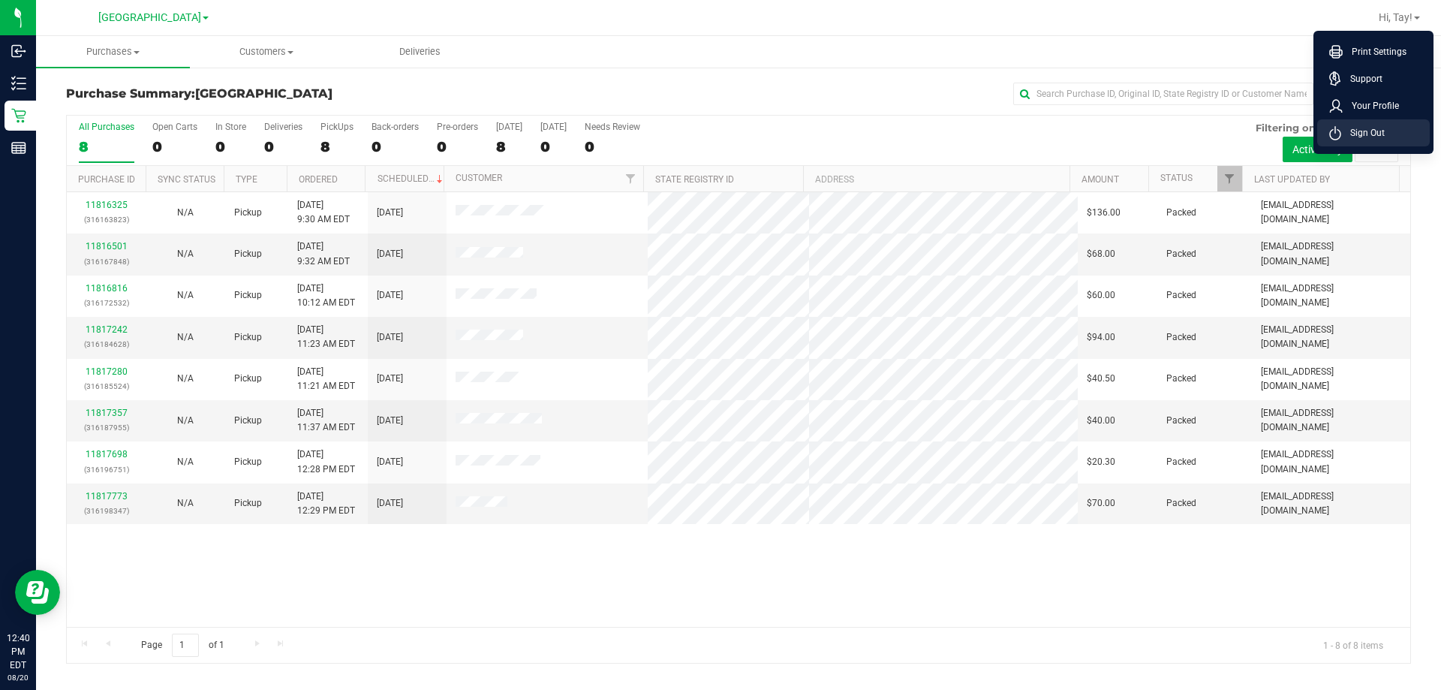
drag, startPoint x: 1362, startPoint y: 142, endPoint x: 1353, endPoint y: 138, distance: 10.5
click at [1362, 142] on li "Sign Out" at bounding box center [1373, 132] width 113 height 27
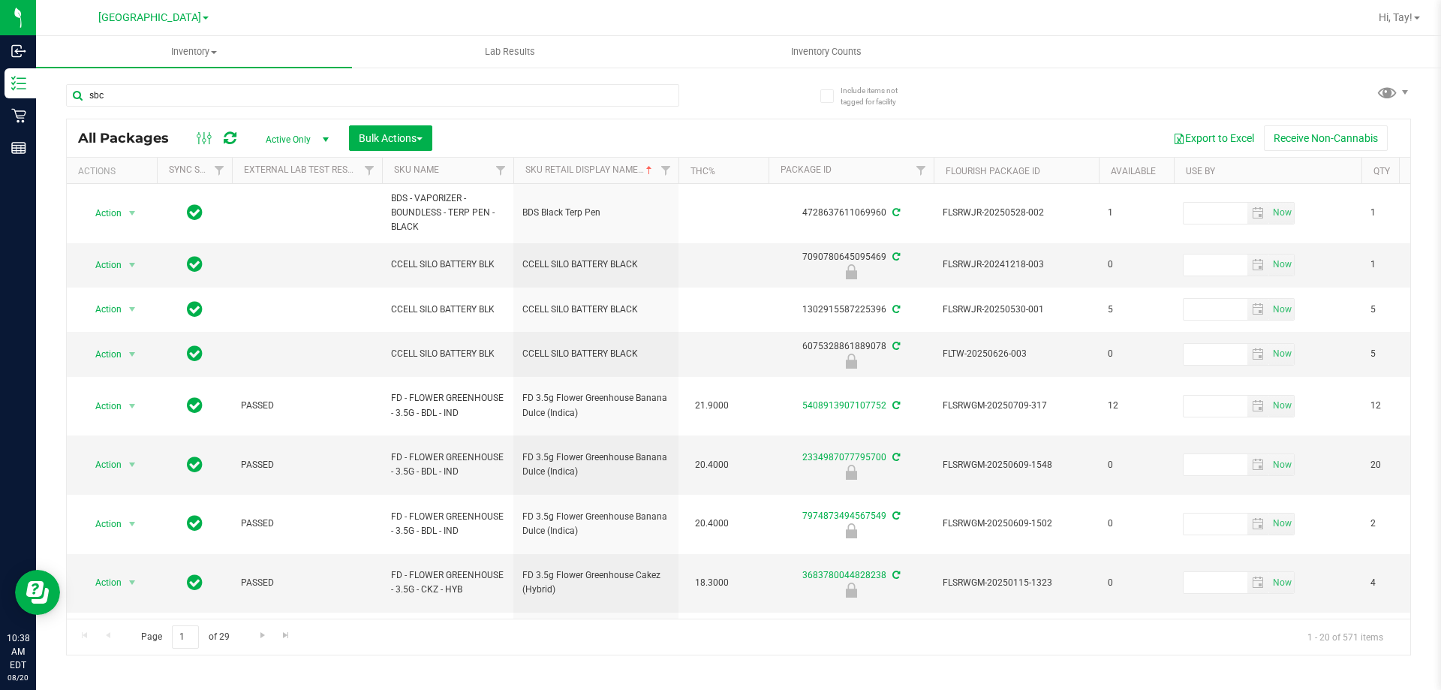
type input "sbc"
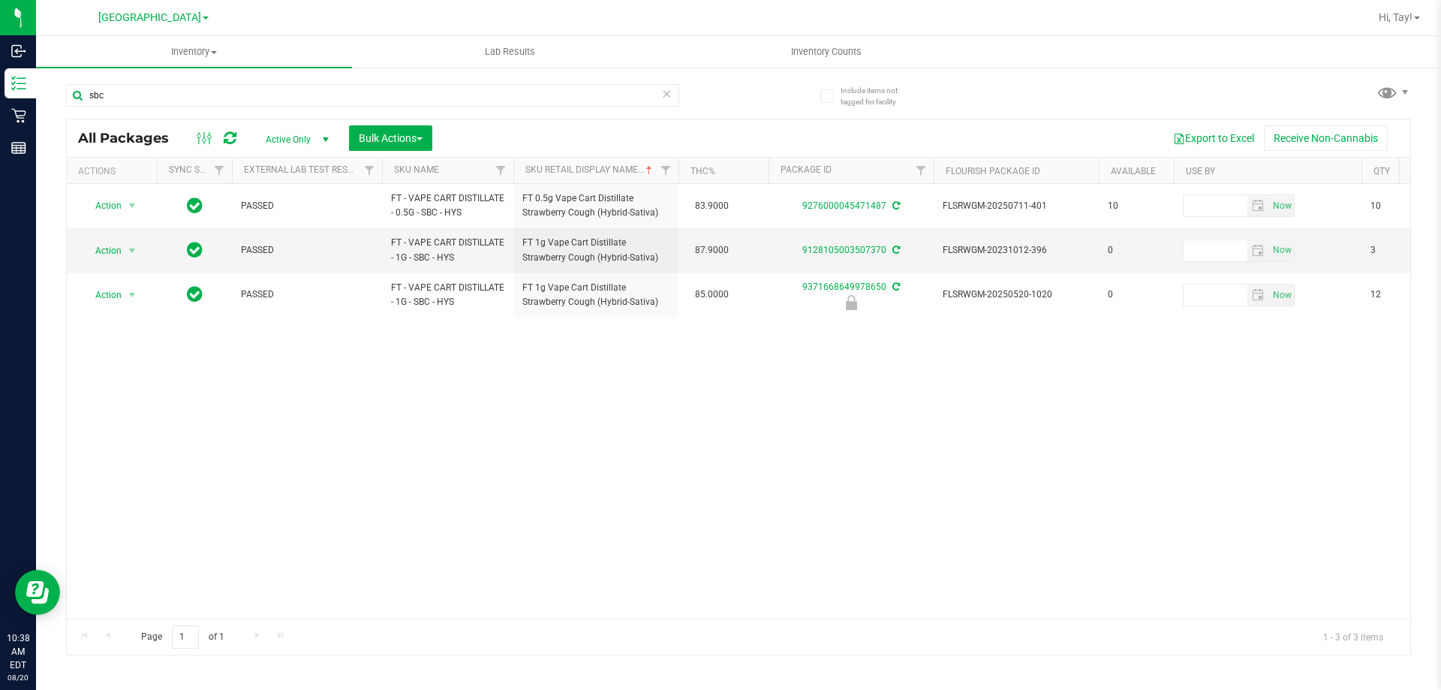
click at [718, 392] on div "Action Action Create package Edit attributes Global inventory Locate package Lo…" at bounding box center [739, 401] width 1344 height 435
click at [597, 402] on div "Action Action Create package Edit attributes Global inventory Locate package Lo…" at bounding box center [739, 401] width 1344 height 435
click at [286, 363] on div "Action Action Create package Edit attributes Global inventory Locate package Lo…" at bounding box center [739, 401] width 1344 height 435
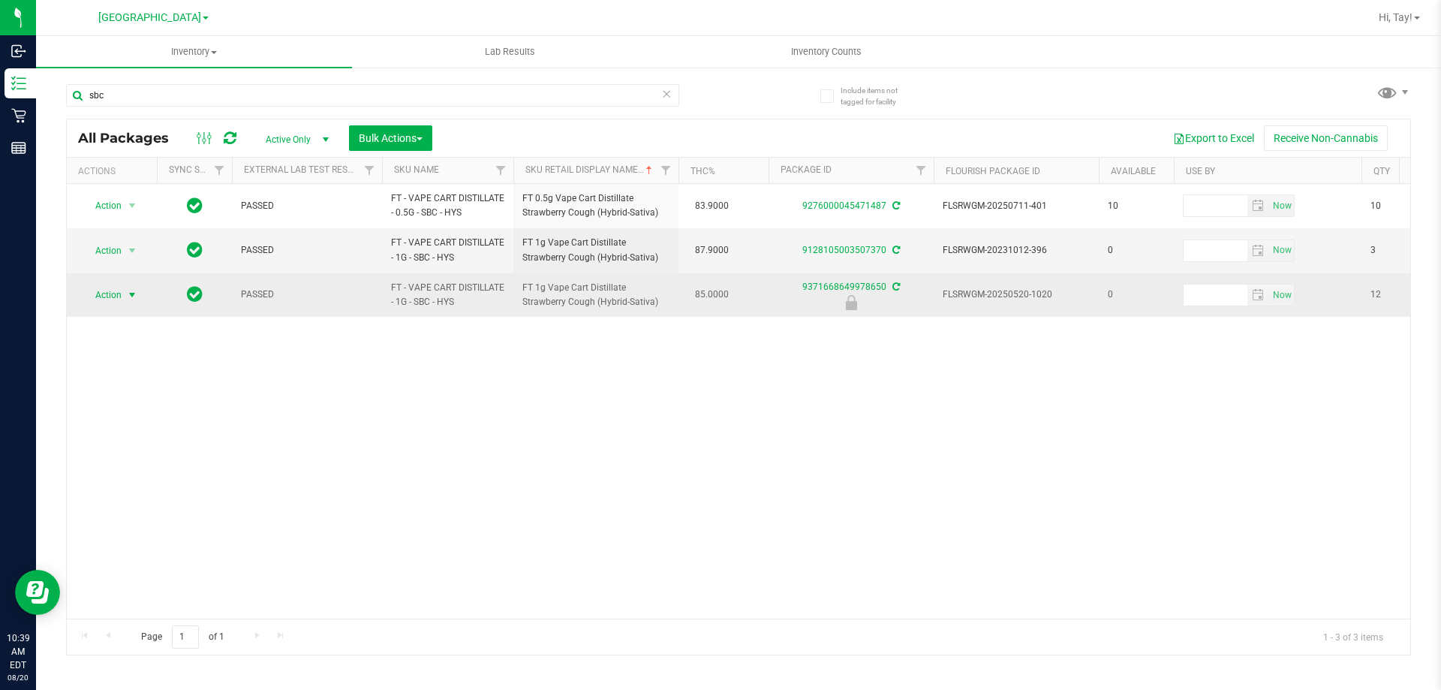
click at [123, 302] on span "select" at bounding box center [132, 294] width 19 height 21
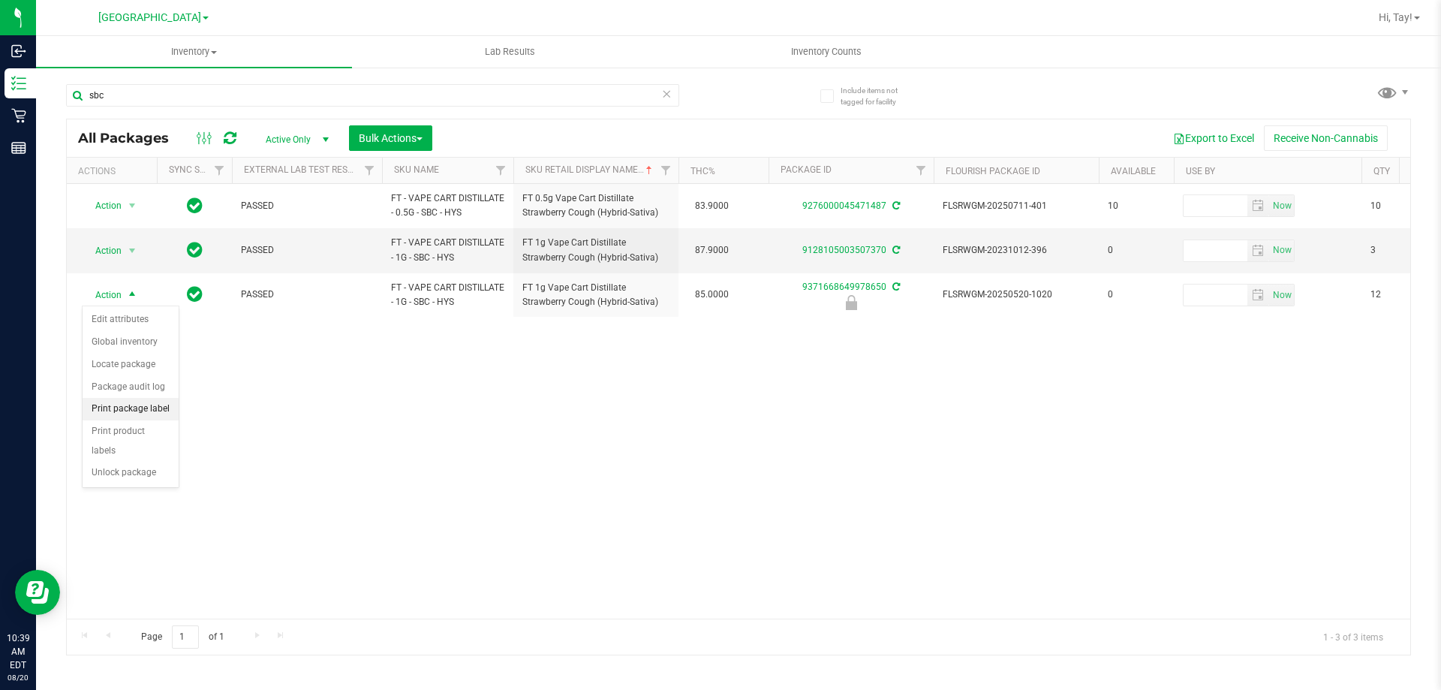
click at [155, 415] on li "Print package label" at bounding box center [131, 409] width 96 height 23
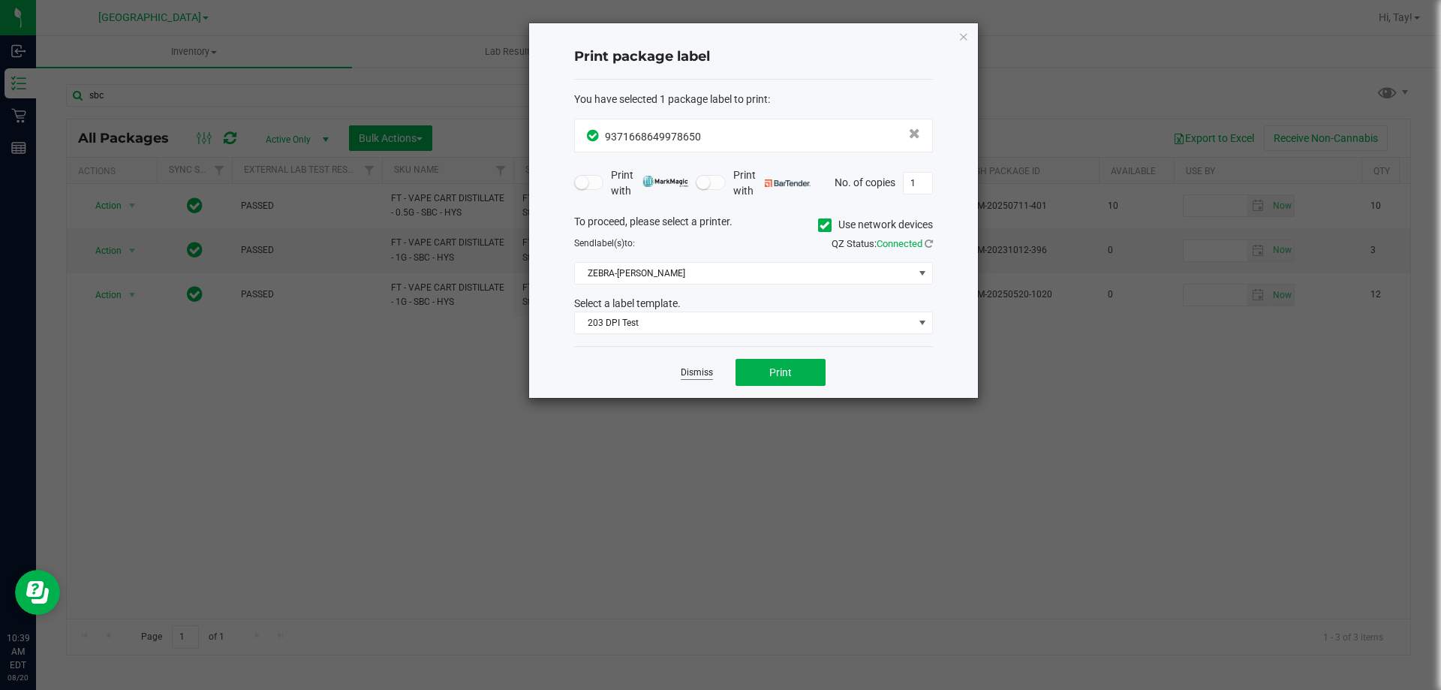
click at [694, 377] on link "Dismiss" at bounding box center [697, 372] width 32 height 13
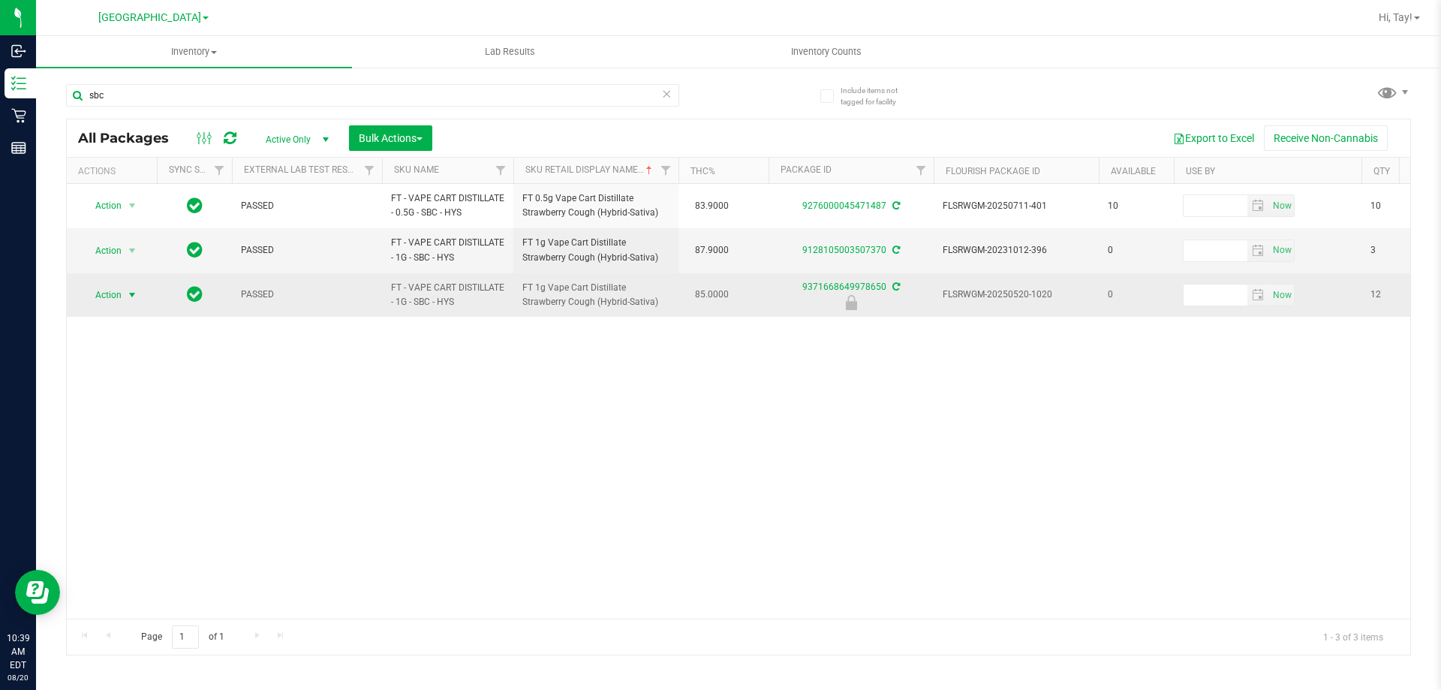
click at [125, 298] on span "select" at bounding box center [132, 294] width 19 height 21
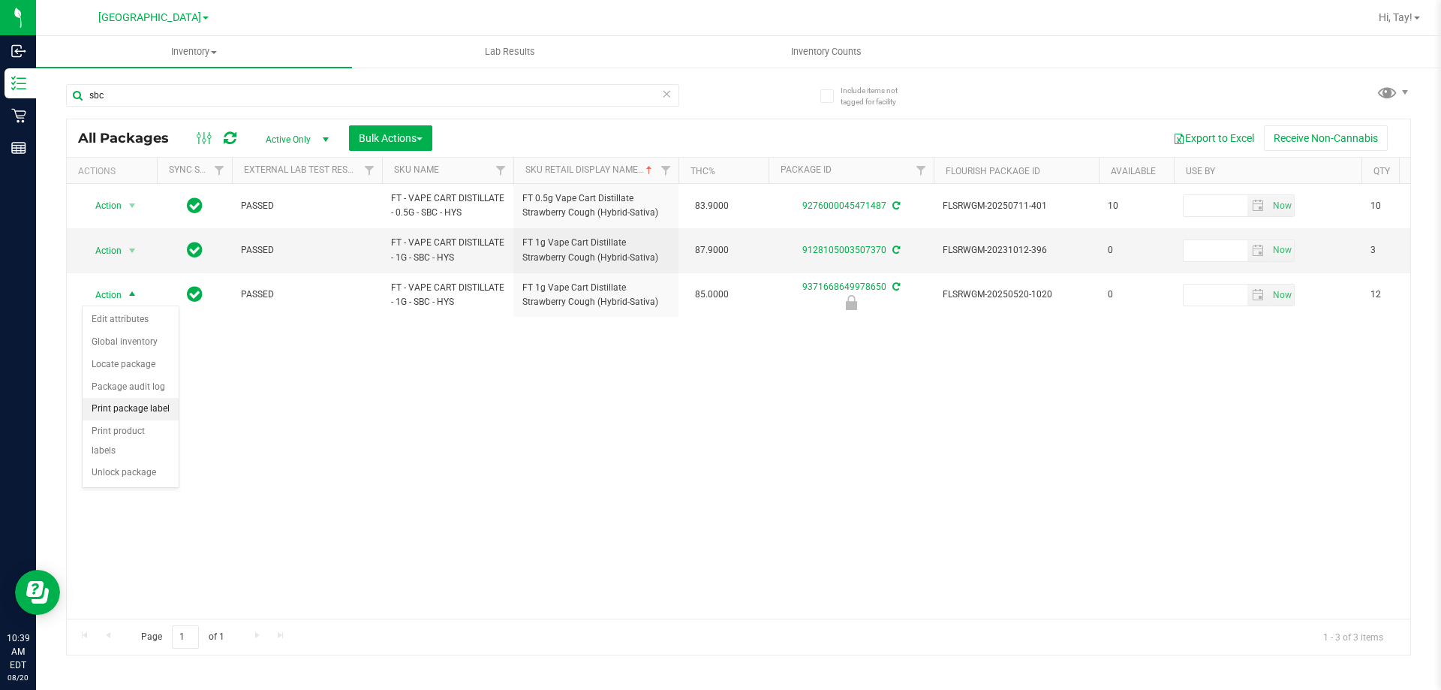
click at [161, 405] on li "Print package label" at bounding box center [131, 409] width 96 height 23
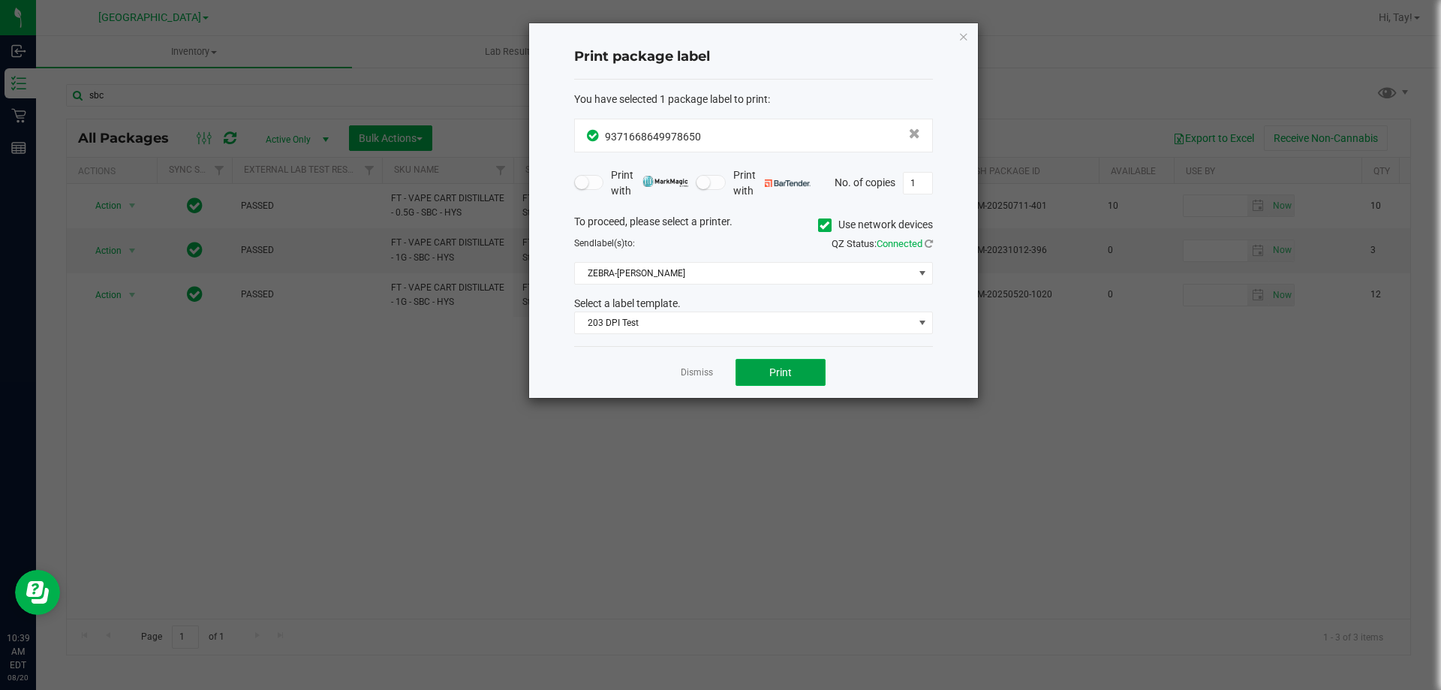
click at [781, 376] on span "Print" at bounding box center [780, 372] width 23 height 12
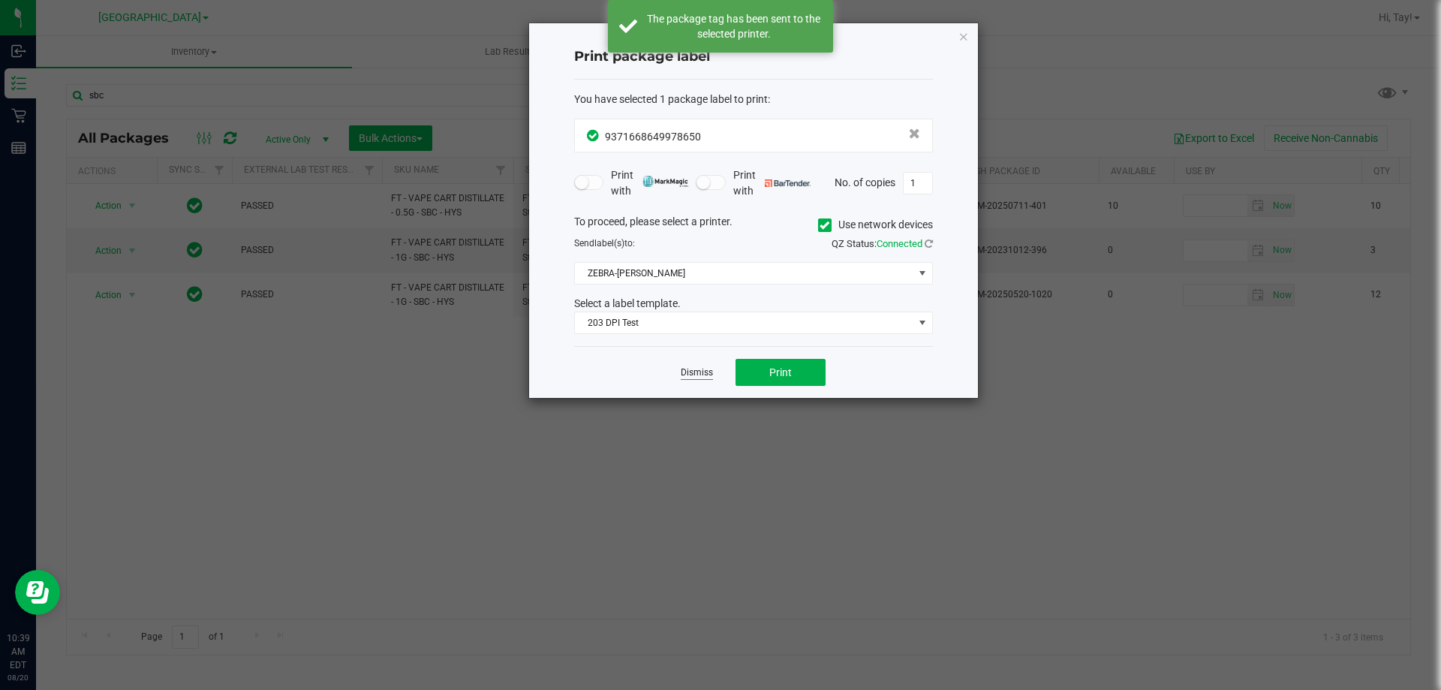
click at [690, 372] on link "Dismiss" at bounding box center [697, 372] width 32 height 13
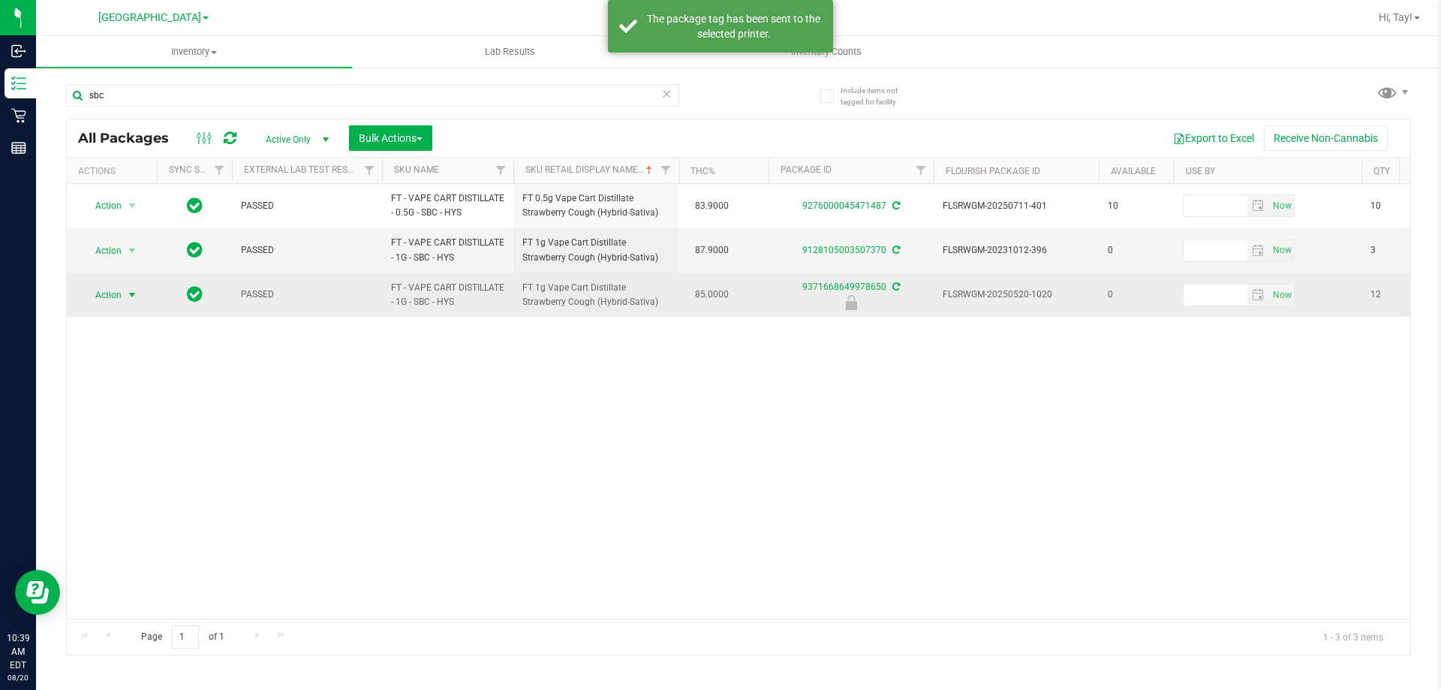
click at [122, 300] on span "Action" at bounding box center [102, 294] width 41 height 21
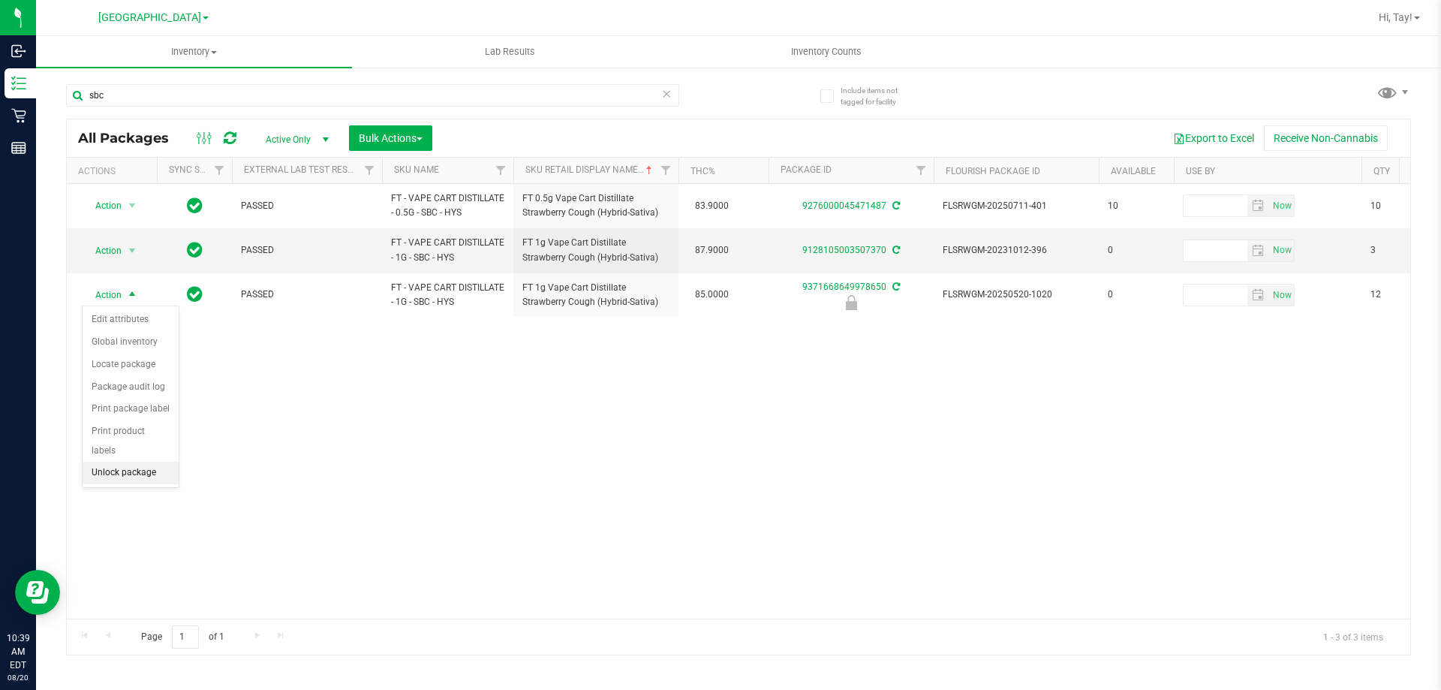
click at [141, 462] on li "Unlock package" at bounding box center [131, 473] width 96 height 23
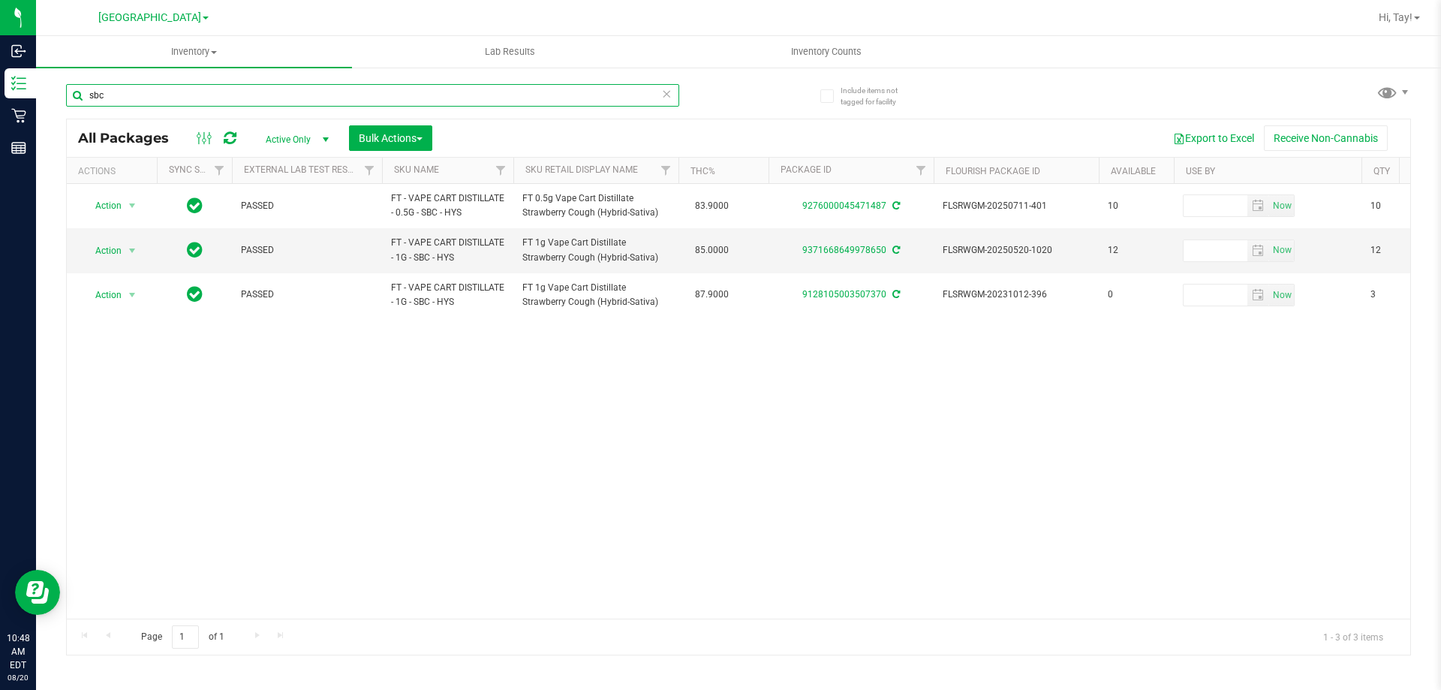
click at [140, 98] on input "sbc" at bounding box center [372, 95] width 613 height 23
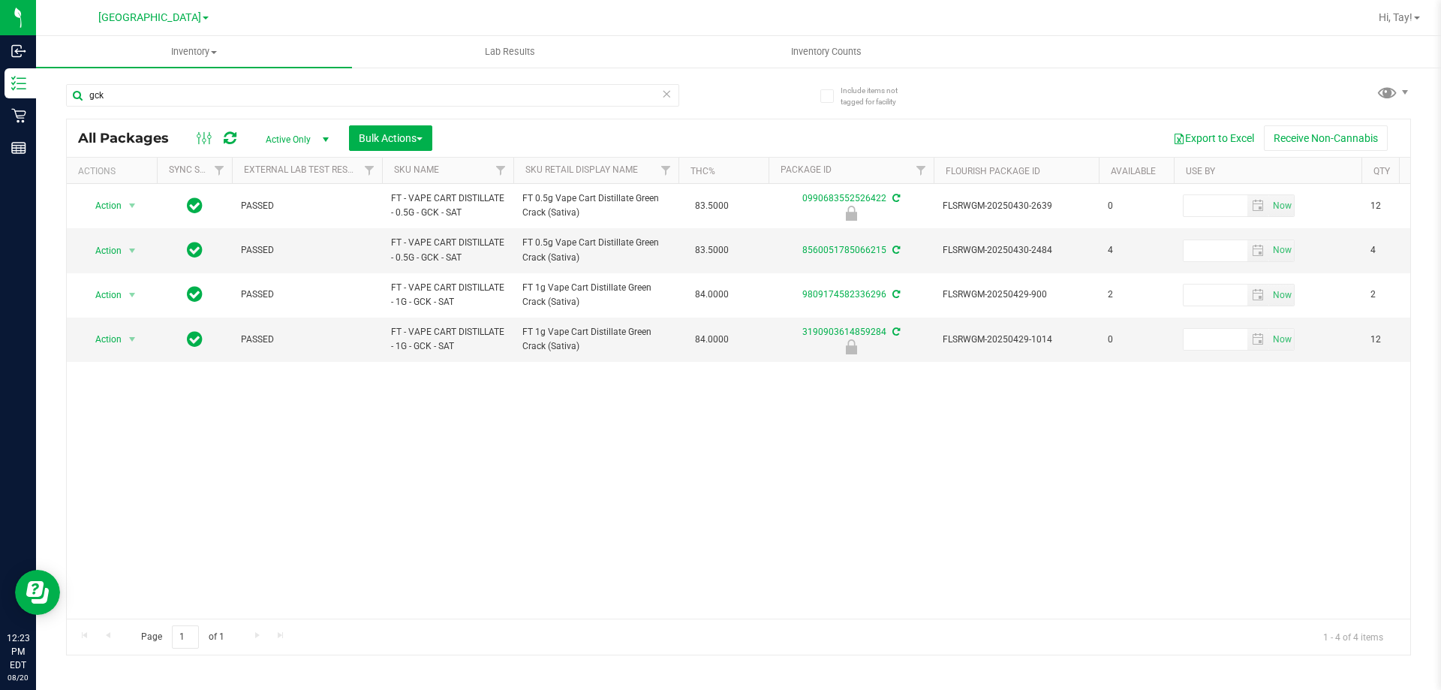
type input "gck"
click at [699, 421] on div "Action Action Edit attributes Global inventory Locate package Package audit log…" at bounding box center [739, 401] width 1344 height 435
click at [126, 345] on span "select" at bounding box center [132, 339] width 12 height 12
click at [160, 460] on li "Print package label" at bounding box center [131, 454] width 96 height 23
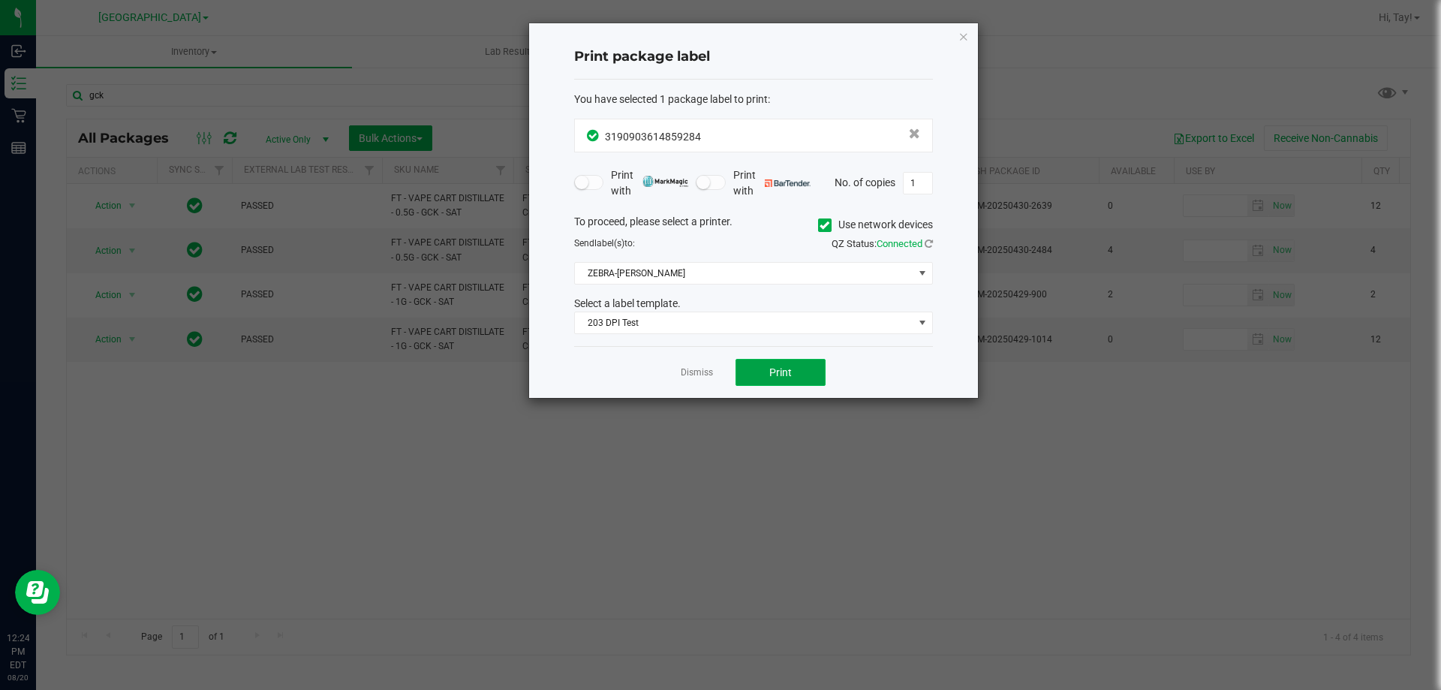
click at [763, 372] on button "Print" at bounding box center [781, 372] width 90 height 27
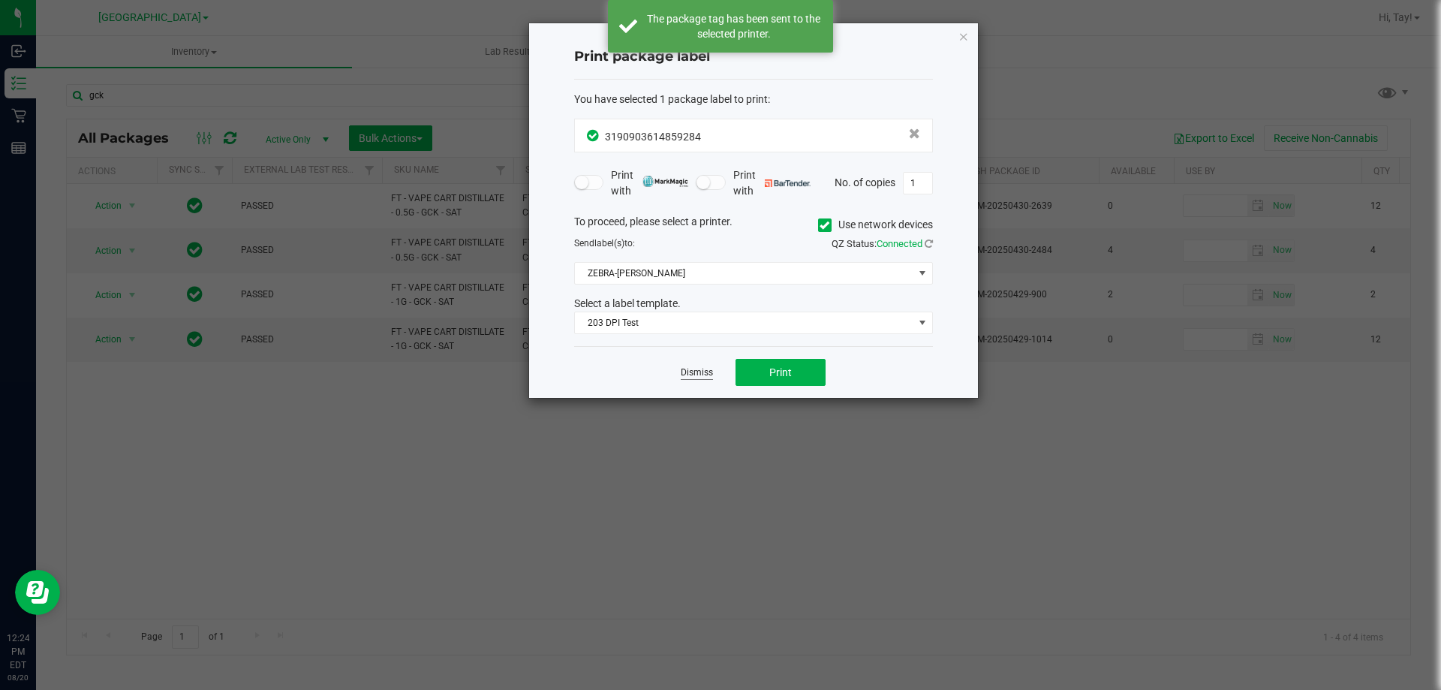
click at [711, 373] on link "Dismiss" at bounding box center [697, 372] width 32 height 13
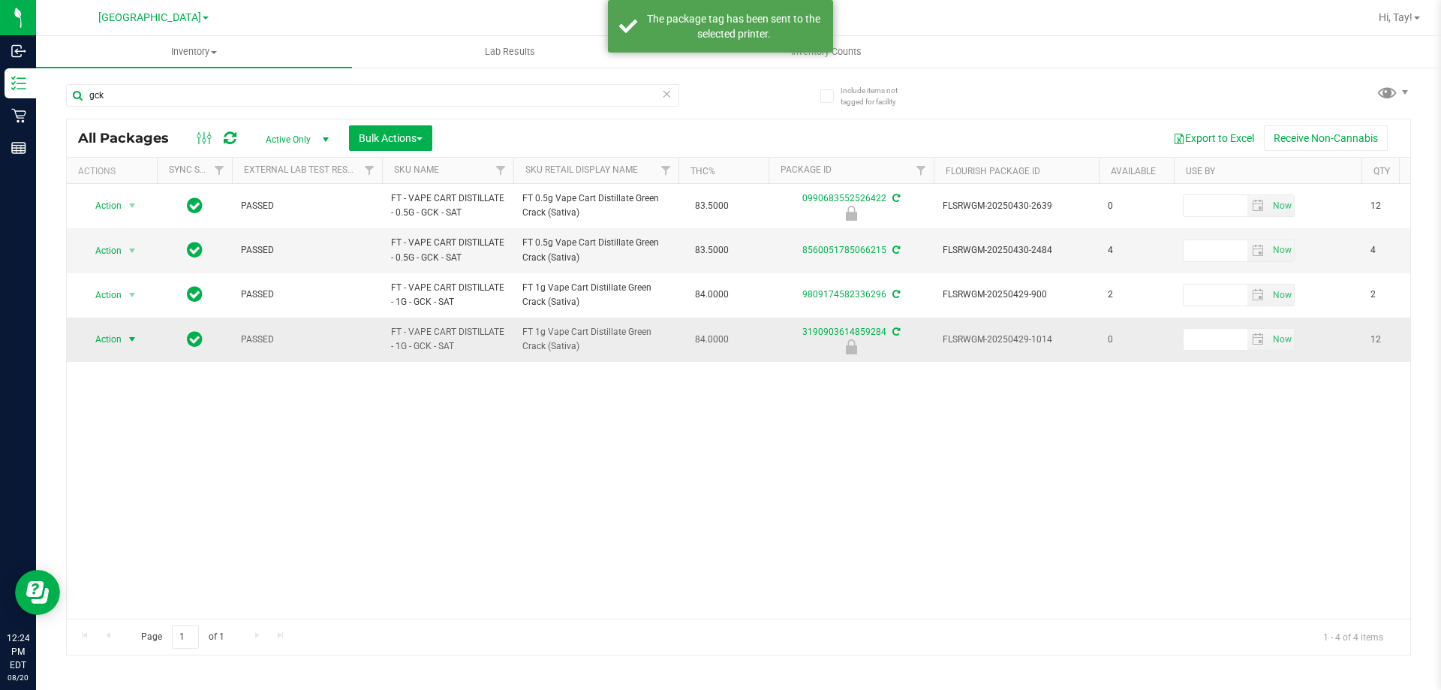
click at [101, 337] on span "Action" at bounding box center [102, 339] width 41 height 21
click at [157, 507] on li "Unlock package" at bounding box center [131, 518] width 96 height 23
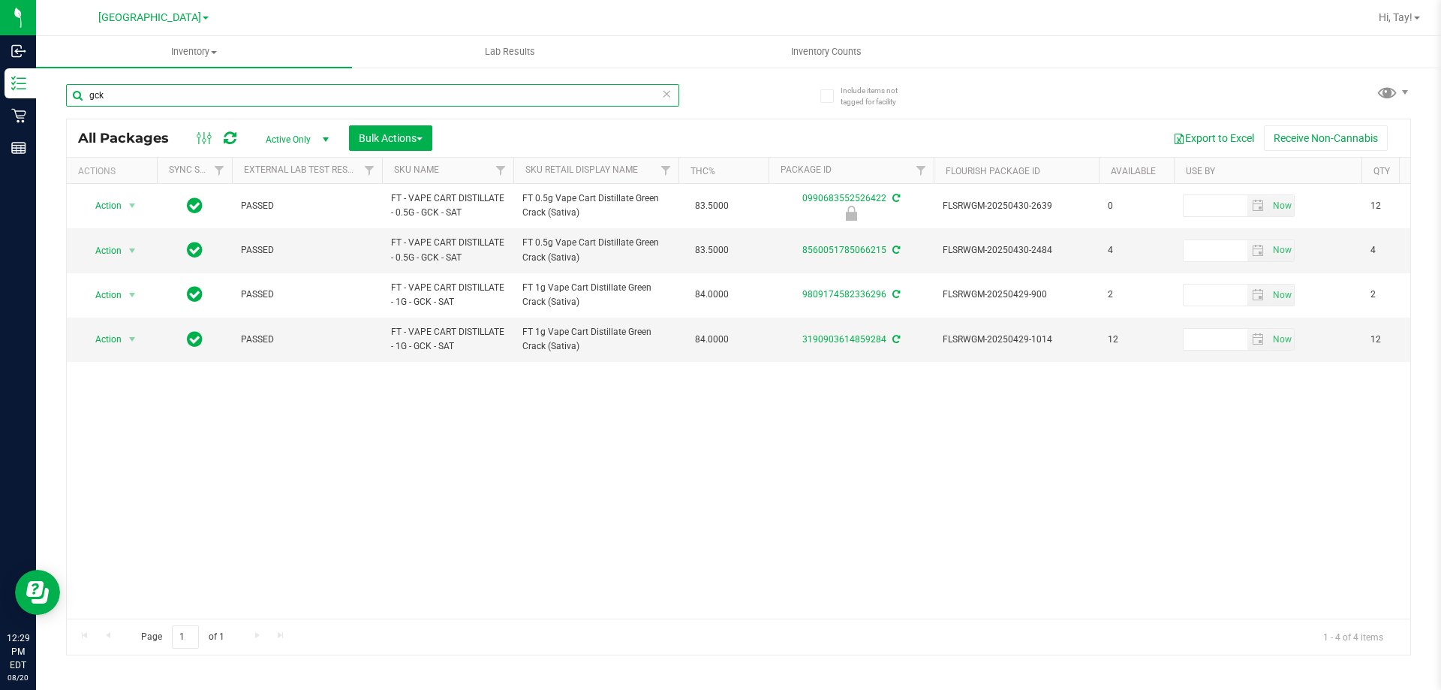
click at [194, 97] on input "gck" at bounding box center [372, 95] width 613 height 23
type input "2206"
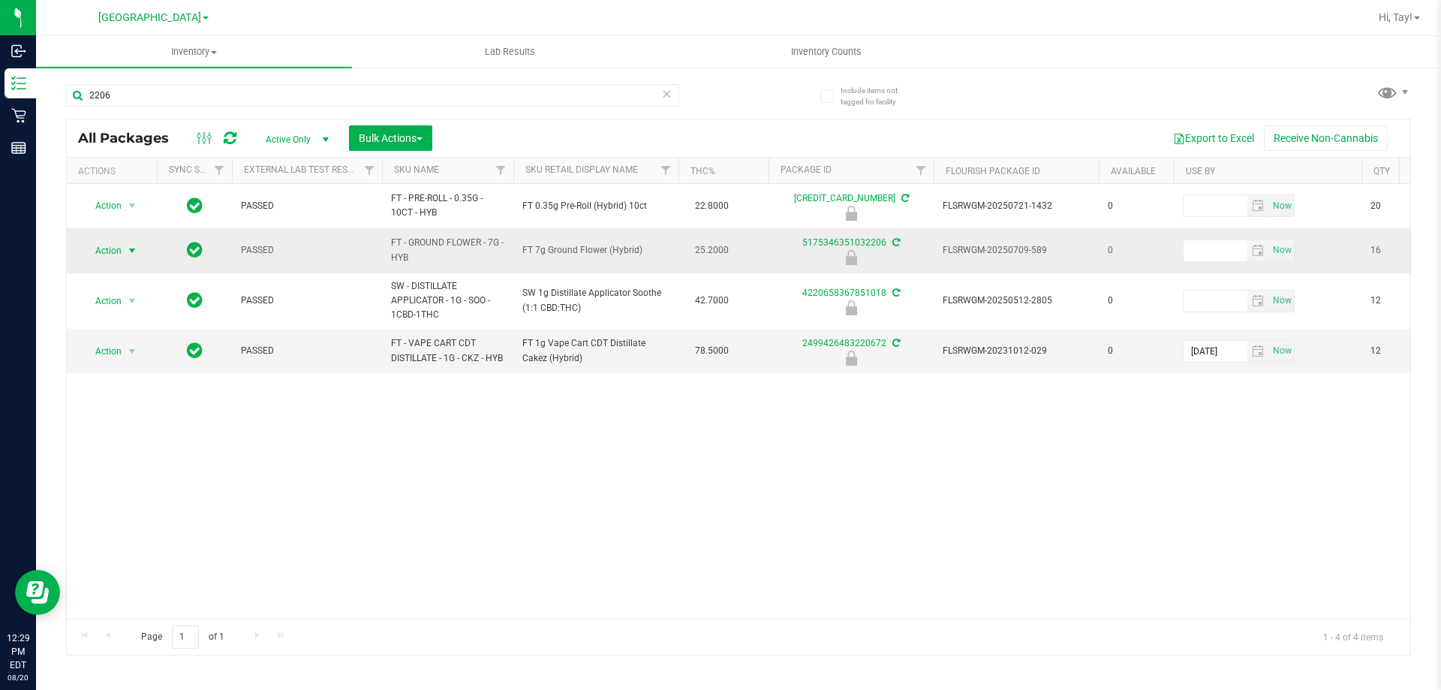
click at [134, 253] on span "select" at bounding box center [132, 251] width 12 height 12
click at [141, 417] on li "Unlock package" at bounding box center [131, 428] width 96 height 23
